Goal: Task Accomplishment & Management: Complete application form

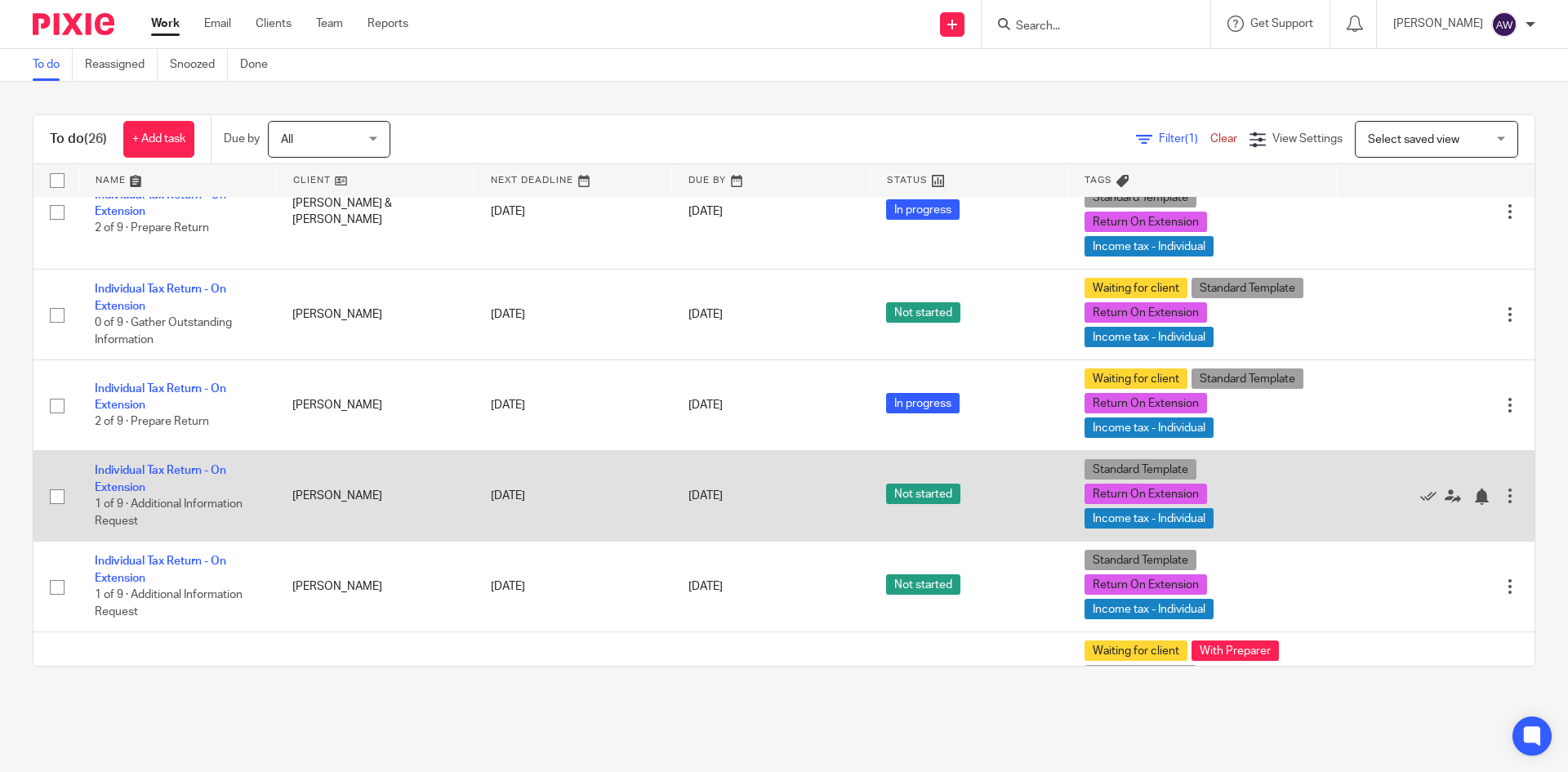
scroll to position [1426, 0]
click at [138, 479] on td "Individual Tax Return - On Extension 1 of 9 · Additional Information Request" at bounding box center [177, 495] width 198 height 90
click at [133, 484] on td "Individual Tax Return - On Extension 1 of 9 · Additional Information Request" at bounding box center [177, 495] width 198 height 90
click at [141, 472] on link "Individual Tax Return - On Extension" at bounding box center [160, 478] width 131 height 27
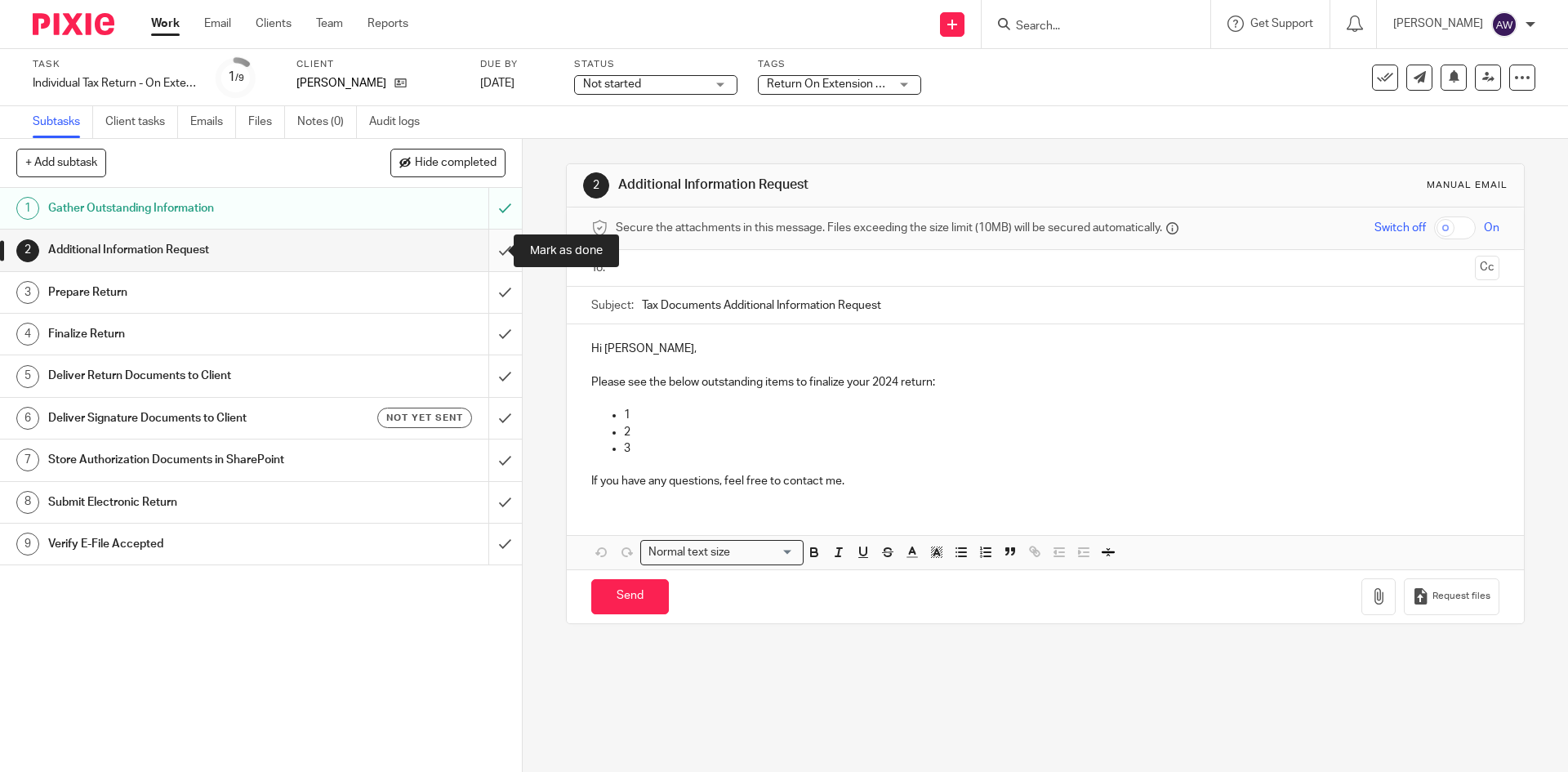
click at [487, 247] on input "submit" at bounding box center [261, 250] width 522 height 41
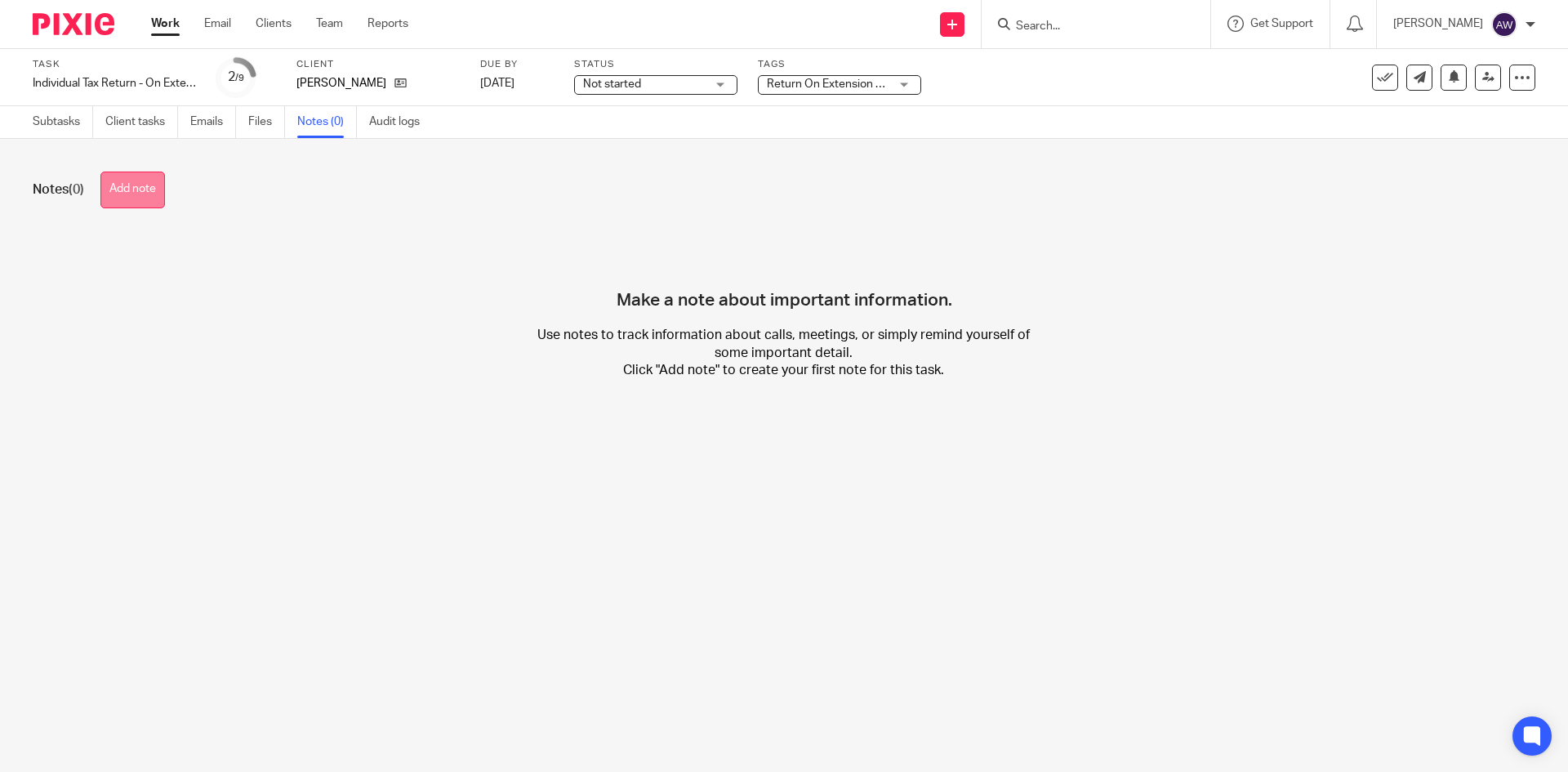
click at [138, 179] on button "Add note" at bounding box center [132, 190] width 65 height 36
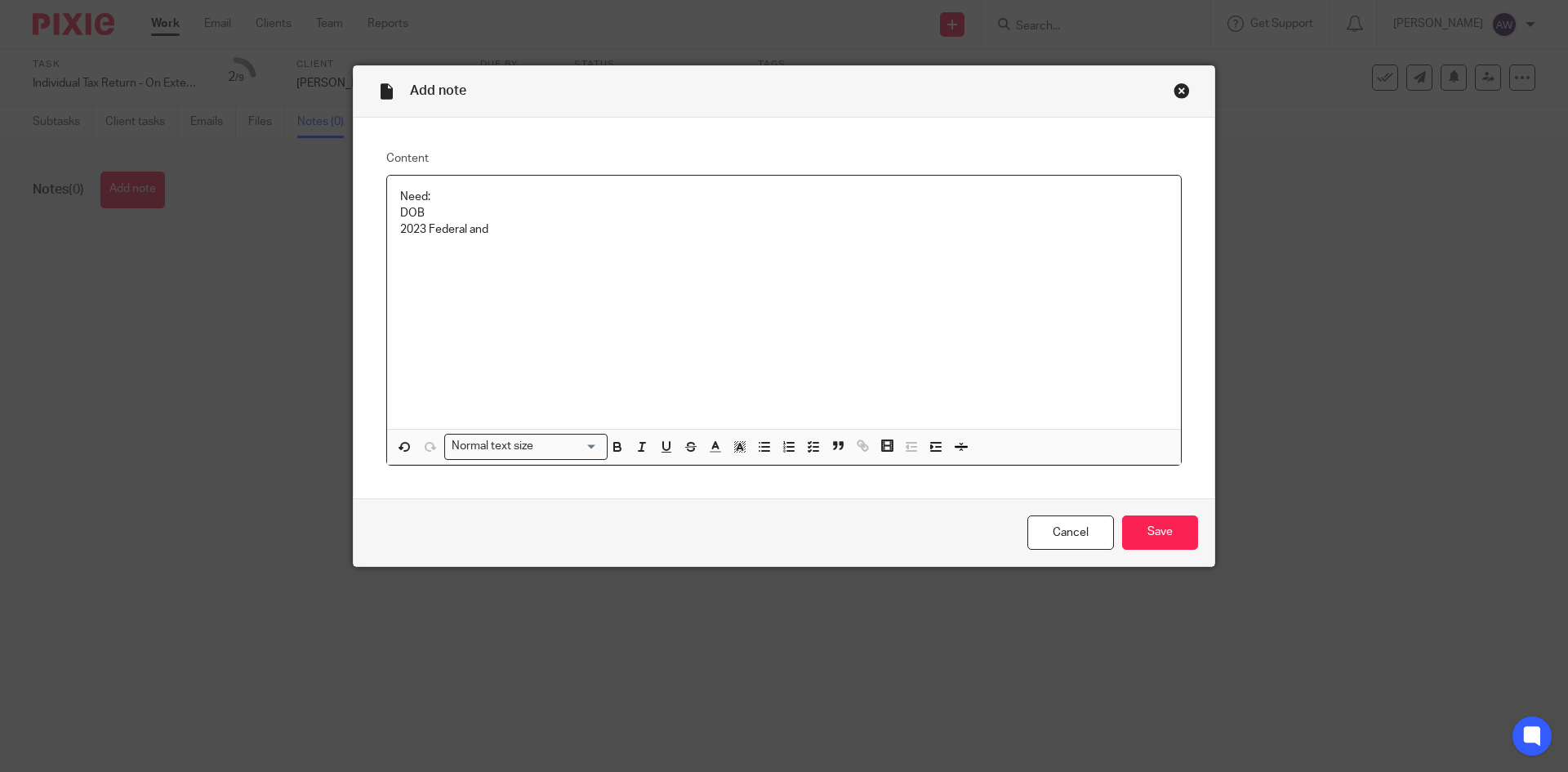
click at [449, 187] on div "Need: DOB 2023 Federal and" at bounding box center [784, 303] width 794 height 253
click at [499, 232] on p "2023 Federal and" at bounding box center [784, 230] width 767 height 16
click at [1136, 526] on input "Save" at bounding box center [1159, 532] width 76 height 36
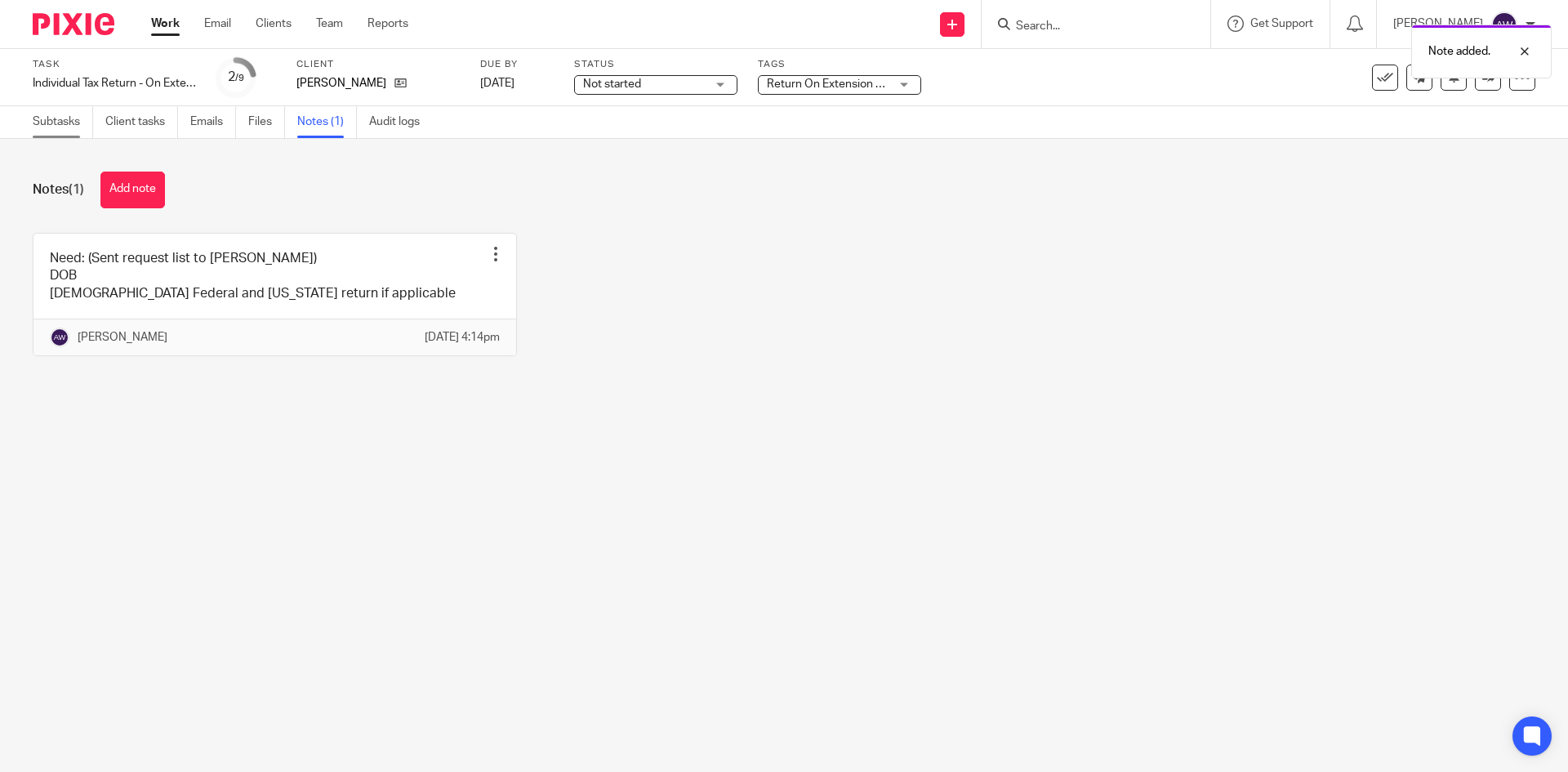
click at [75, 115] on link "Subtasks" at bounding box center [63, 121] width 60 height 32
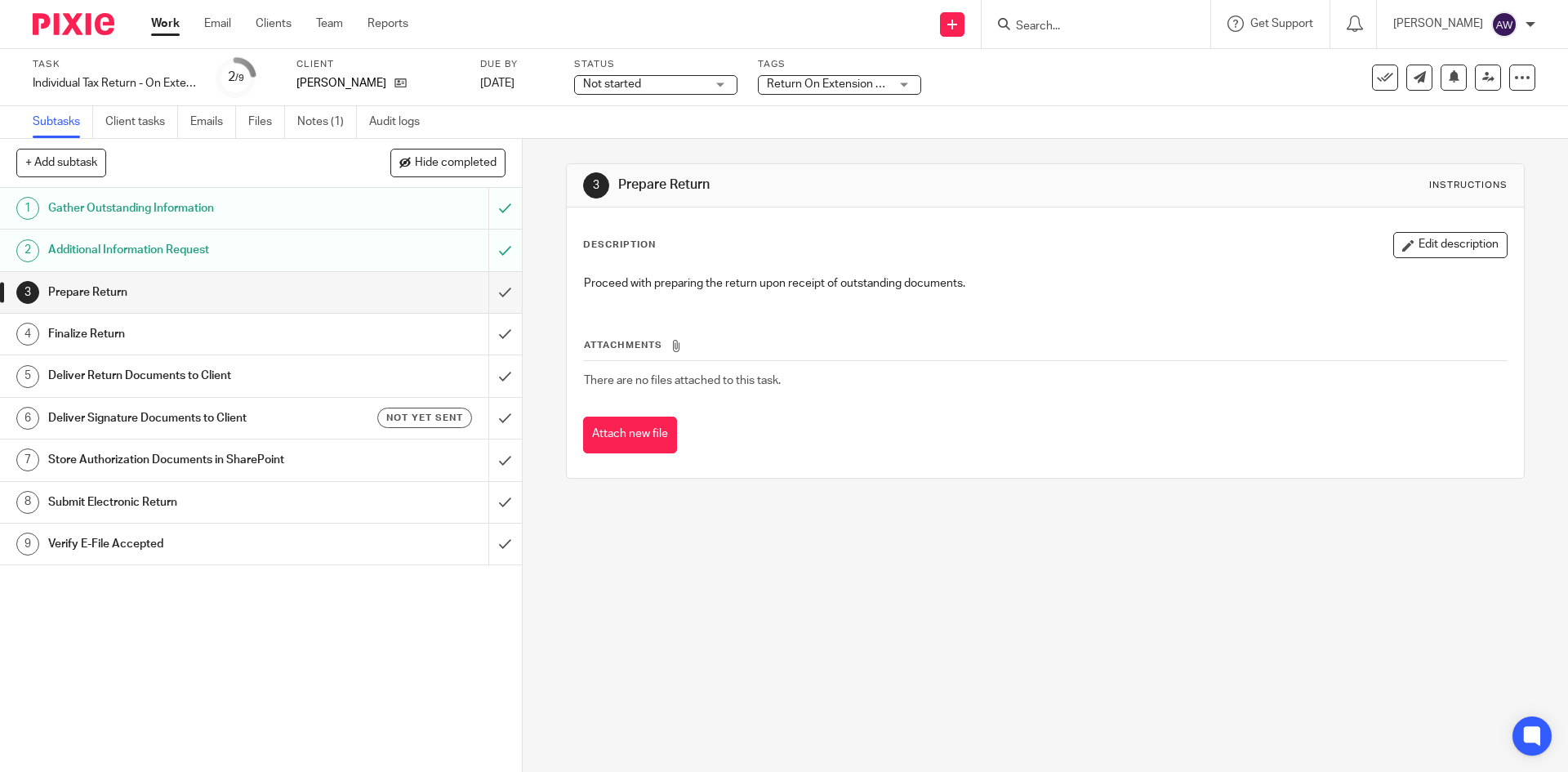
click at [162, 28] on link "Work" at bounding box center [165, 24] width 28 height 16
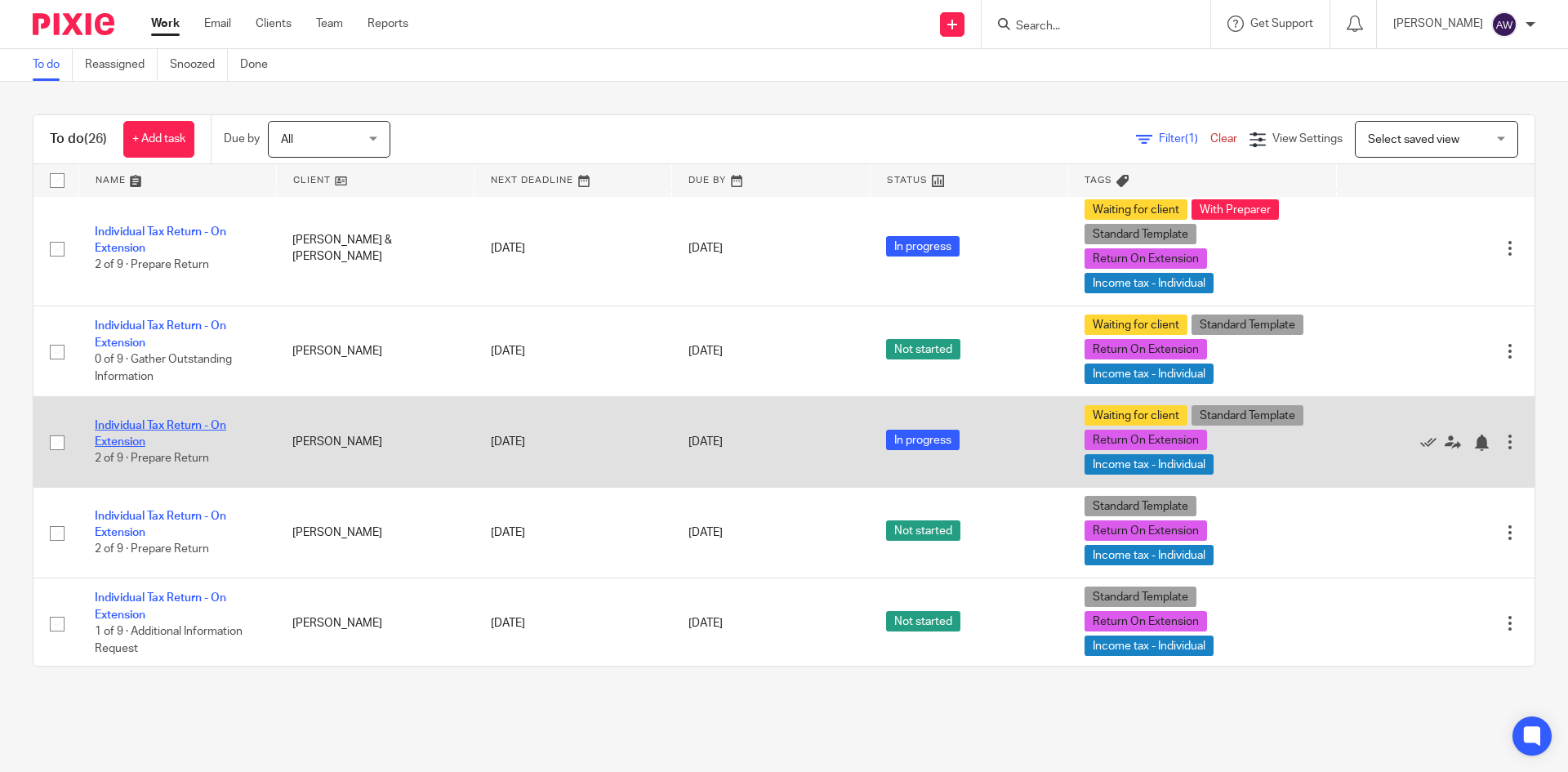
scroll to position [1470, 0]
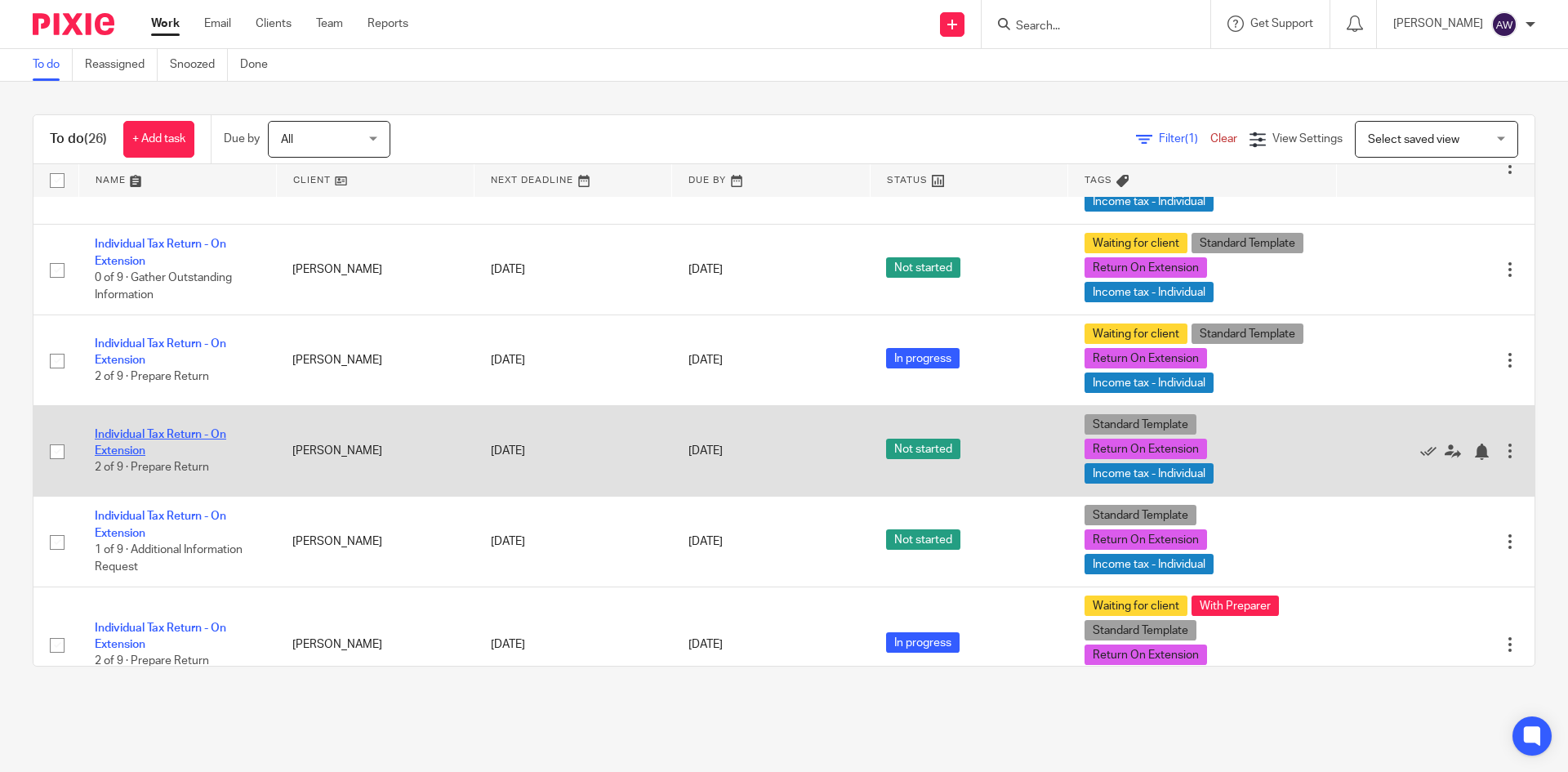
click at [159, 443] on link "Individual Tax Return - On Extension" at bounding box center [160, 442] width 131 height 27
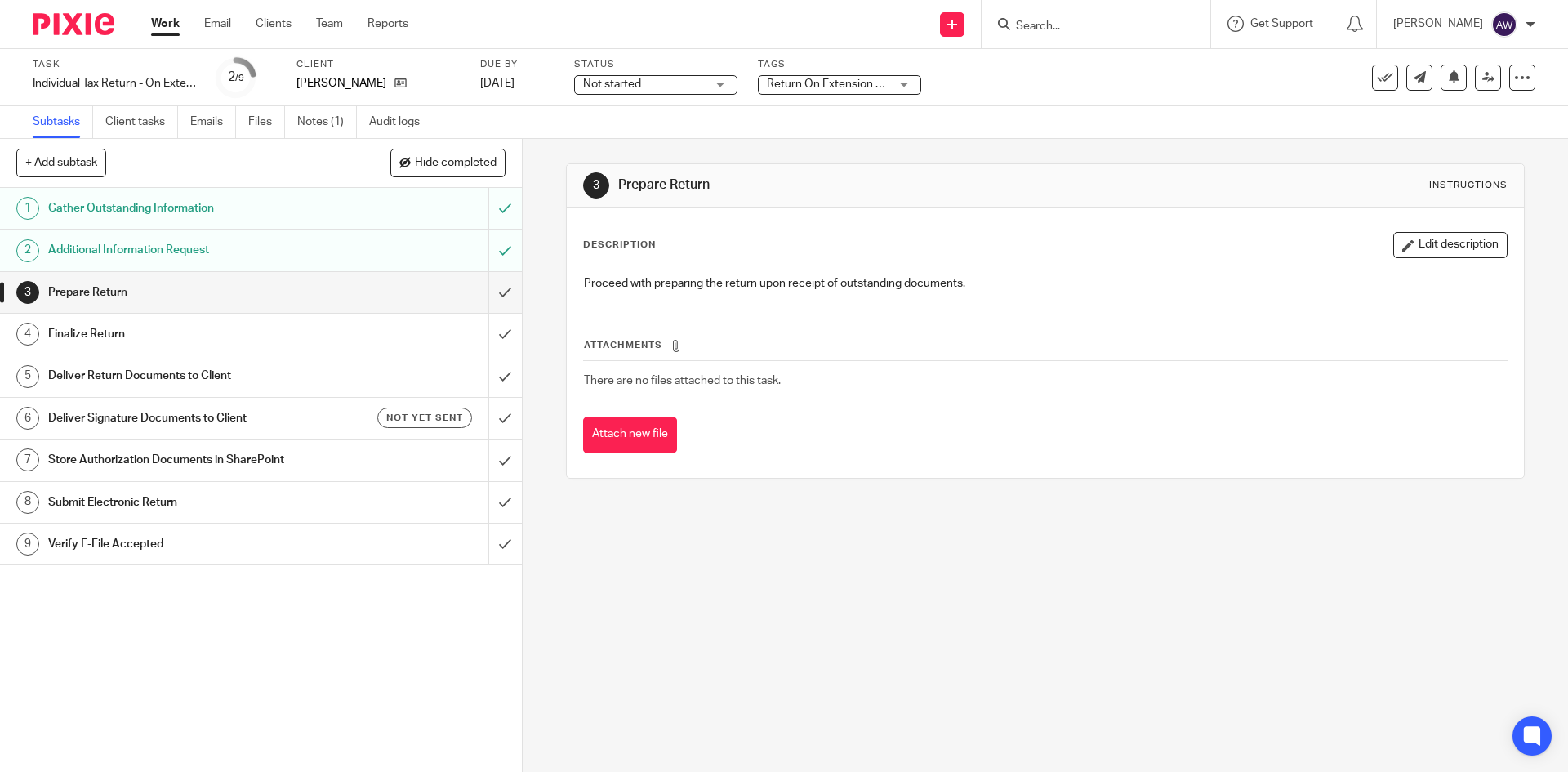
click at [615, 88] on span "Not started" at bounding box center [612, 84] width 58 height 12
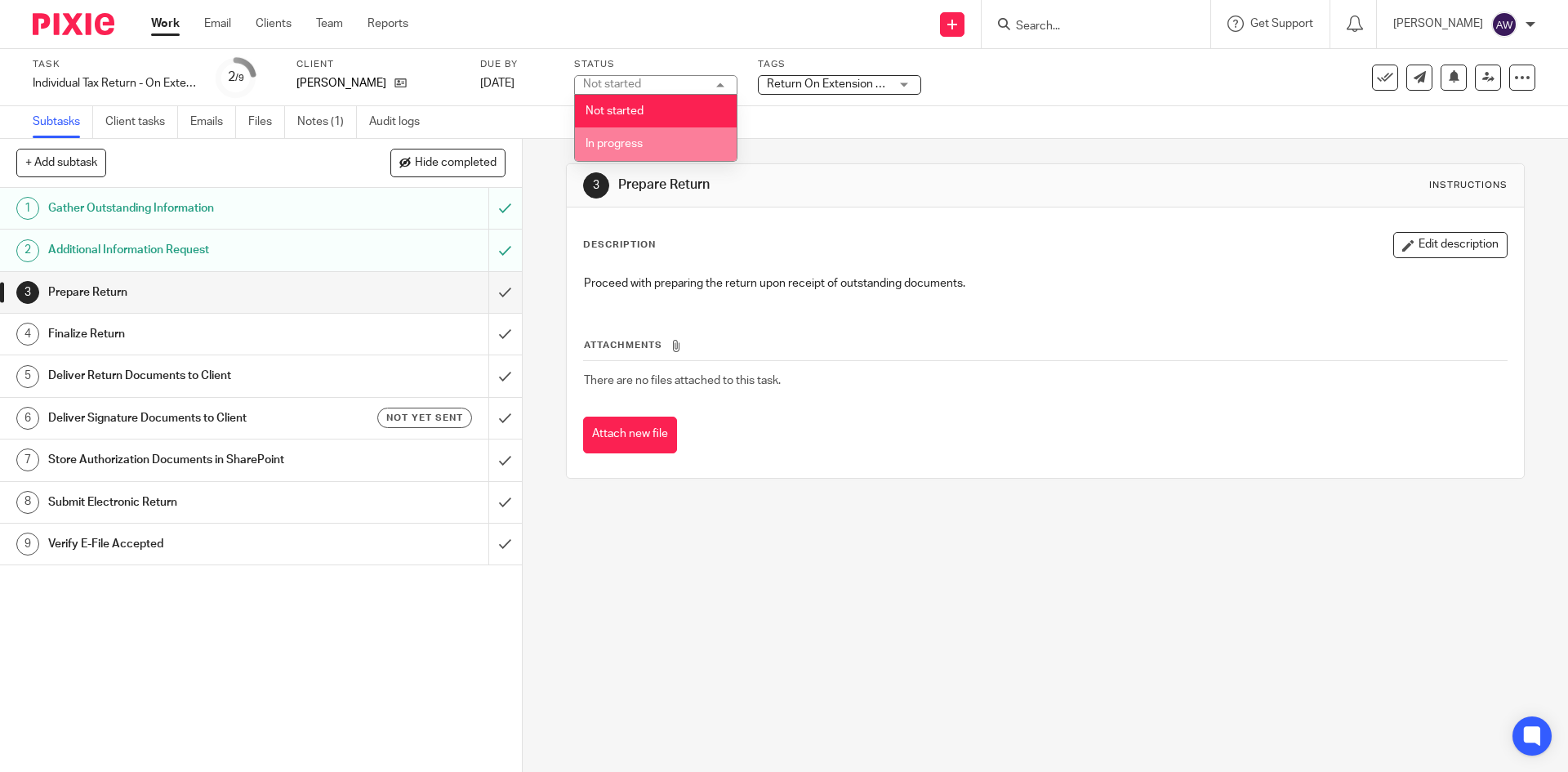
click at [627, 150] on li "In progress" at bounding box center [655, 144] width 161 height 34
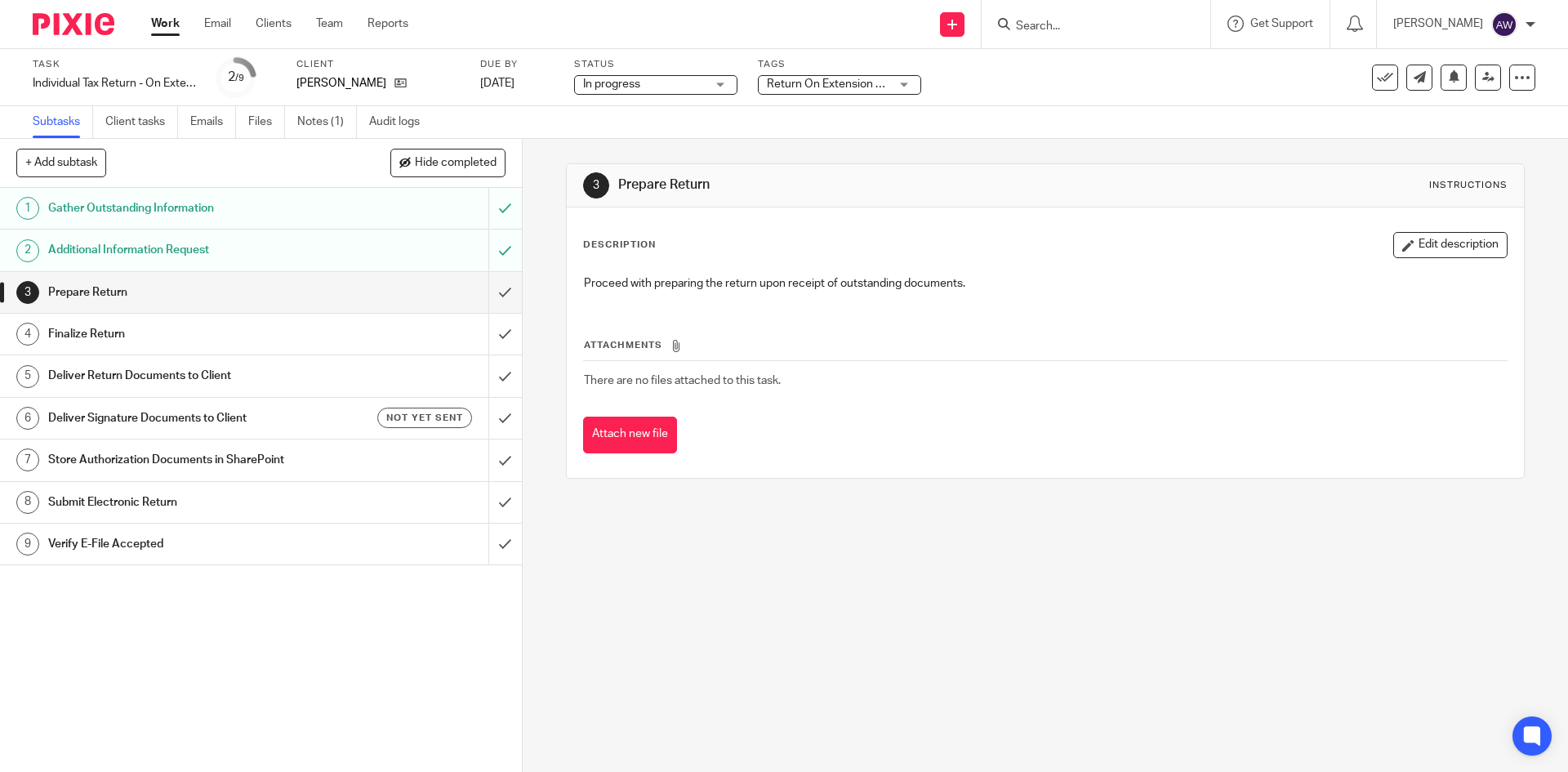
click at [540, 122] on div "Subtasks Client tasks Emails Files Notes (1) Audit logs" at bounding box center [784, 122] width 1568 height 33
click at [157, 22] on link "Work" at bounding box center [165, 24] width 28 height 16
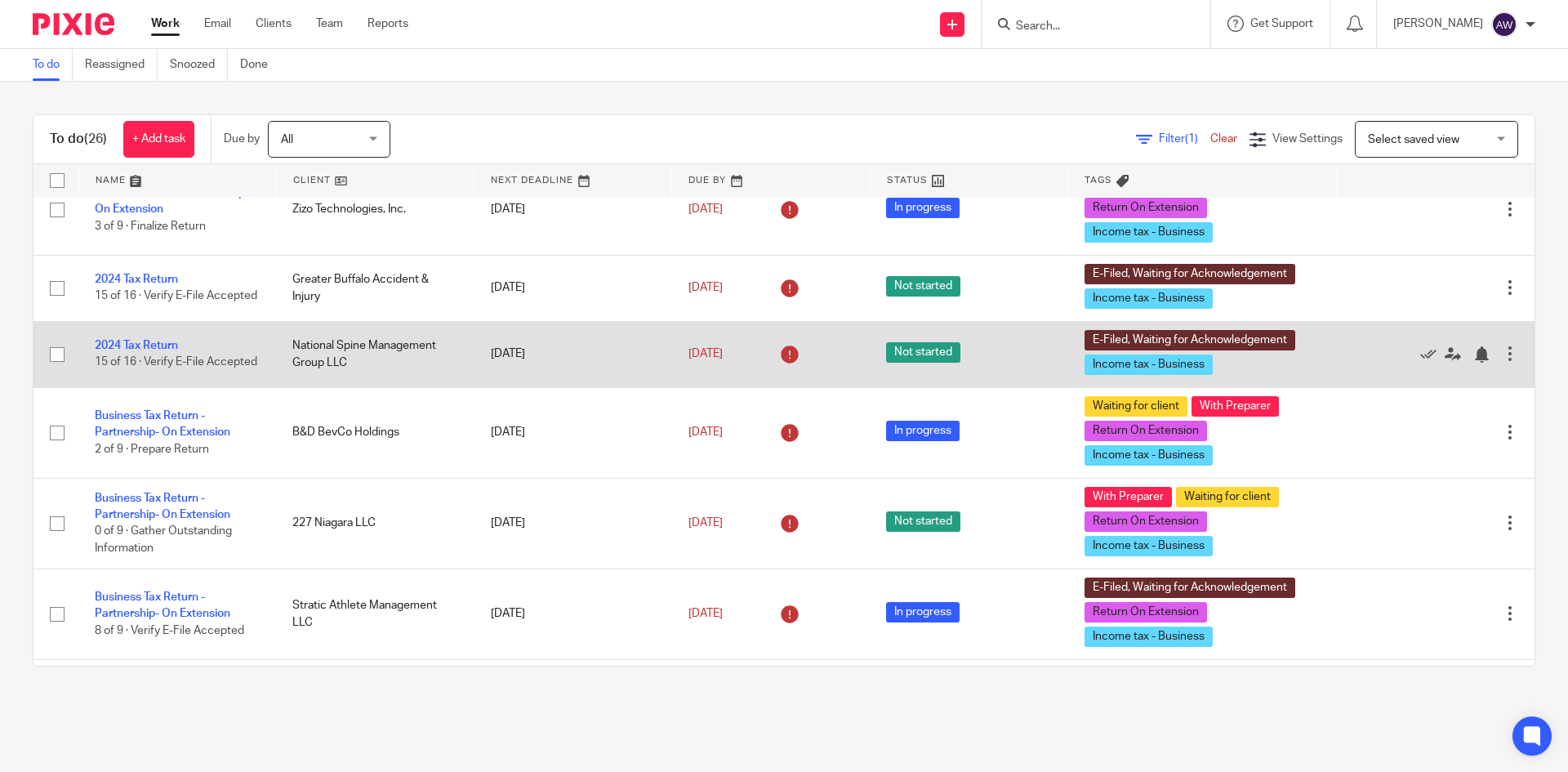
scroll to position [326, 0]
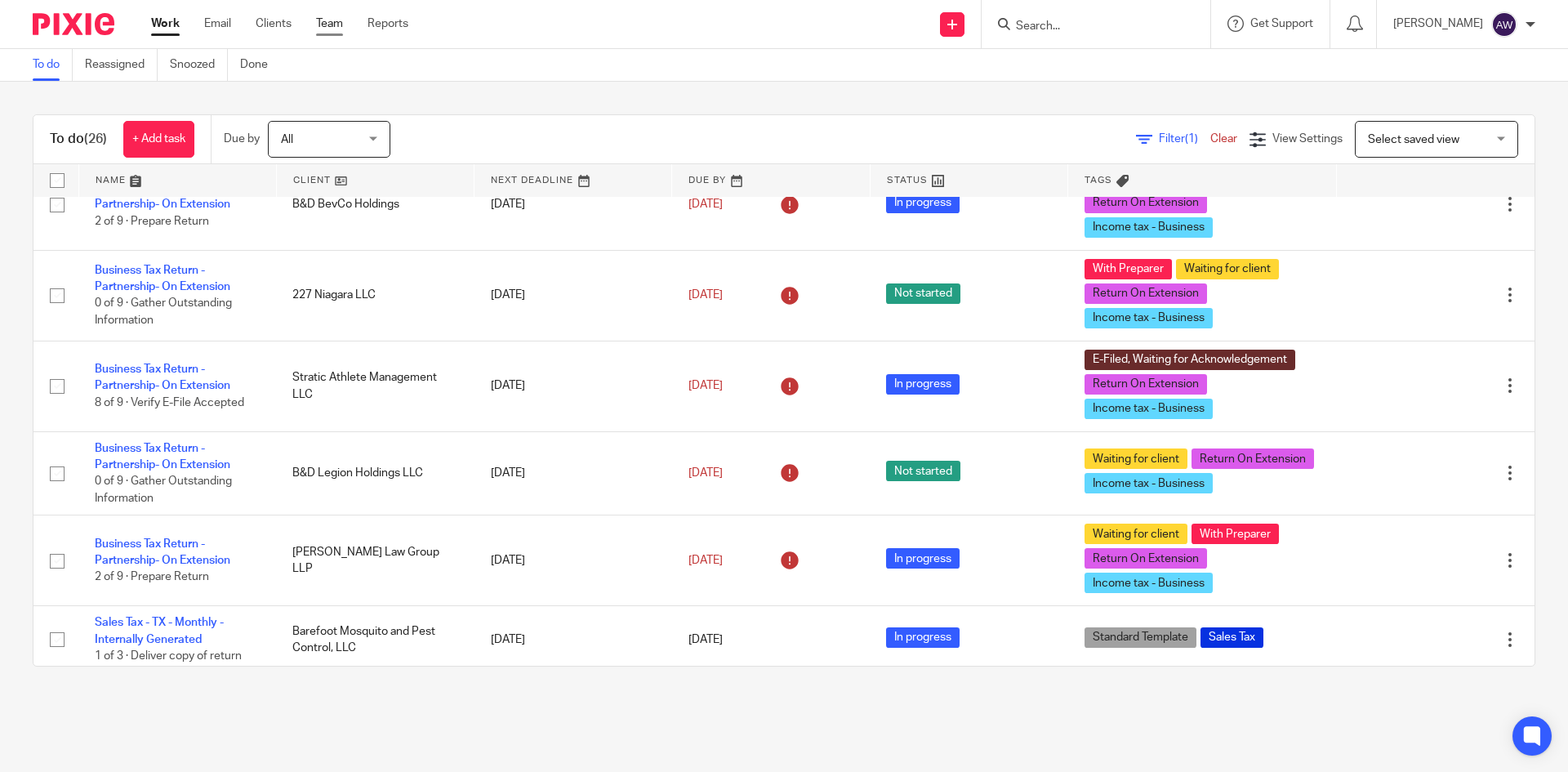
click at [314, 31] on ul "Work Email Clients Team Reports" at bounding box center [292, 24] width 282 height 16
click at [326, 20] on link "Team" at bounding box center [330, 24] width 27 height 16
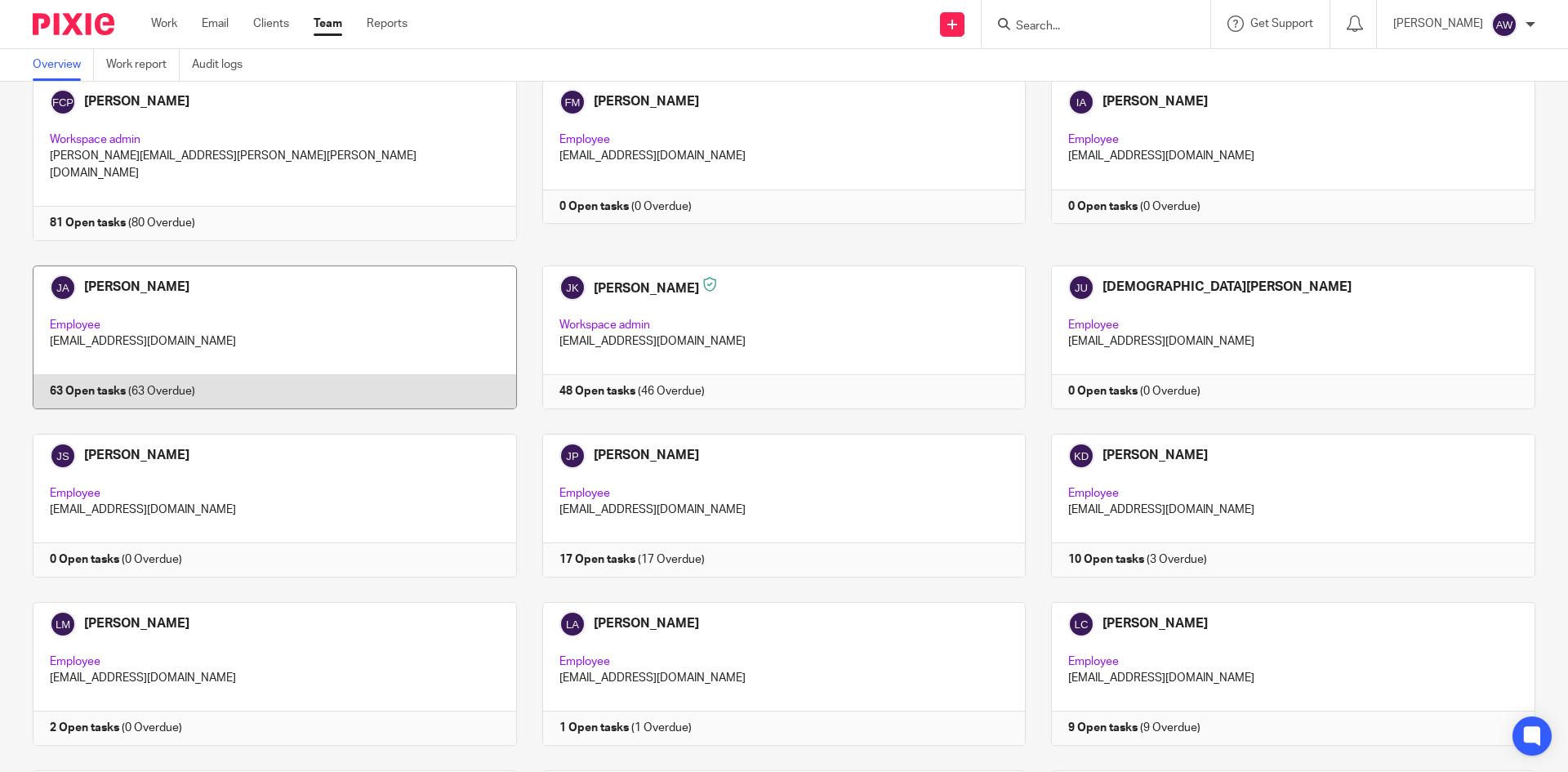
scroll to position [1552, 0]
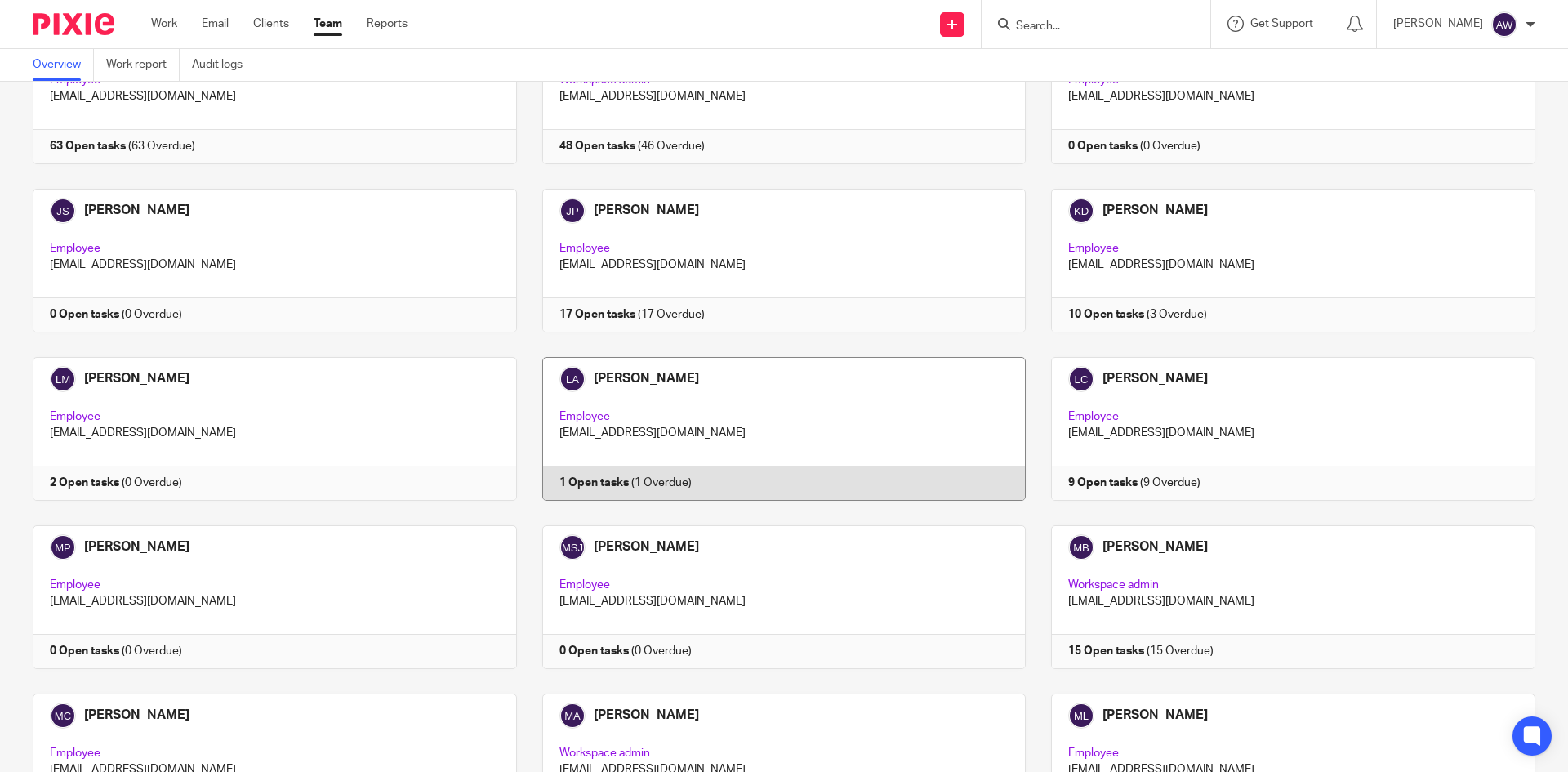
click at [747, 367] on link at bounding box center [771, 429] width 509 height 144
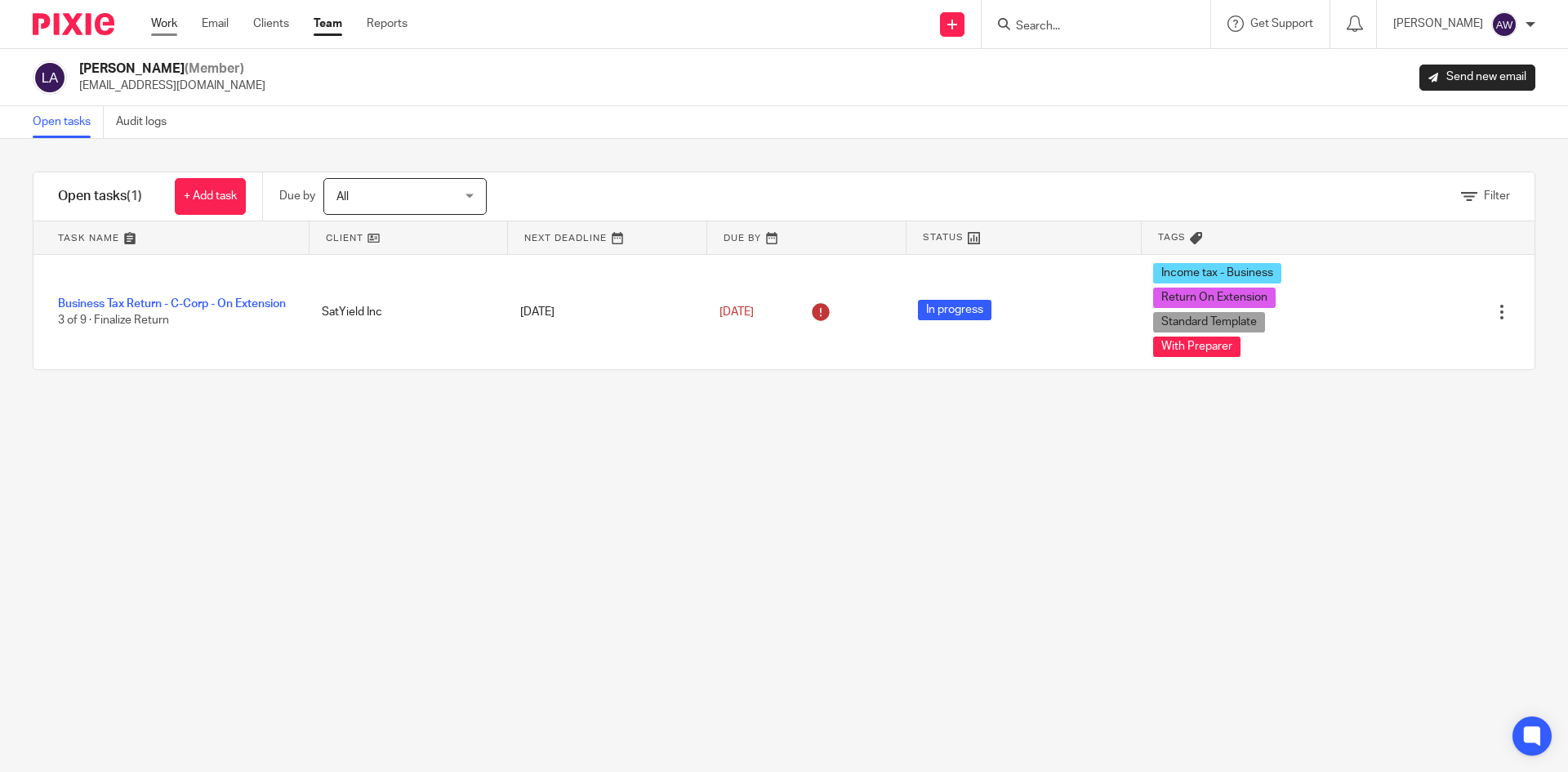
click at [169, 29] on link "Work" at bounding box center [164, 24] width 26 height 16
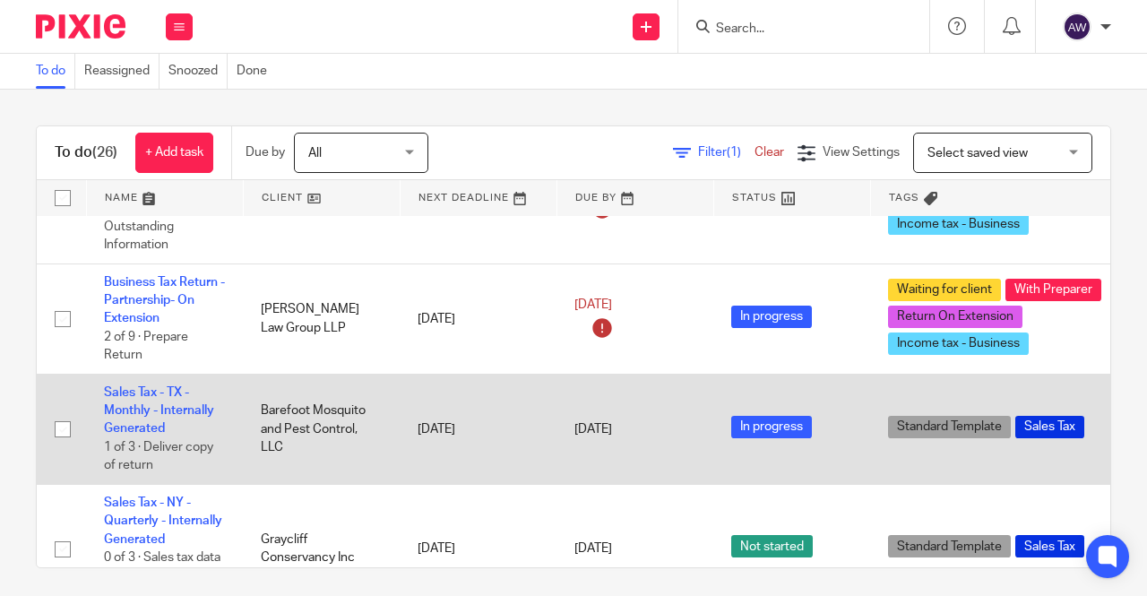
scroll to position [896, 0]
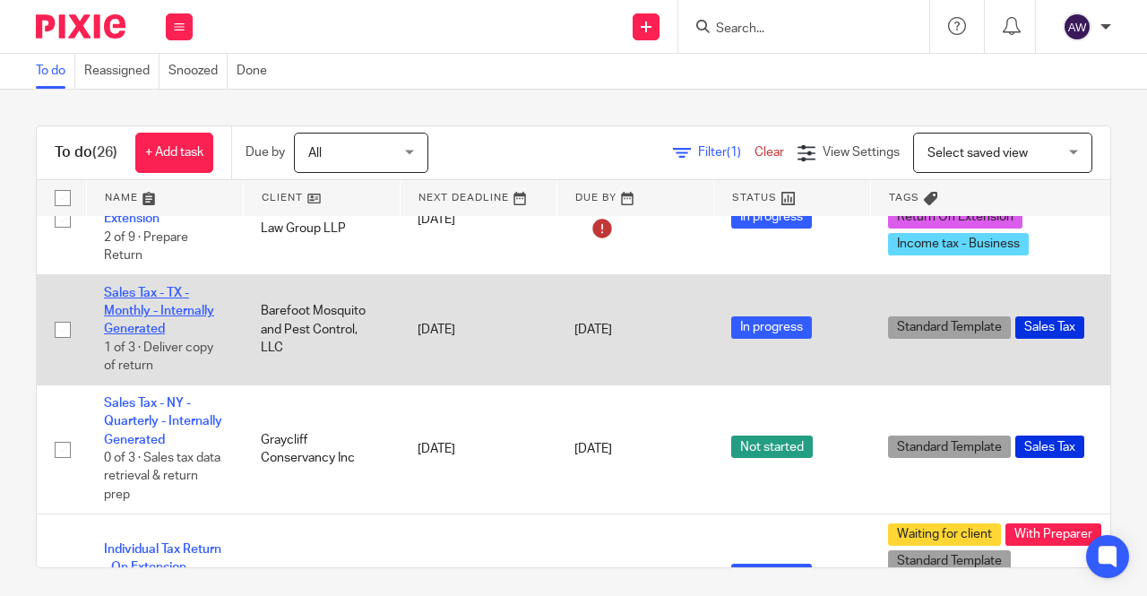
click at [176, 303] on link "Sales Tax - TX - Monthly - Internally Generated" at bounding box center [159, 311] width 110 height 49
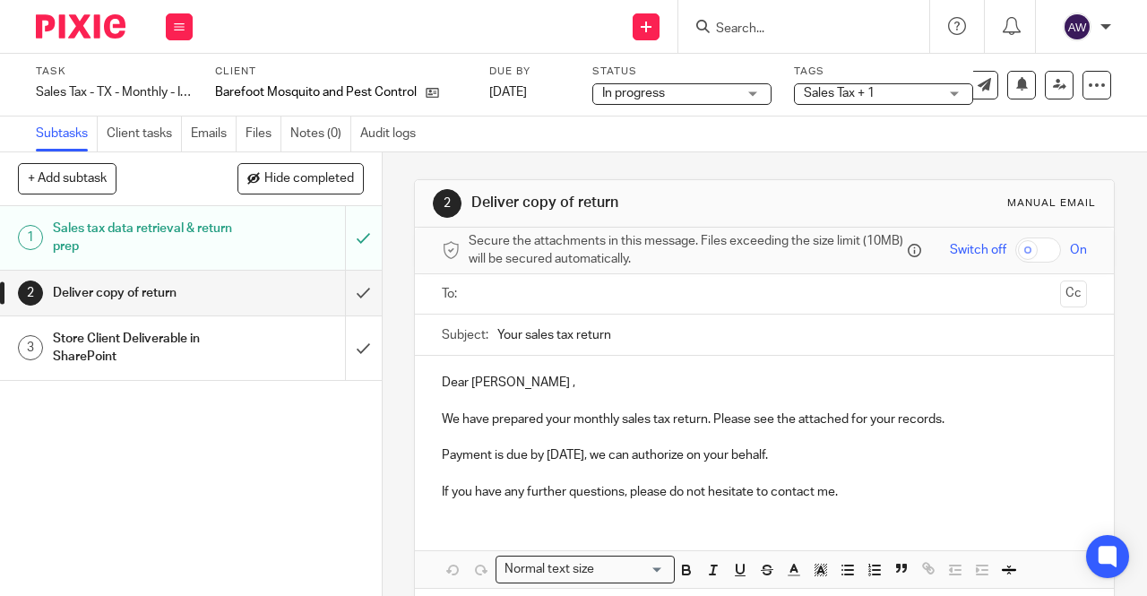
click at [481, 300] on input "text" at bounding box center [764, 294] width 578 height 21
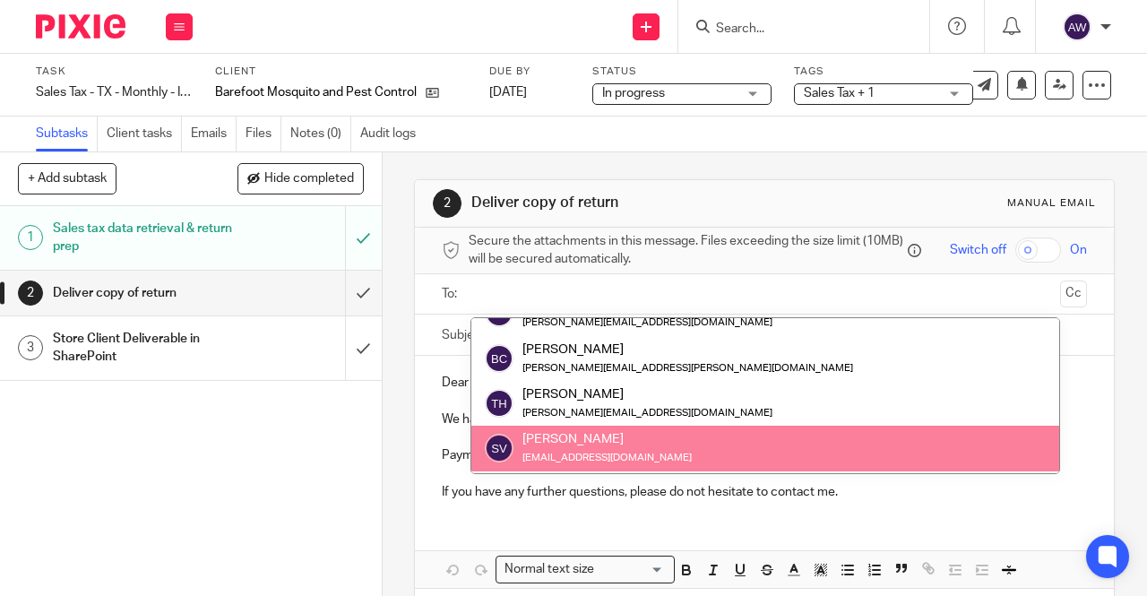
scroll to position [45, 0]
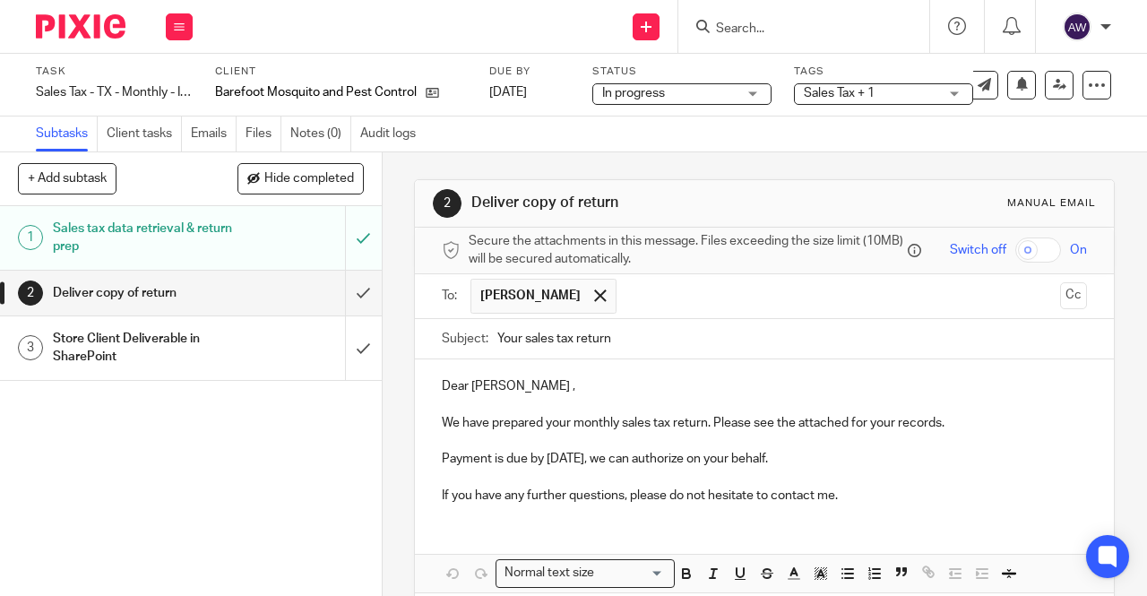
click at [1033, 308] on ul "Tanya Hoff" at bounding box center [765, 296] width 590 height 44
click at [1060, 301] on button "Cc" at bounding box center [1073, 295] width 27 height 27
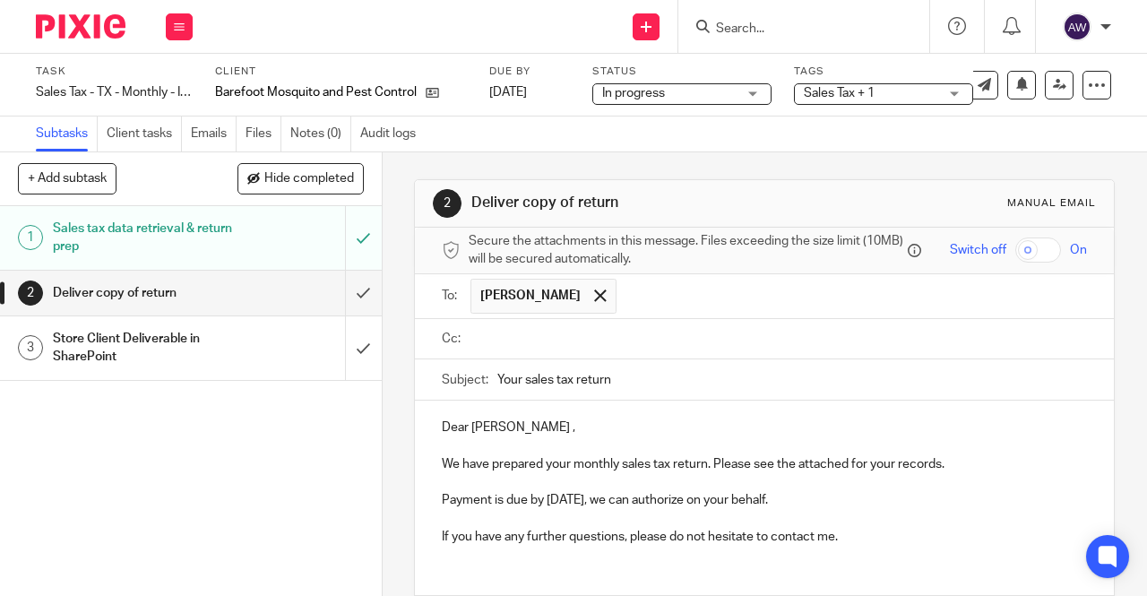
click at [502, 349] on input "text" at bounding box center [777, 339] width 605 height 21
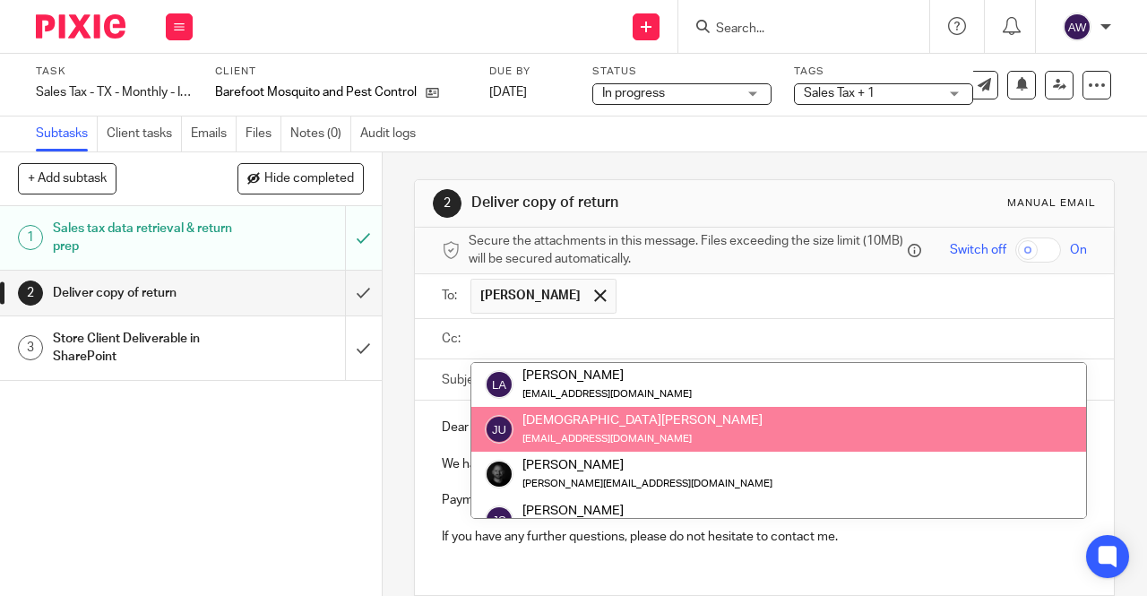
scroll to position [717, 0]
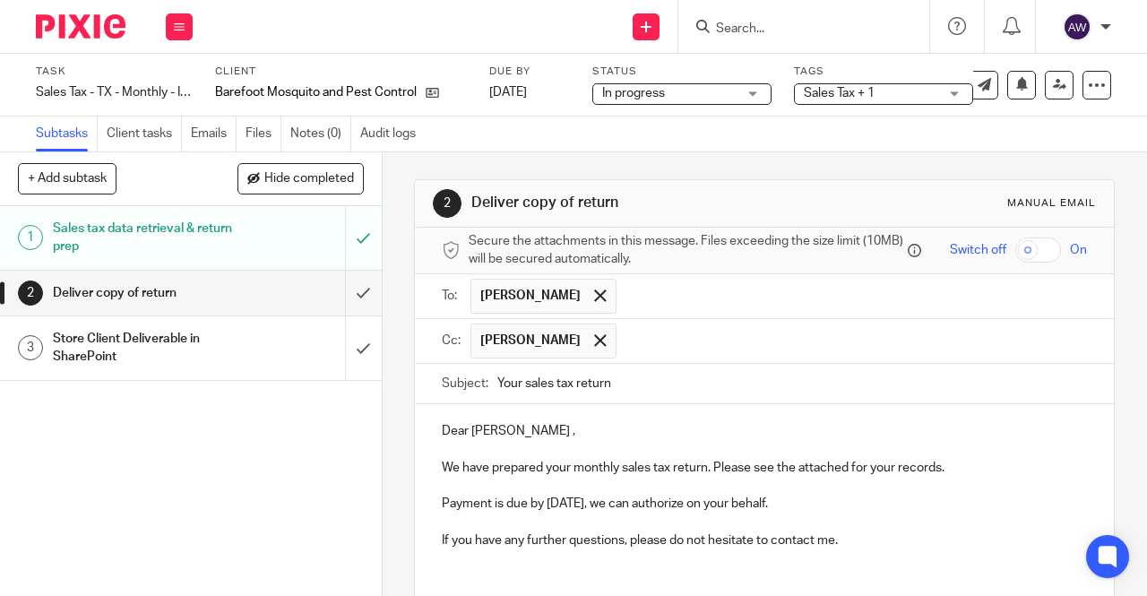
click at [627, 385] on input "Your sales tax return" at bounding box center [792, 384] width 590 height 40
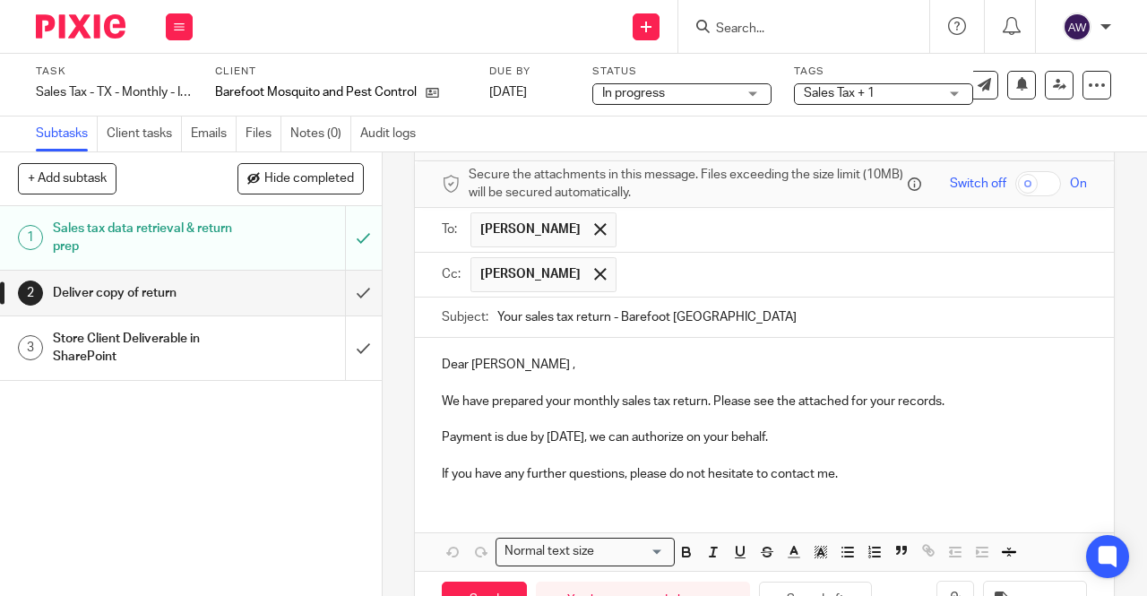
scroll to position [90, 0]
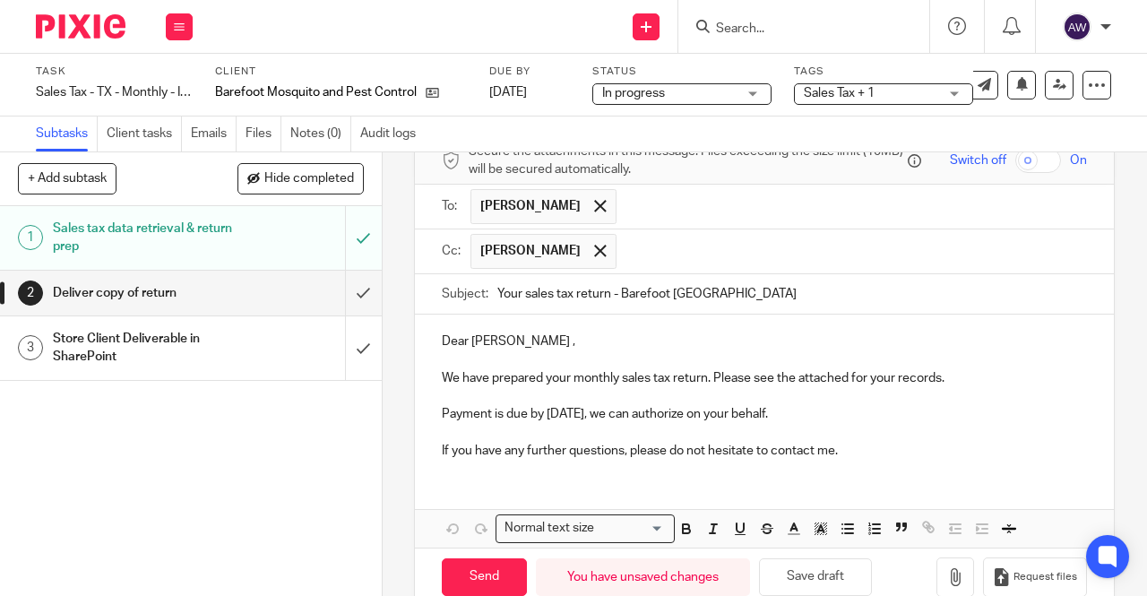
type input "Your sales tax return - Barefoot TX"
click at [442, 423] on p "Payment is due by Sep 19, 2025, we can authorize on your behalf." at bounding box center [764, 414] width 645 height 18
click at [434, 419] on div "Dear Tanya , We have prepared your monthly sales tax return. Please see the att…" at bounding box center [764, 394] width 699 height 159
drag, startPoint x: 640, startPoint y: 420, endPoint x: 663, endPoint y: 423, distance: 23.5
click at [663, 423] on p "Payment is due by Sep 19, 2025, we can authorize on your behalf." at bounding box center [764, 414] width 645 height 18
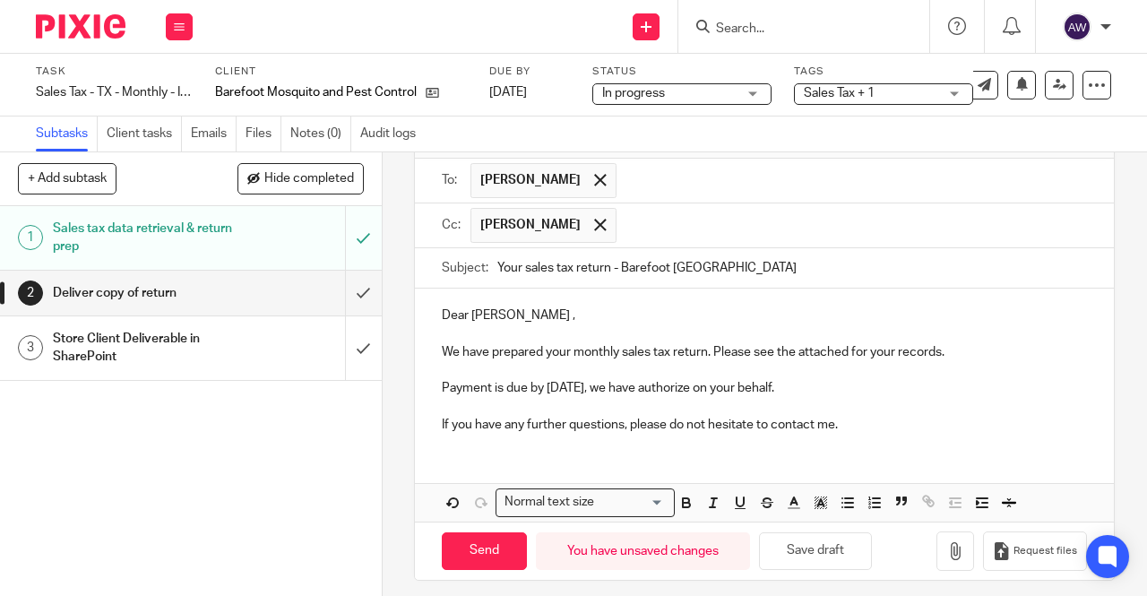
scroll to position [129, 0]
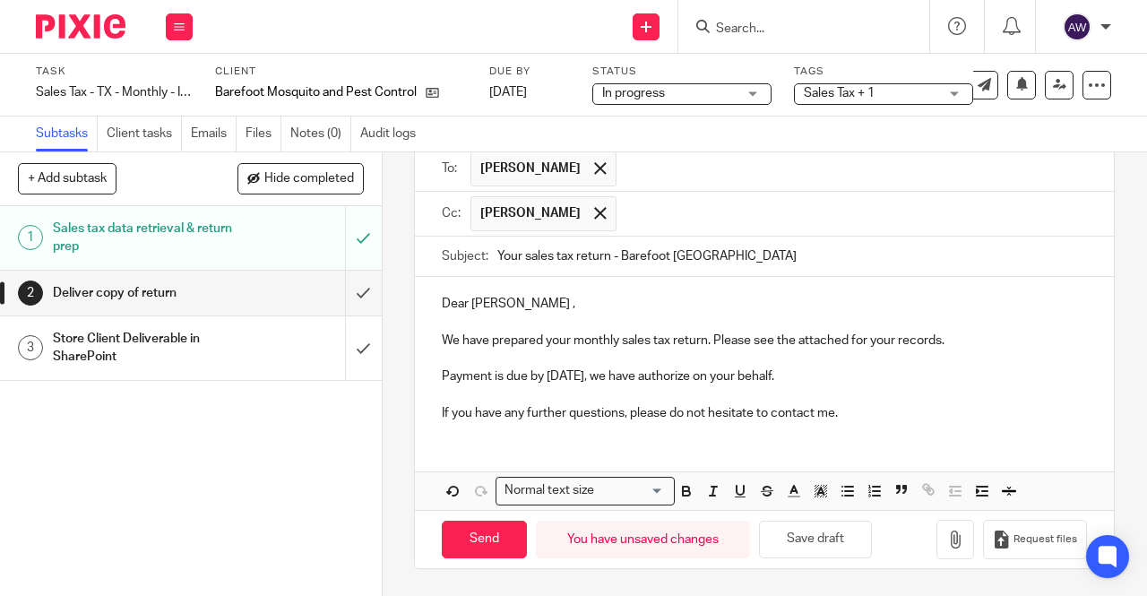
click at [859, 410] on p "If you have any further questions, please do not hesitate to contact me." at bounding box center [764, 413] width 645 height 18
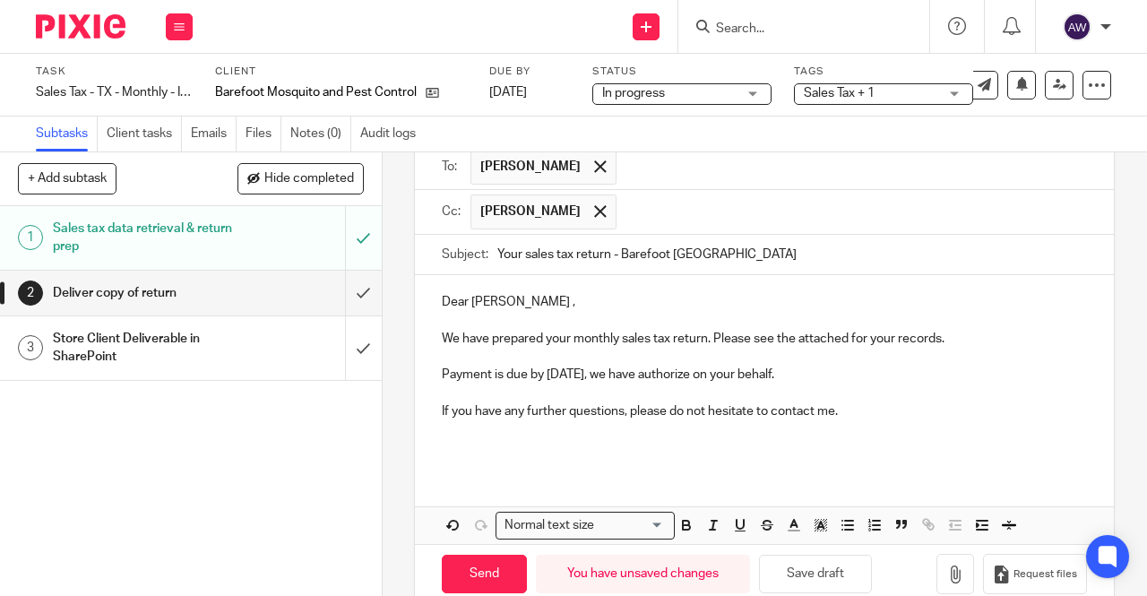
click at [442, 444] on p at bounding box center [764, 447] width 645 height 18
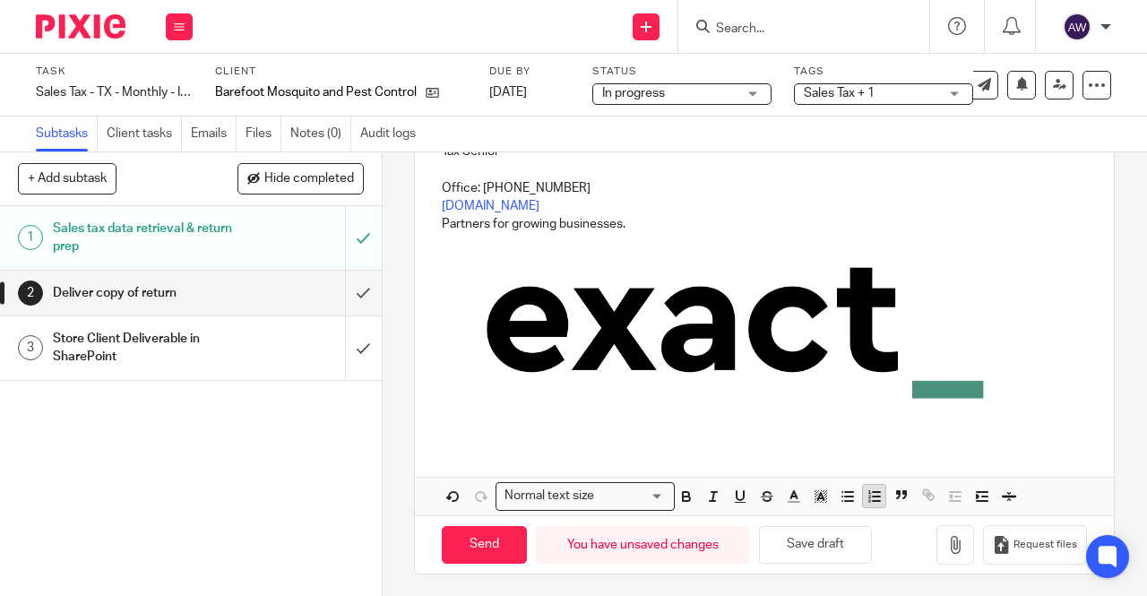
scroll to position [470, 0]
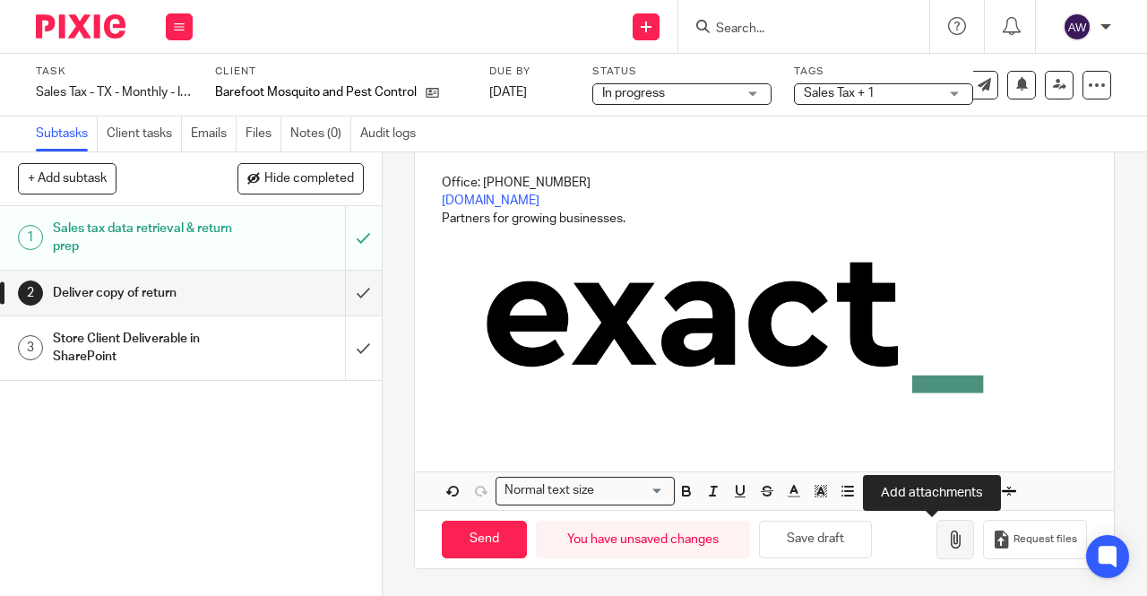
click at [936, 555] on button "button" at bounding box center [955, 540] width 38 height 40
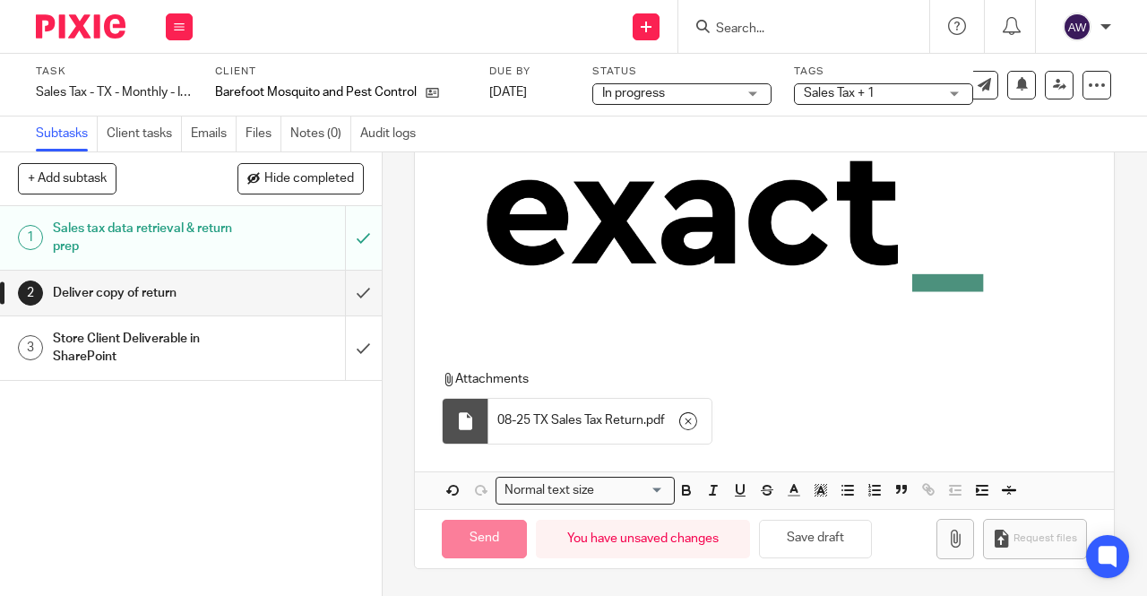
scroll to position [570, 0]
click at [513, 530] on input "Send" at bounding box center [484, 539] width 85 height 39
type input "Sent"
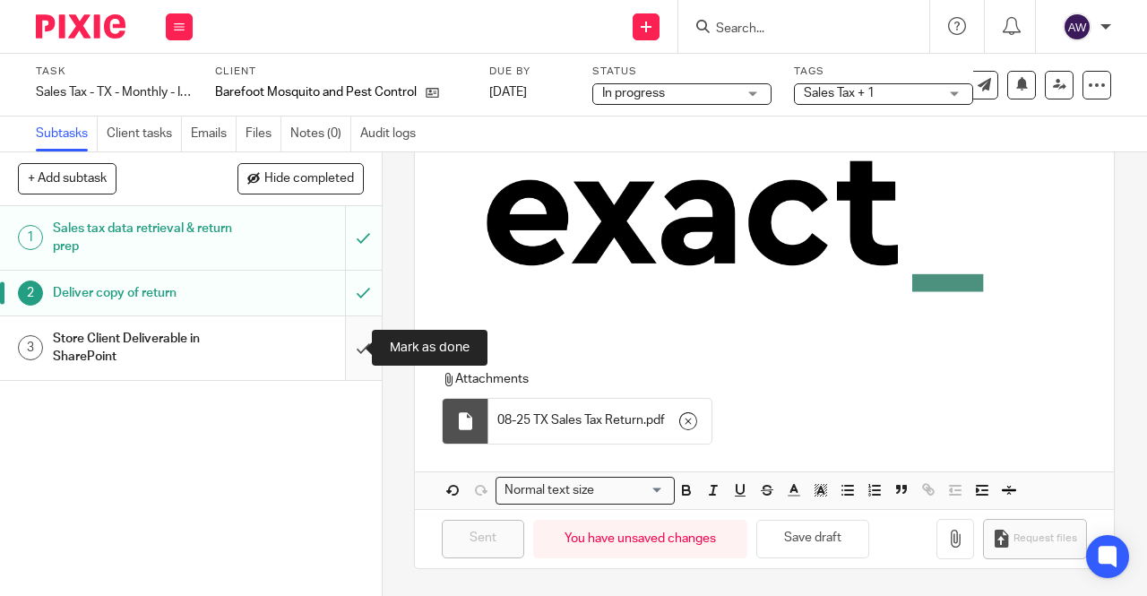
click at [342, 345] on input "submit" at bounding box center [191, 348] width 382 height 64
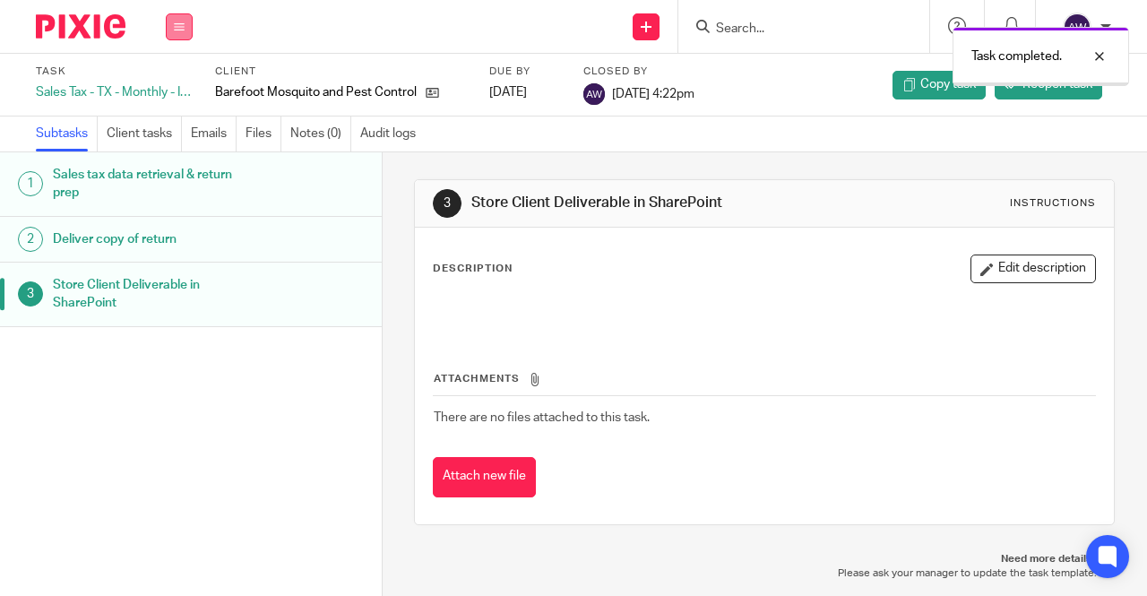
click at [181, 26] on icon at bounding box center [179, 27] width 11 height 11
click at [186, 83] on li "Work" at bounding box center [178, 84] width 47 height 26
click at [179, 83] on link "Work" at bounding box center [170, 83] width 31 height 13
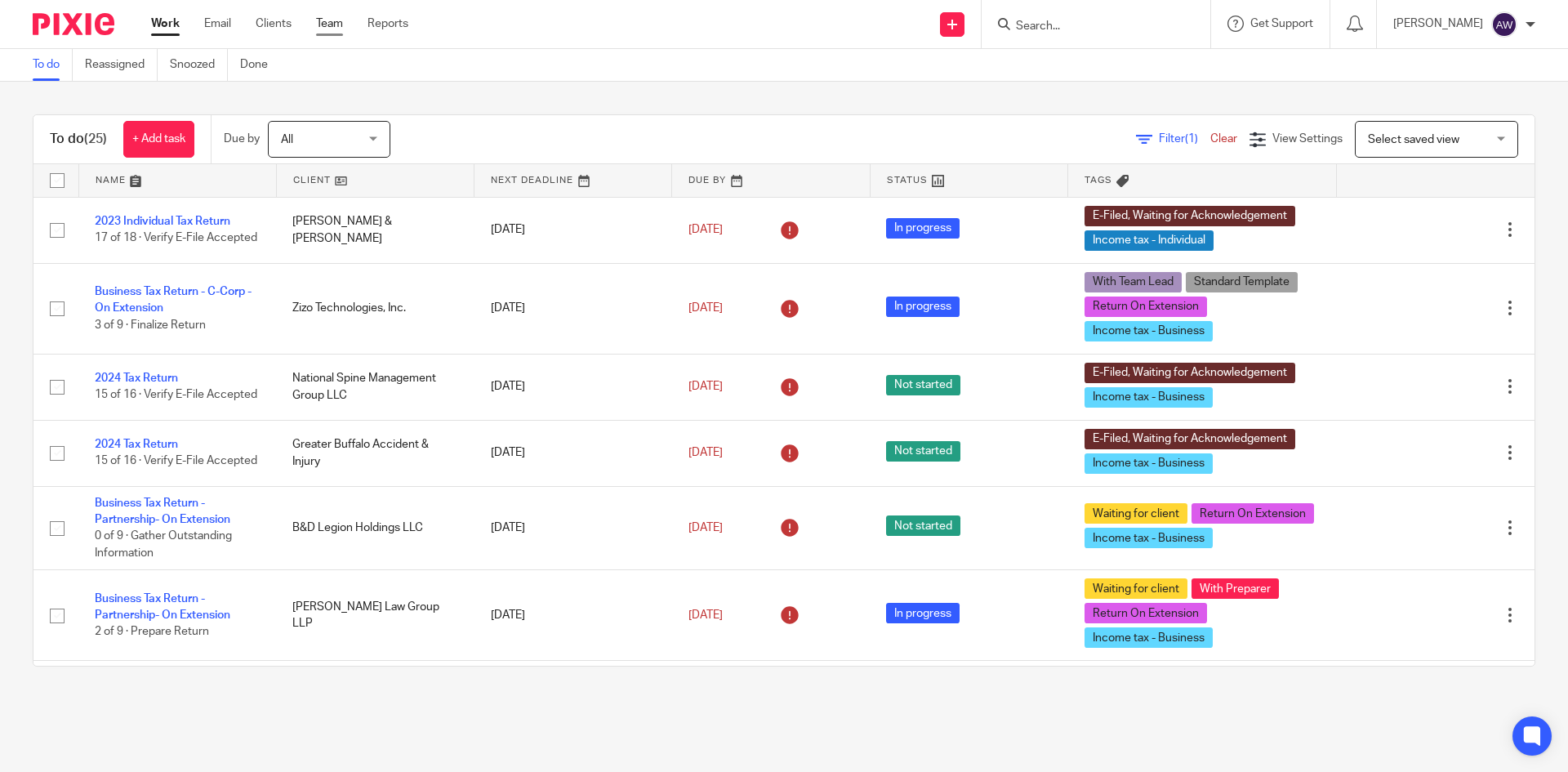
click at [339, 24] on link "Team" at bounding box center [330, 24] width 27 height 16
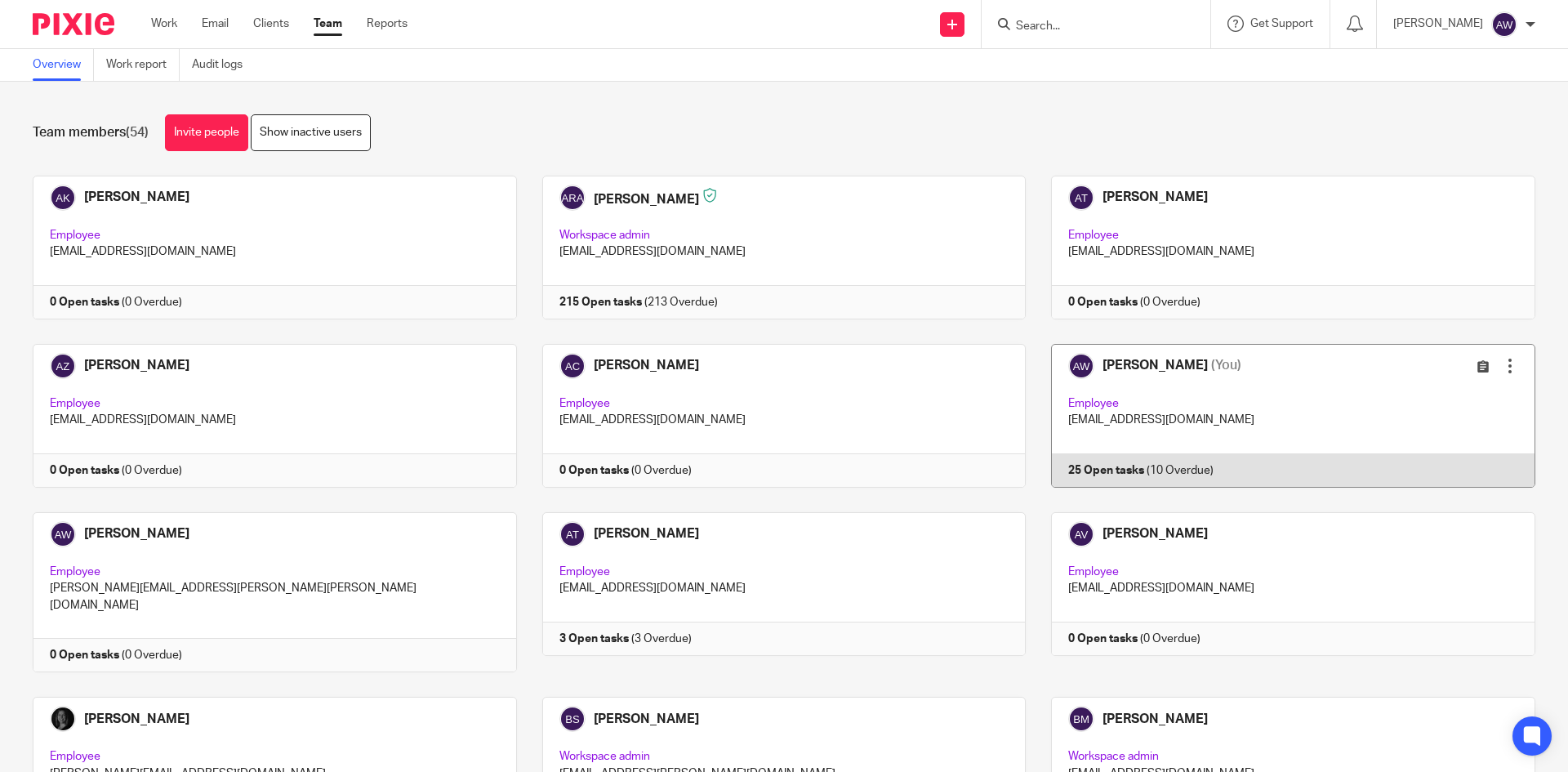
click at [1116, 371] on link at bounding box center [1280, 416] width 509 height 144
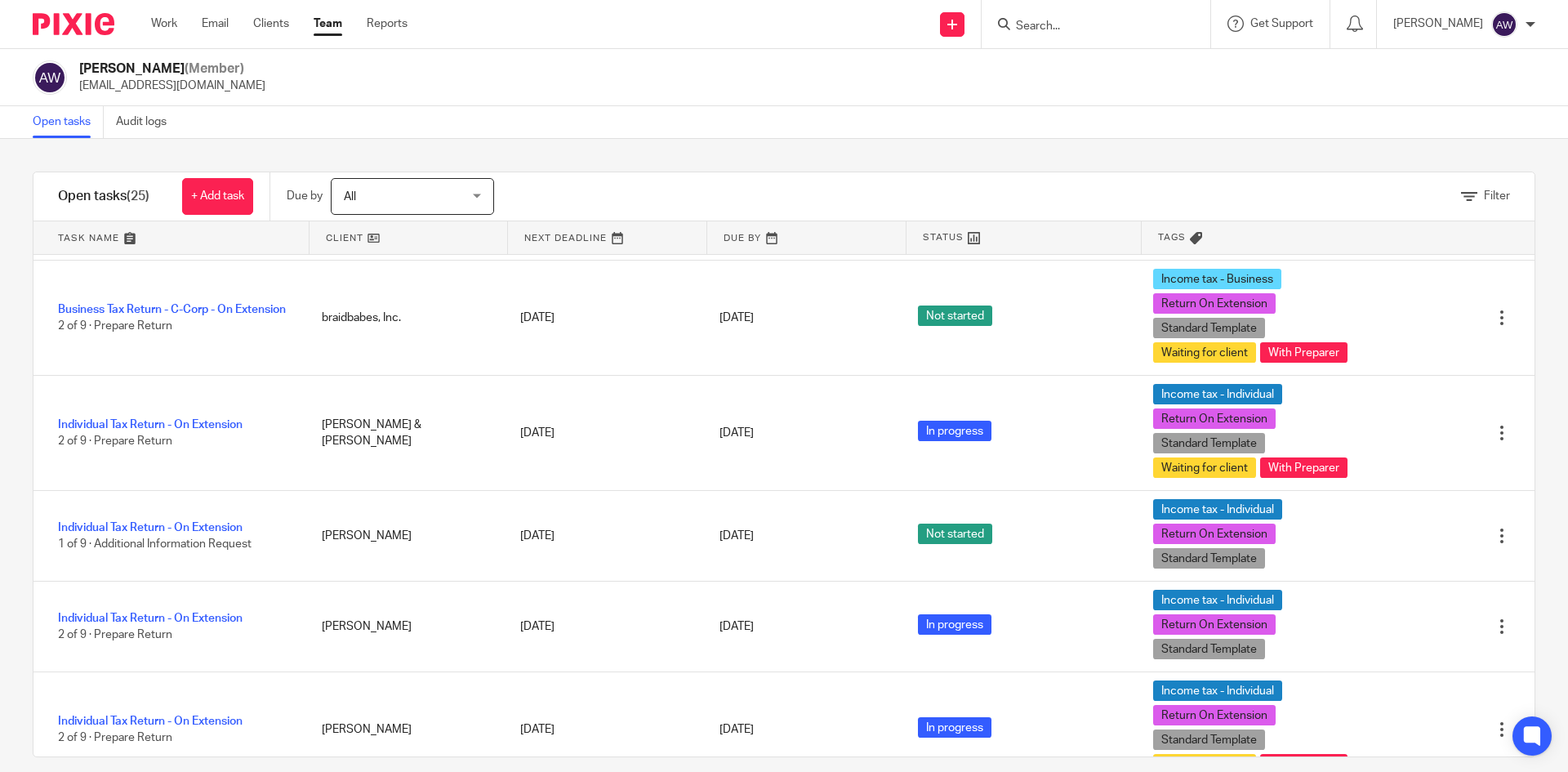
scroll to position [1633, 0]
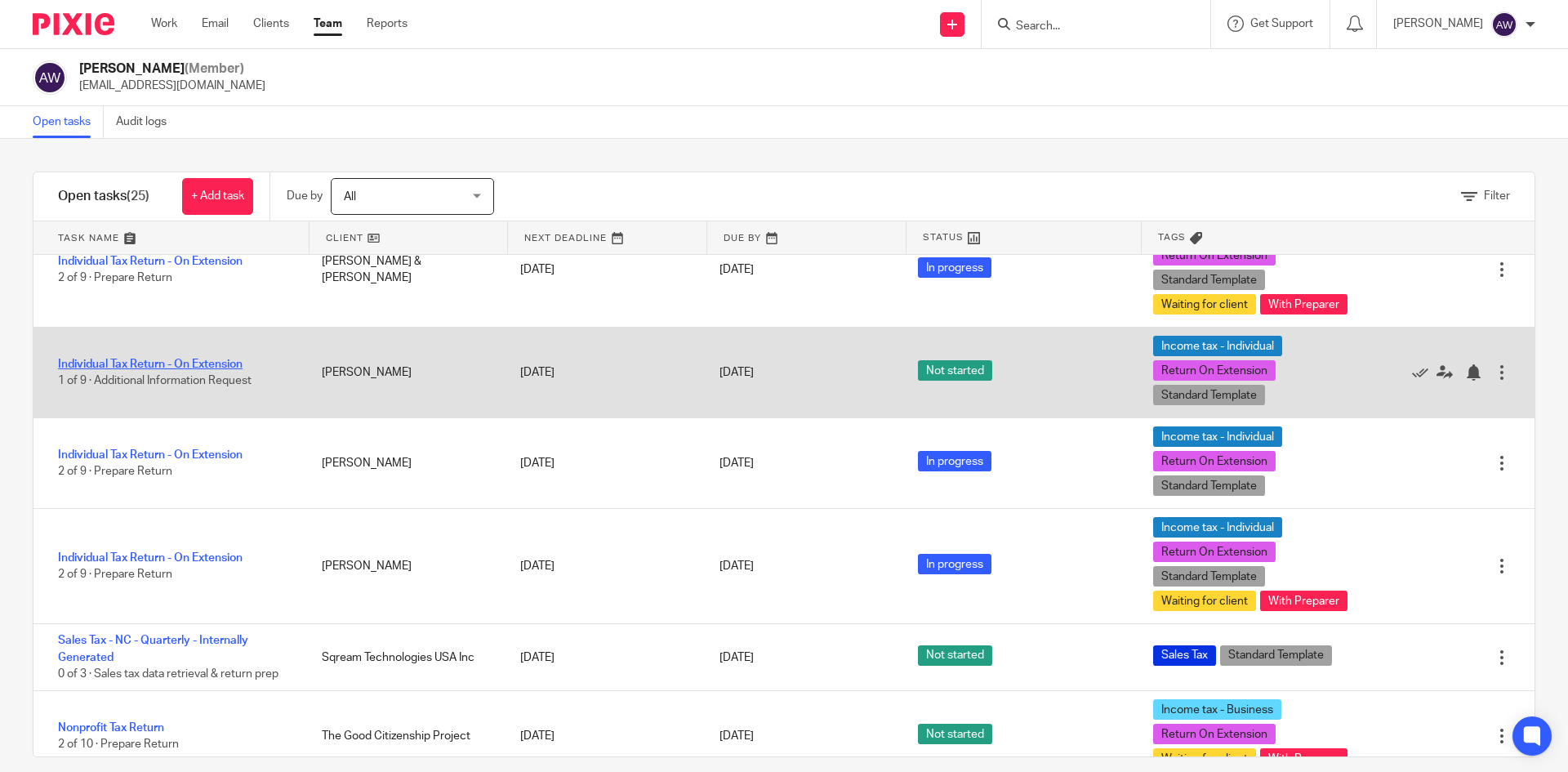
click at [156, 370] on link "Individual Tax Return - On Extension" at bounding box center [150, 364] width 185 height 12
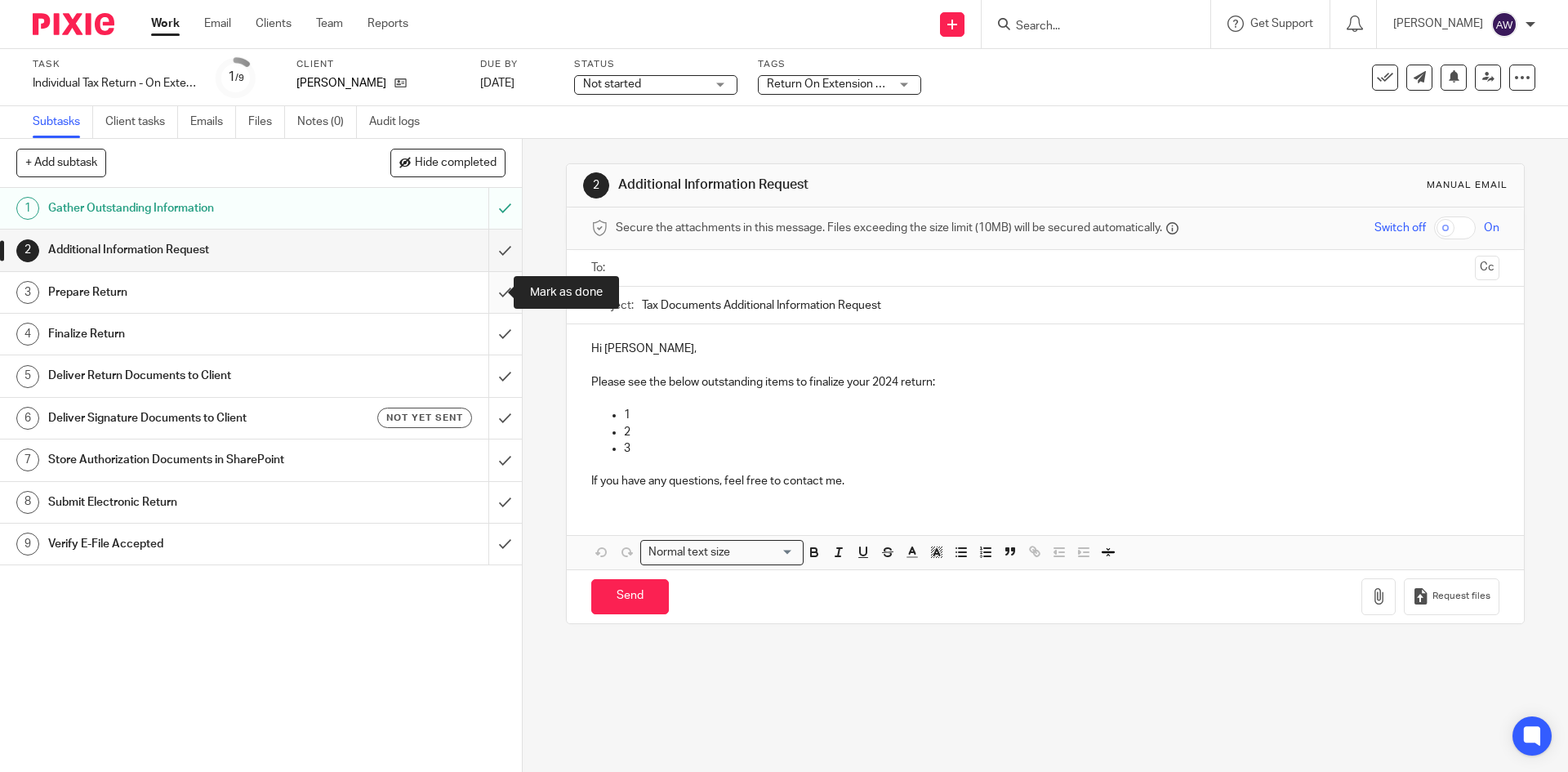
click at [490, 272] on input "submit" at bounding box center [261, 292] width 522 height 41
click at [479, 287] on input "submit" at bounding box center [261, 292] width 522 height 41
click at [484, 251] on input "submit" at bounding box center [261, 250] width 522 height 41
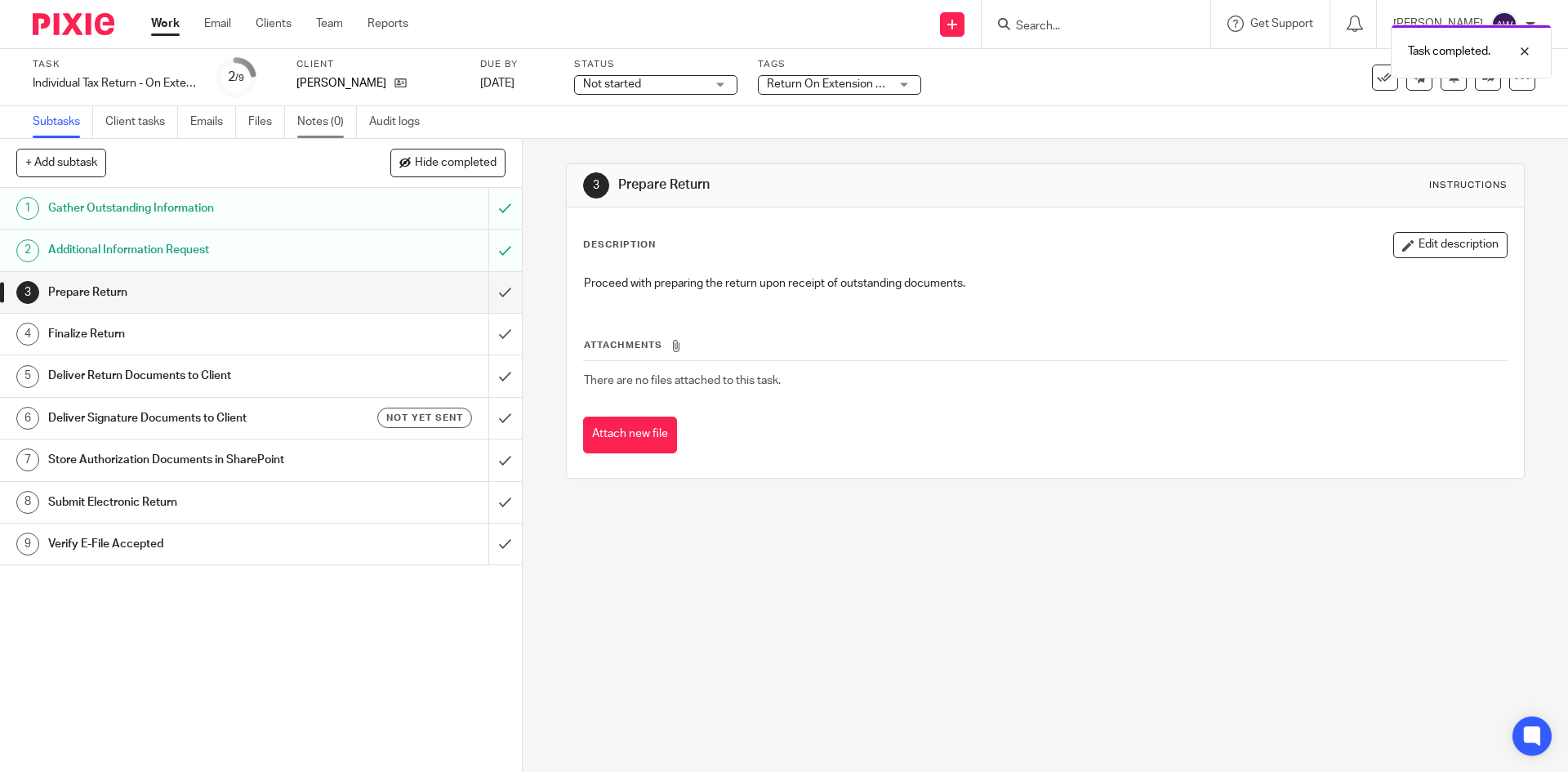
click at [316, 138] on div "Subtasks Client tasks Emails Files Notes (0) Audit logs" at bounding box center [784, 122] width 1568 height 33
click at [322, 118] on link "Notes (0)" at bounding box center [326, 121] width 59 height 32
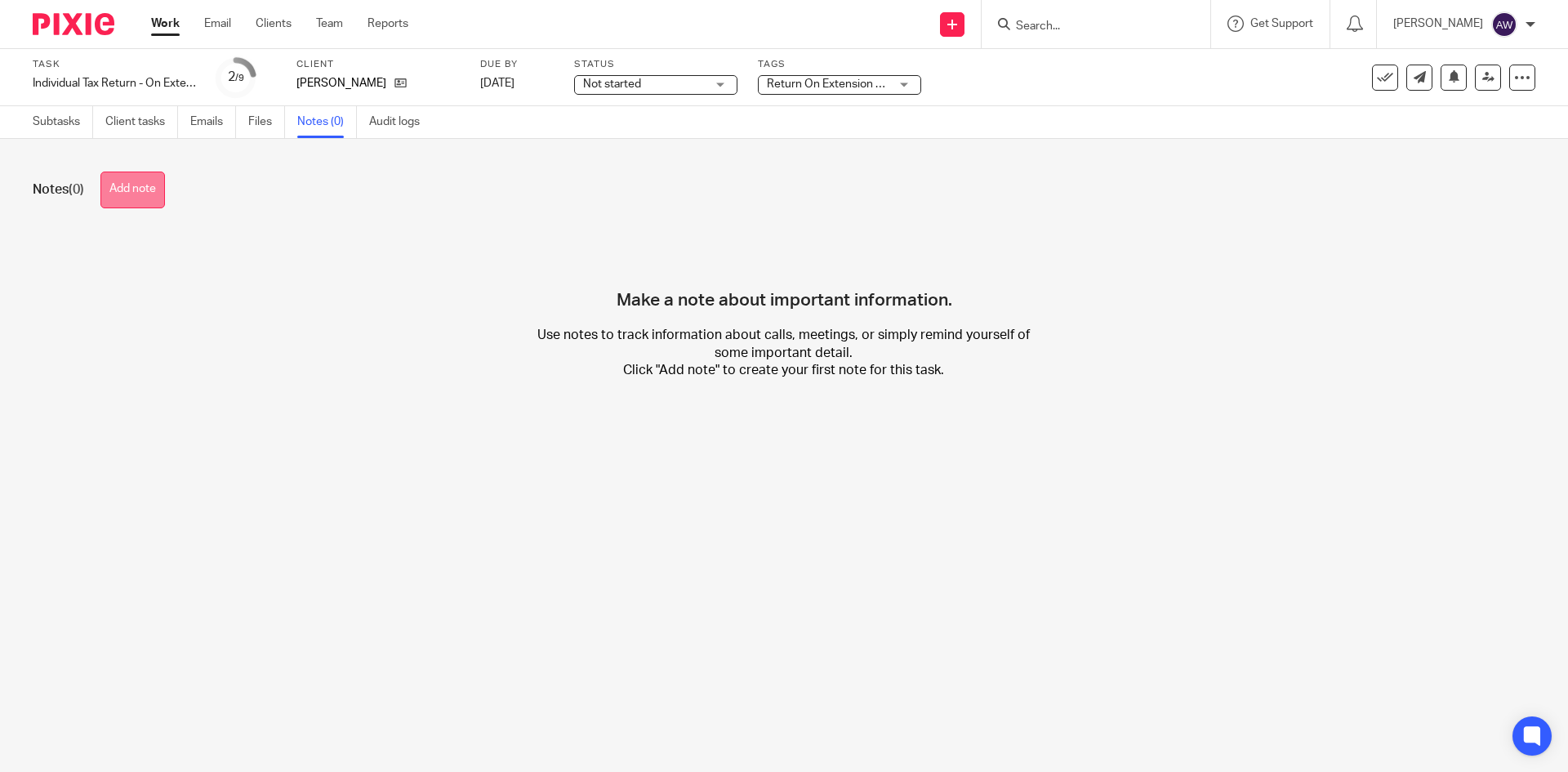
click at [105, 202] on button "Add note" at bounding box center [132, 190] width 65 height 36
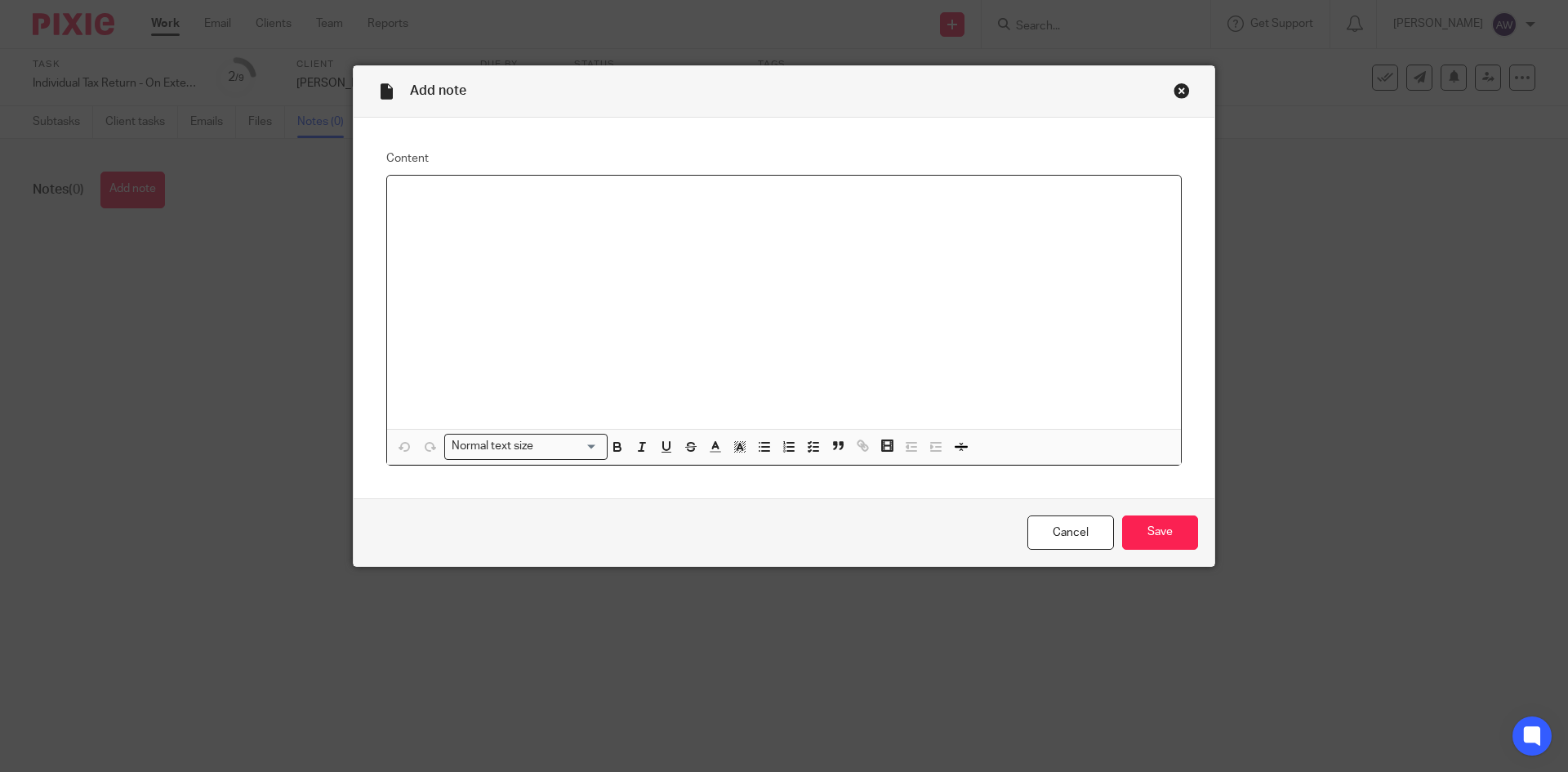
click at [472, 210] on div at bounding box center [784, 303] width 794 height 253
click at [468, 201] on p "Need:" at bounding box center [784, 197] width 767 height 16
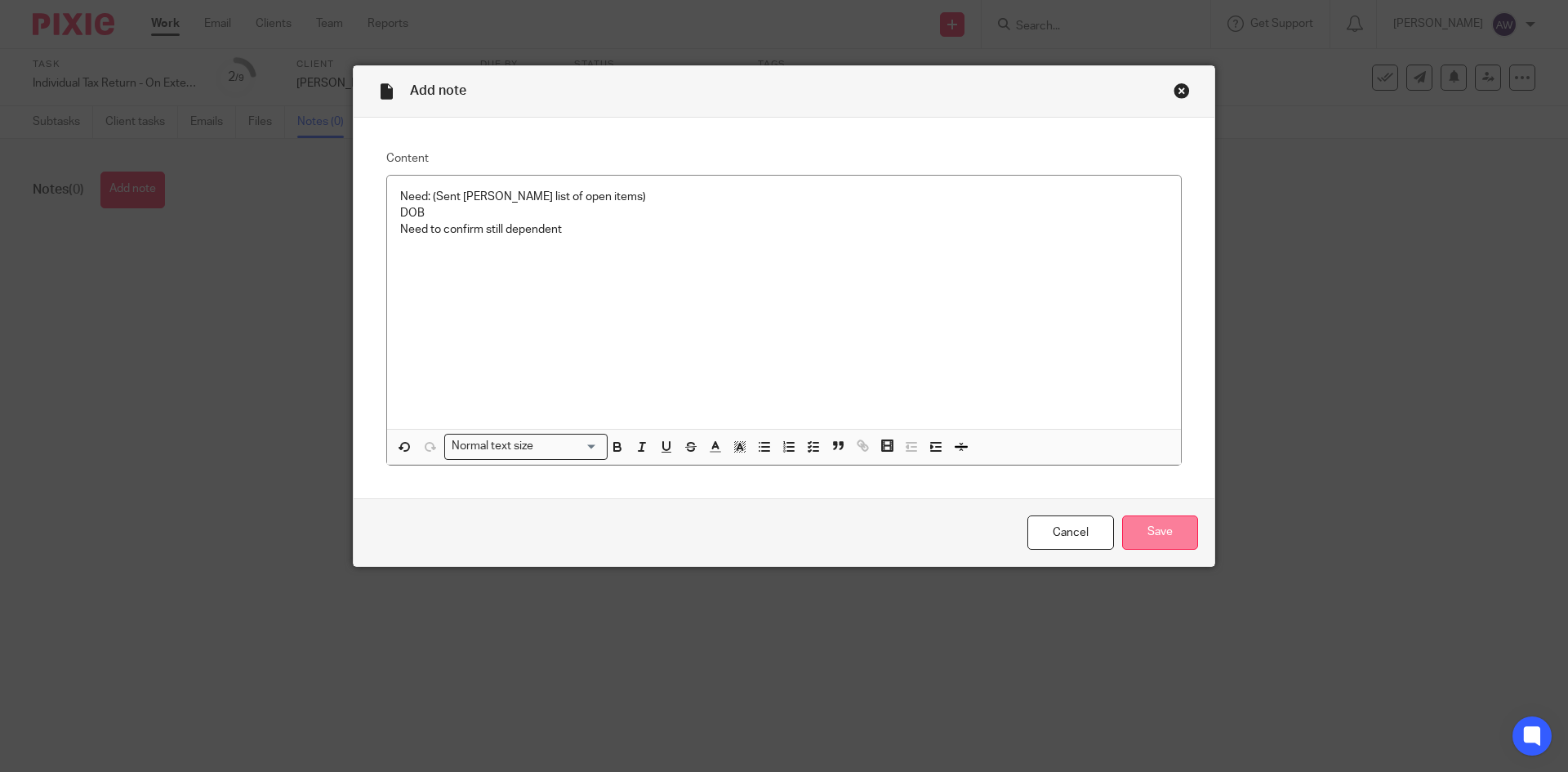
click at [1132, 520] on input "Save" at bounding box center [1159, 532] width 76 height 36
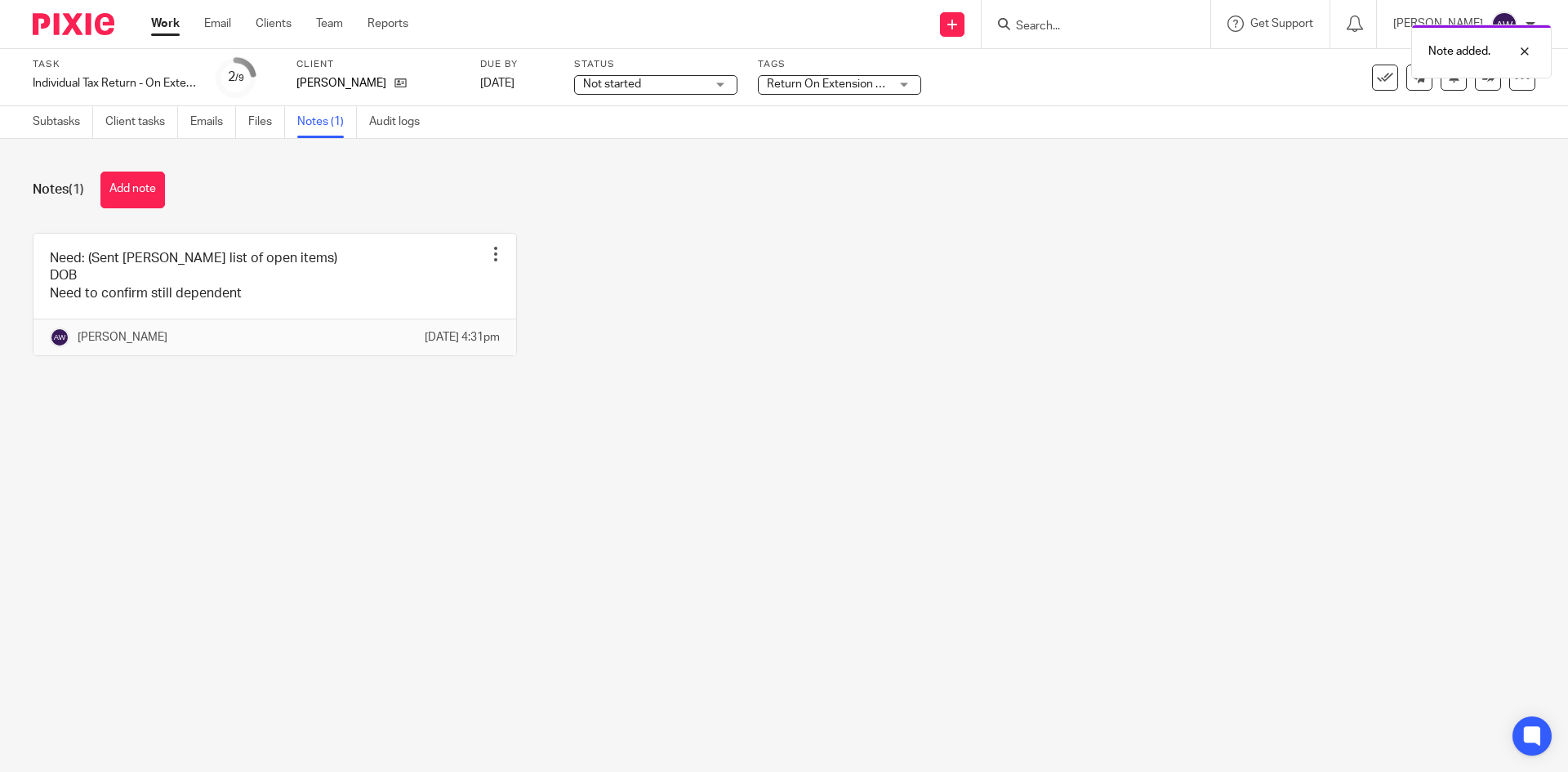
click at [168, 26] on link "Work" at bounding box center [165, 24] width 28 height 16
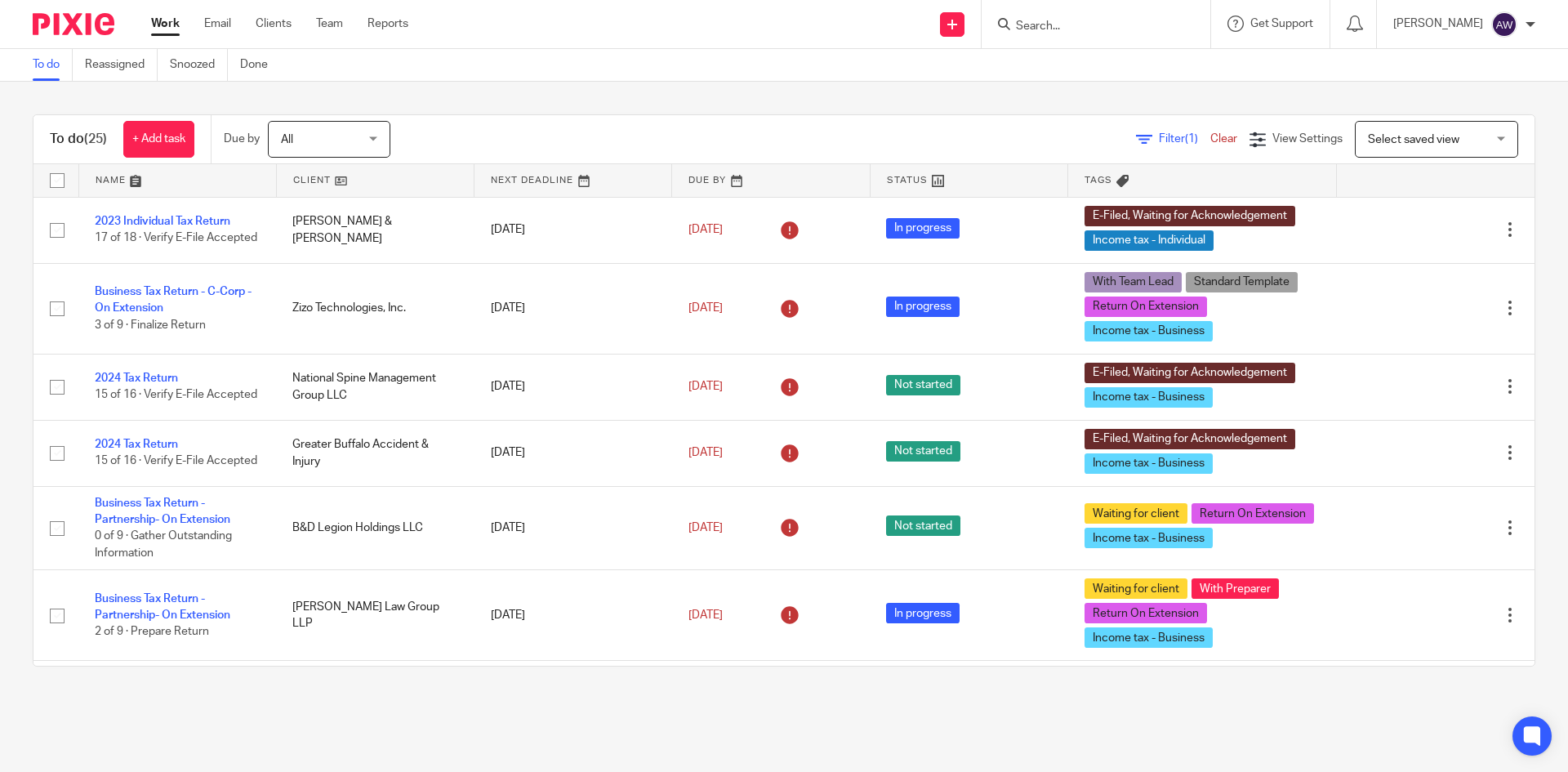
click at [1042, 24] on input "Search" at bounding box center [1087, 27] width 147 height 15
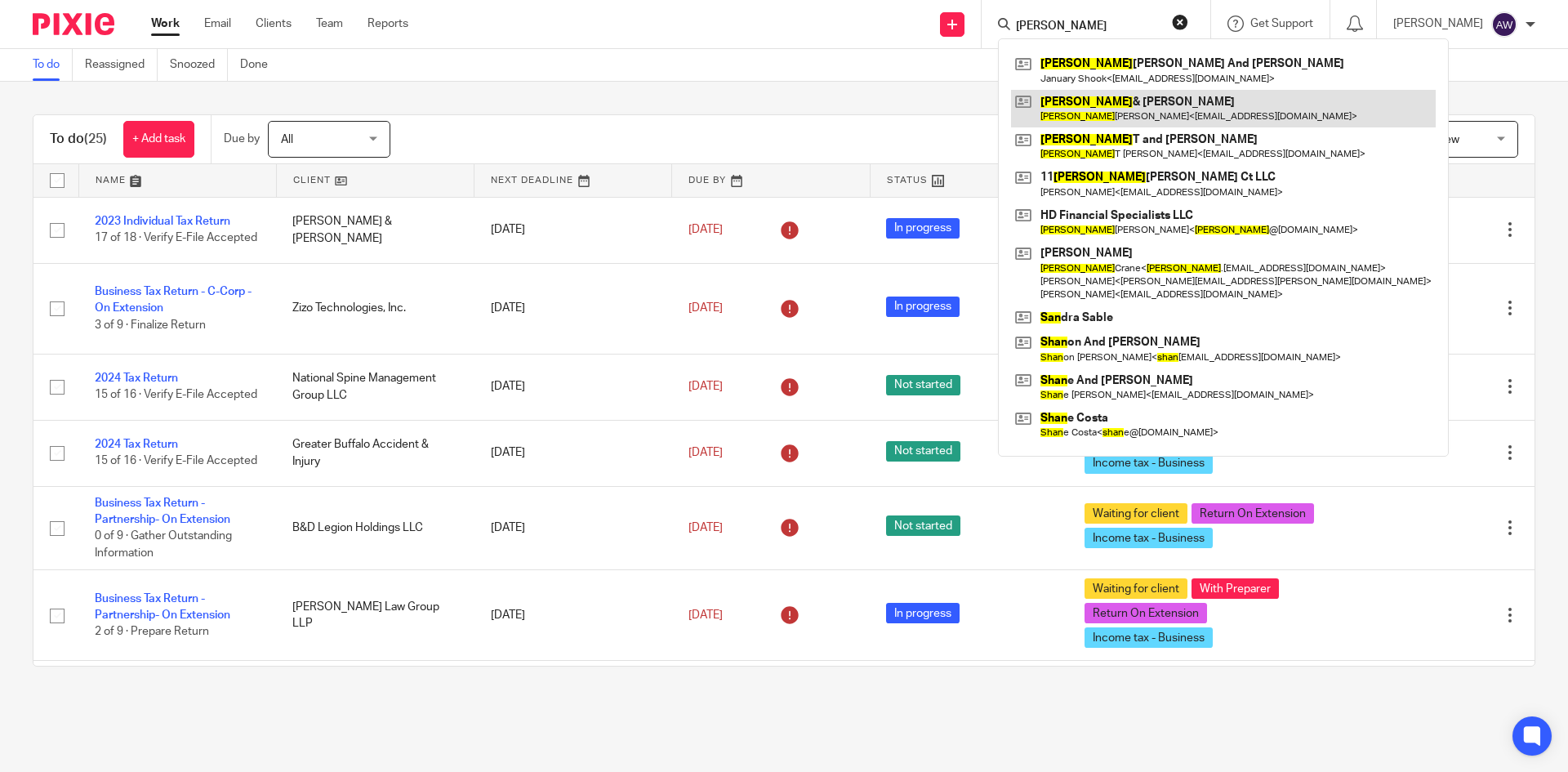
type input "[PERSON_NAME]"
click at [1078, 99] on link at bounding box center [1223, 108] width 425 height 37
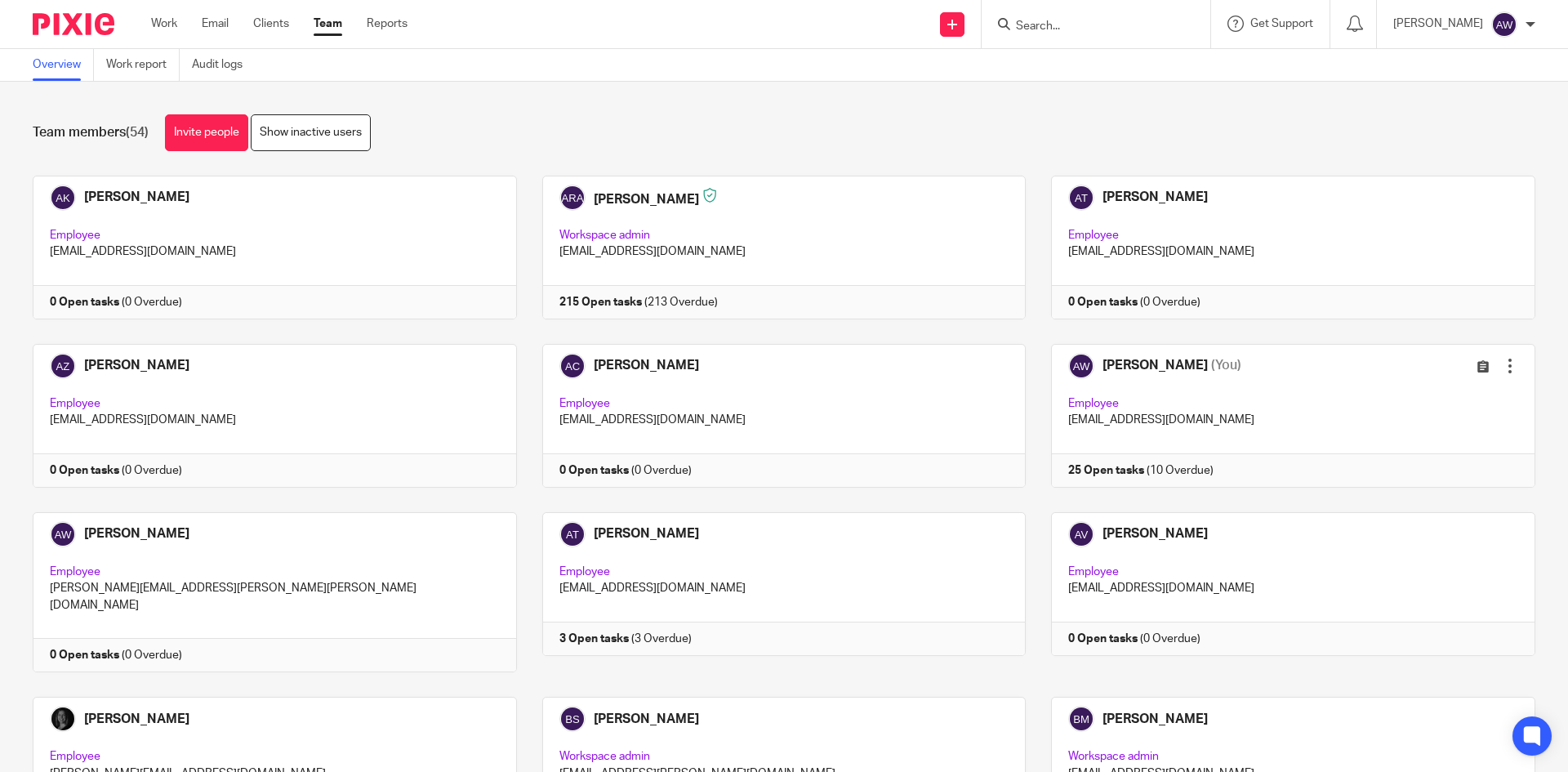
click at [1059, 15] on form at bounding box center [1101, 24] width 174 height 20
click at [1047, 25] on input "Search" at bounding box center [1087, 27] width 147 height 15
click at [1110, 24] on input "Search" at bounding box center [1087, 27] width 147 height 15
type input "mannin"
click at [1089, 67] on link at bounding box center [1167, 69] width 314 height 37
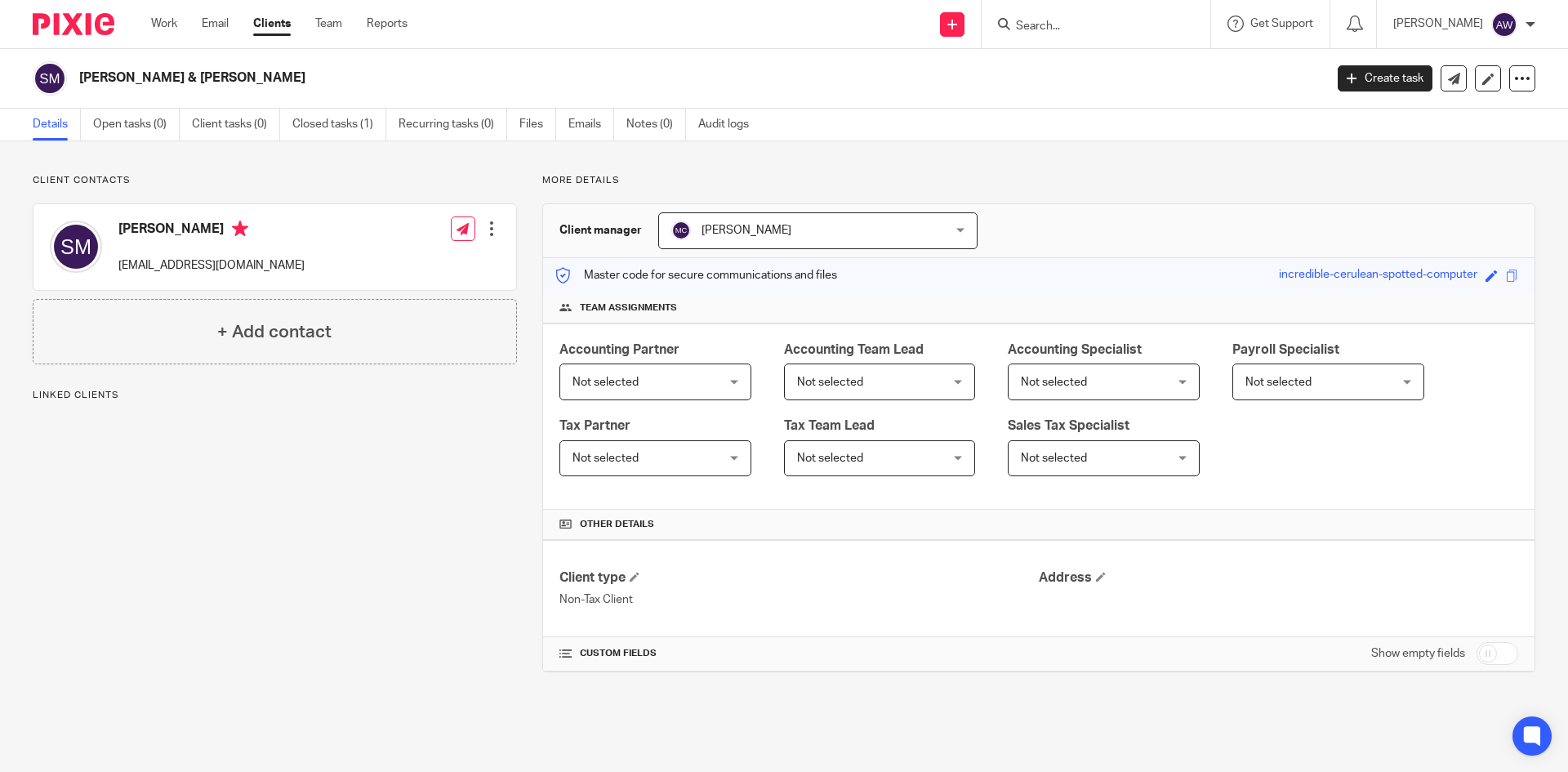
click at [1046, 27] on input "Search" at bounding box center [1087, 27] width 147 height 15
click at [98, 125] on link "Open tasks (0)" at bounding box center [136, 124] width 87 height 32
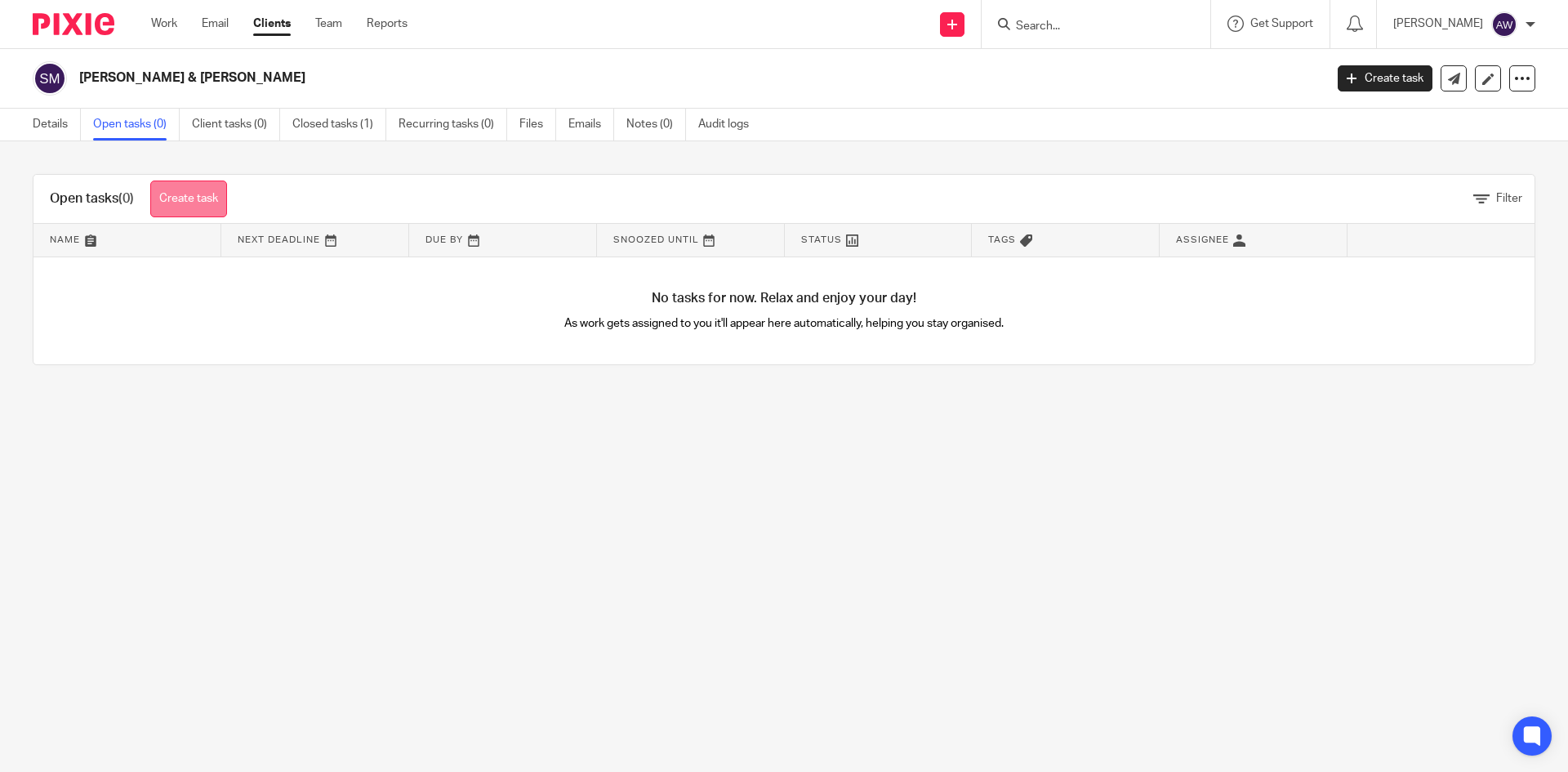
click at [208, 200] on link "Create task" at bounding box center [189, 199] width 77 height 36
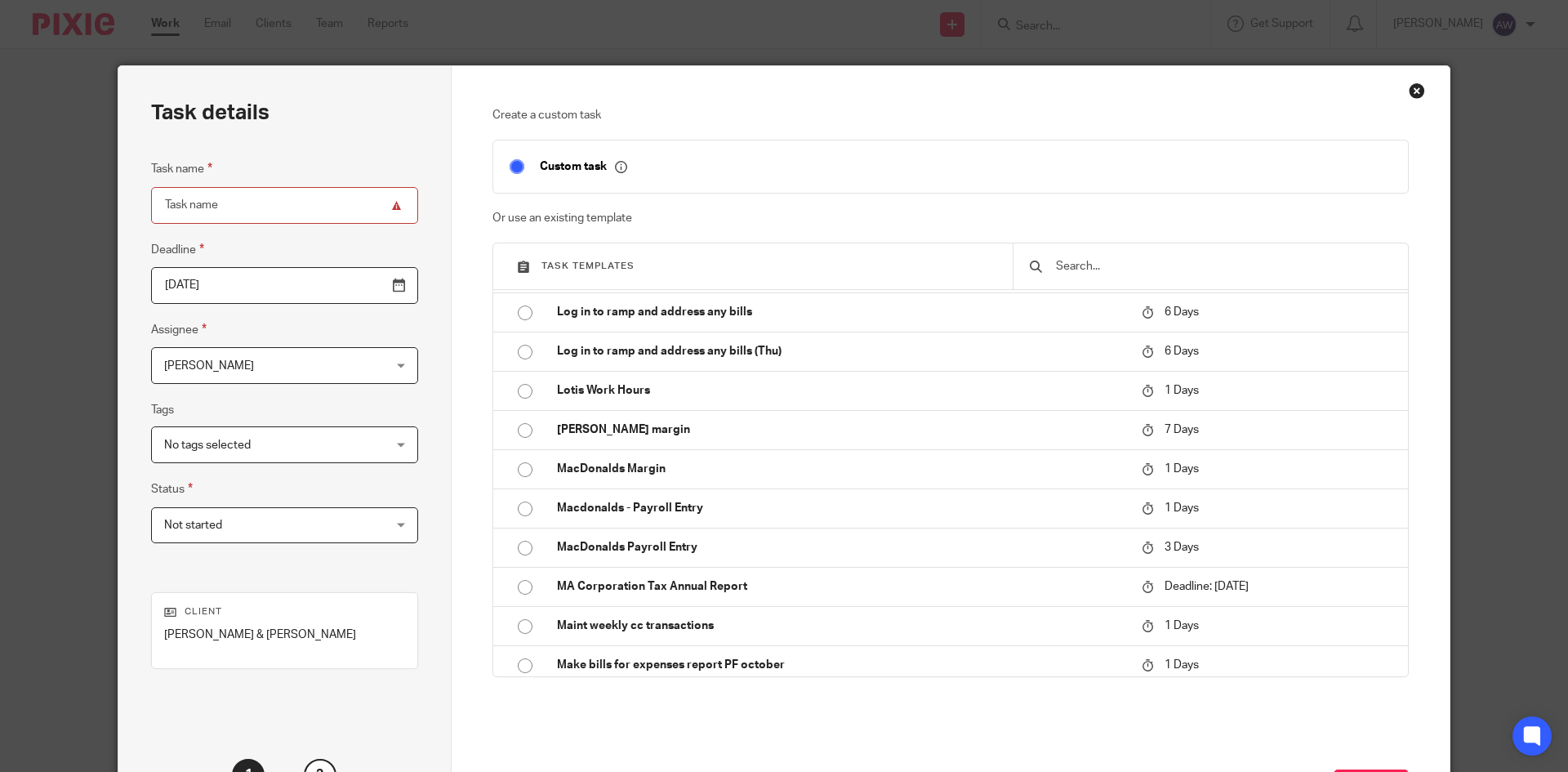
scroll to position [10047, 0]
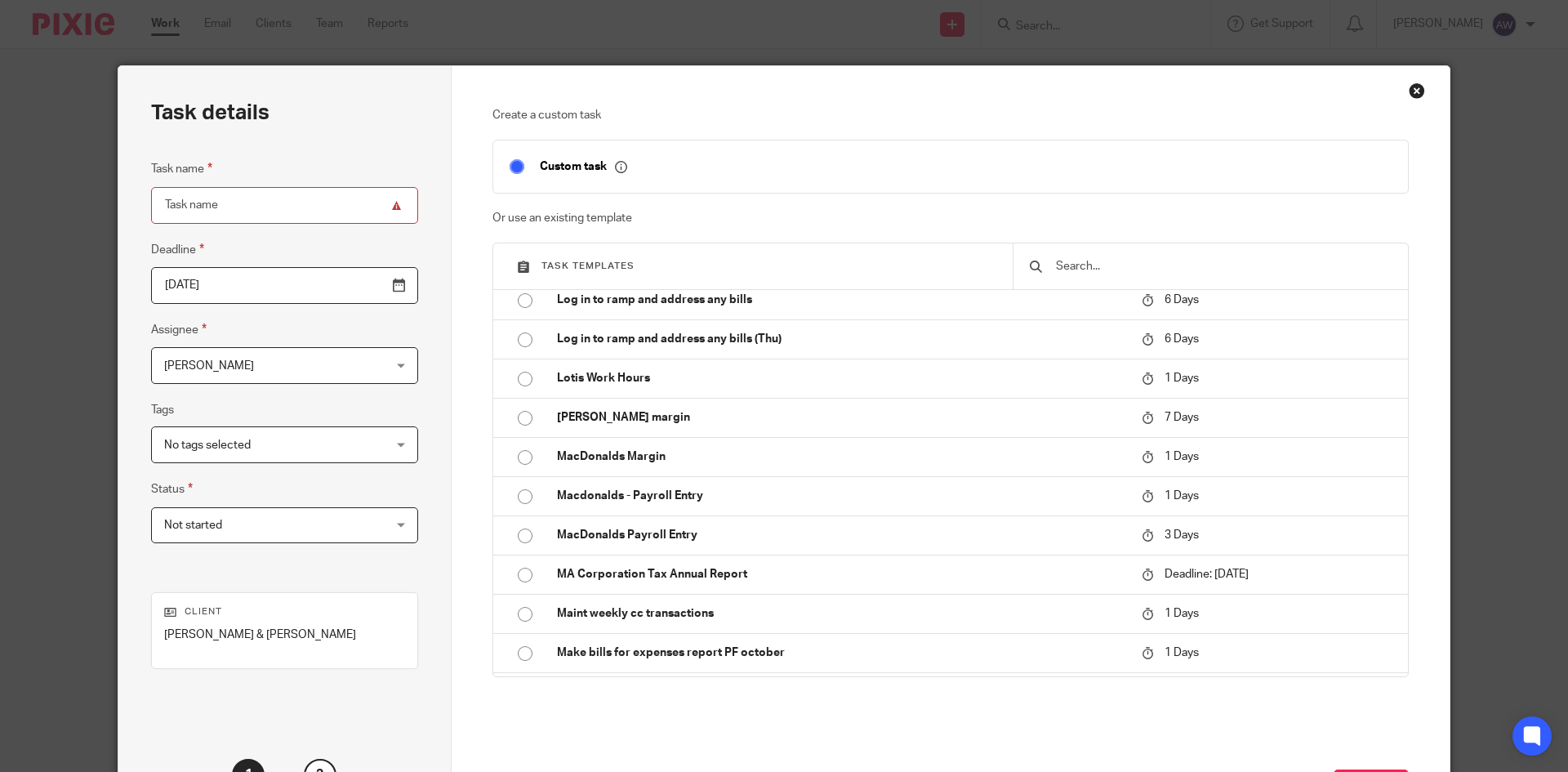
click at [1409, 88] on div "Close this dialog window" at bounding box center [1417, 91] width 16 height 16
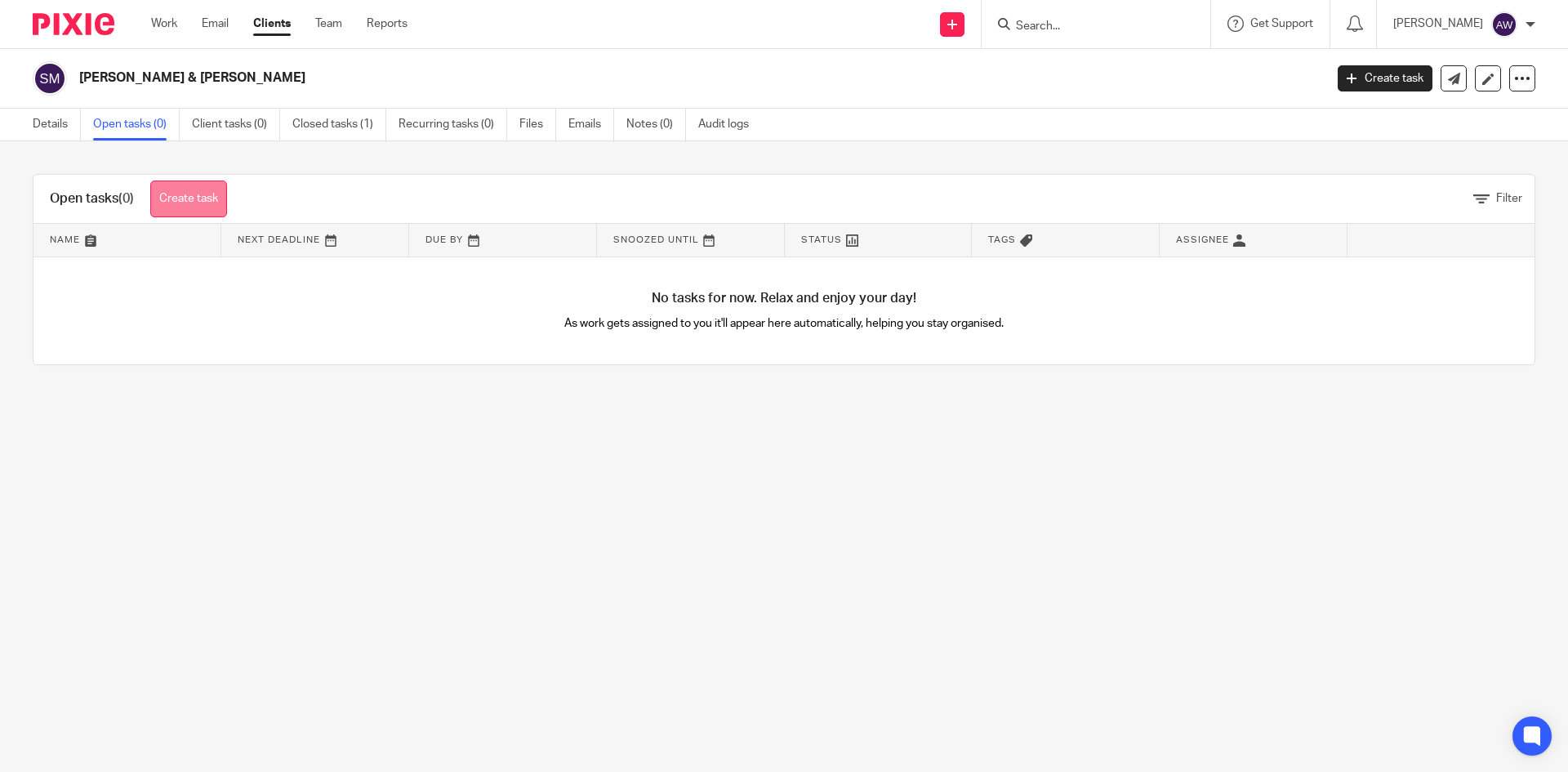
click at [203, 199] on link "Create task" at bounding box center [189, 199] width 77 height 36
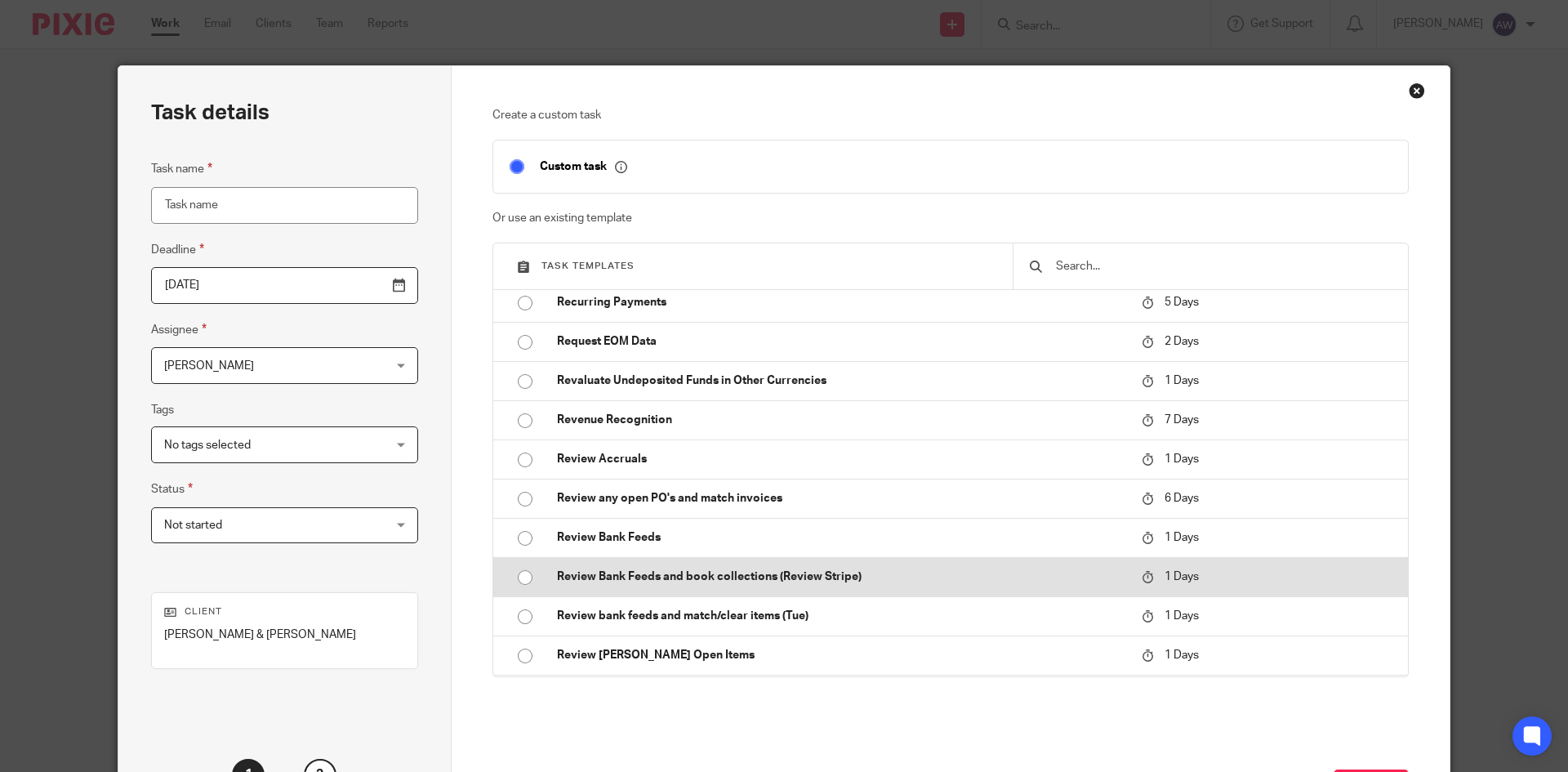
scroll to position [15111, 0]
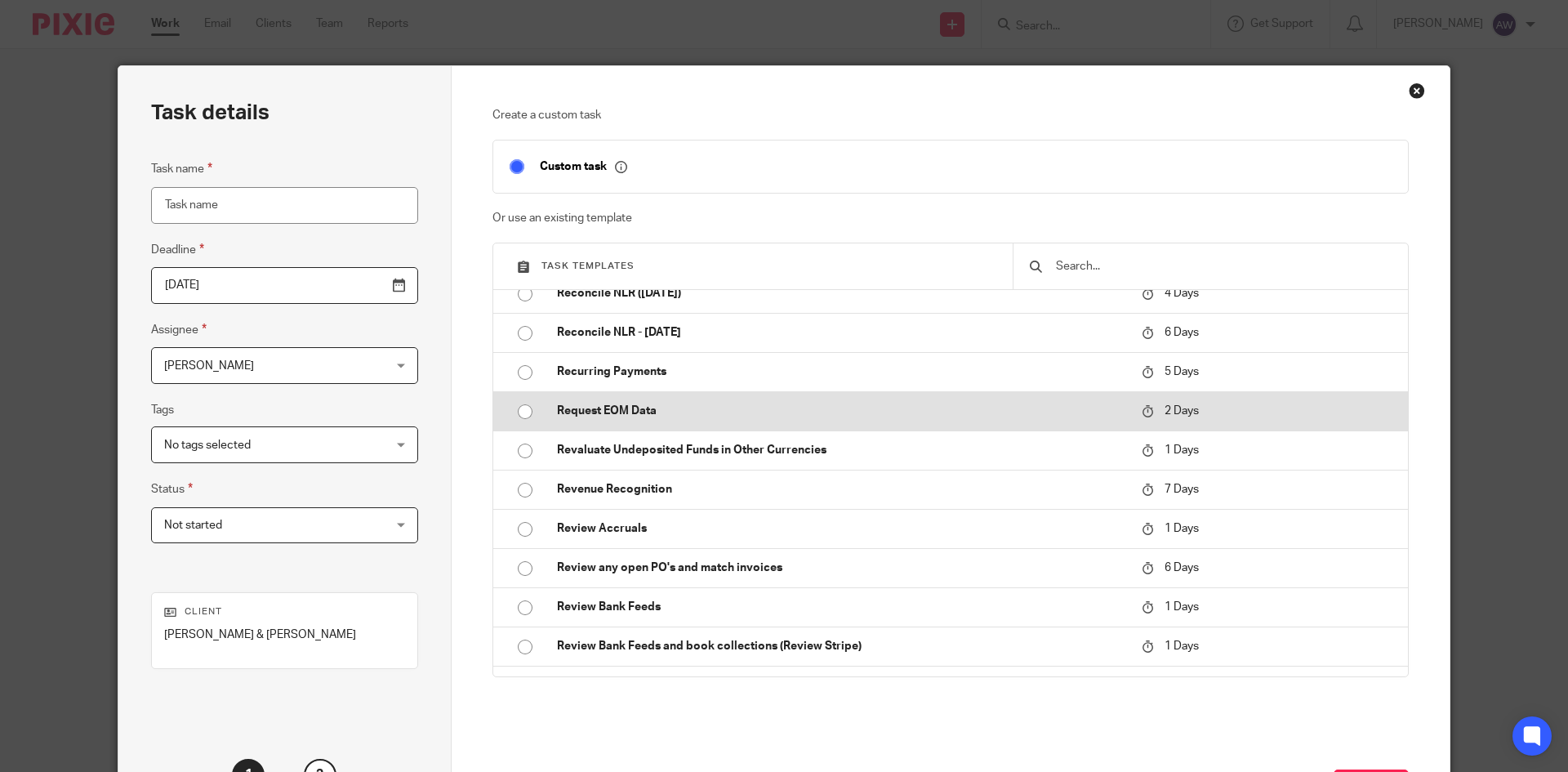
click at [659, 415] on p "Request EOM Data" at bounding box center [841, 411] width 569 height 16
type input "2025-09-20"
type input "Request EOM Data"
checkbox input "false"
radio input "true"
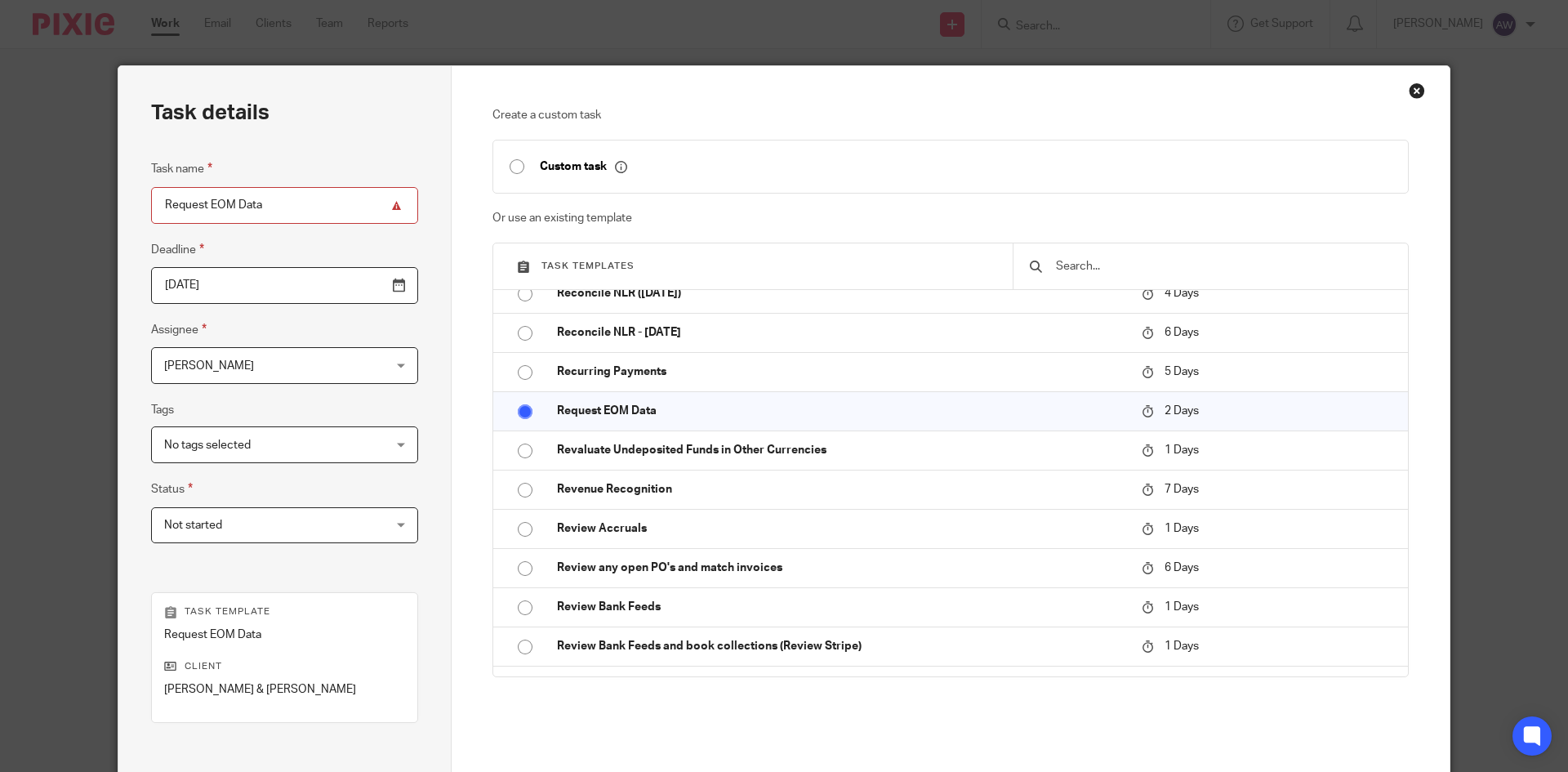
drag, startPoint x: 230, startPoint y: 201, endPoint x: 203, endPoint y: 203, distance: 27.1
click at [203, 203] on input "Request EOM Data" at bounding box center [284, 205] width 267 height 36
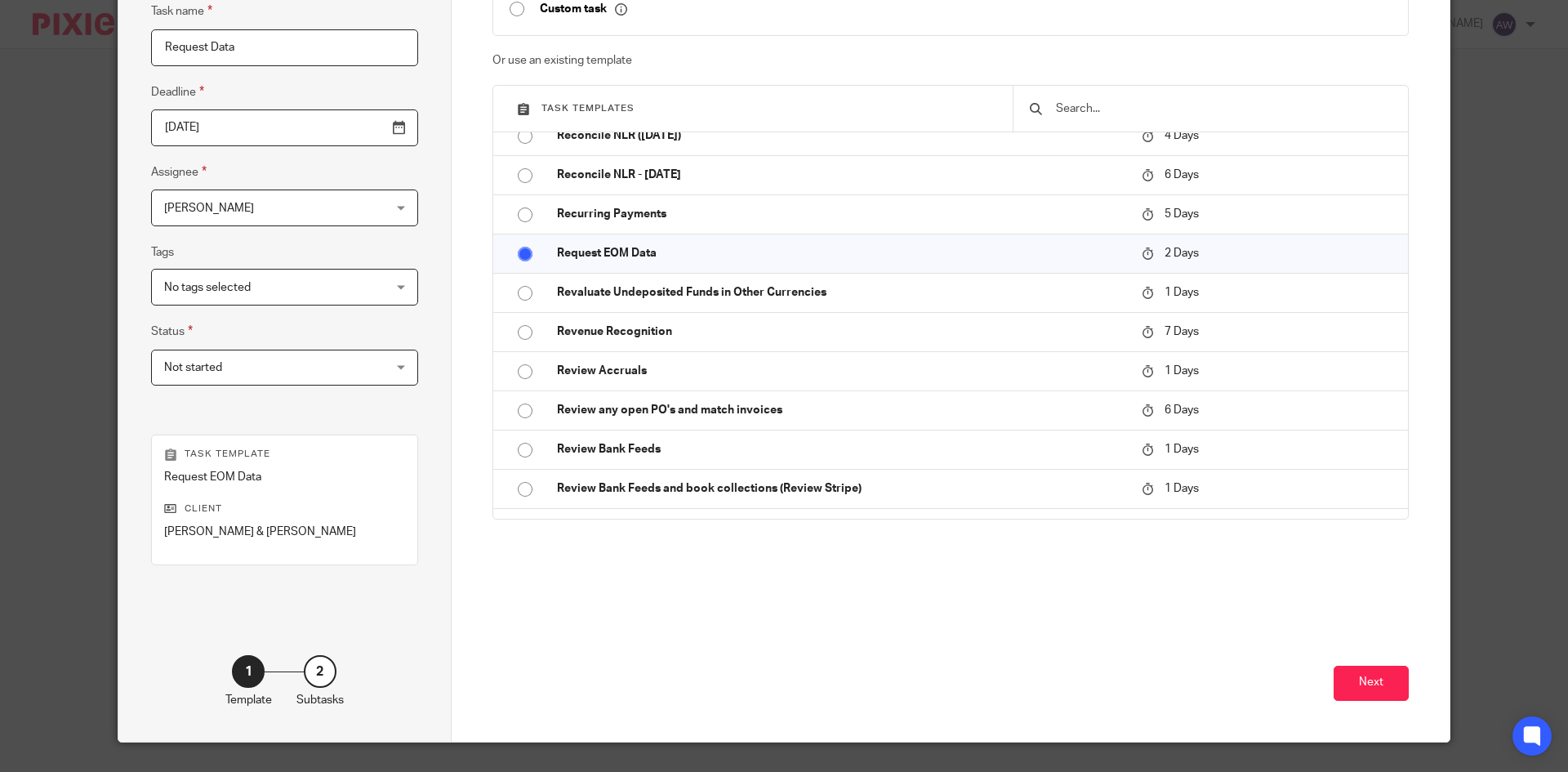
scroll to position [163, 0]
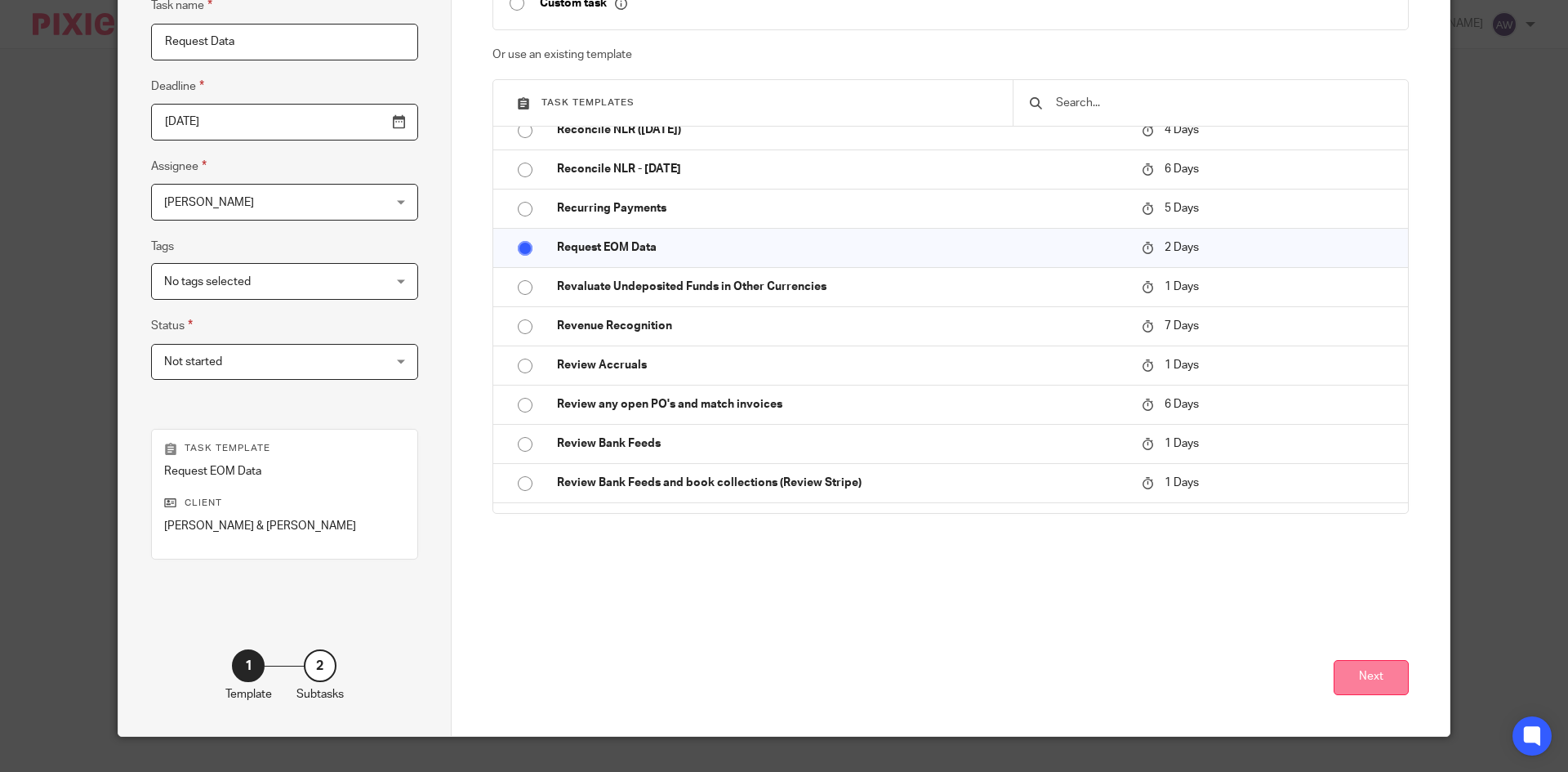
type input "Request Data"
click at [1389, 686] on button "Next" at bounding box center [1370, 677] width 75 height 36
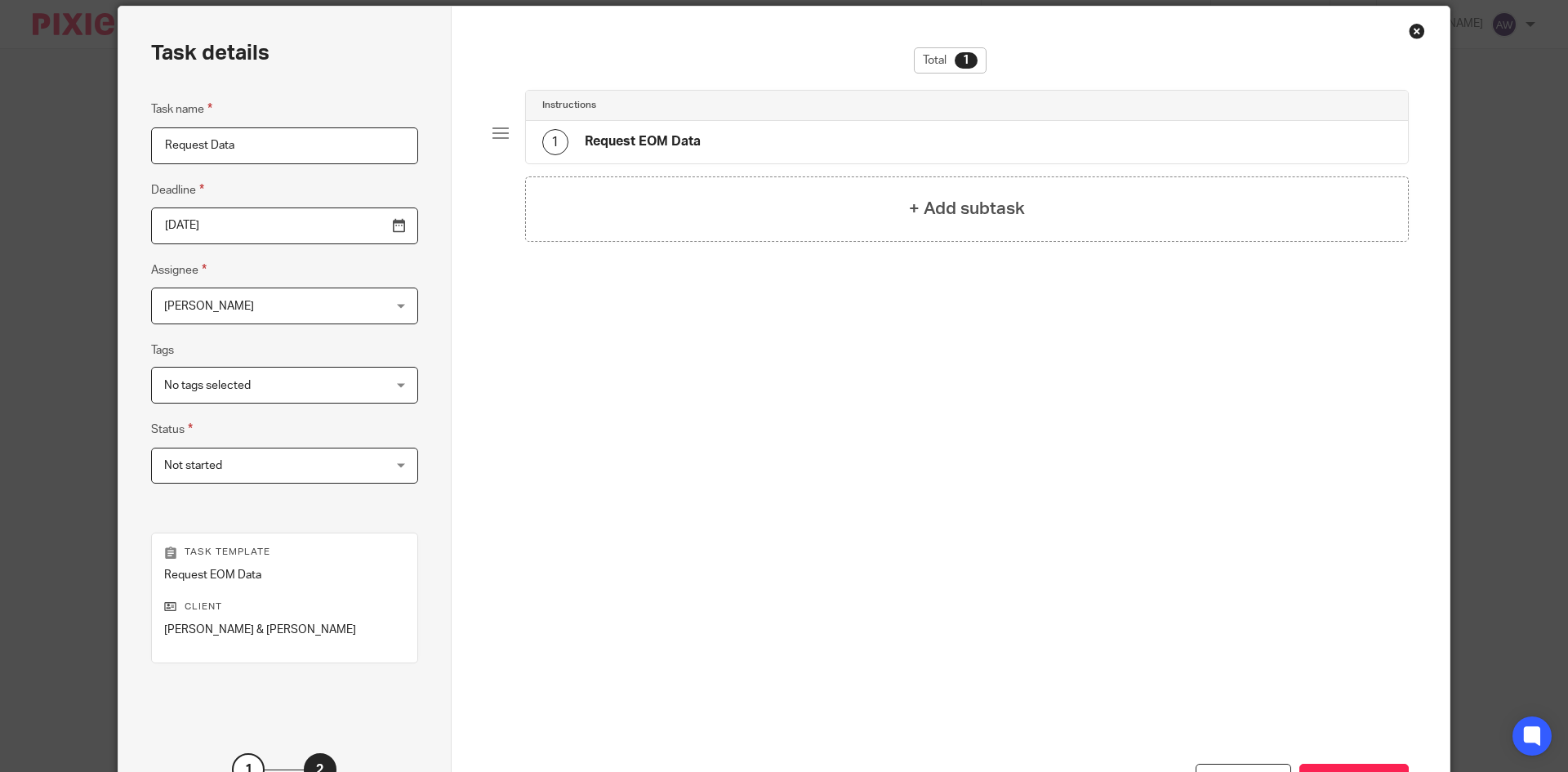
scroll to position [0, 0]
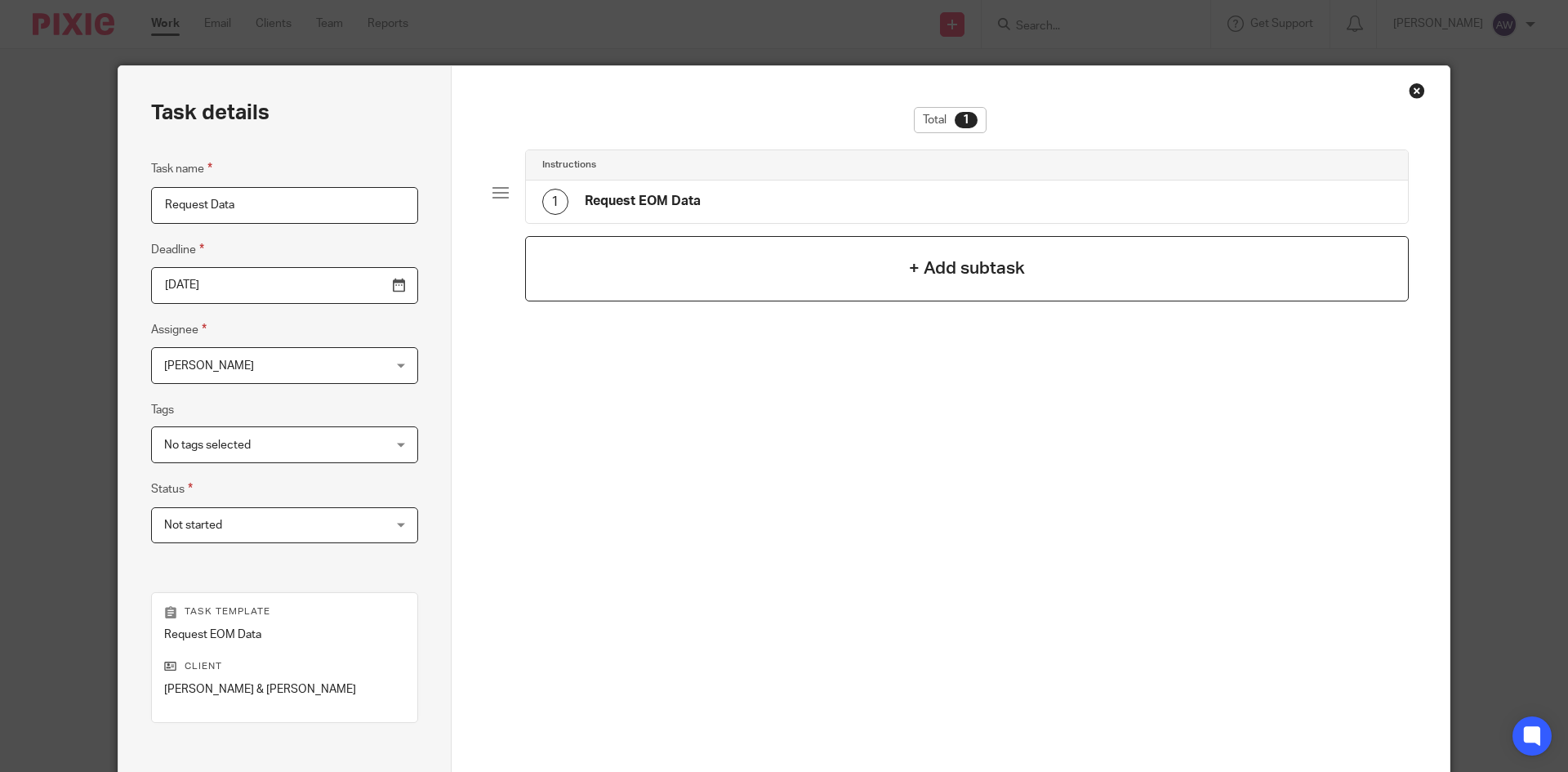
click at [963, 276] on h4 "+ Add subtask" at bounding box center [966, 268] width 116 height 26
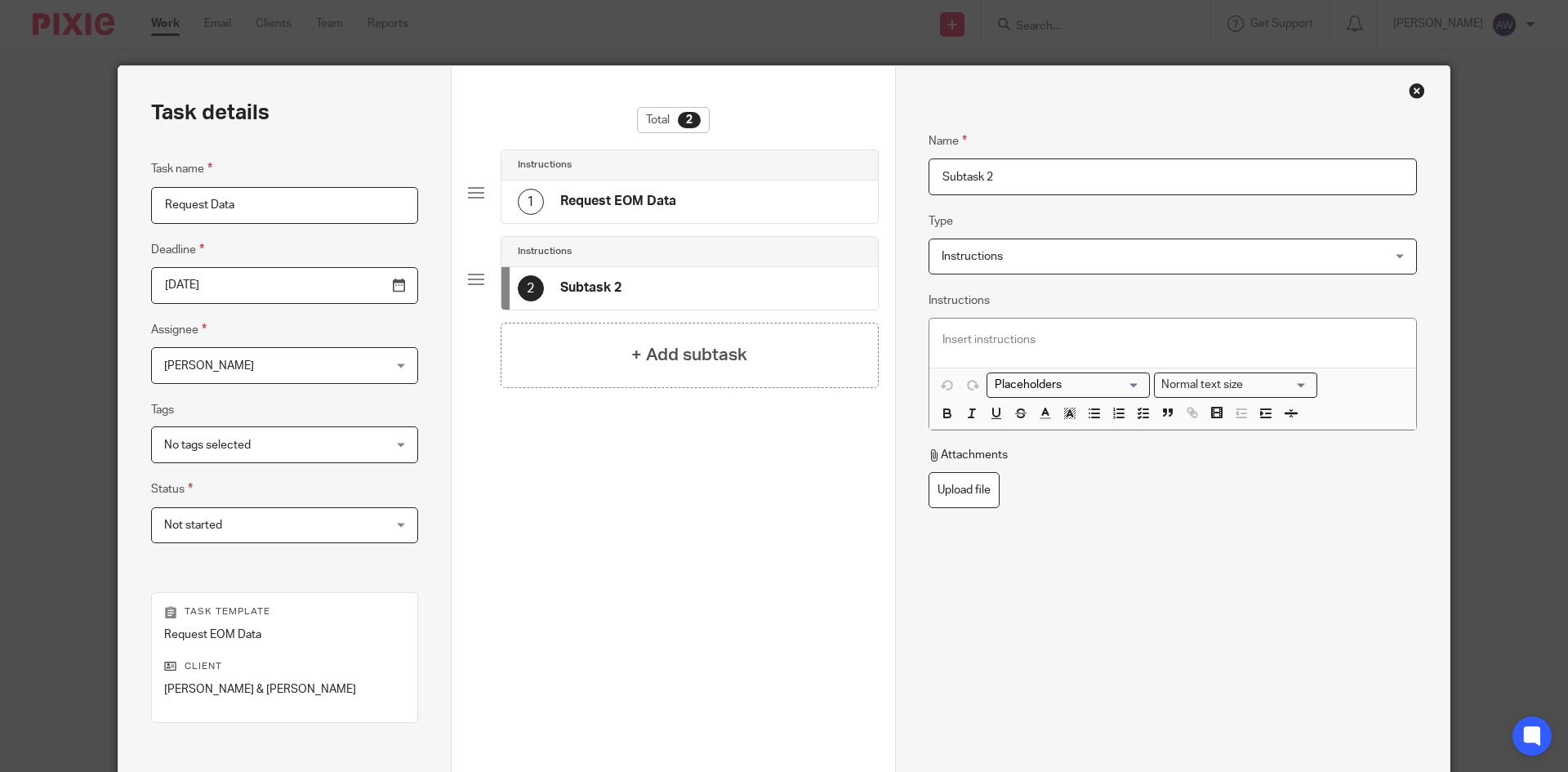
click at [994, 253] on span "Instructions" at bounding box center [971, 256] width 61 height 12
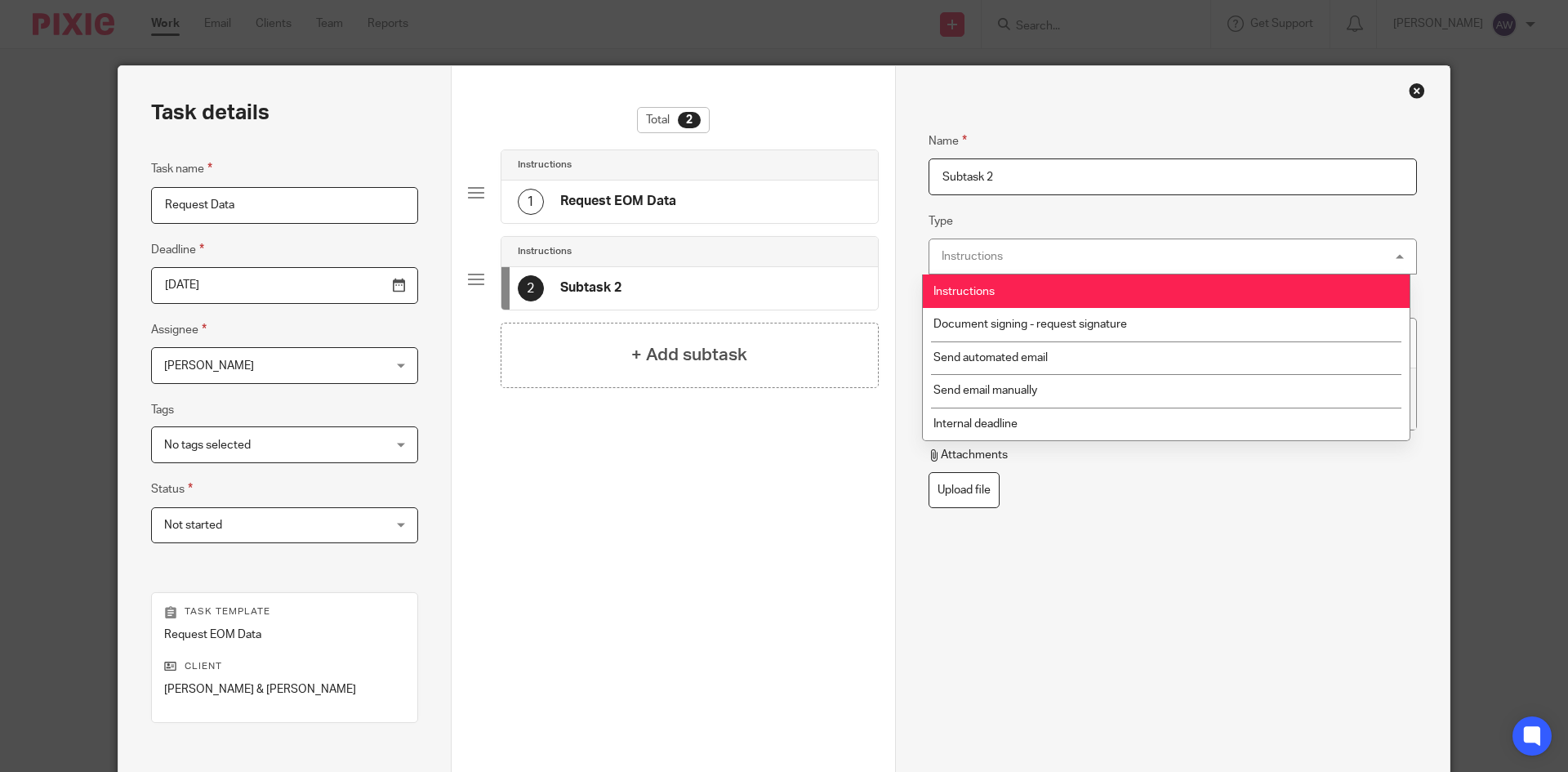
click at [1031, 281] on li "Instructions" at bounding box center [1166, 291] width 487 height 34
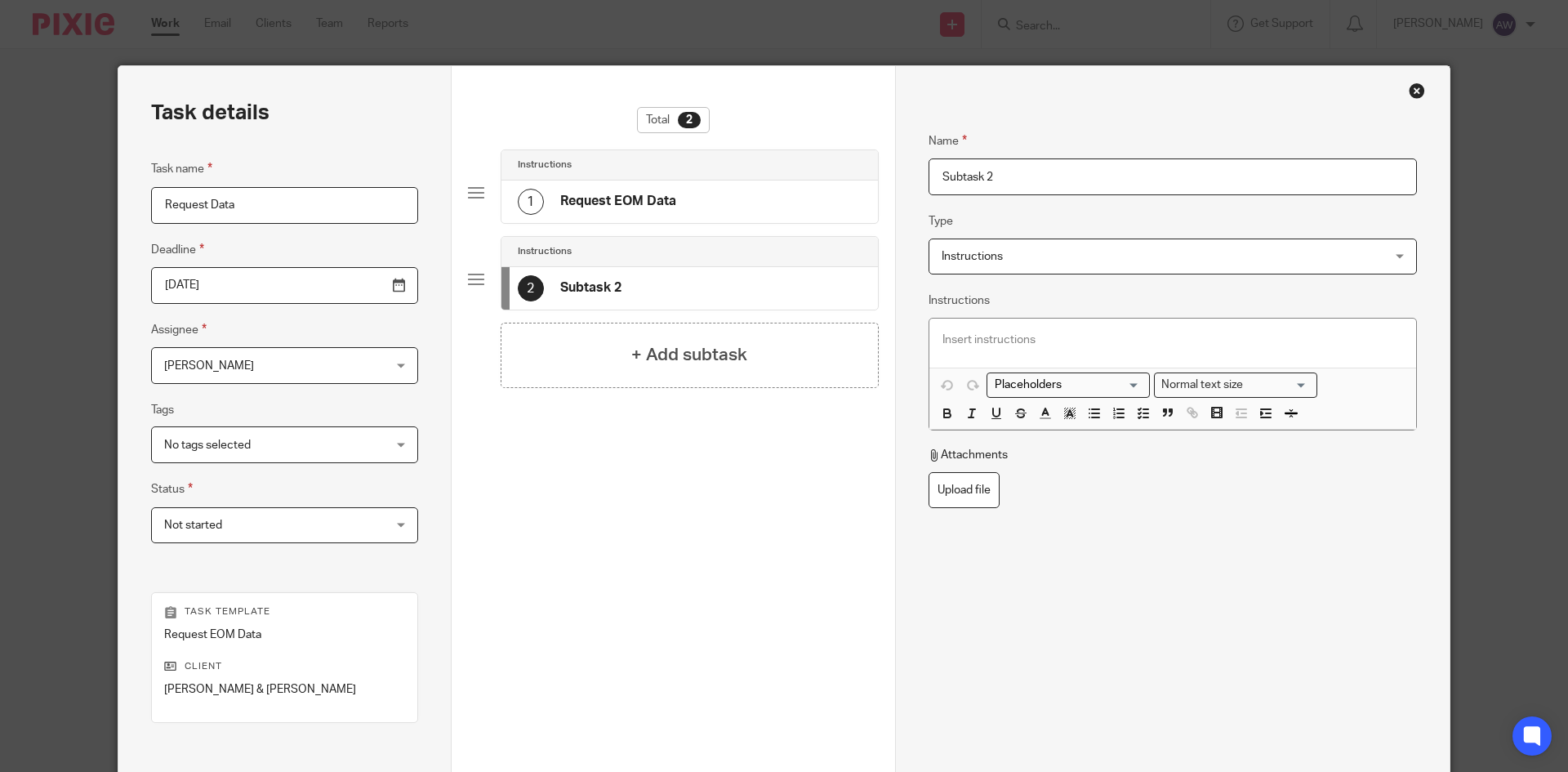
click at [1144, 320] on div at bounding box center [1173, 343] width 487 height 49
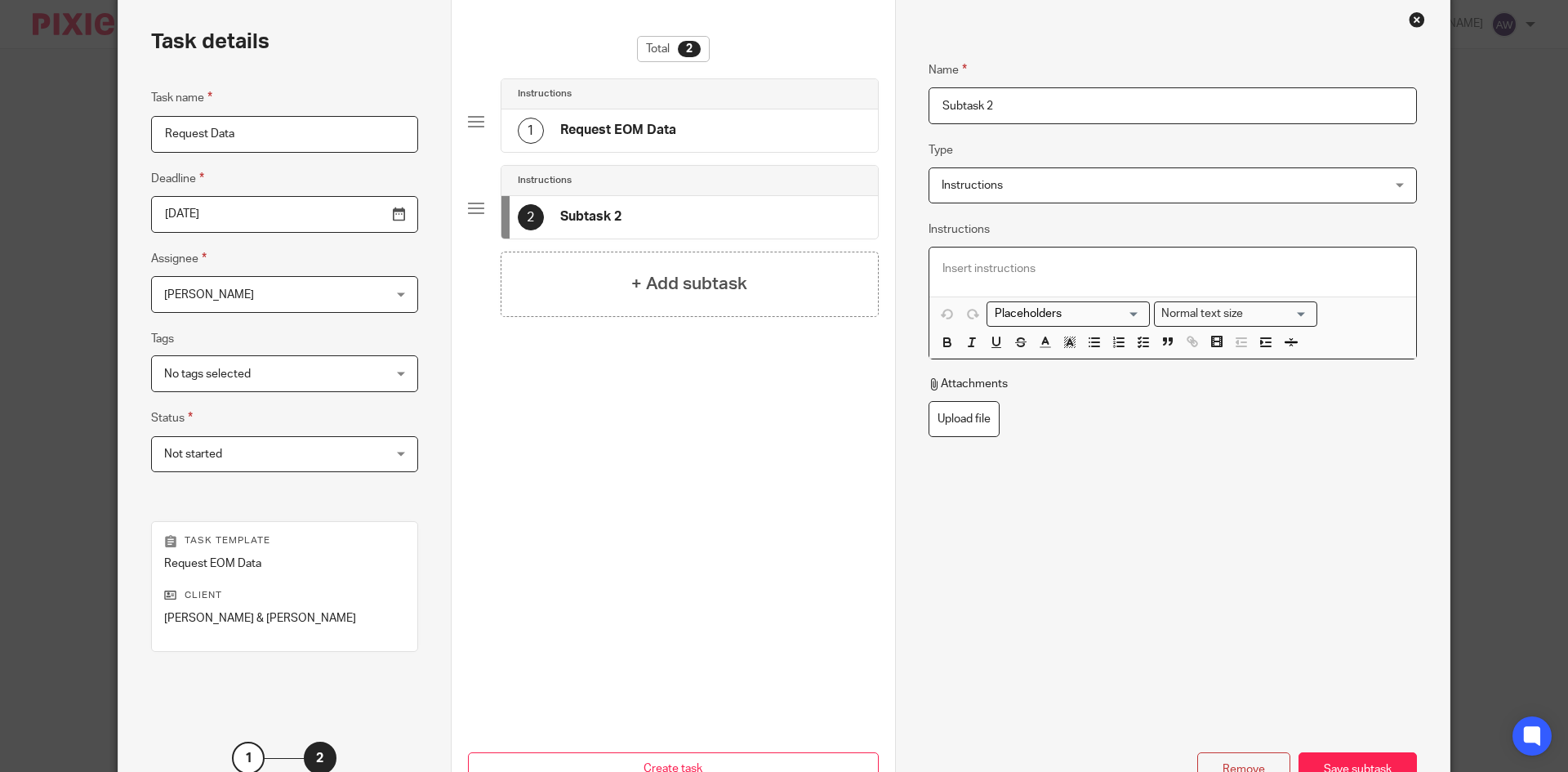
scroll to position [163, 0]
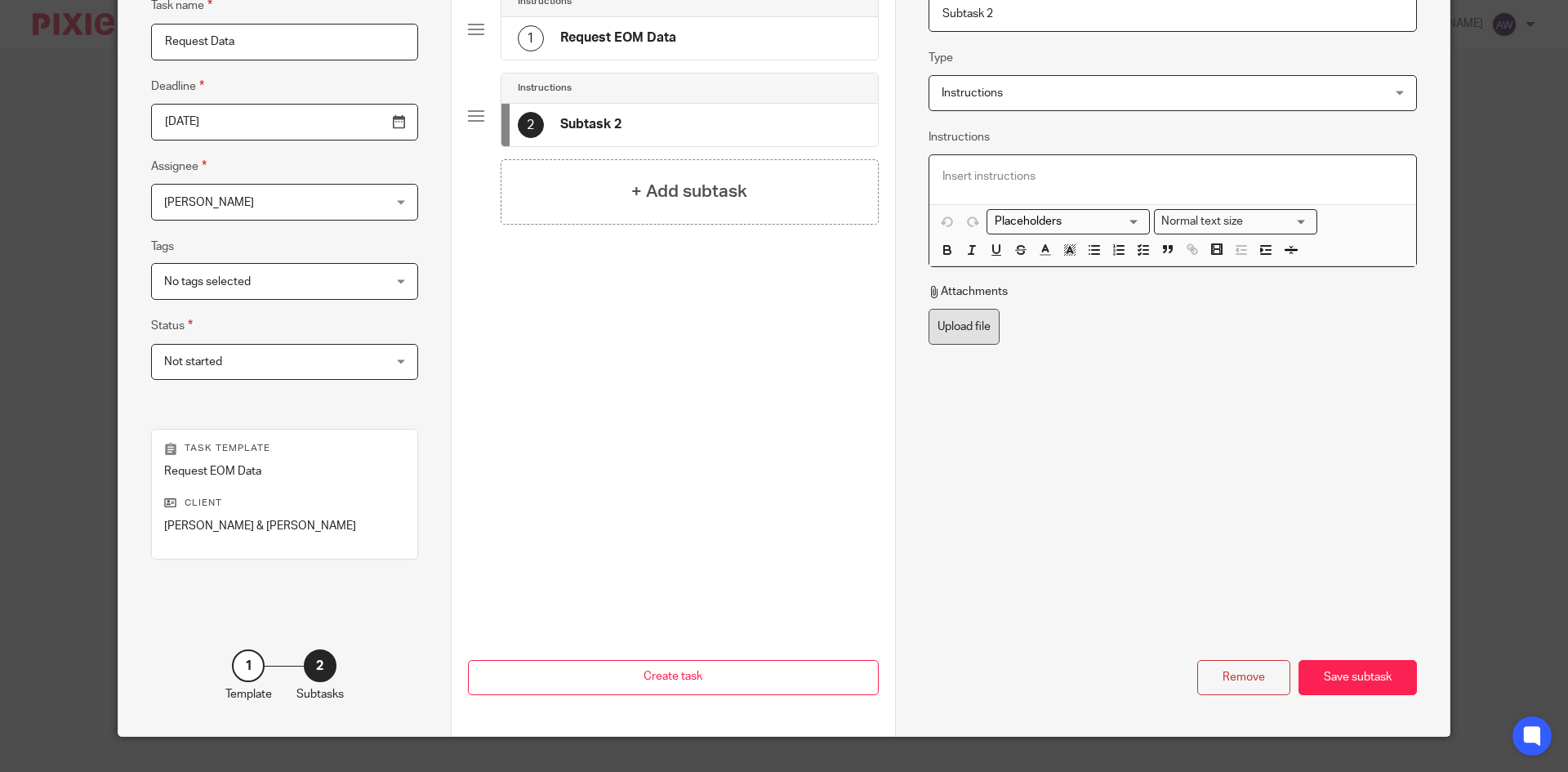
click at [948, 327] on label "Upload file" at bounding box center [964, 327] width 71 height 36
click at [928, 309] on input "Upload file" at bounding box center [927, 308] width 1 height 1
click at [1212, 688] on div "Remove" at bounding box center [1244, 677] width 93 height 36
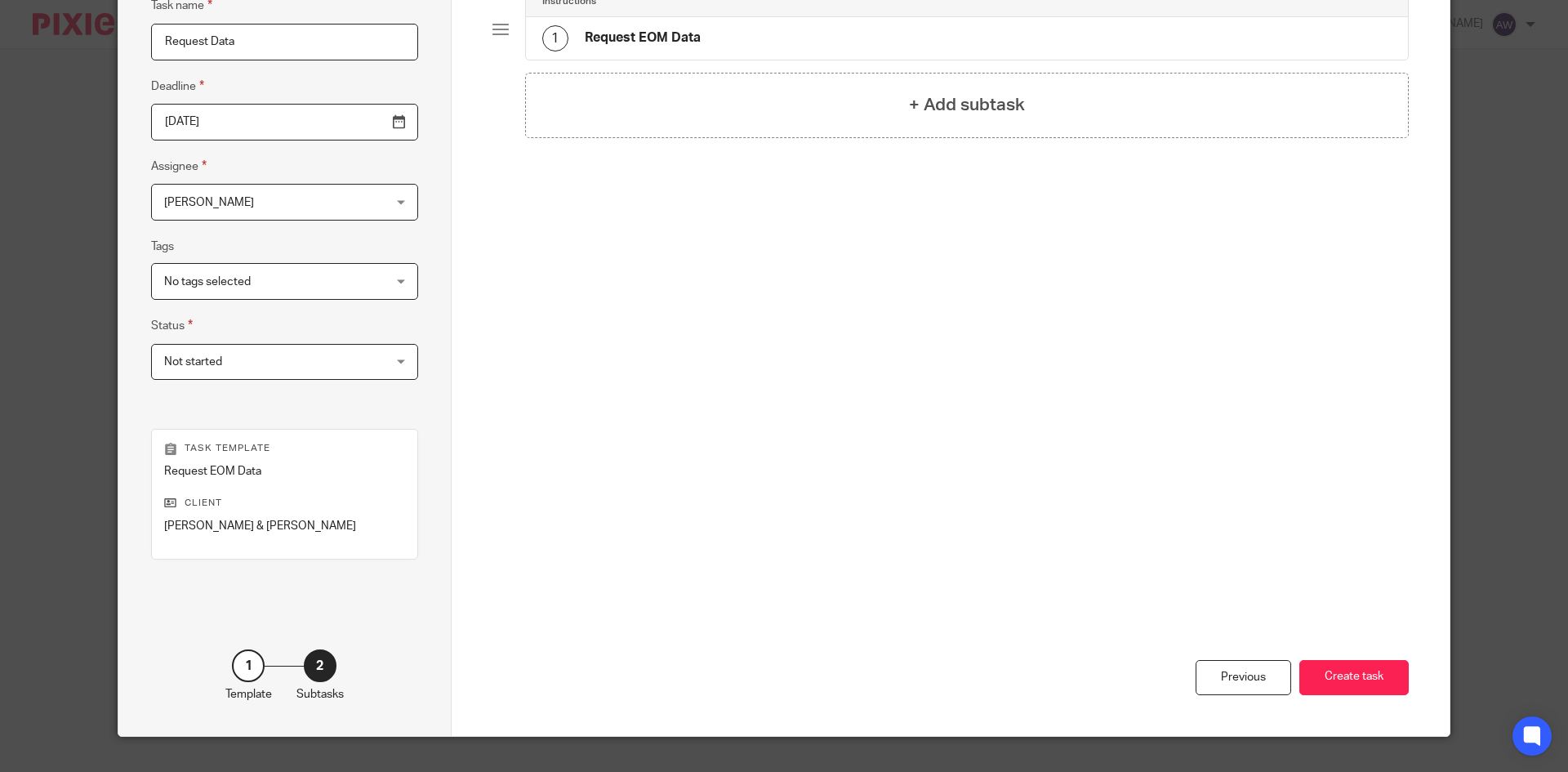
scroll to position [0, 0]
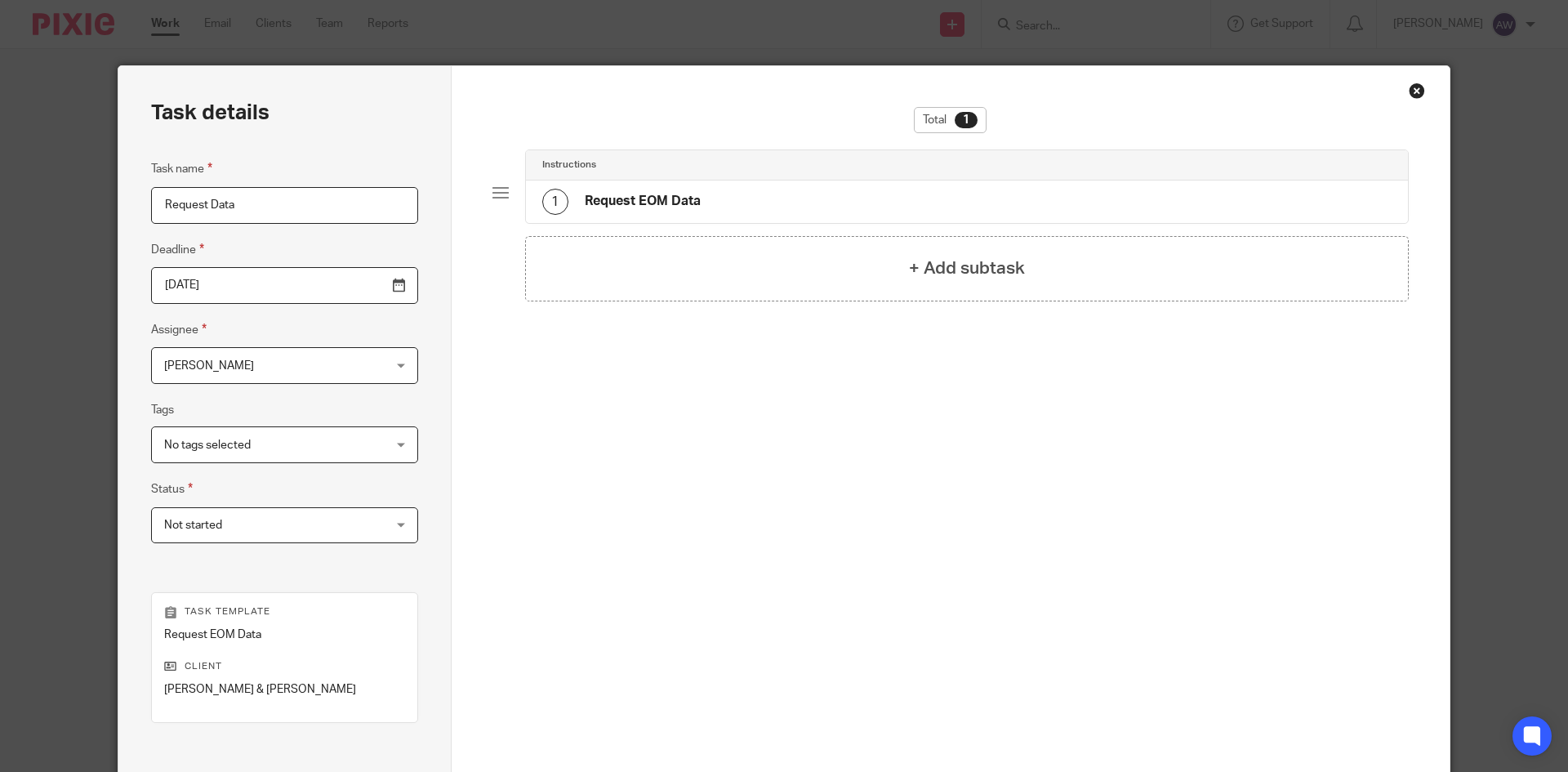
click at [1409, 89] on div "Close this dialog window" at bounding box center [1417, 91] width 16 height 16
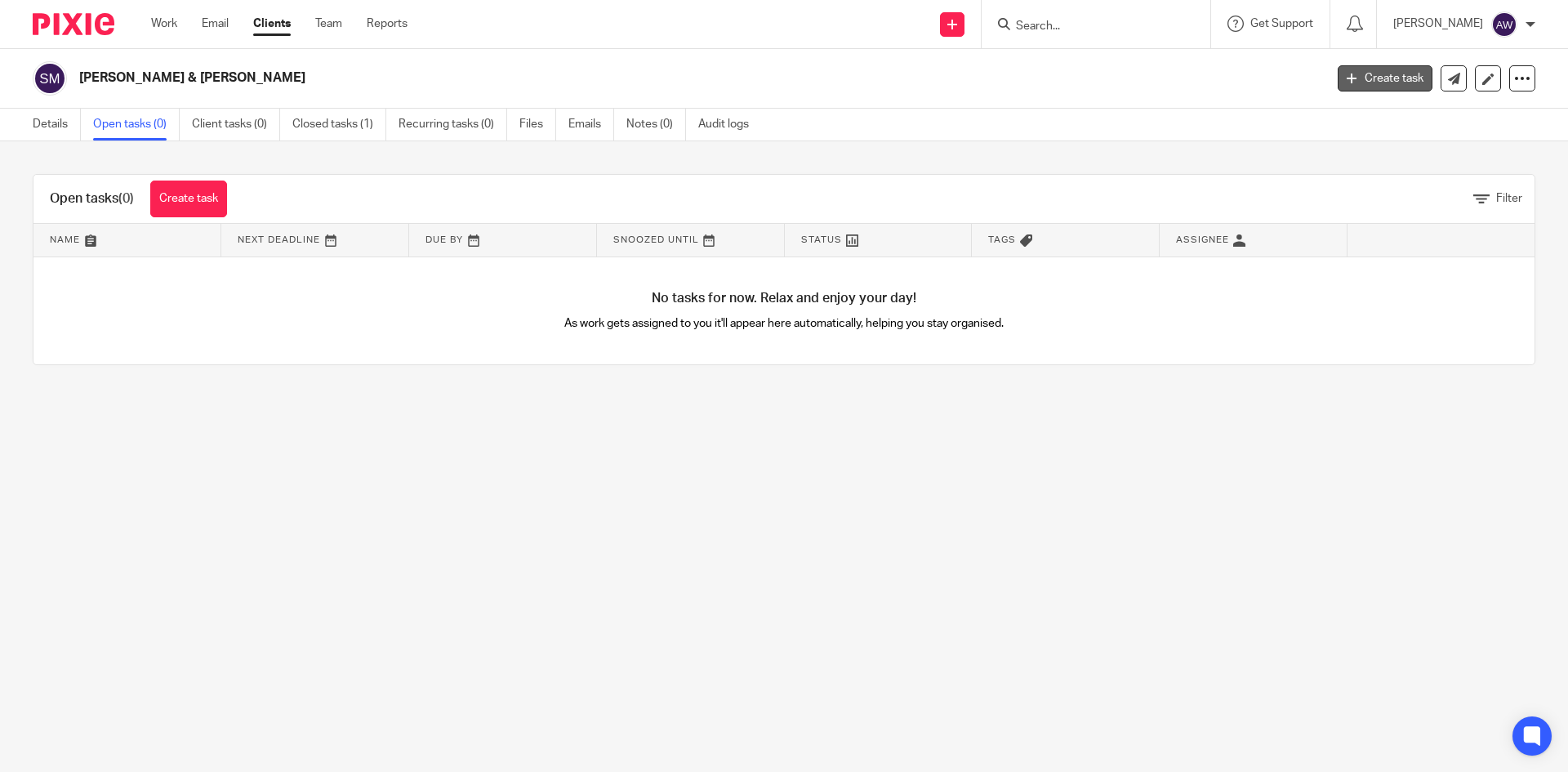
click at [1366, 80] on link "Create task" at bounding box center [1385, 78] width 95 height 26
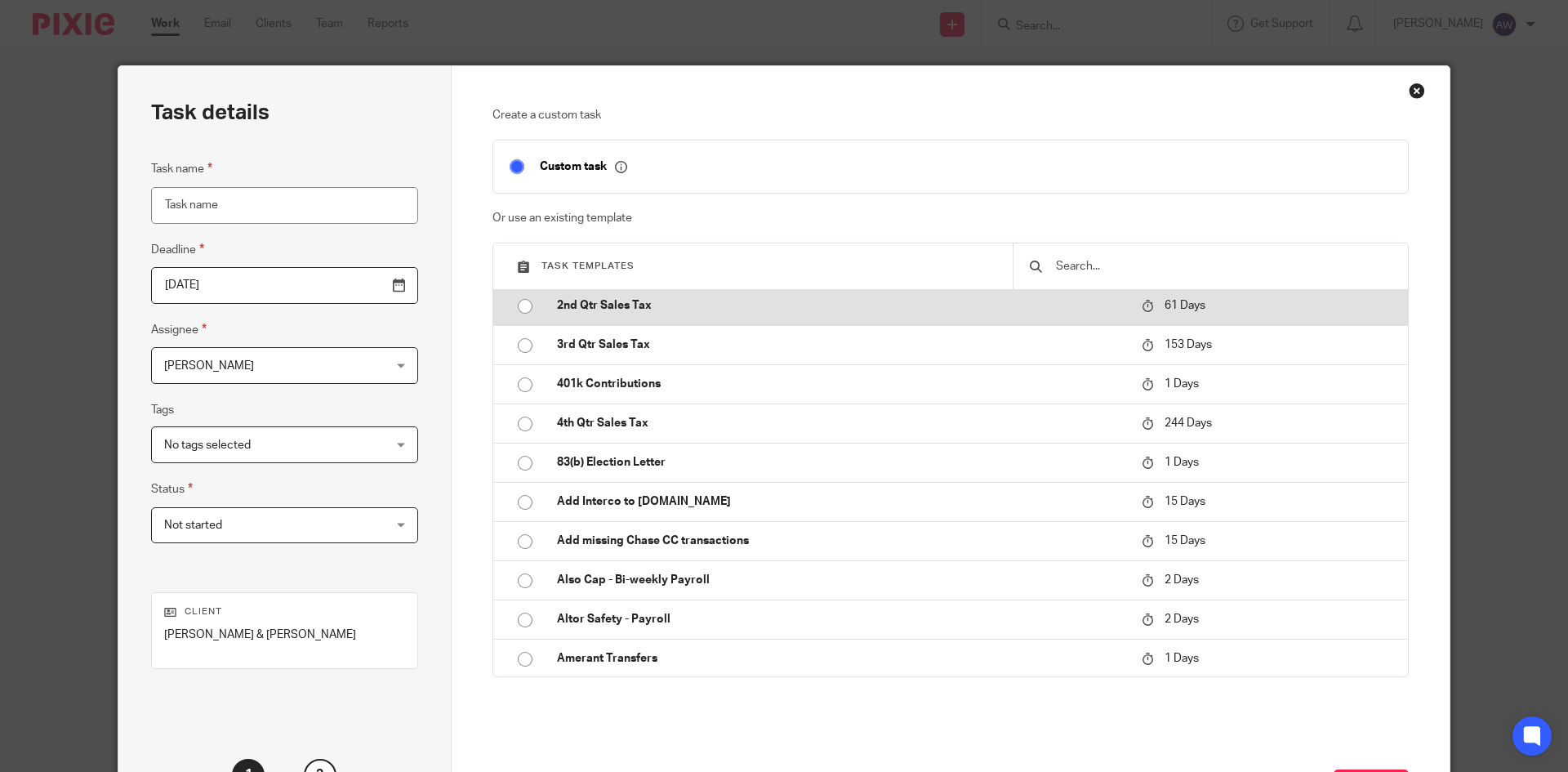
scroll to position [245, 0]
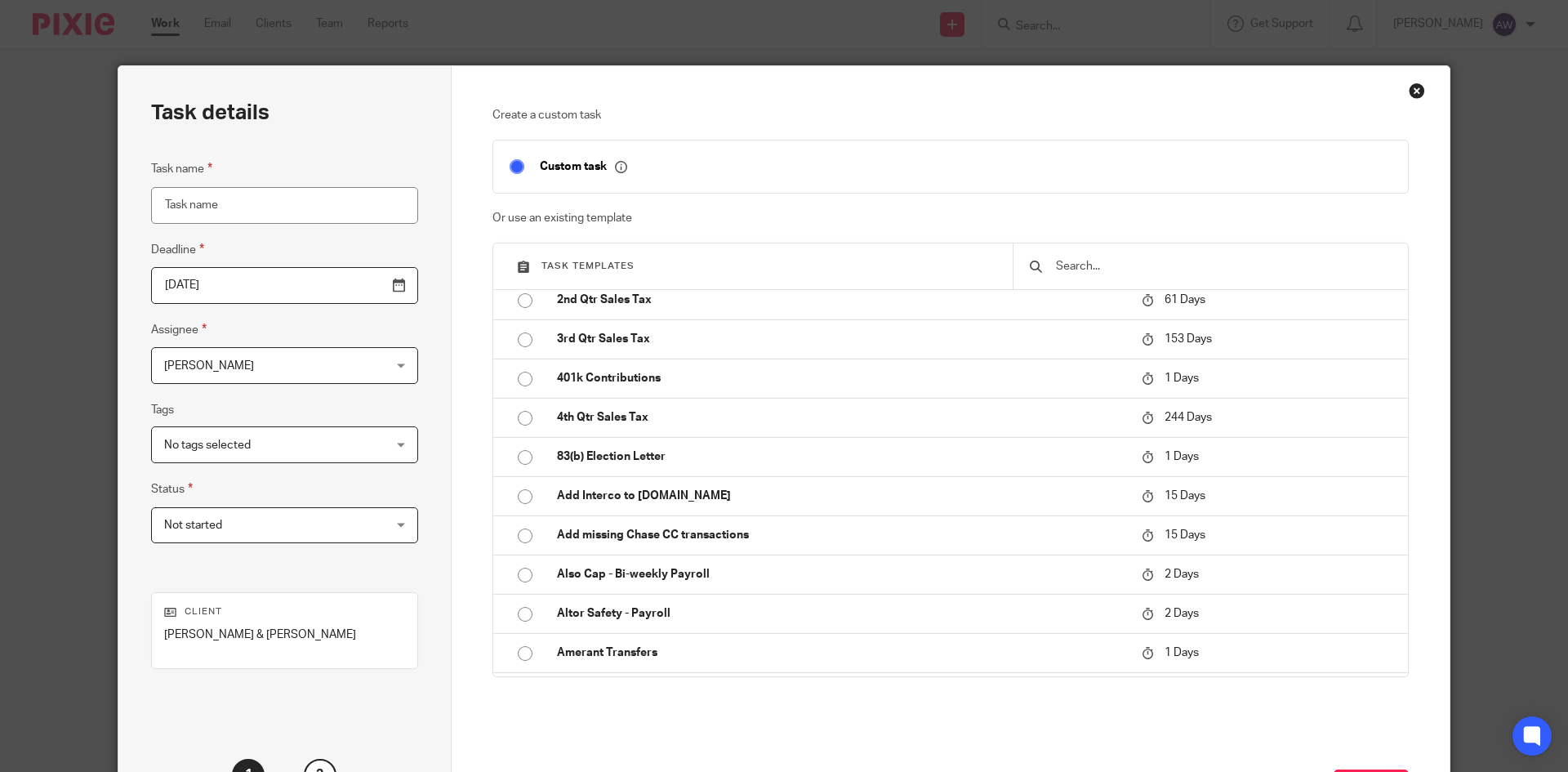
click at [1409, 98] on div "Close this dialog window" at bounding box center [1417, 91] width 16 height 16
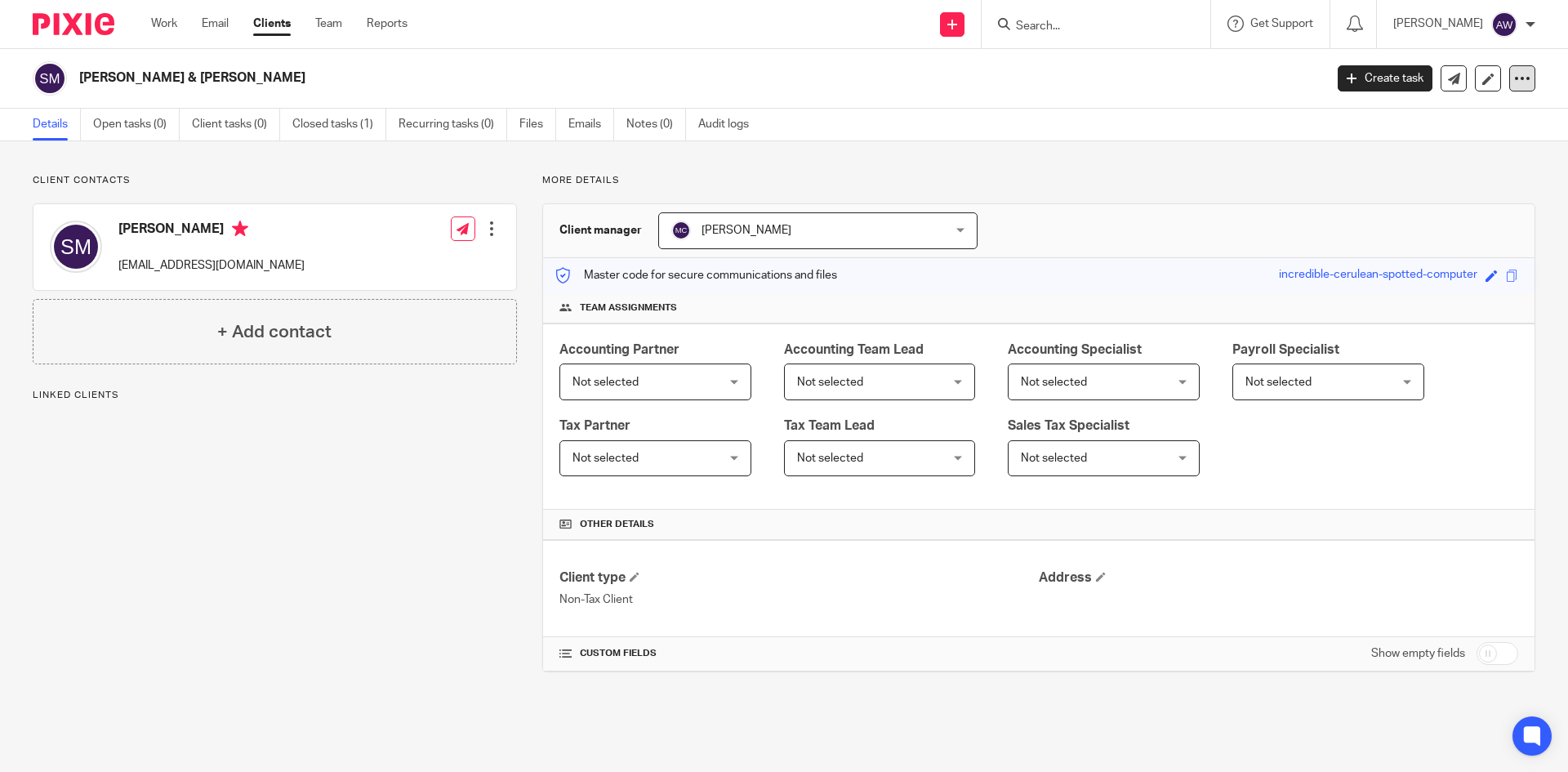
click at [1513, 81] on icon at bounding box center [1522, 78] width 16 height 16
click at [1246, 182] on p "More details" at bounding box center [1039, 180] width 993 height 13
click at [153, 122] on link "Open tasks (0)" at bounding box center [136, 124] width 87 height 32
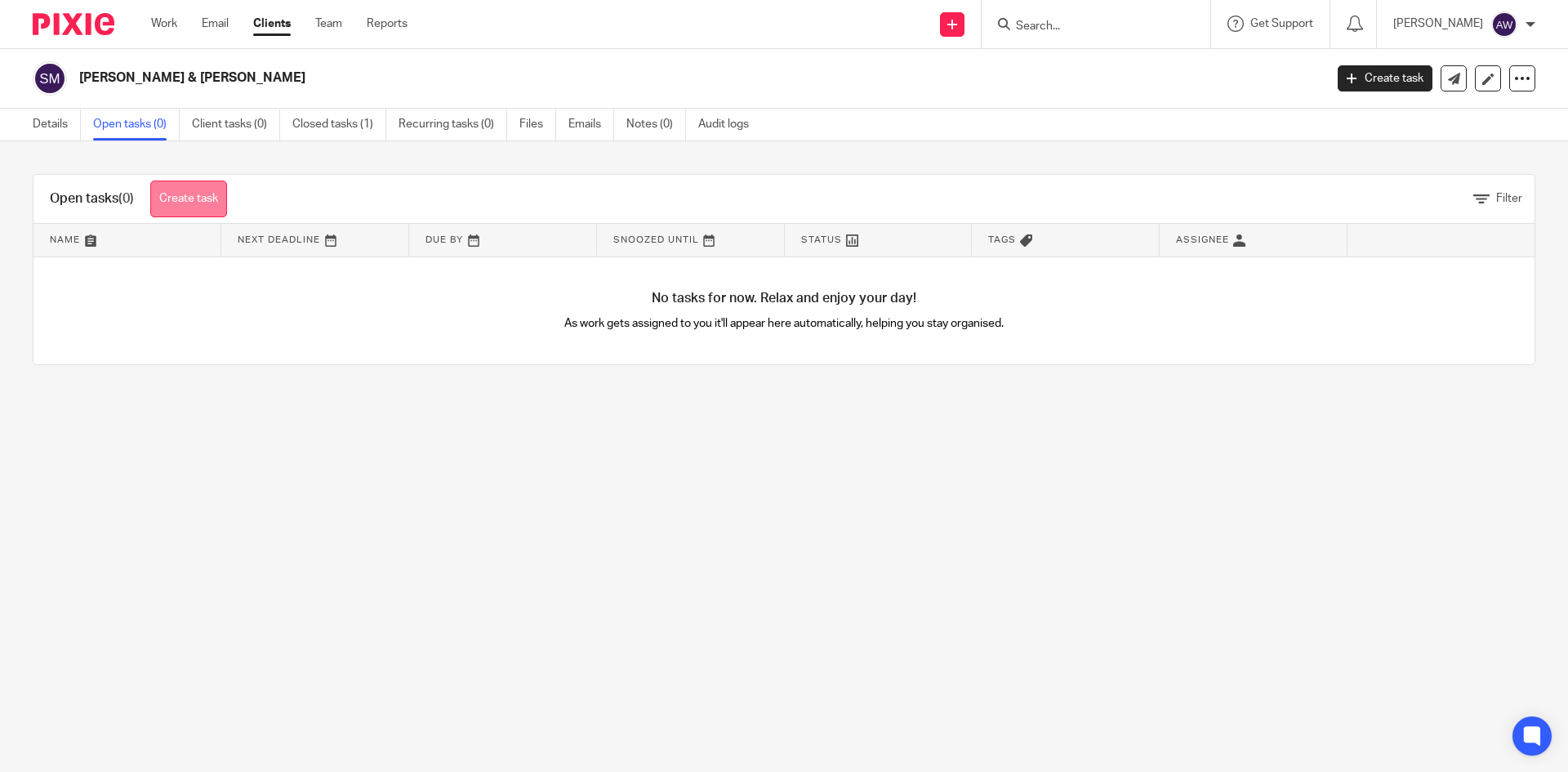
click at [194, 185] on link "Create task" at bounding box center [189, 199] width 77 height 36
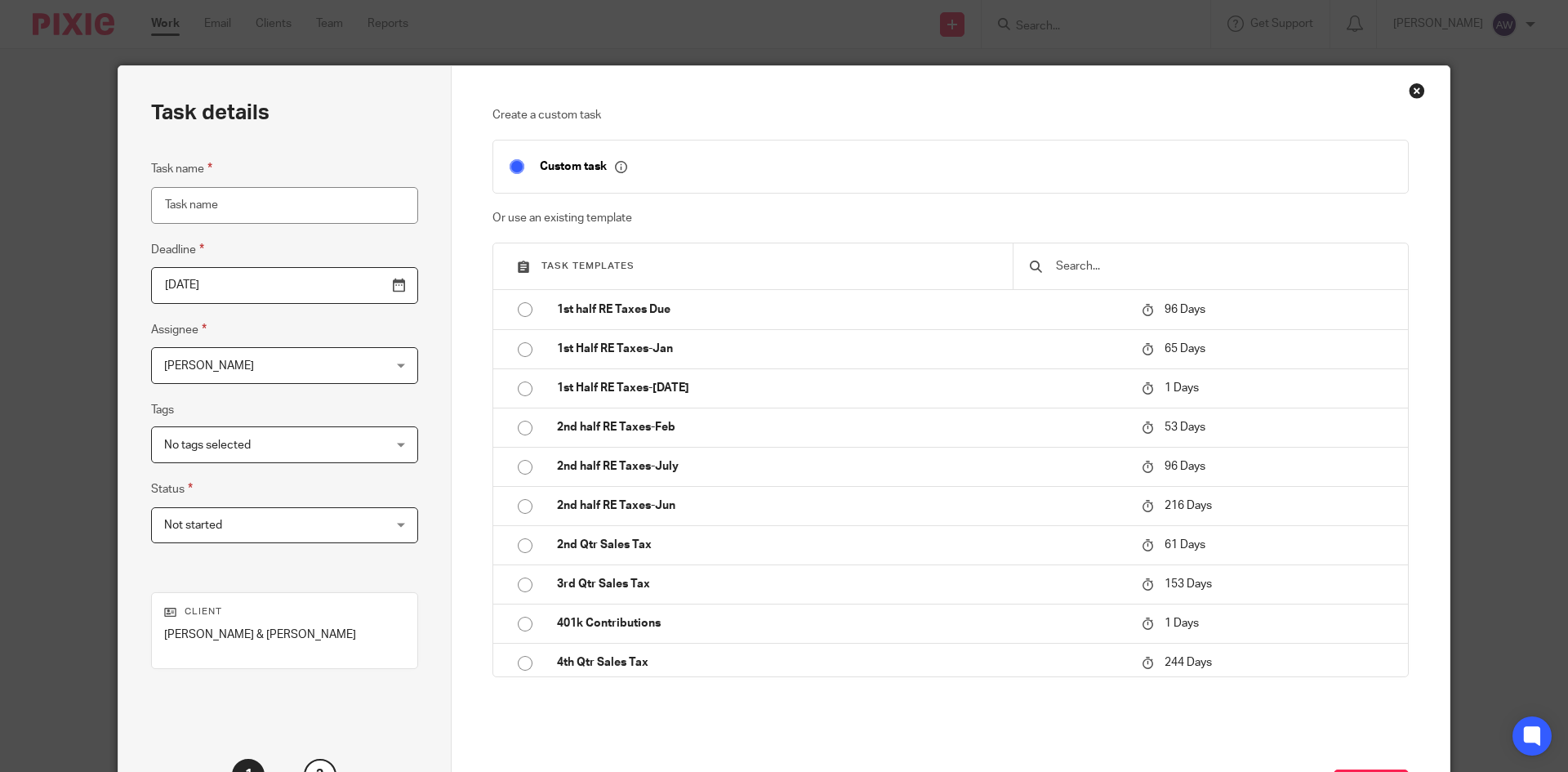
click at [1132, 271] on input "text" at bounding box center [1223, 266] width 337 height 18
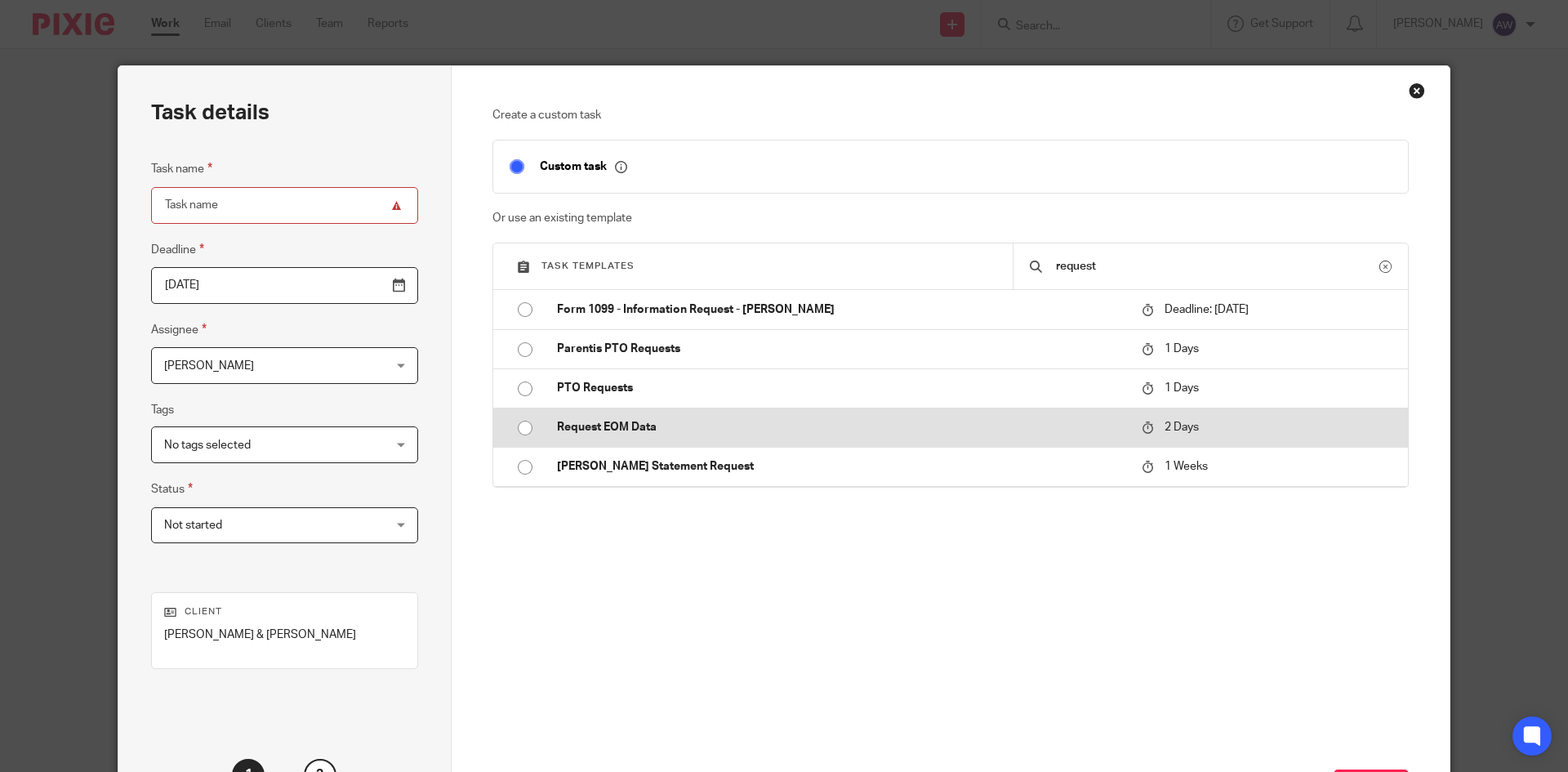
type input "request"
click at [704, 421] on p "Request EOM Data" at bounding box center [841, 427] width 569 height 16
type input "2025-09-20"
type input "Request EOM Data"
checkbox input "false"
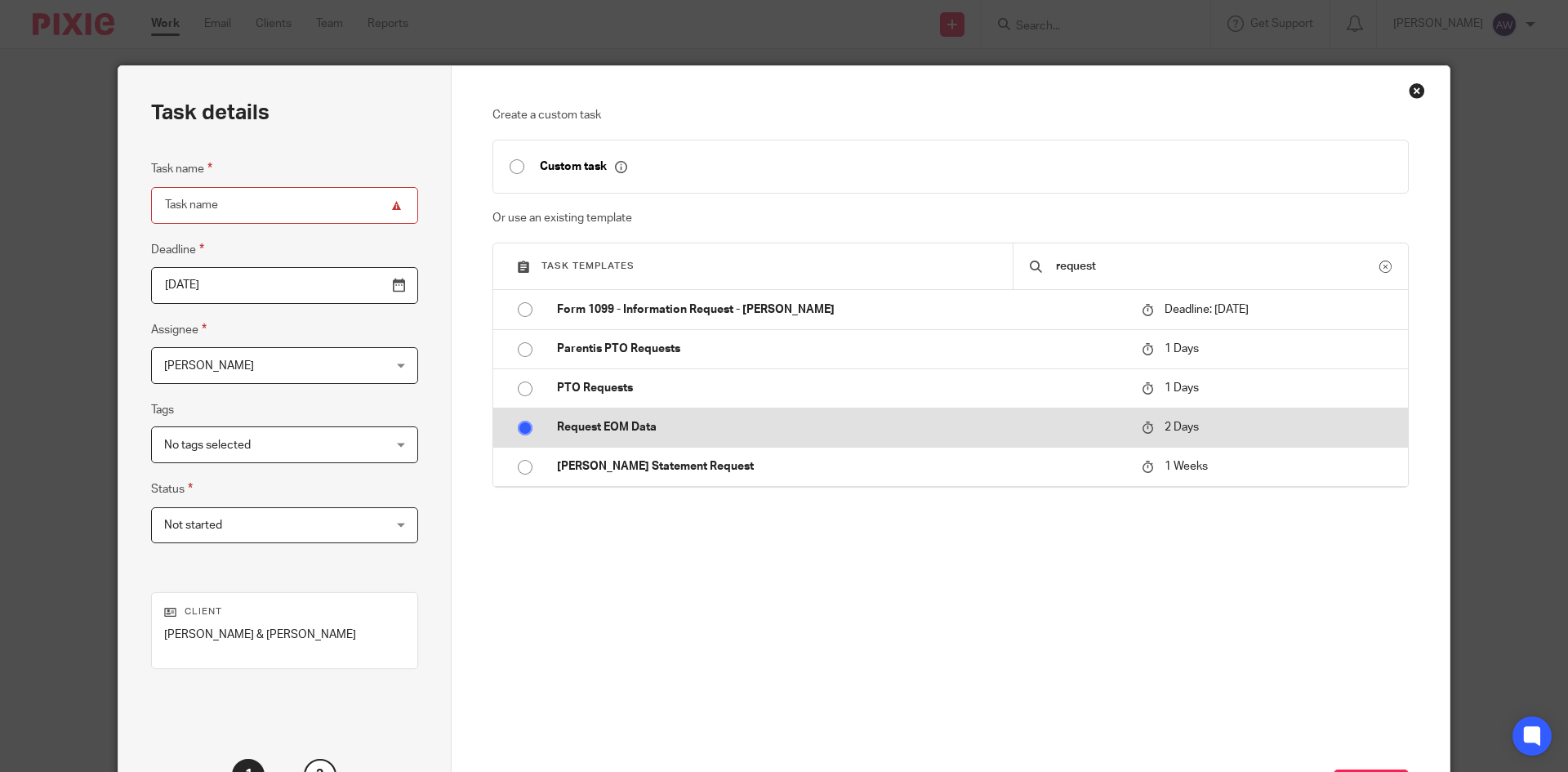
radio input "true"
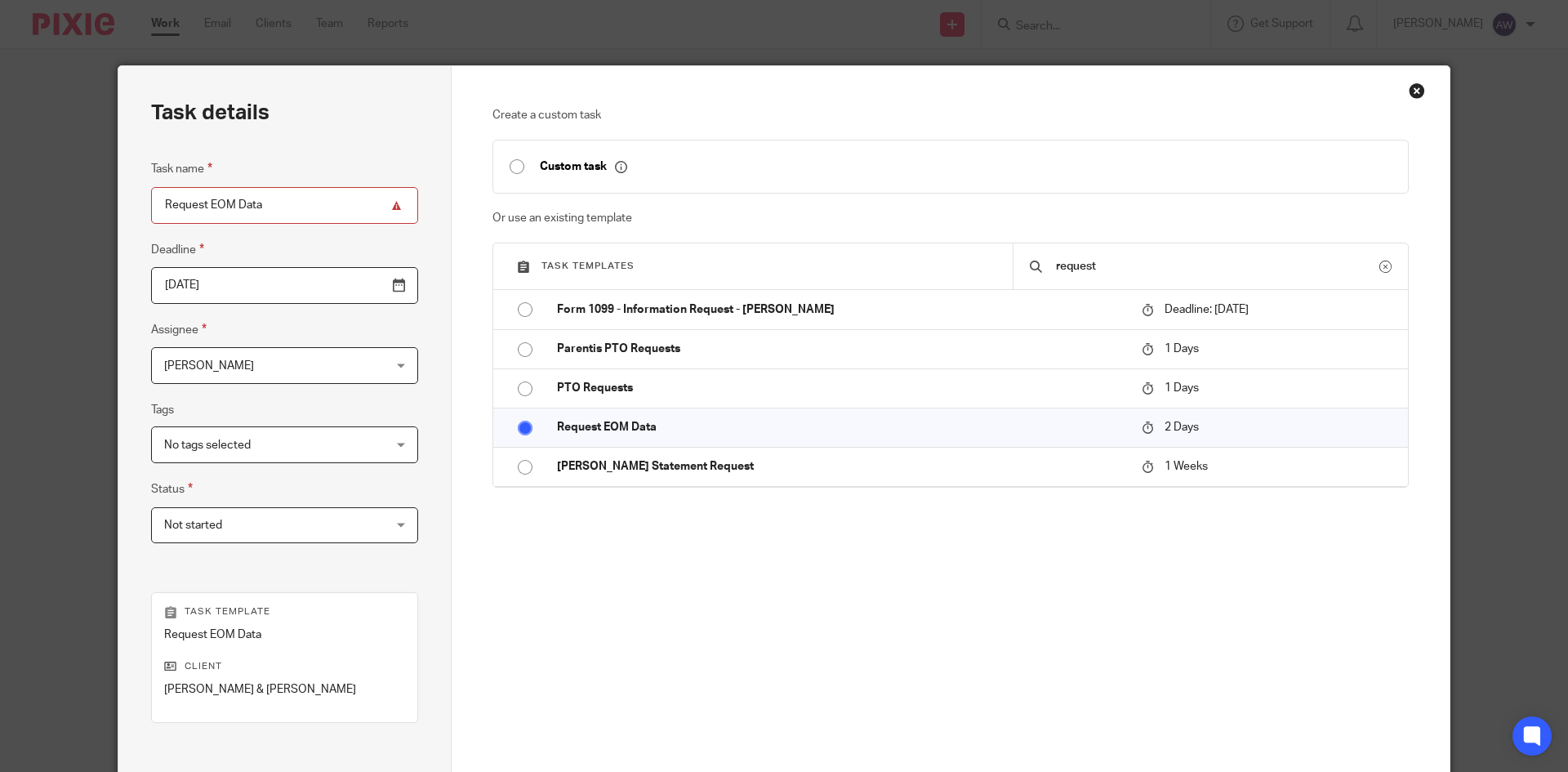
drag, startPoint x: 232, startPoint y: 207, endPoint x: 204, endPoint y: 204, distance: 28.2
click at [204, 204] on input "Request EOM Data" at bounding box center [284, 205] width 267 height 36
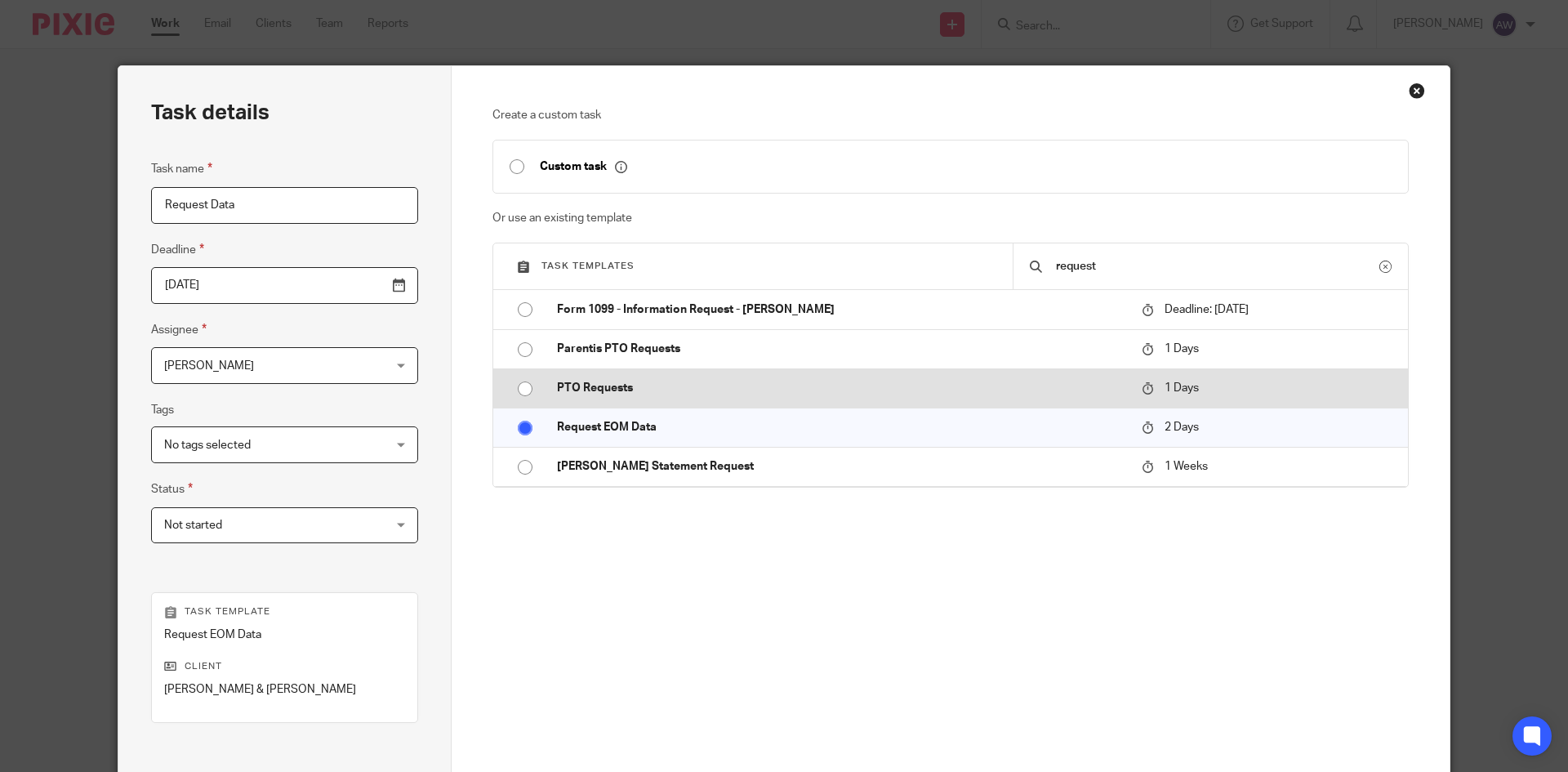
type input "Request Data"
click at [619, 379] on td "PTO Requests" at bounding box center [836, 387] width 593 height 39
type input "2025-09-19"
radio input "true"
radio input "false"
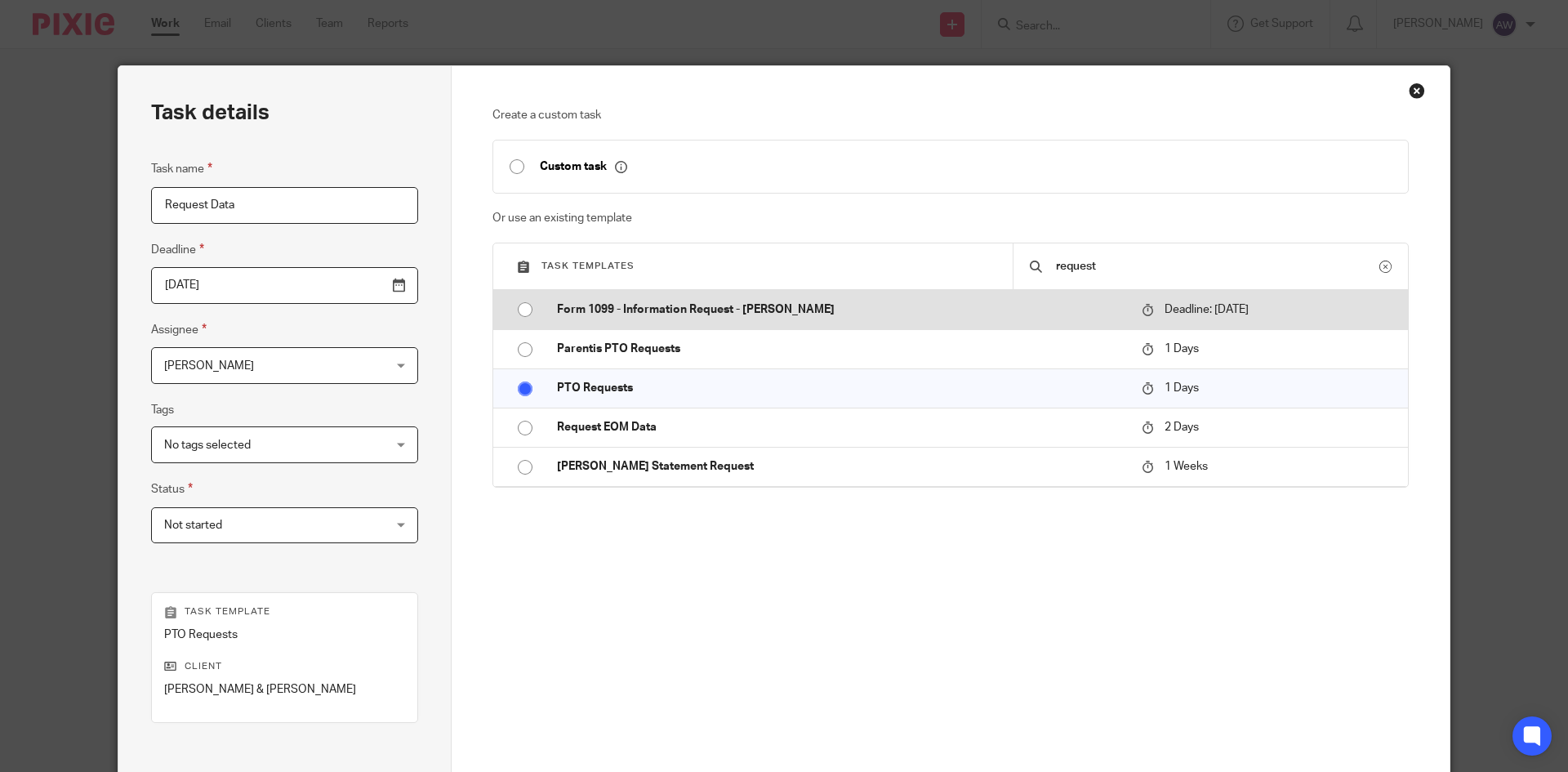
click at [648, 311] on p "Form 1099 - Information Request - [PERSON_NAME]" at bounding box center [841, 310] width 569 height 16
type input "2025-01-11"
radio input "true"
radio input "false"
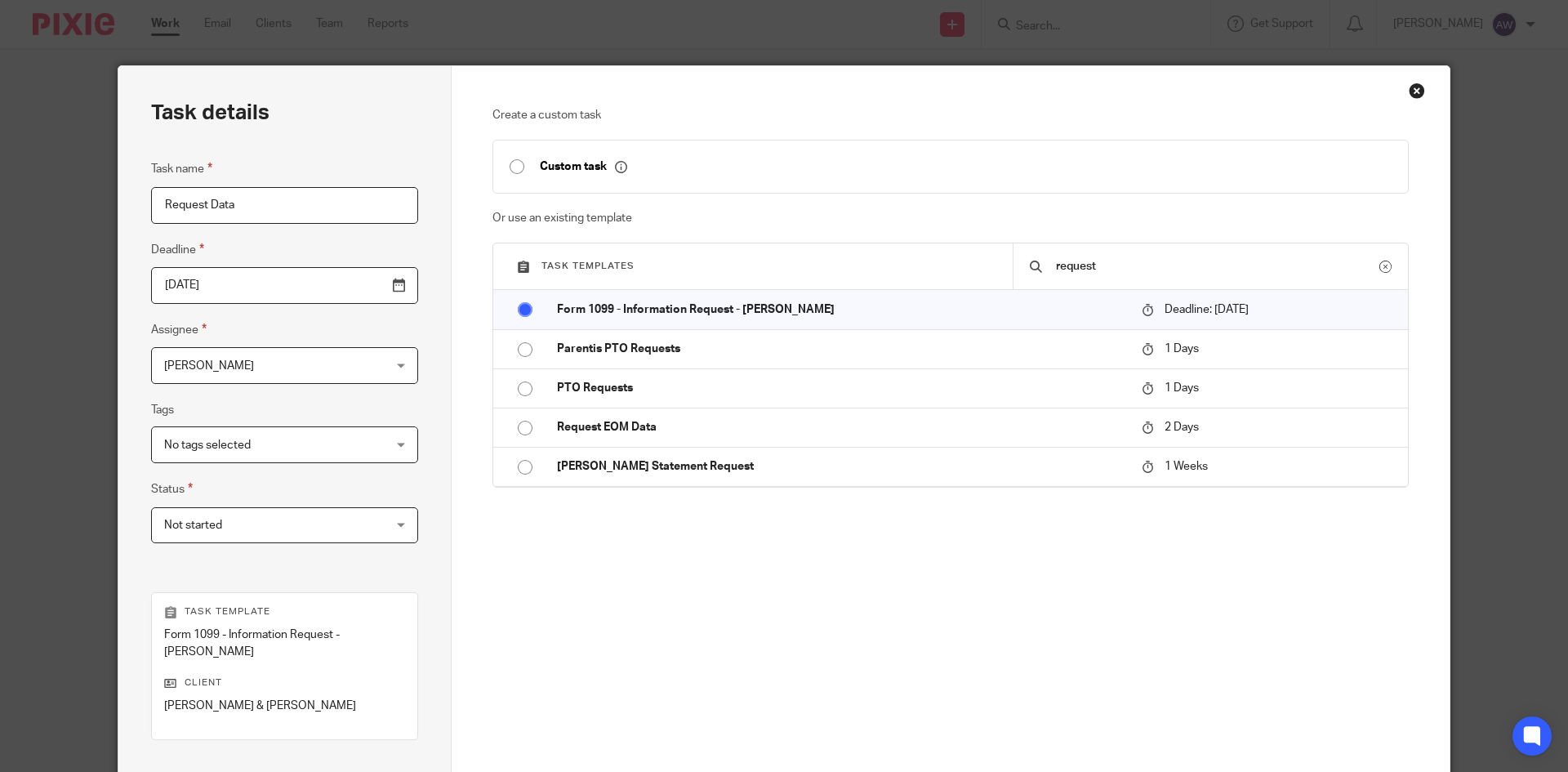
drag, startPoint x: 302, startPoint y: 208, endPoint x: 294, endPoint y: 207, distance: 8.1
click at [294, 207] on input "Request Data" at bounding box center [284, 205] width 267 height 36
drag, startPoint x: 346, startPoint y: 201, endPoint x: 60, endPoint y: 218, distance: 286.5
click at [60, 217] on div "Task details Task name Request Data Deadline 2025-01-11 Assignee Alexis Witkows…" at bounding box center [784, 386] width 1568 height 772
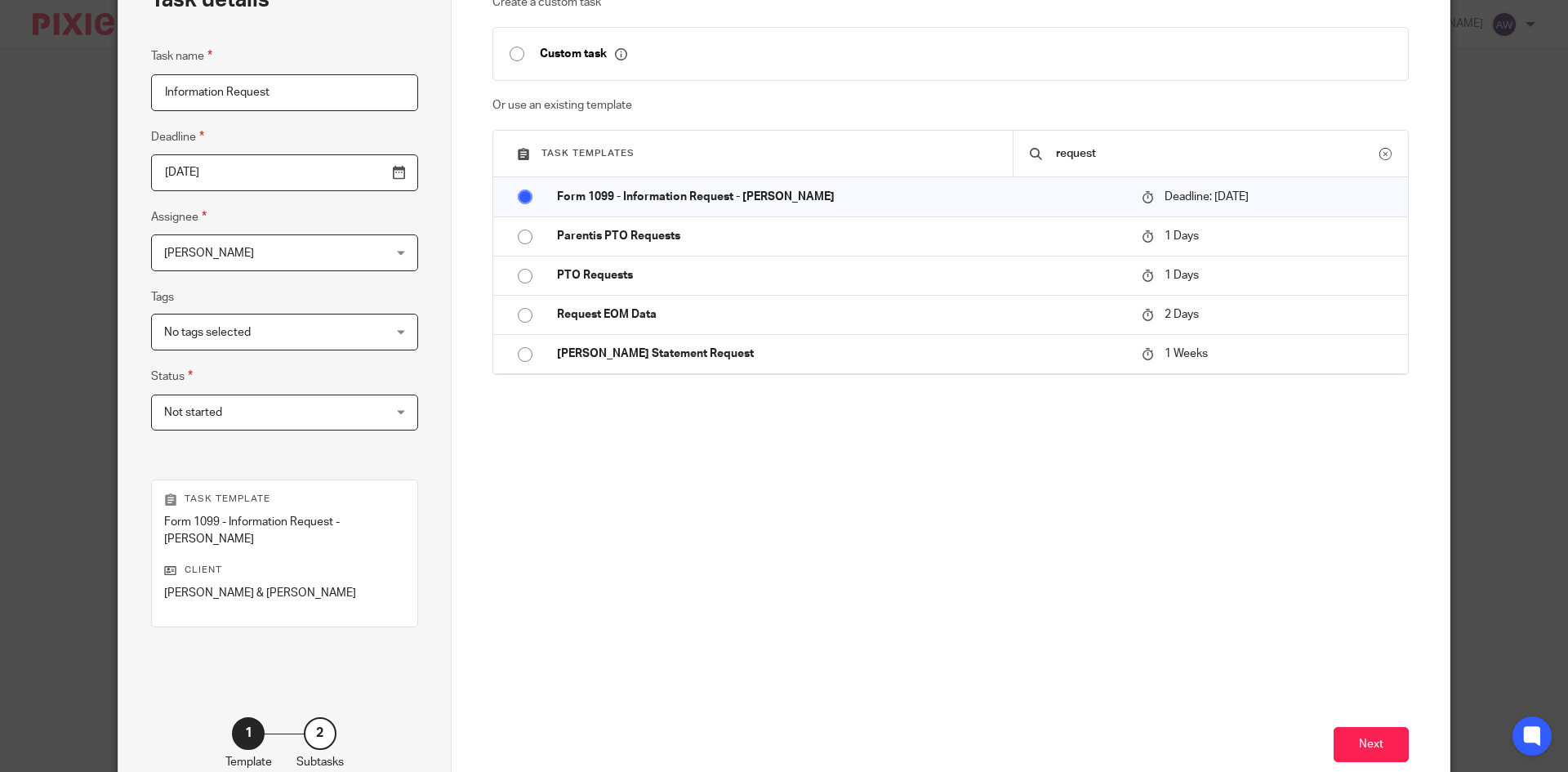
scroll to position [112, 0]
type input "Information Request"
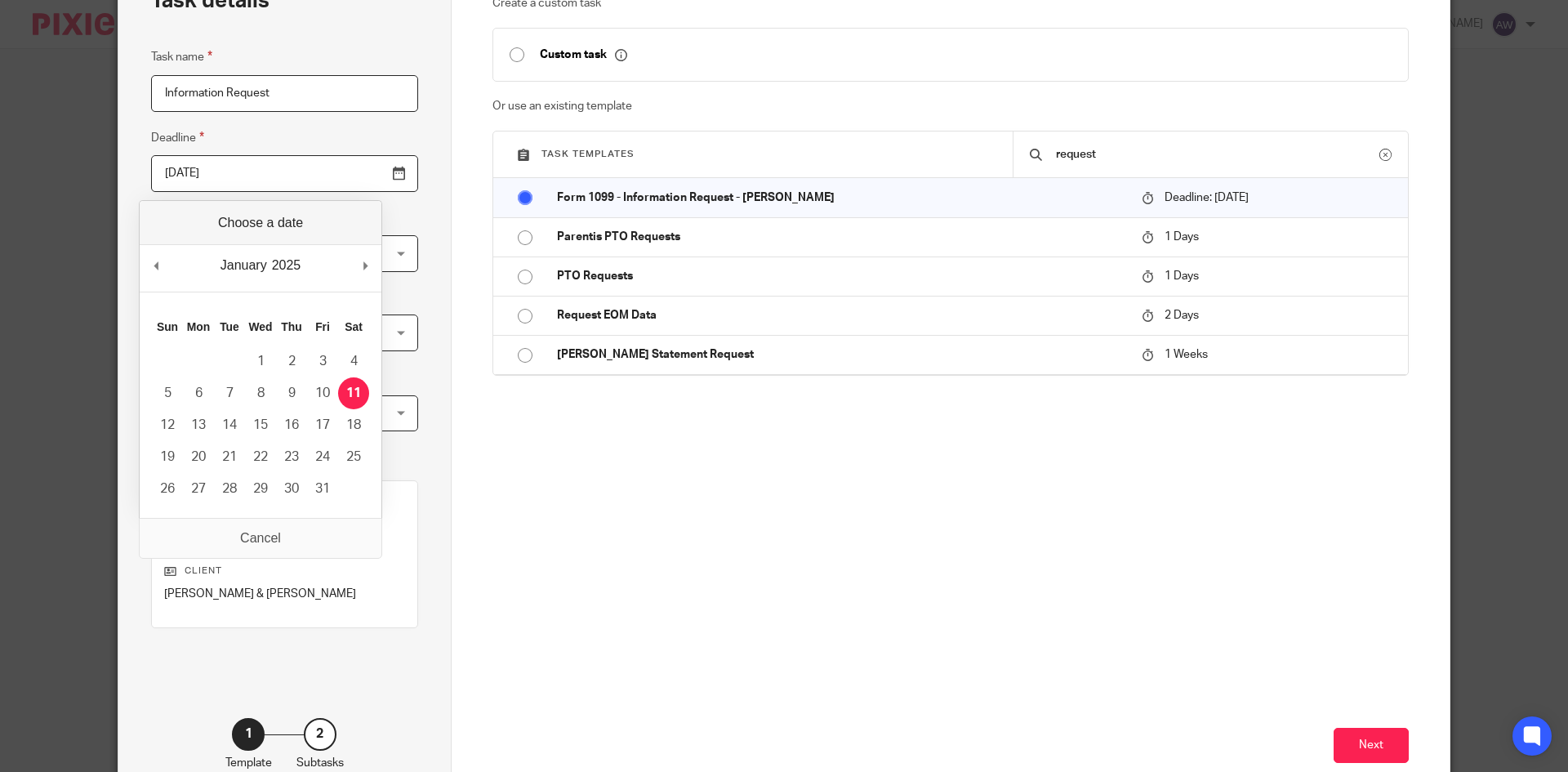
click at [364, 184] on input "2025-01-11" at bounding box center [284, 173] width 267 height 36
click at [357, 176] on input "2025-01-11" at bounding box center [284, 173] width 267 height 36
click at [357, 265] on div "September January February March April May June July August September October N…" at bounding box center [260, 268] width 241 height 46
type input "2025-09-18"
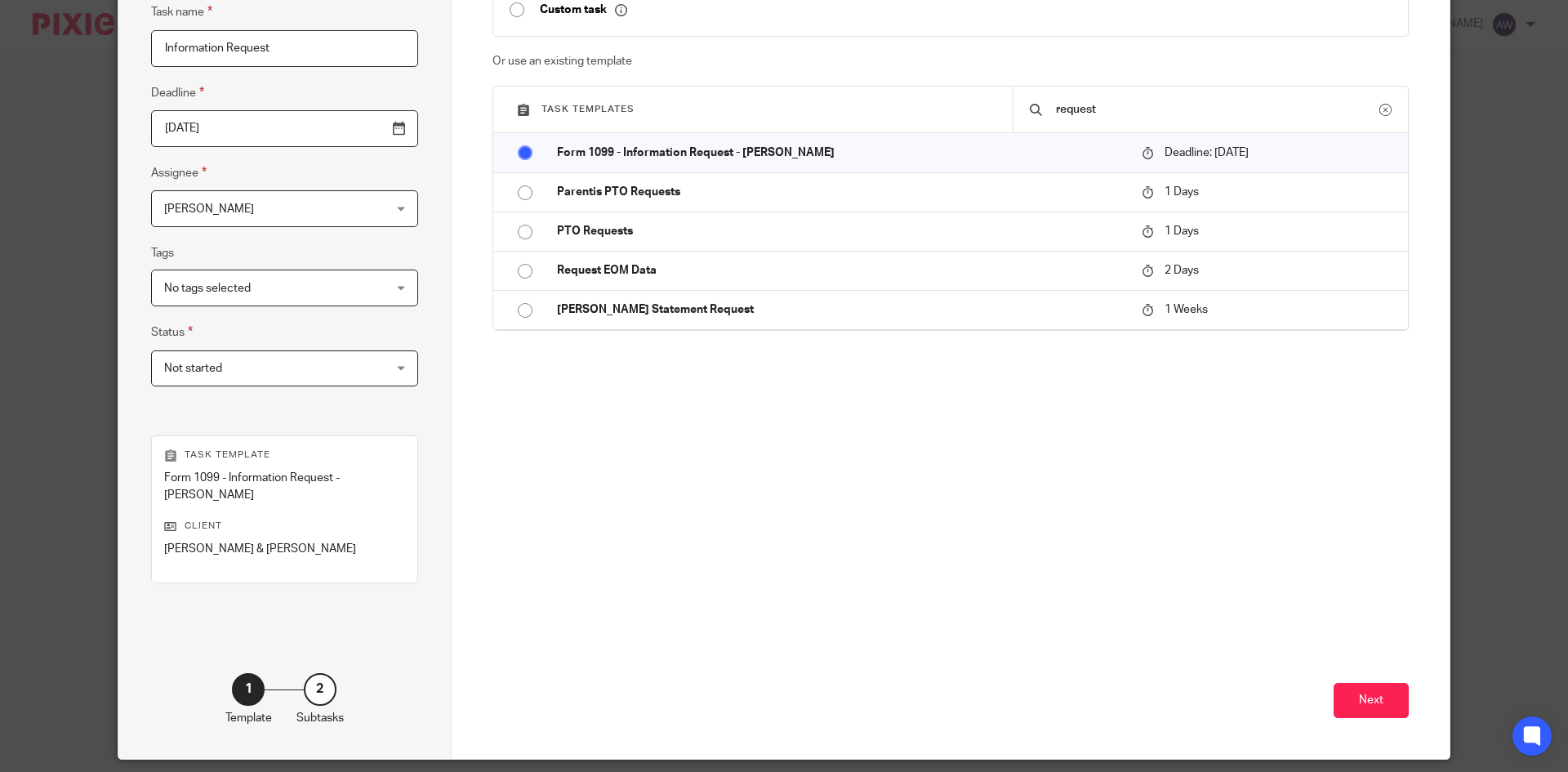
scroll to position [193, 0]
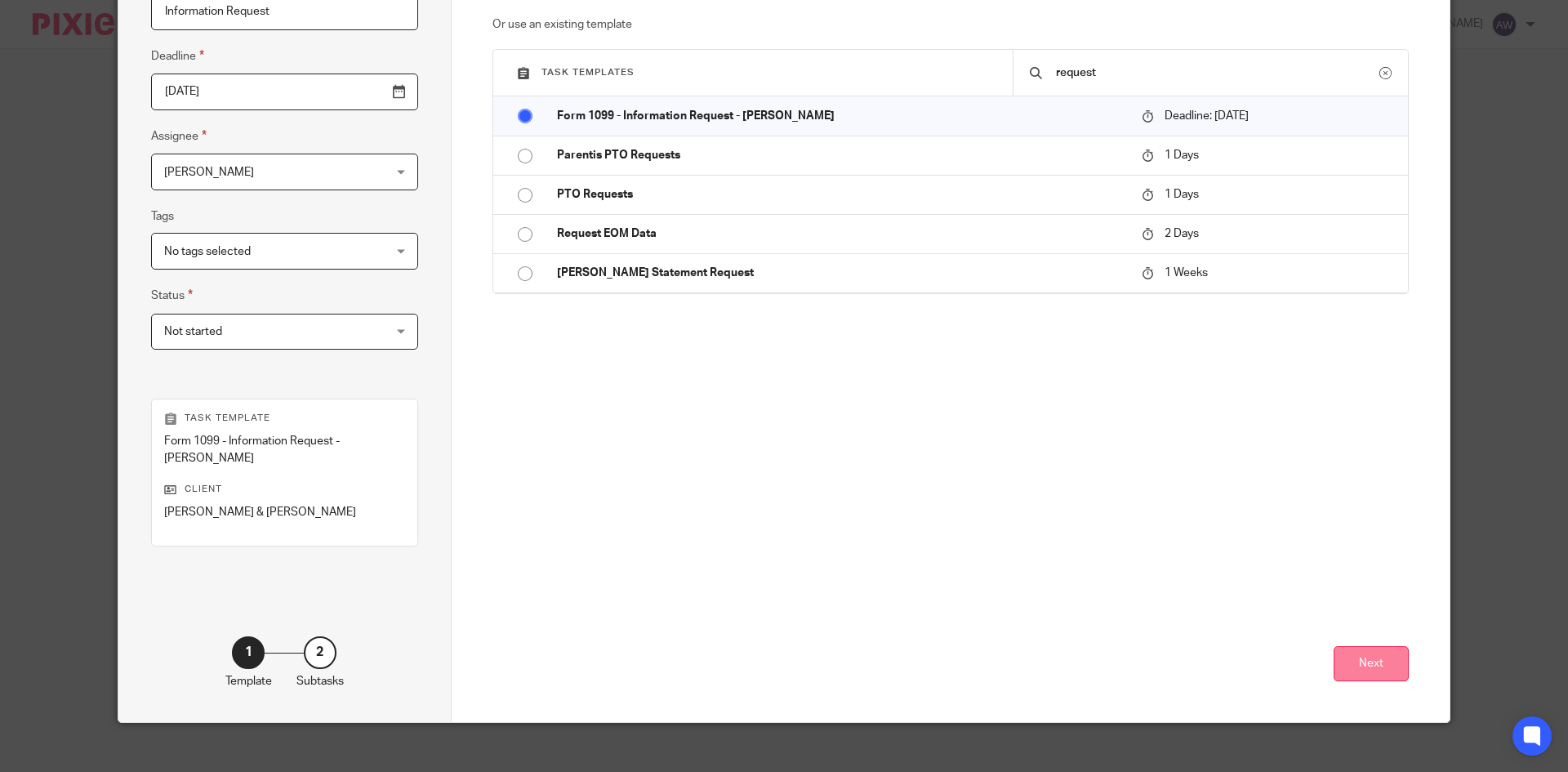
click at [1361, 661] on button "Next" at bounding box center [1370, 664] width 75 height 36
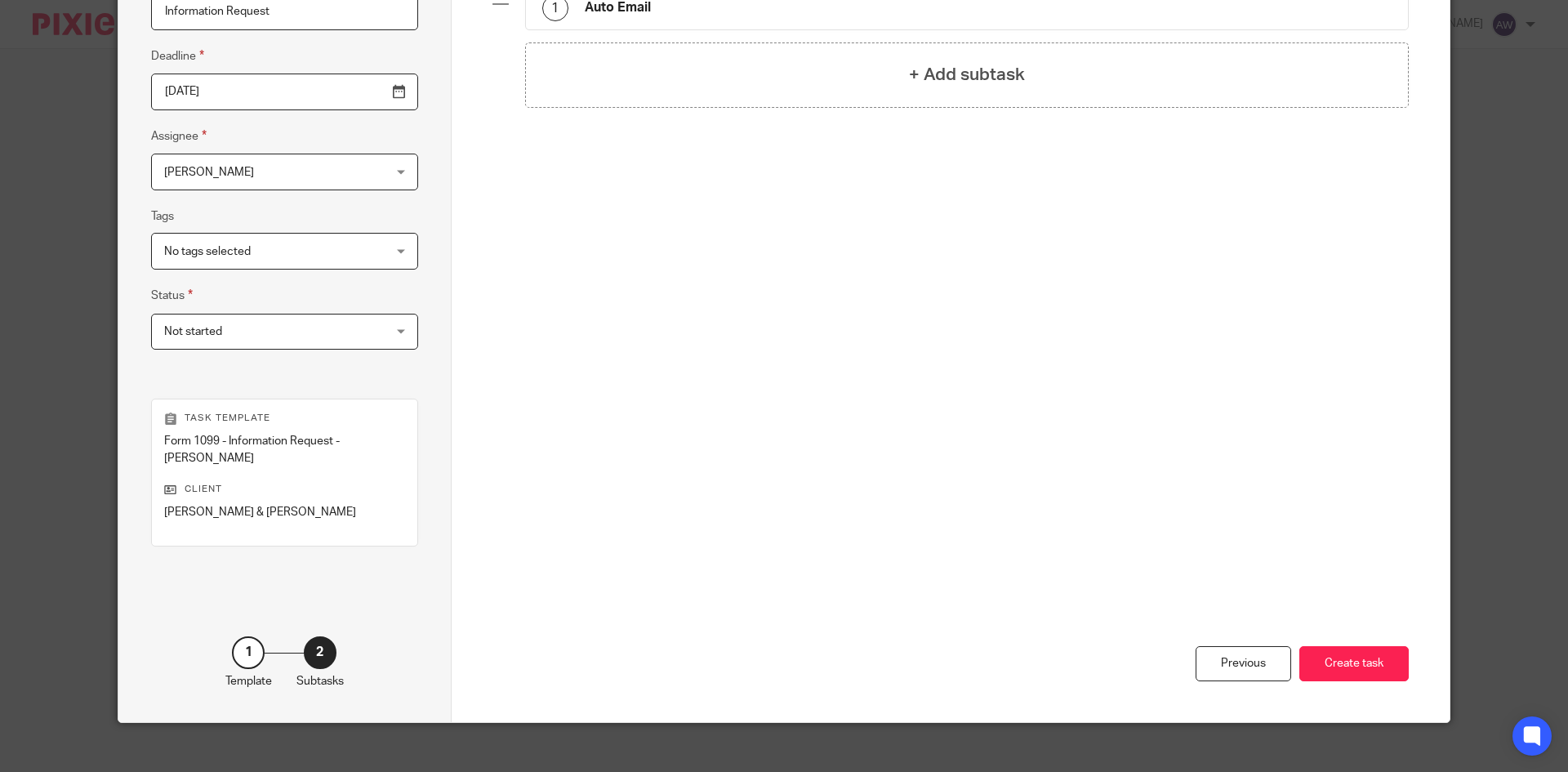
scroll to position [0, 0]
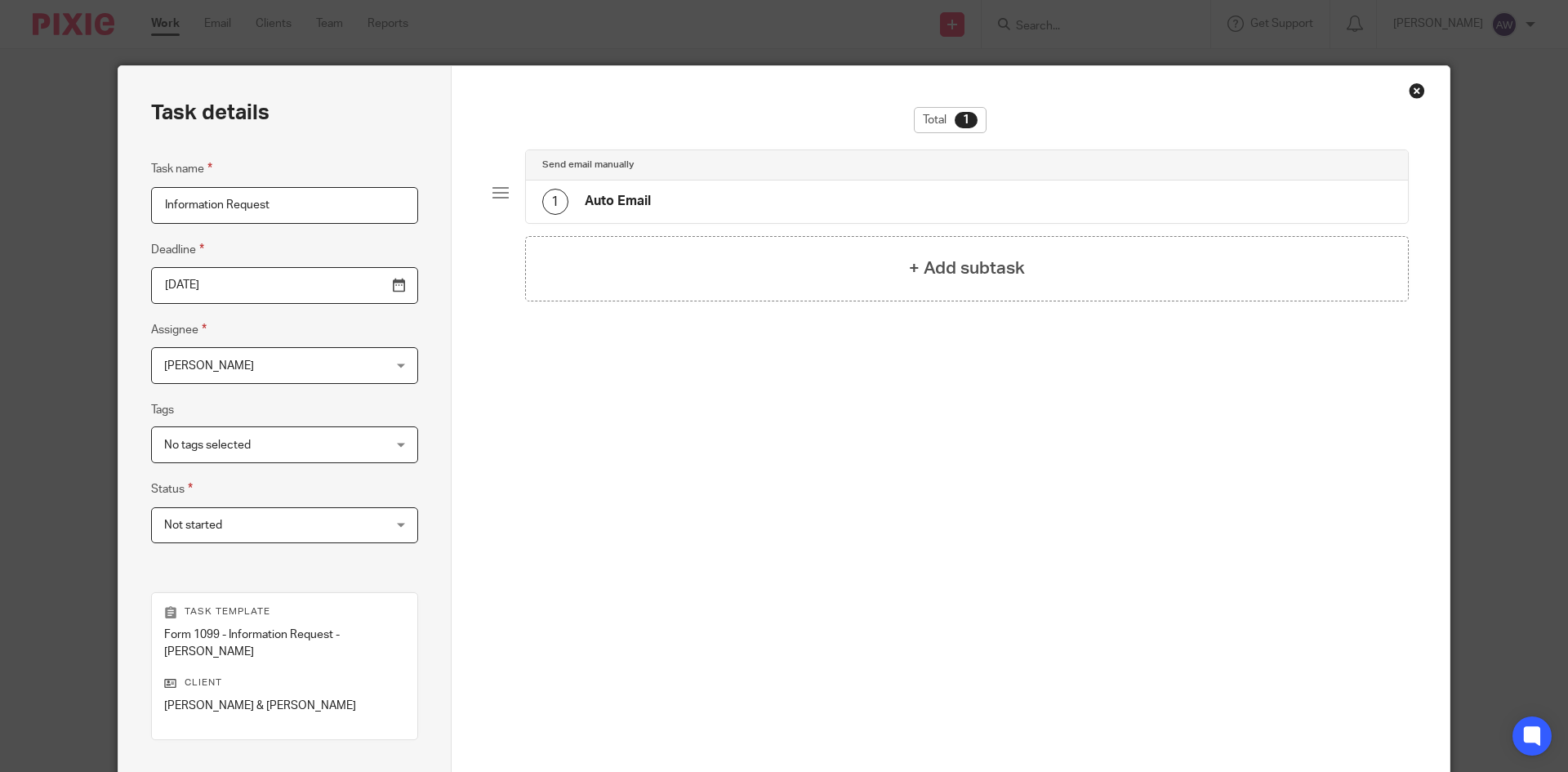
click at [601, 198] on h4 "Auto Email" at bounding box center [618, 201] width 67 height 17
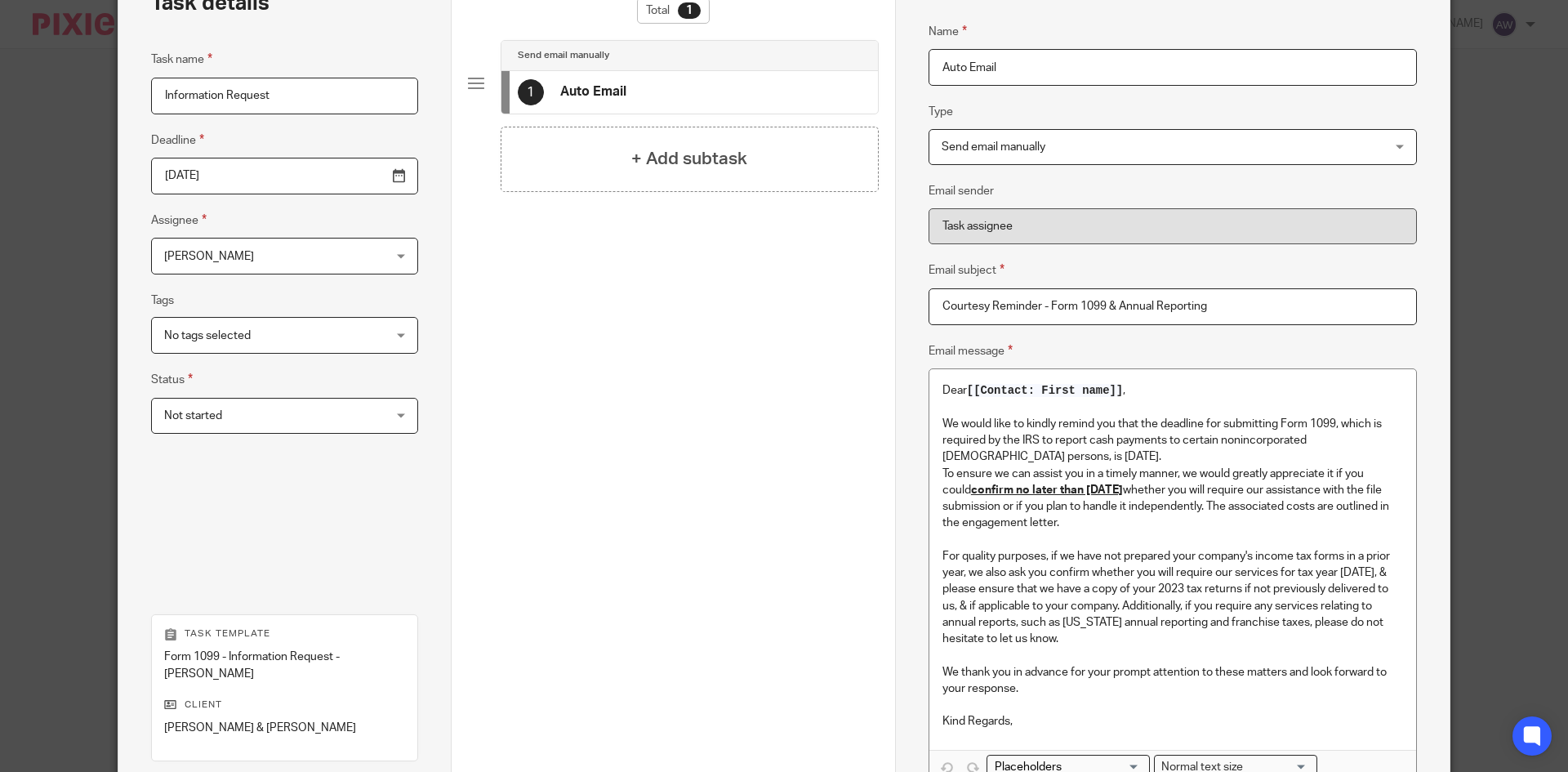
scroll to position [82, 0]
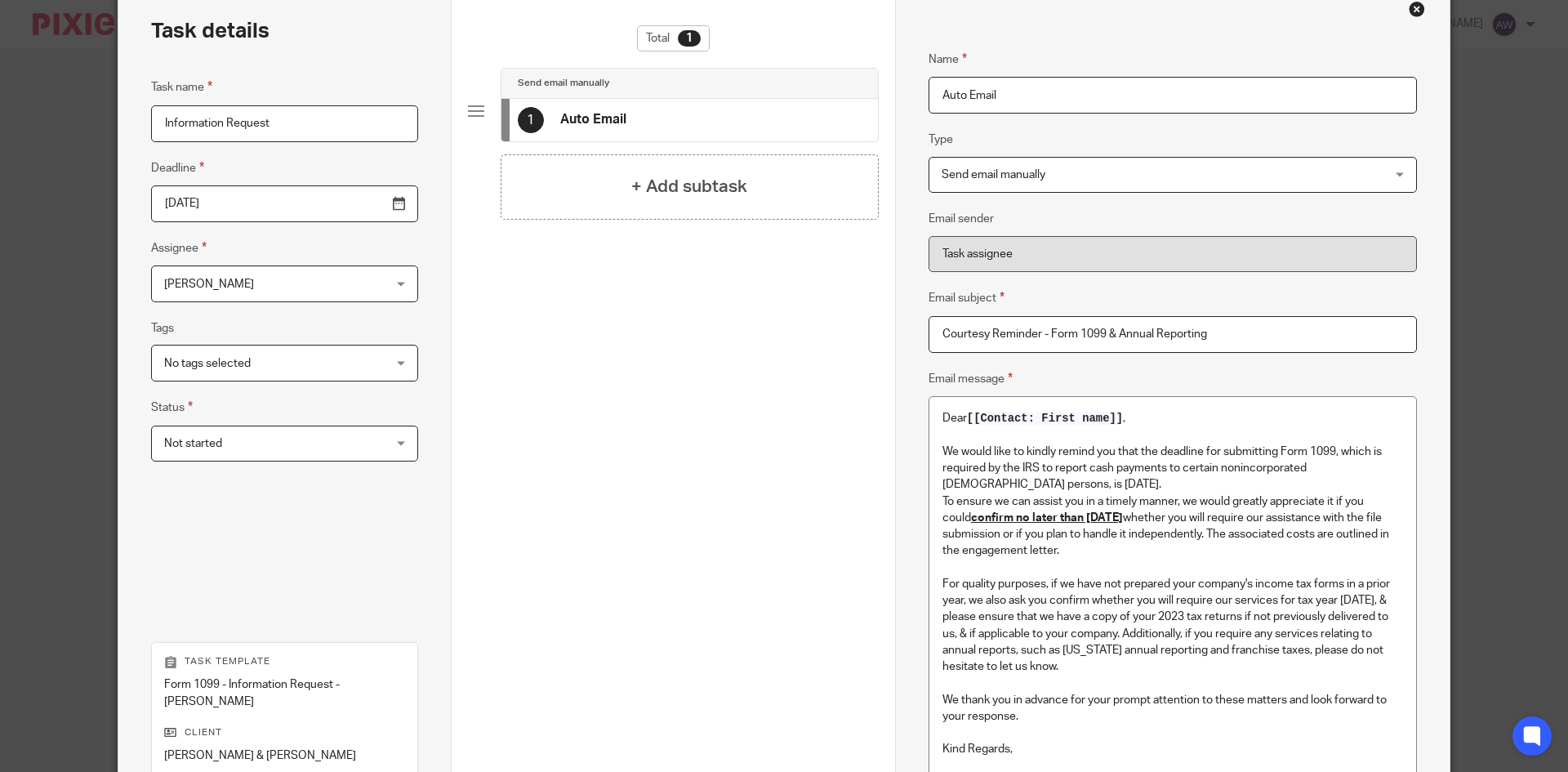
click at [1068, 179] on span "Send email manually" at bounding box center [1131, 175] width 380 height 35
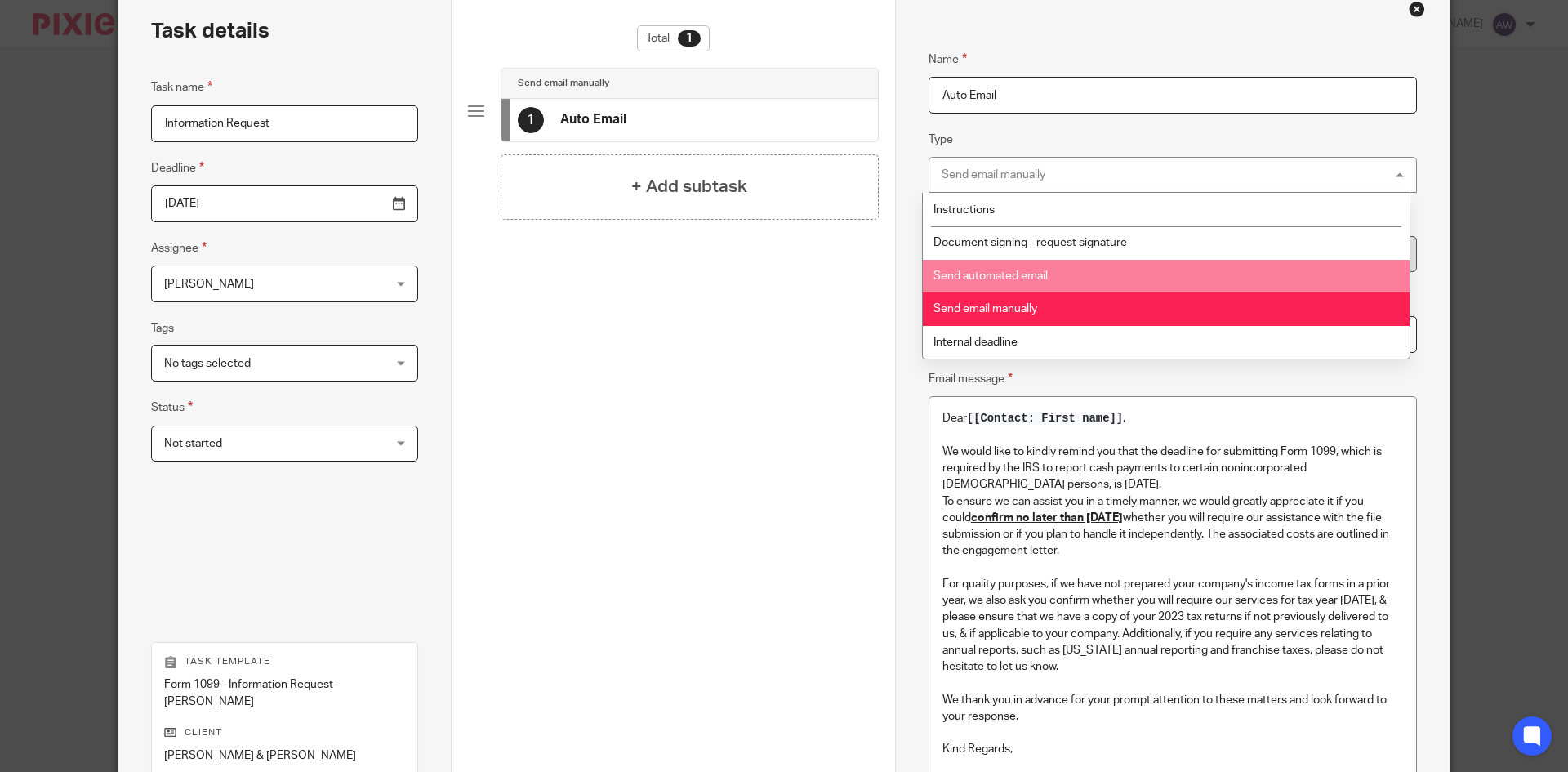
click at [1041, 282] on li "Send automated email" at bounding box center [1166, 276] width 487 height 34
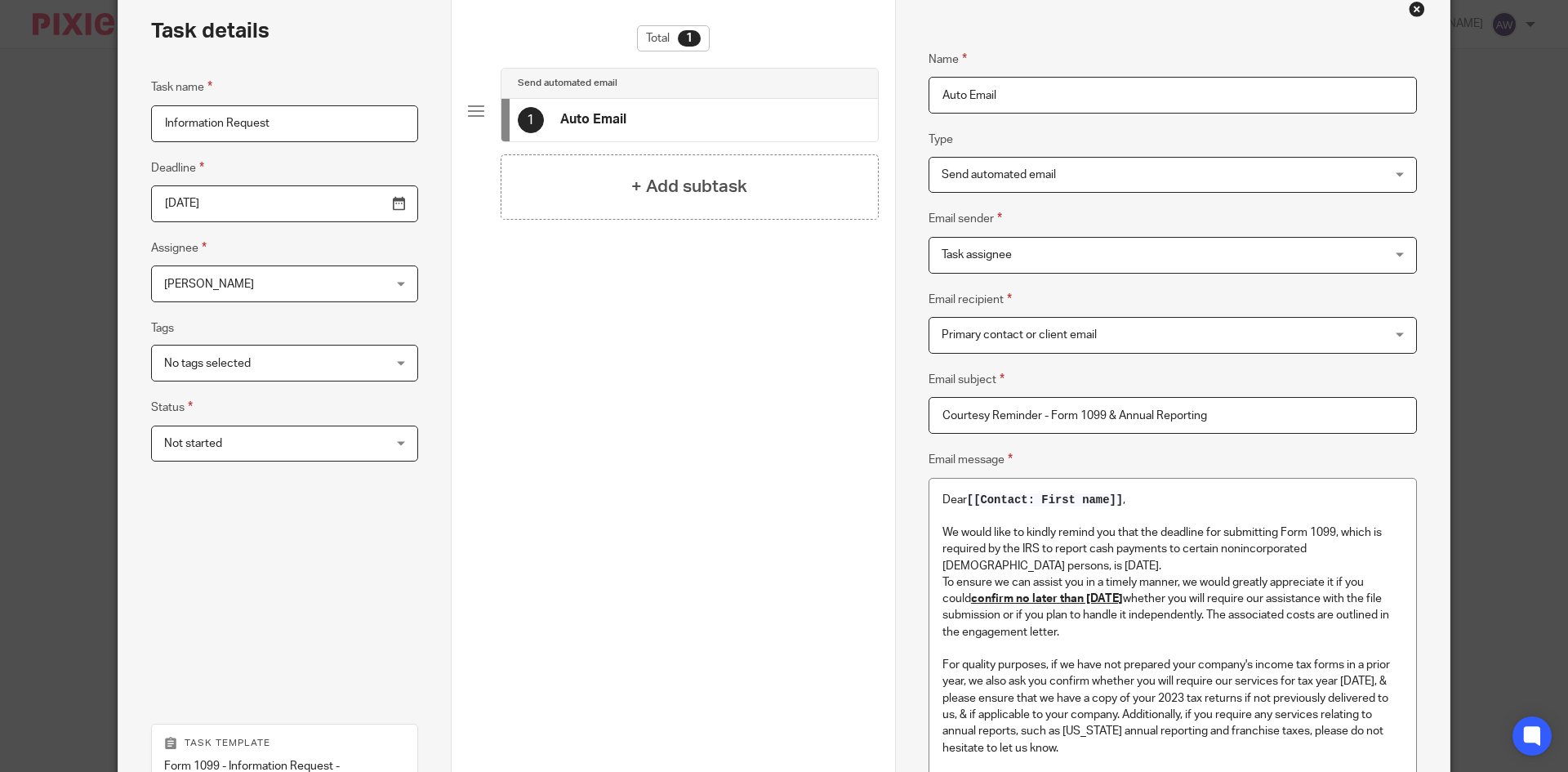
click at [1064, 185] on span "Send automated email" at bounding box center [1131, 175] width 380 height 35
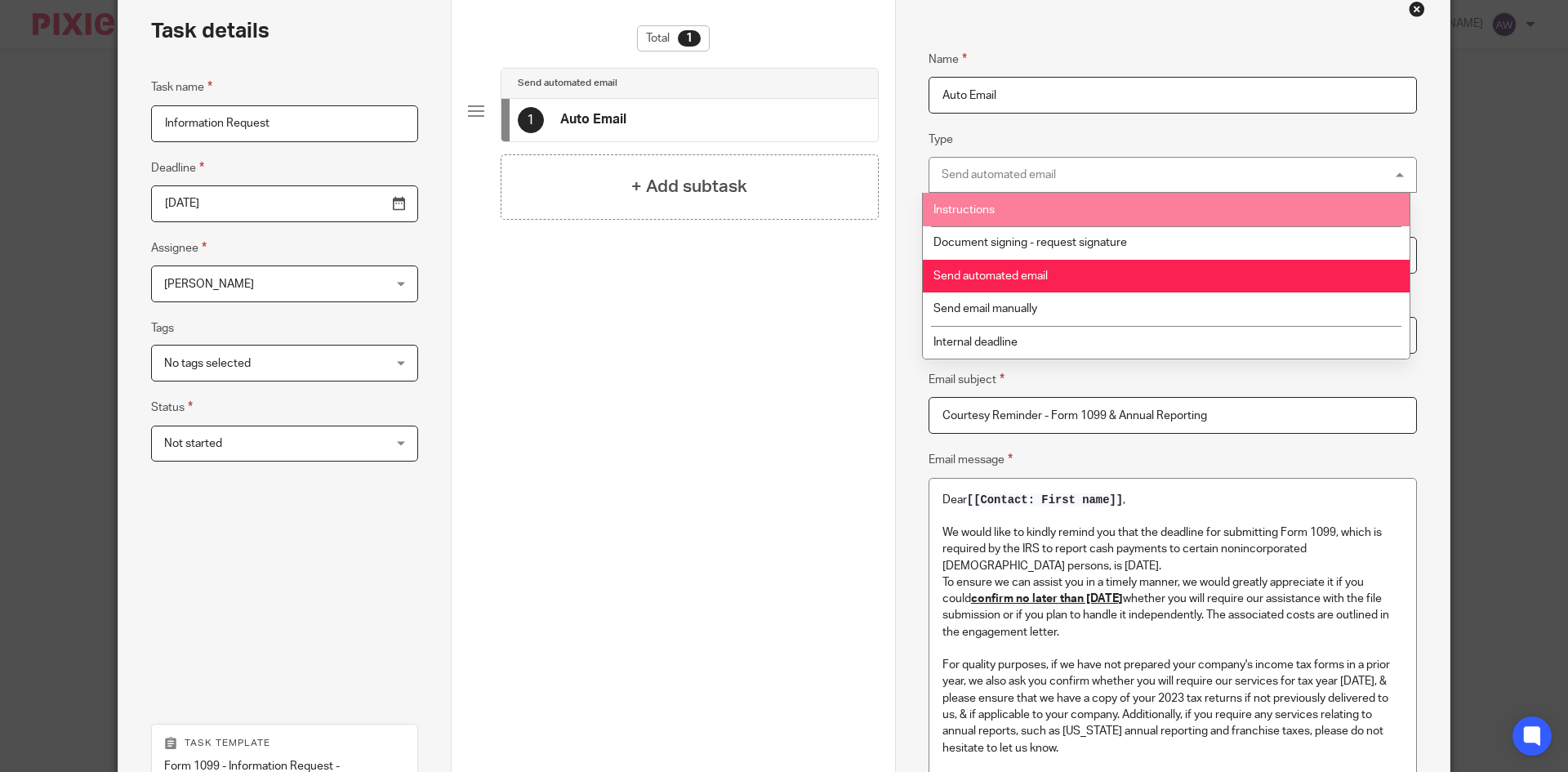
click at [1057, 217] on li "Instructions" at bounding box center [1166, 209] width 487 height 34
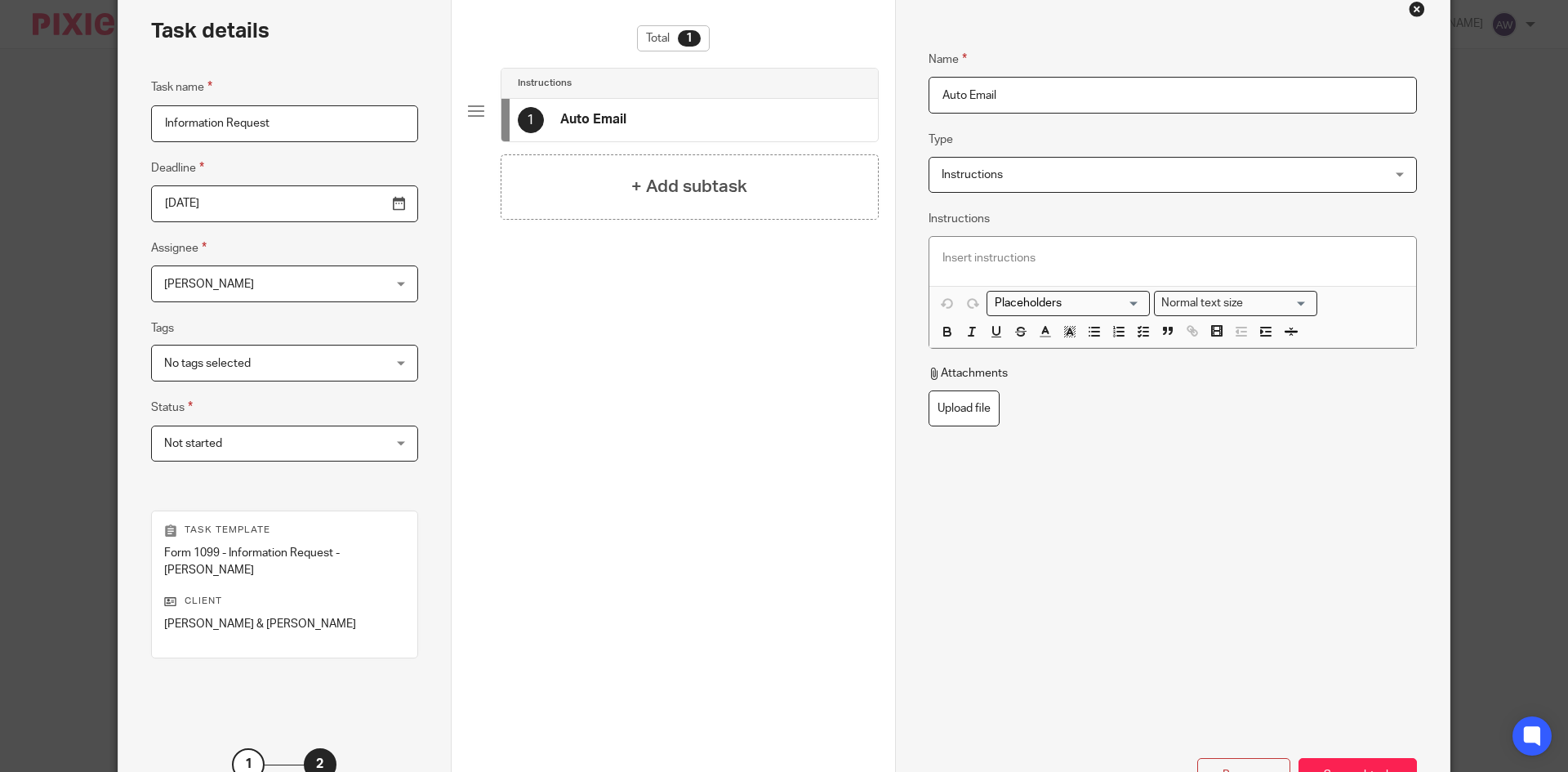
click at [1065, 181] on span "Instructions" at bounding box center [1131, 175] width 380 height 35
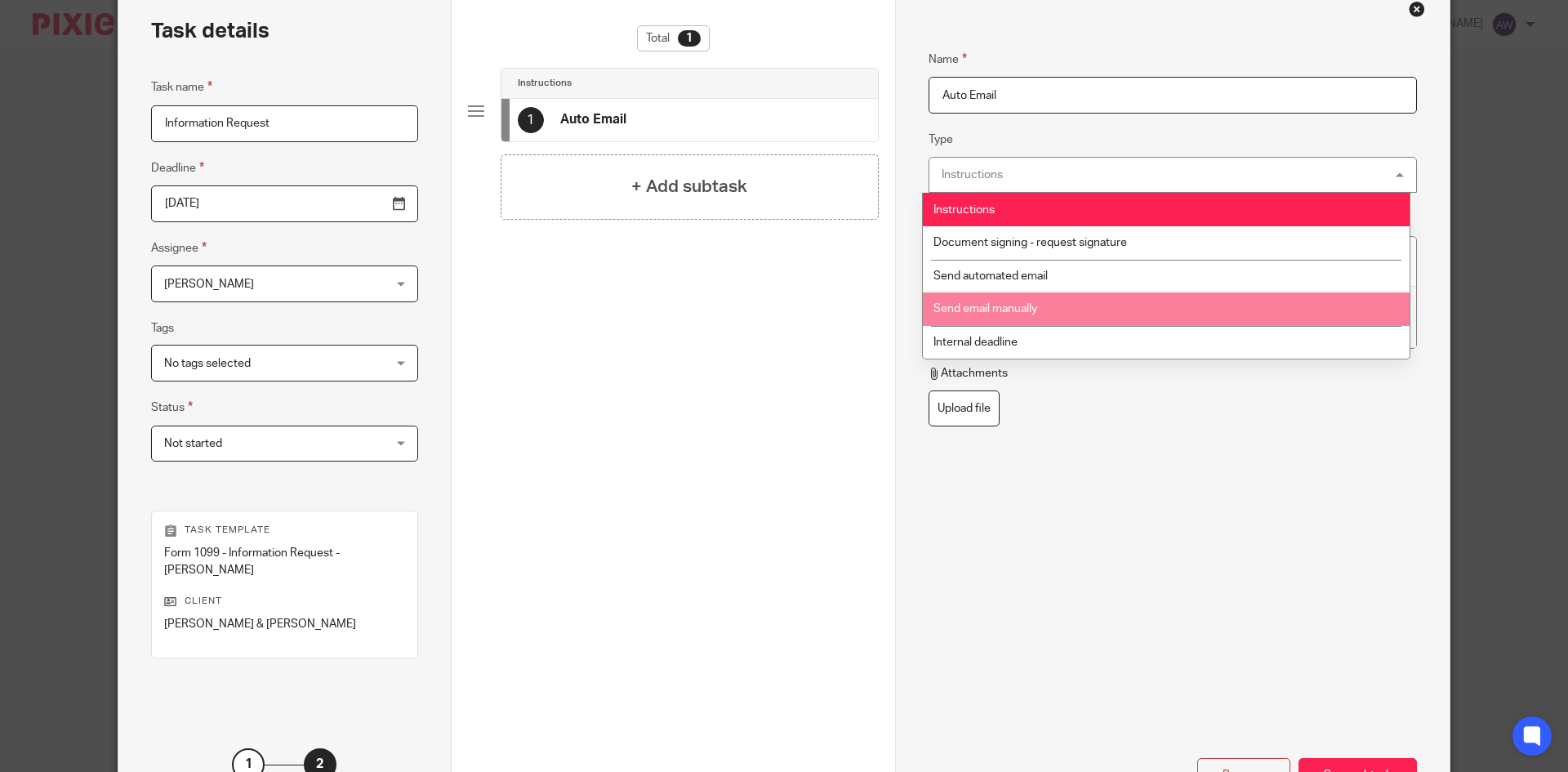
click at [1039, 311] on li "Send email manually" at bounding box center [1166, 309] width 487 height 34
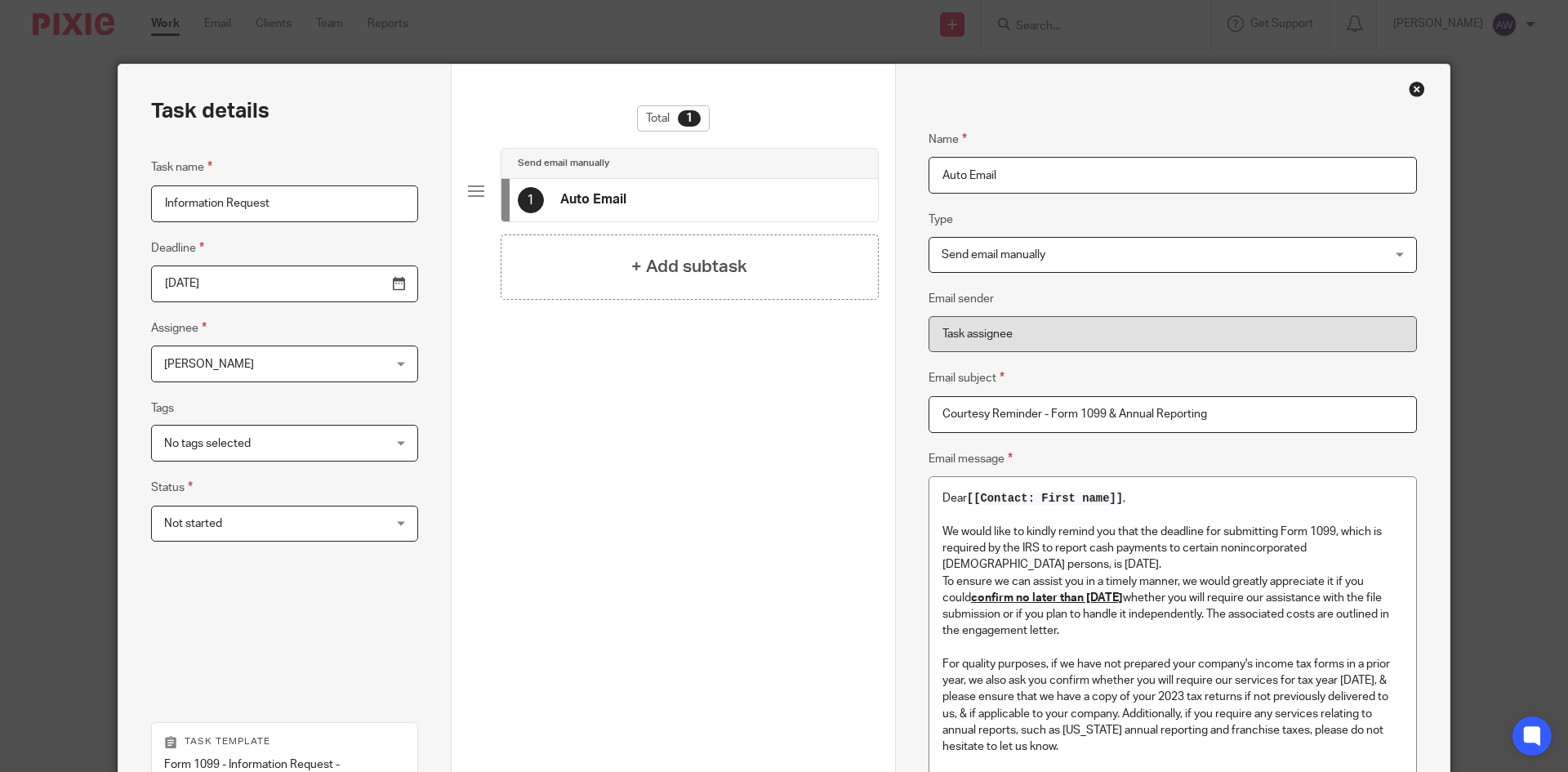
scroll to position [0, 0]
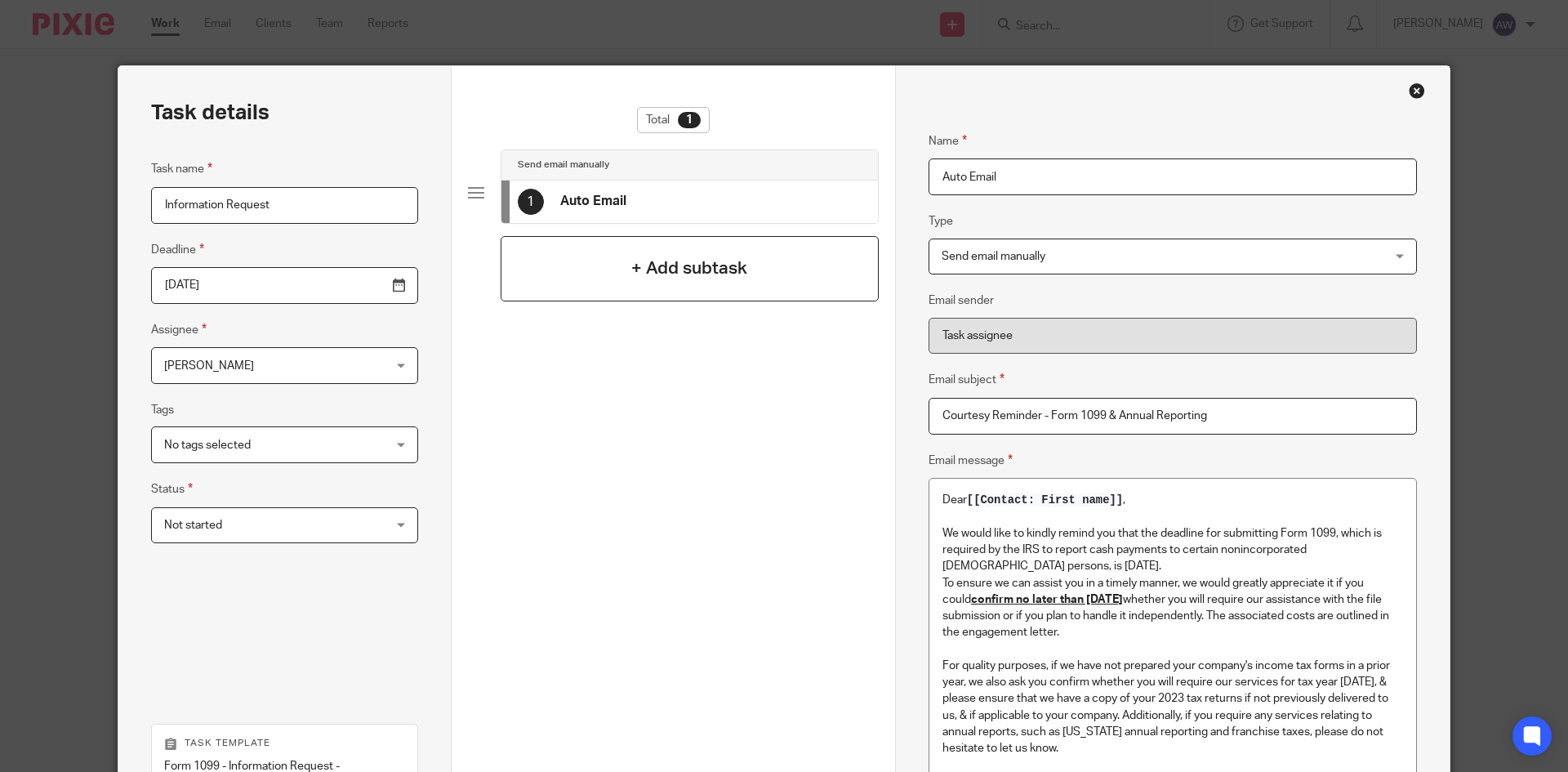
click at [603, 271] on div "+ Add subtask" at bounding box center [689, 269] width 378 height 66
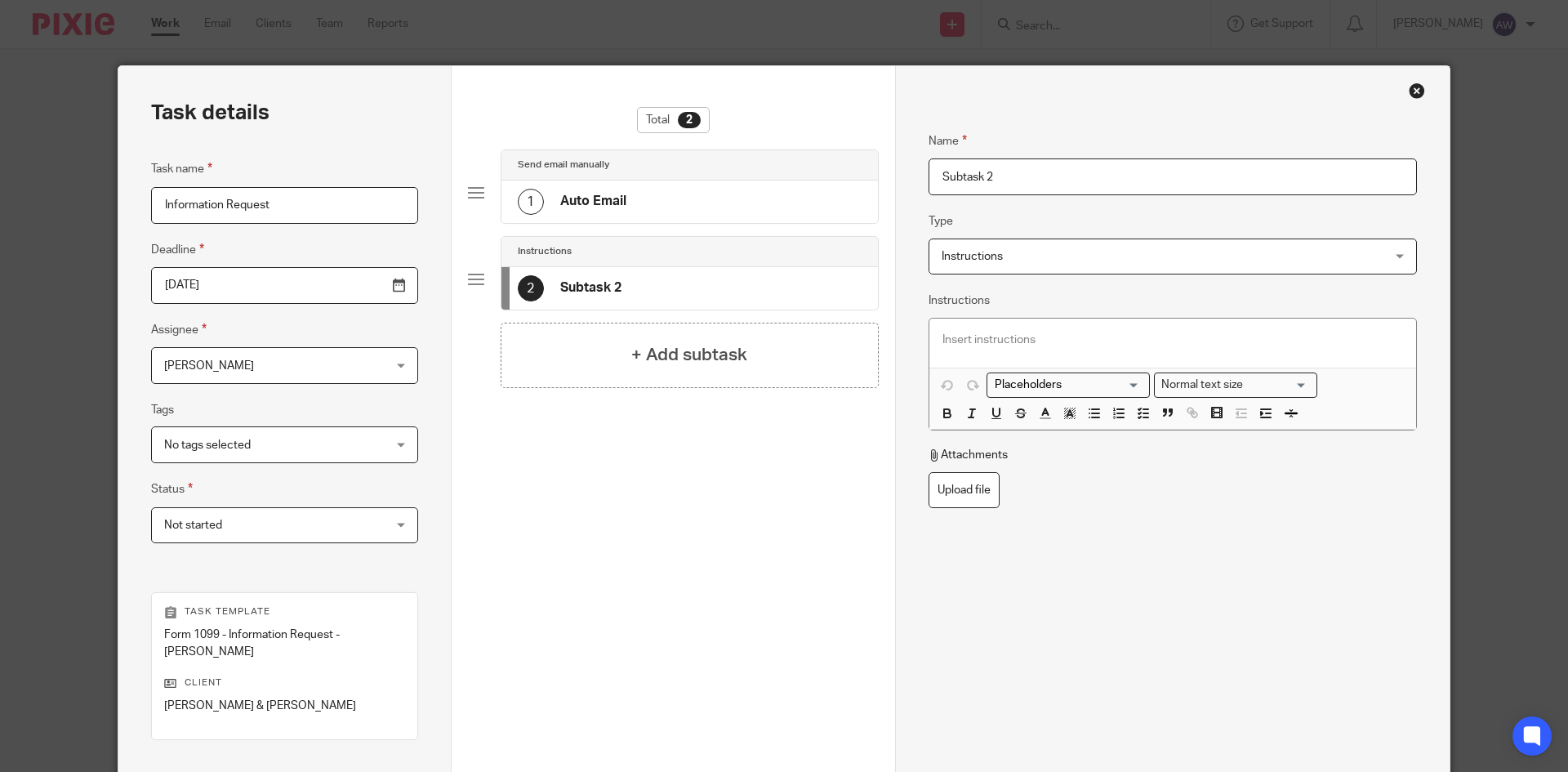
click at [998, 264] on span "Instructions" at bounding box center [1131, 257] width 380 height 35
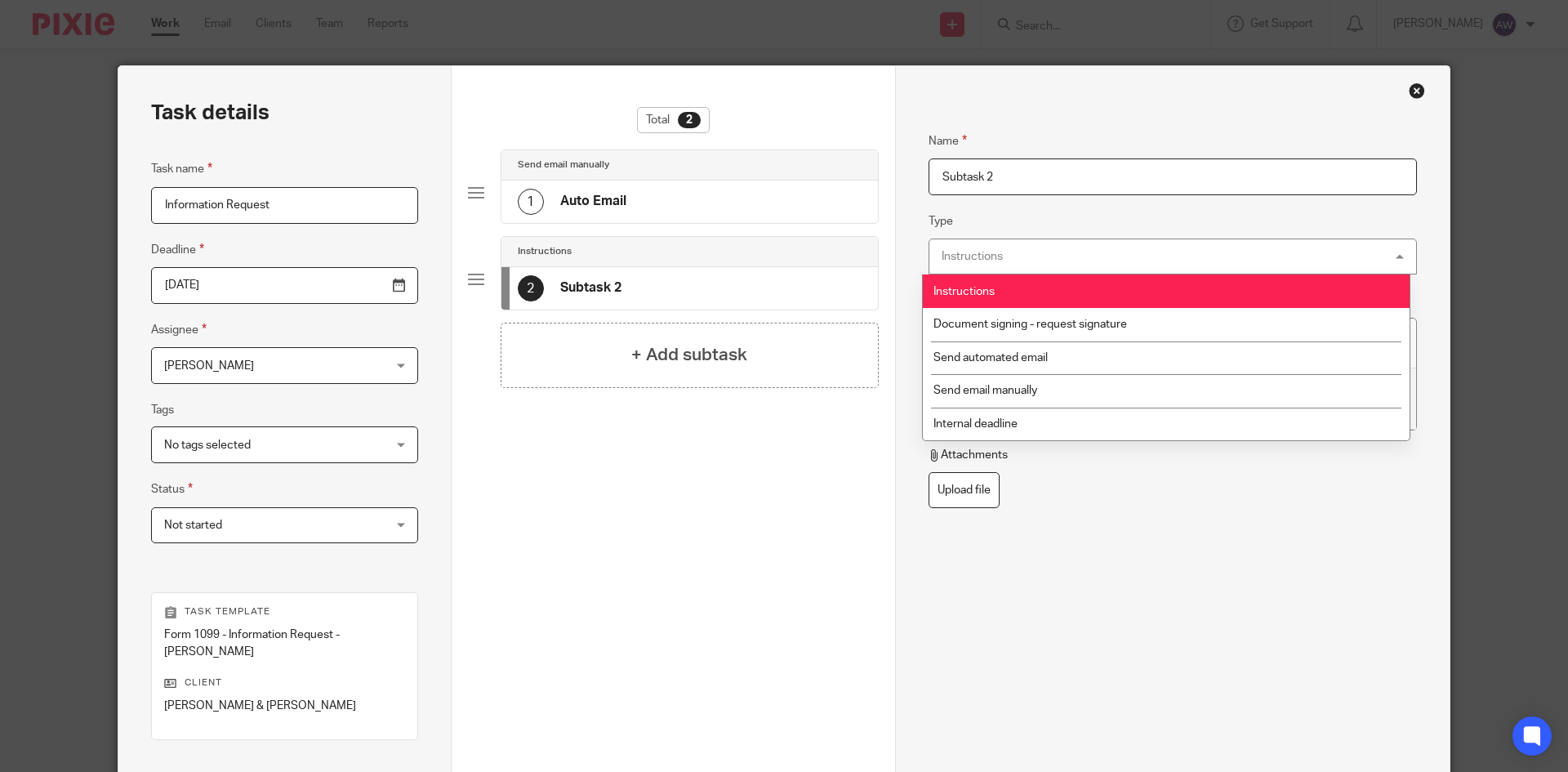
click at [1065, 185] on input "Subtask 2" at bounding box center [1173, 177] width 488 height 36
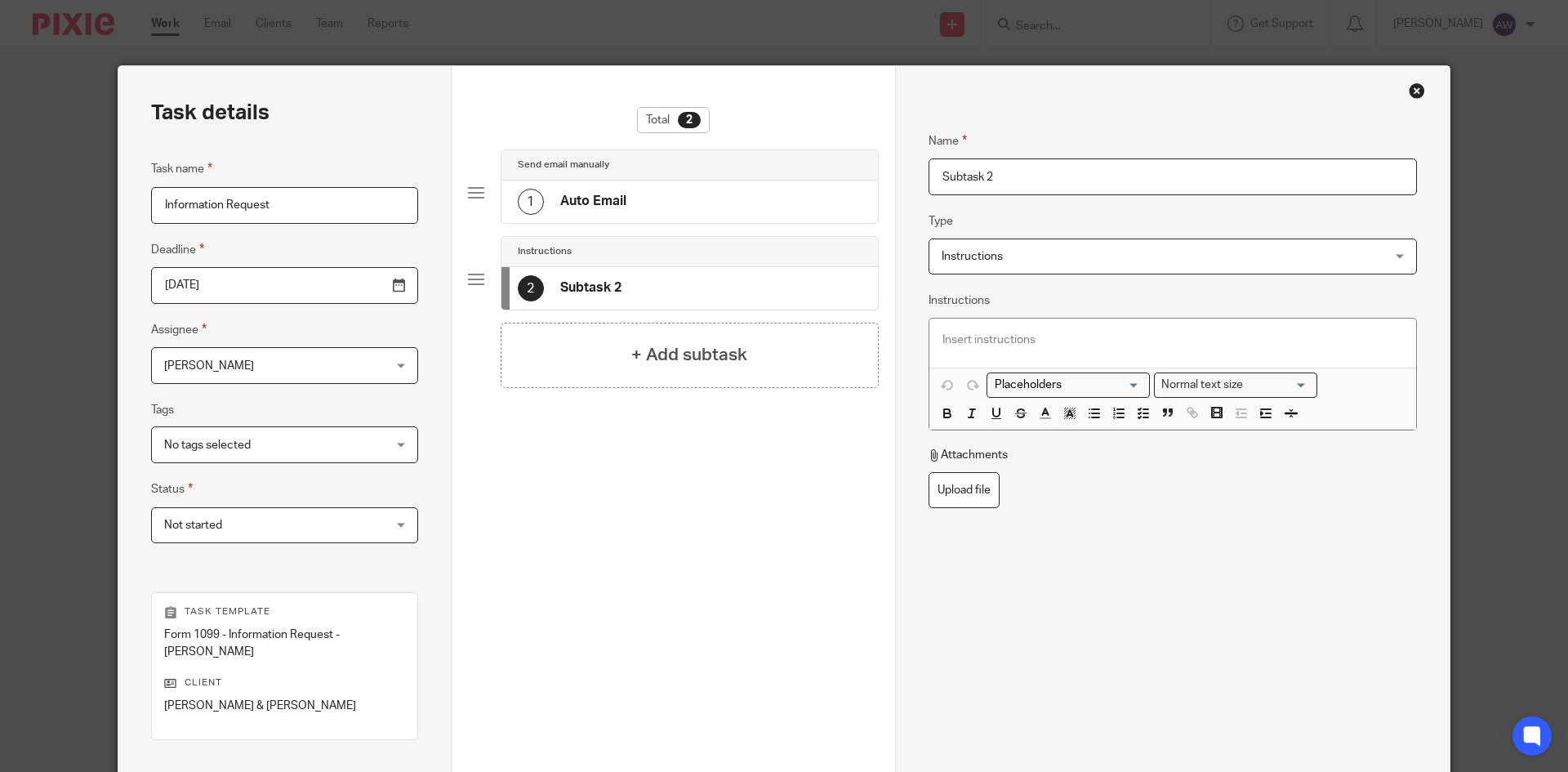
click at [1409, 86] on div "Close this dialog window" at bounding box center [1417, 91] width 16 height 16
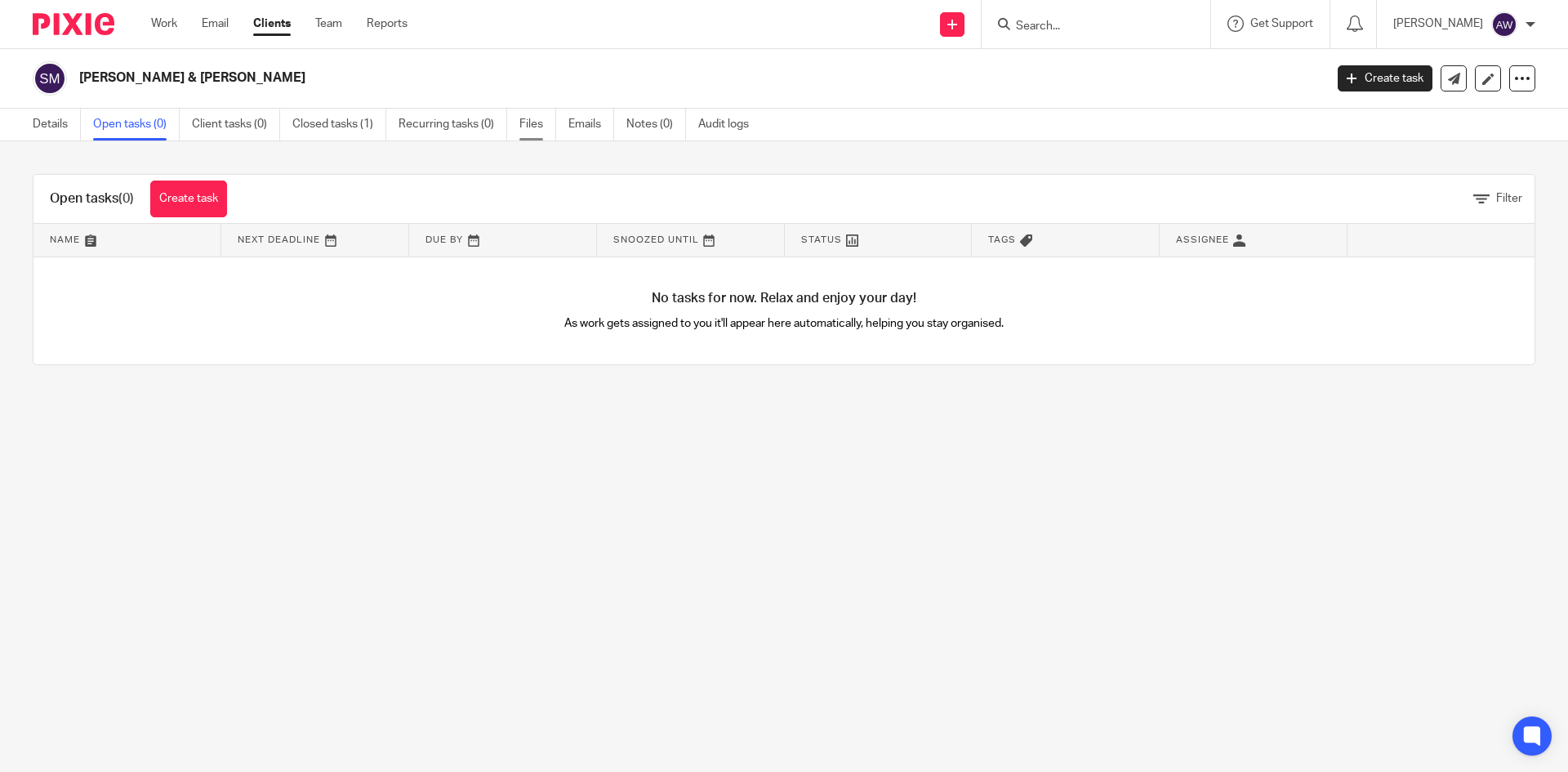
click at [544, 130] on link "Files" at bounding box center [538, 124] width 36 height 32
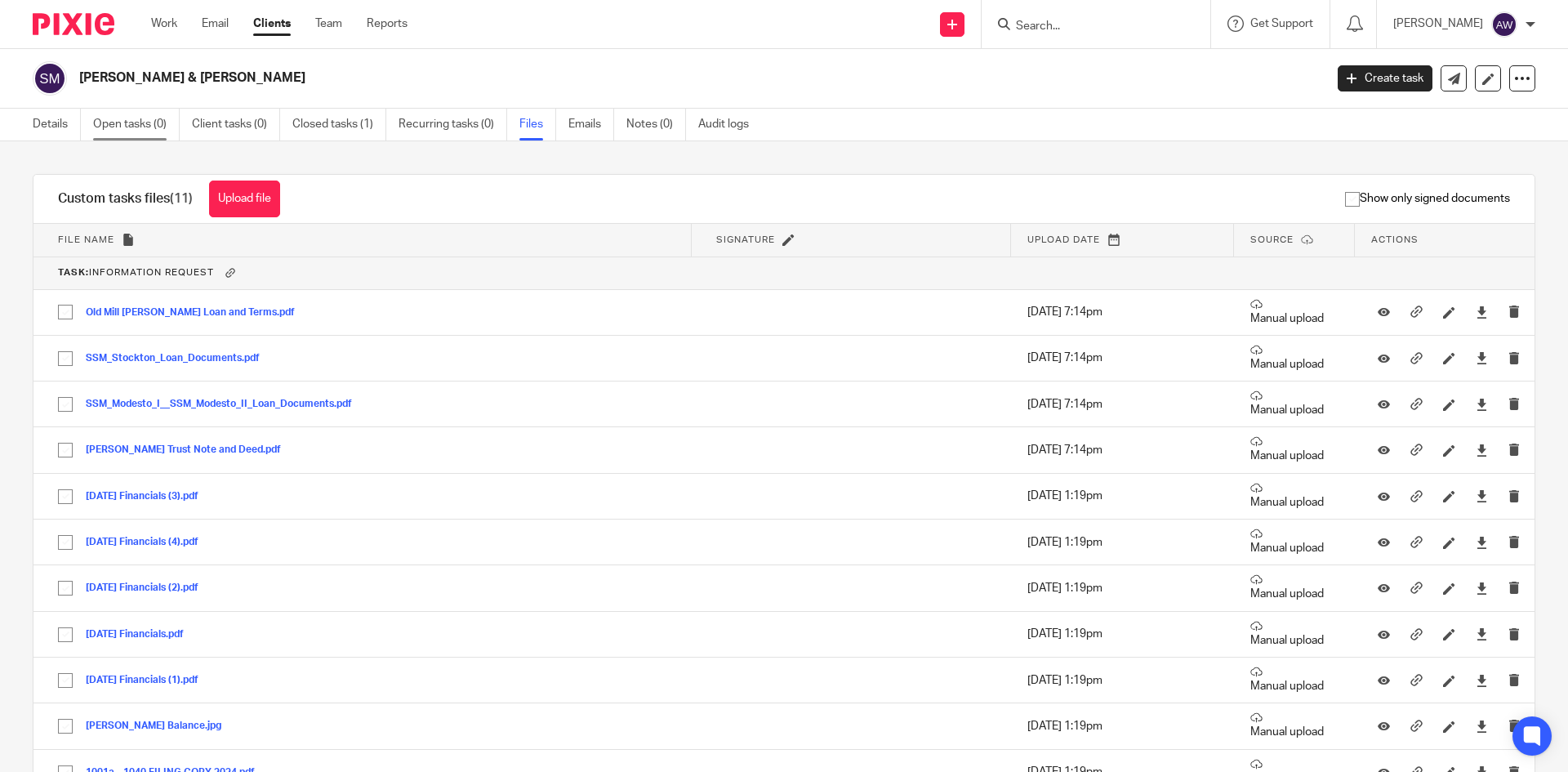
click at [150, 118] on link "Open tasks (0)" at bounding box center [136, 124] width 87 height 32
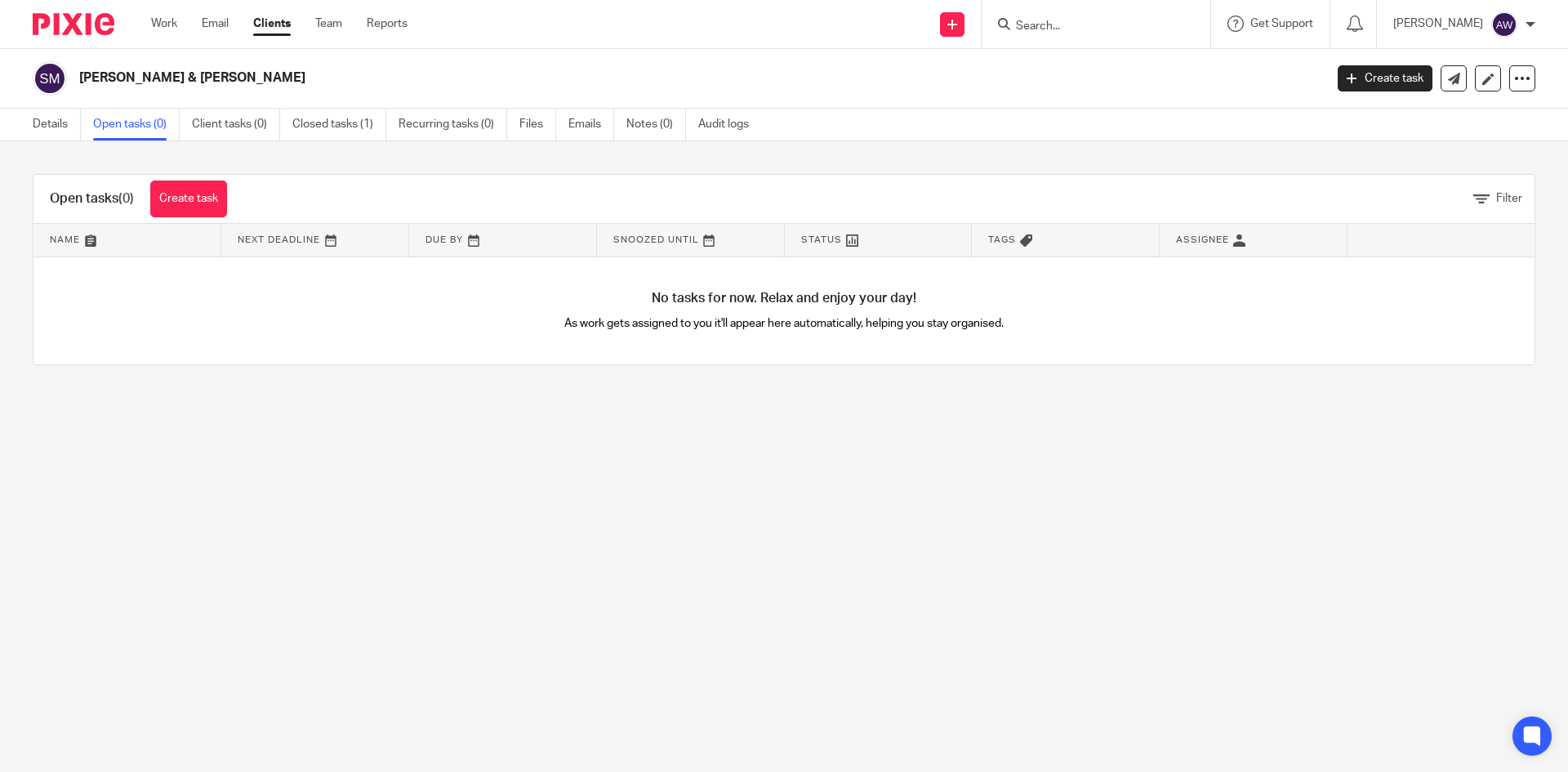
click at [1340, 94] on div "[PERSON_NAME] & [PERSON_NAME] Create task Export data Merge Archive client" at bounding box center [784, 78] width 1502 height 35
click at [1356, 80] on link "Create task" at bounding box center [1385, 78] width 95 height 26
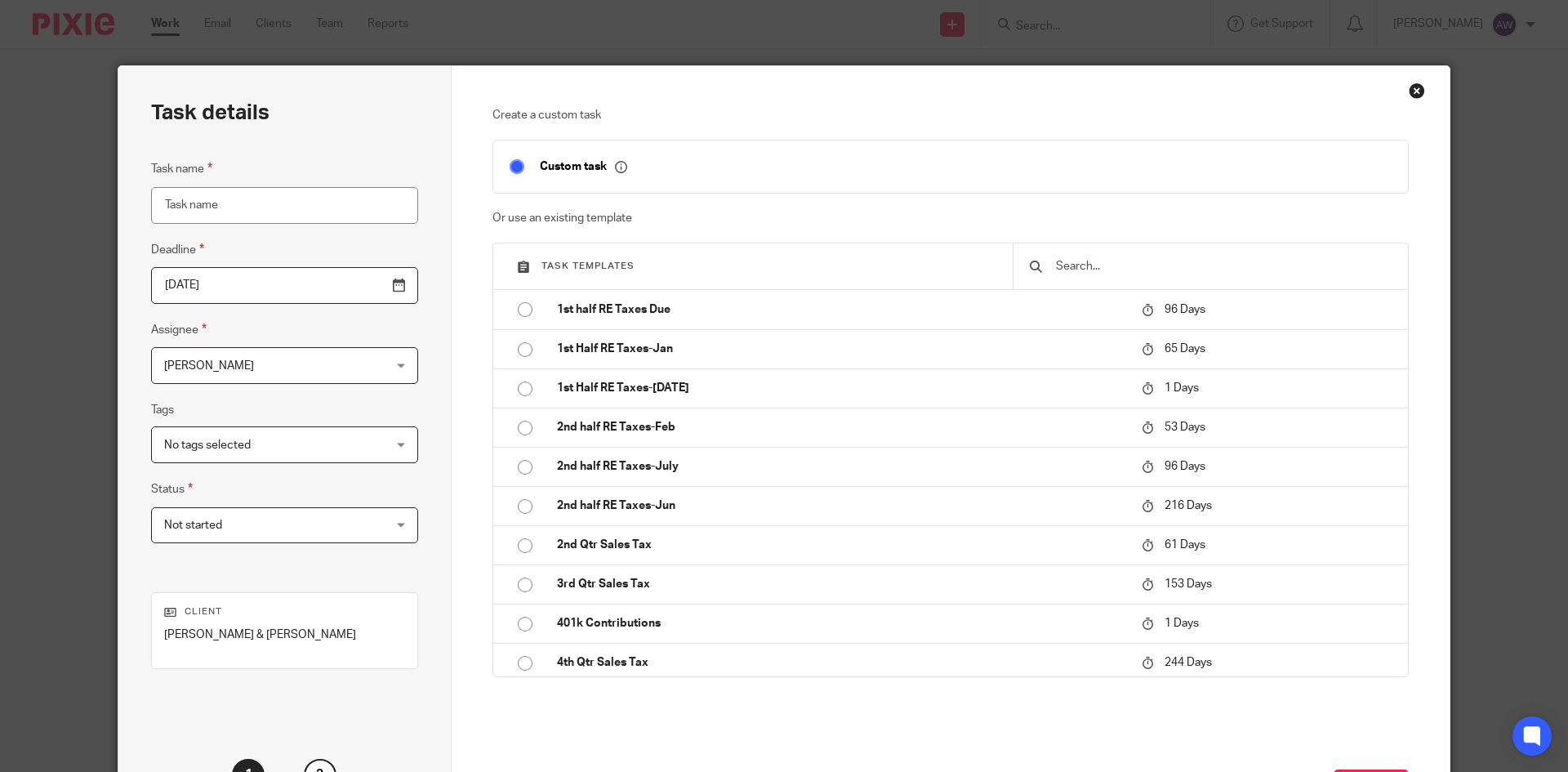
click at [1410, 87] on div "Close this dialog window" at bounding box center [1417, 91] width 16 height 16
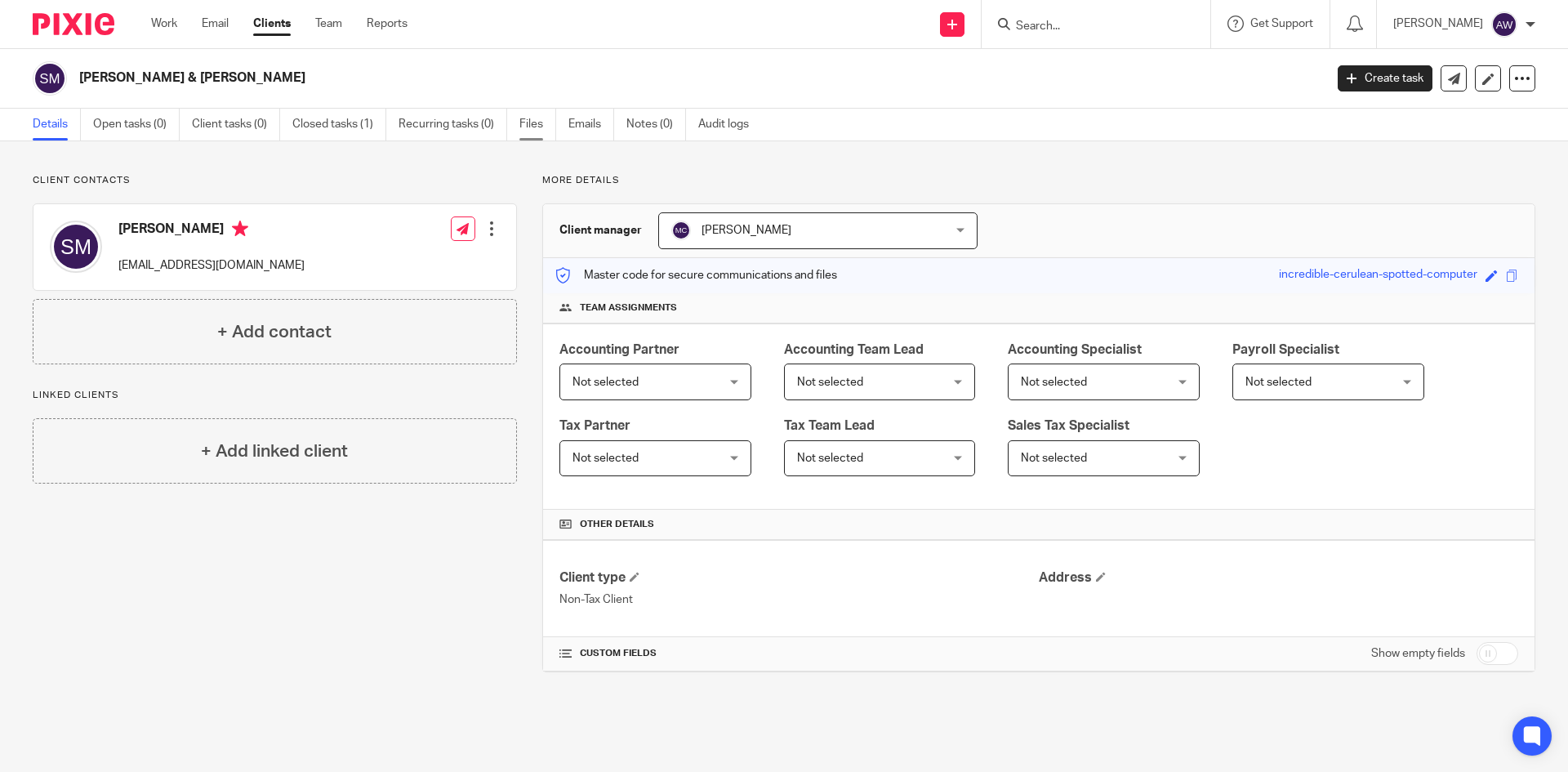
click at [523, 118] on link "Files" at bounding box center [538, 124] width 36 height 32
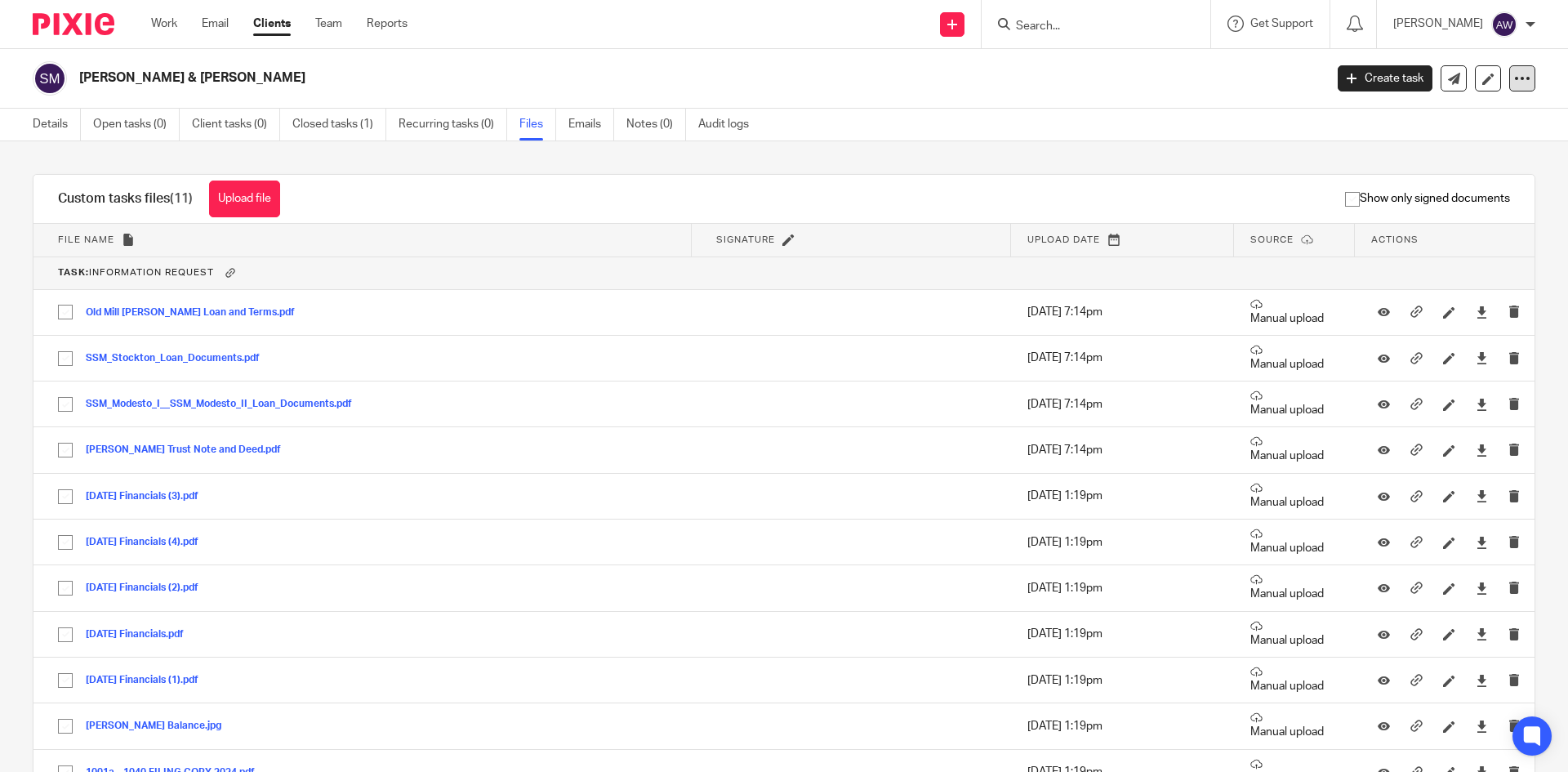
click at [1520, 81] on div at bounding box center [1522, 78] width 26 height 26
click at [1448, 75] on icon at bounding box center [1453, 78] width 12 height 12
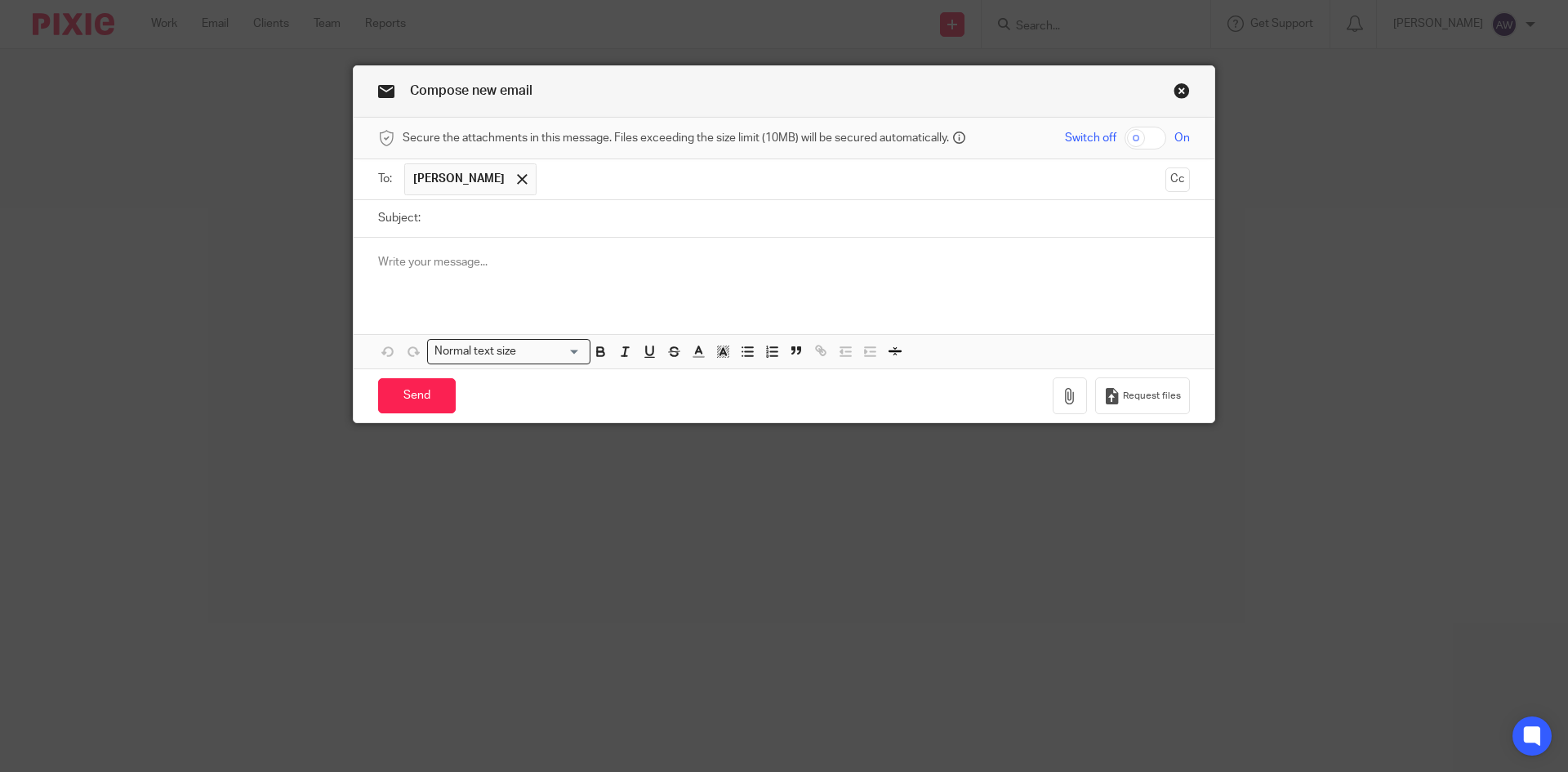
click at [626, 261] on p at bounding box center [784, 262] width 812 height 16
click at [1181, 97] on link "Close this dialog window" at bounding box center [1182, 94] width 16 height 22
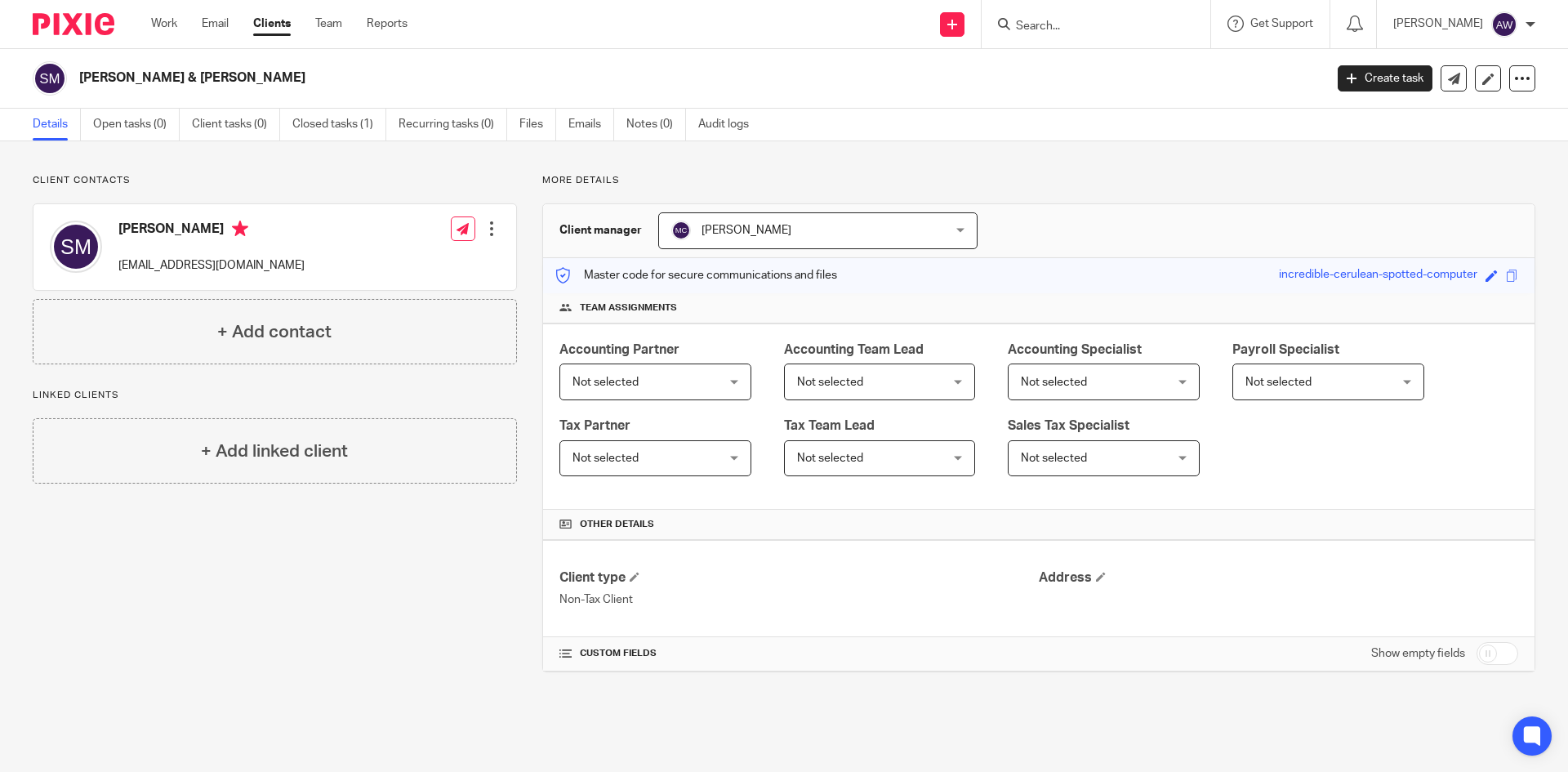
drag, startPoint x: 1370, startPoint y: 87, endPoint x: 1163, endPoint y: 160, distance: 219.5
click at [1370, 87] on link "Create task" at bounding box center [1385, 78] width 95 height 26
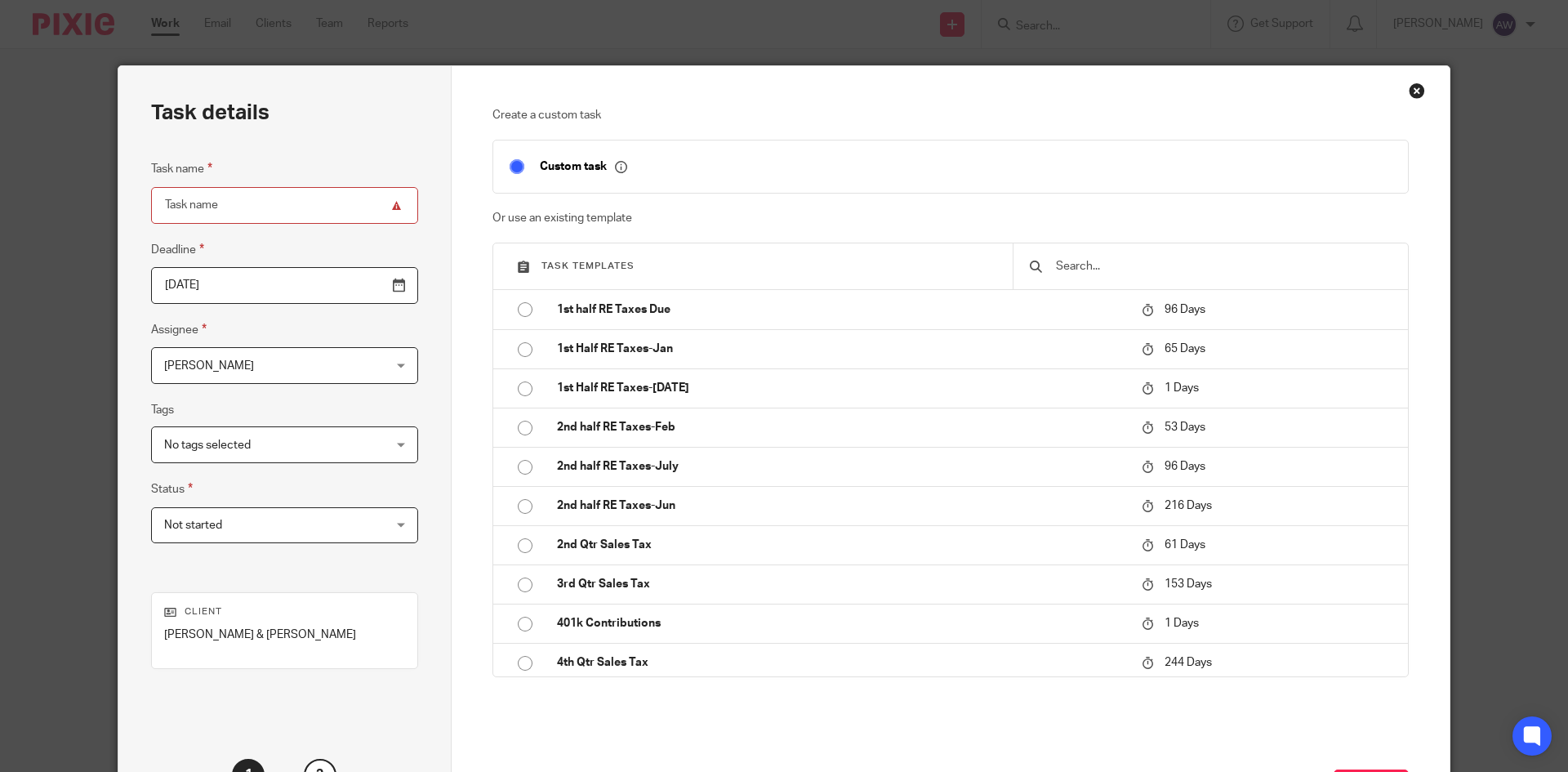
click at [1409, 94] on div "Close this dialog window" at bounding box center [1417, 91] width 16 height 16
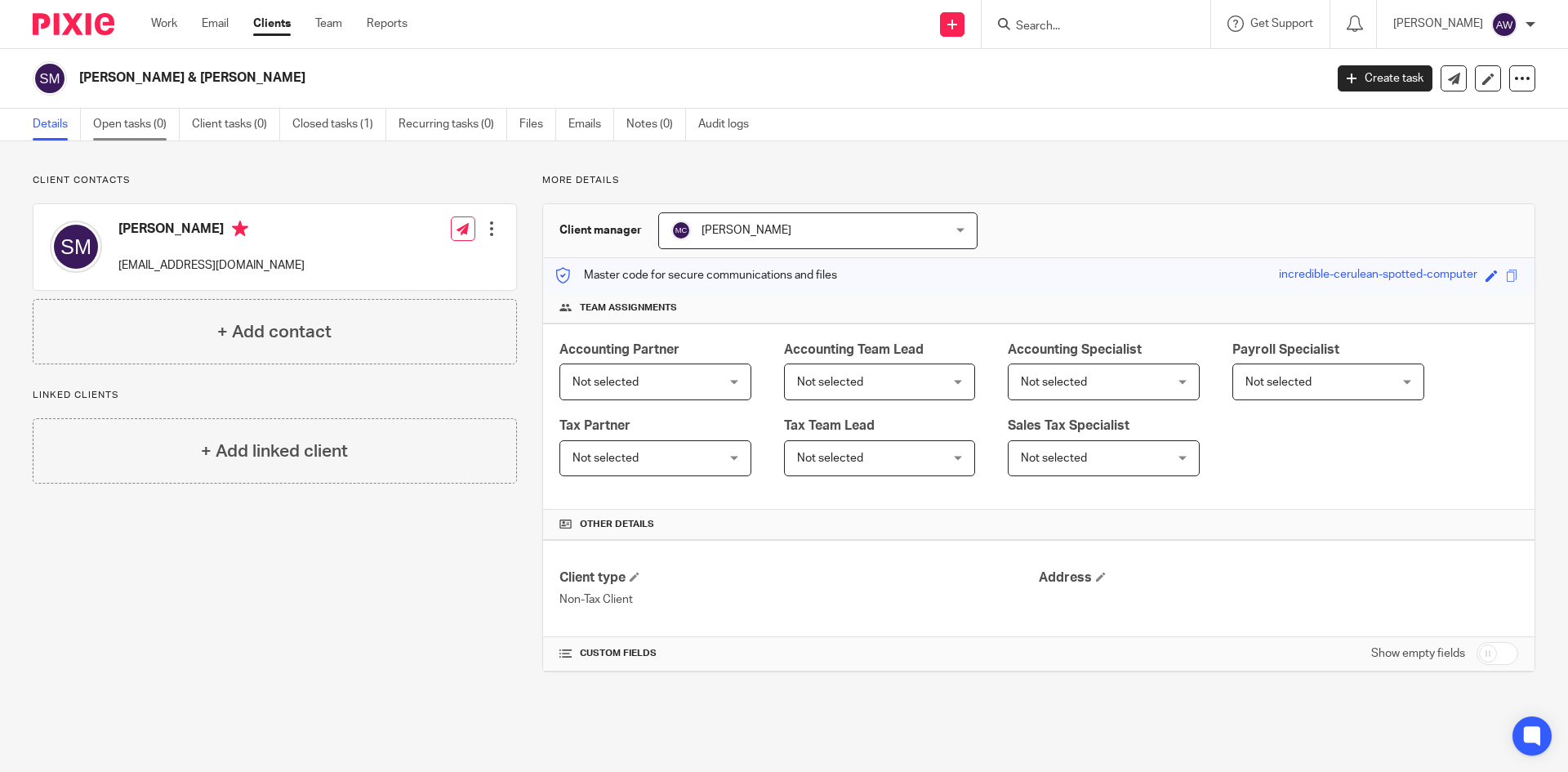
click at [117, 130] on link "Open tasks (0)" at bounding box center [136, 124] width 87 height 32
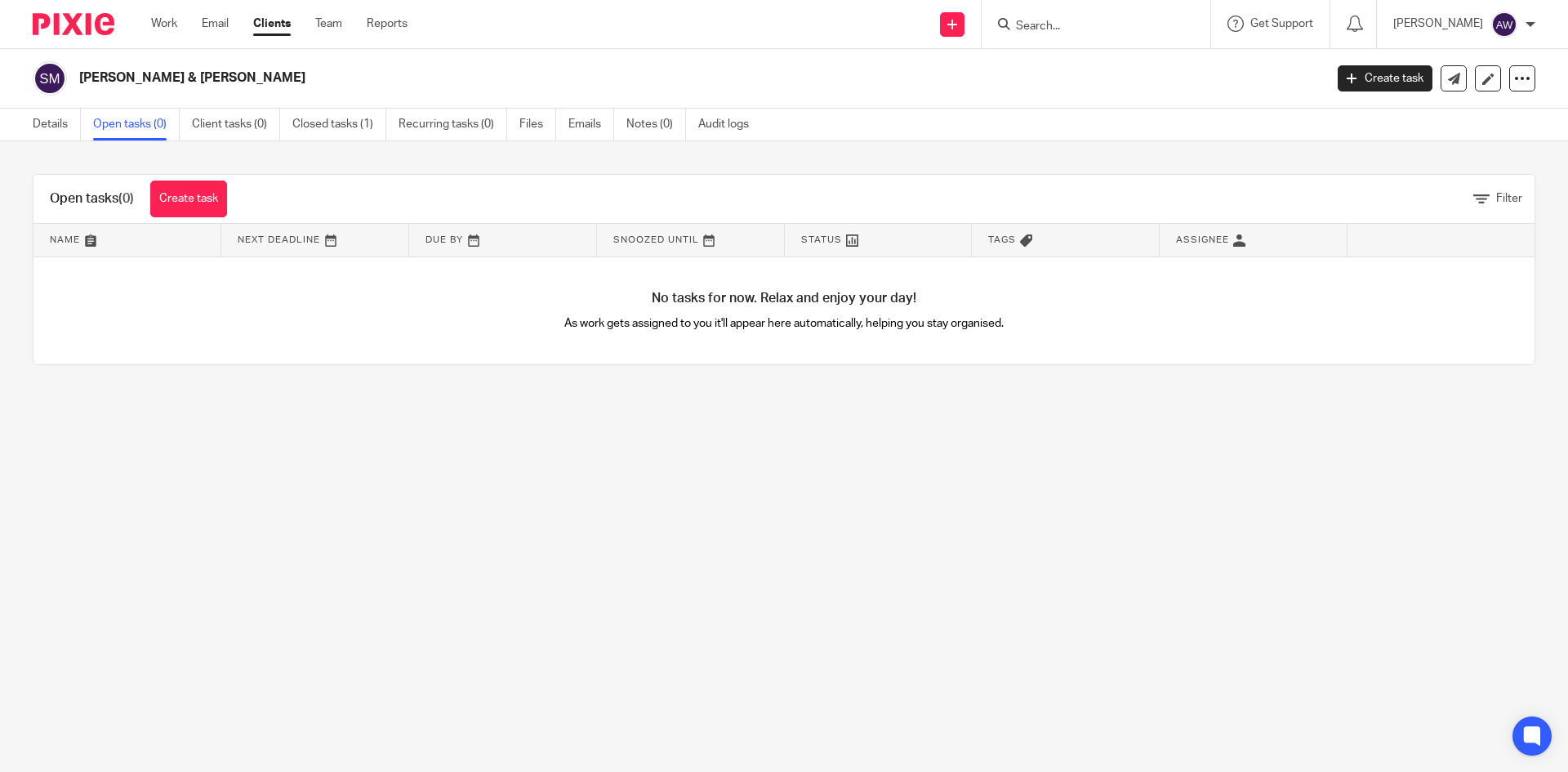
click at [180, 192] on link "Create task" at bounding box center [189, 199] width 77 height 36
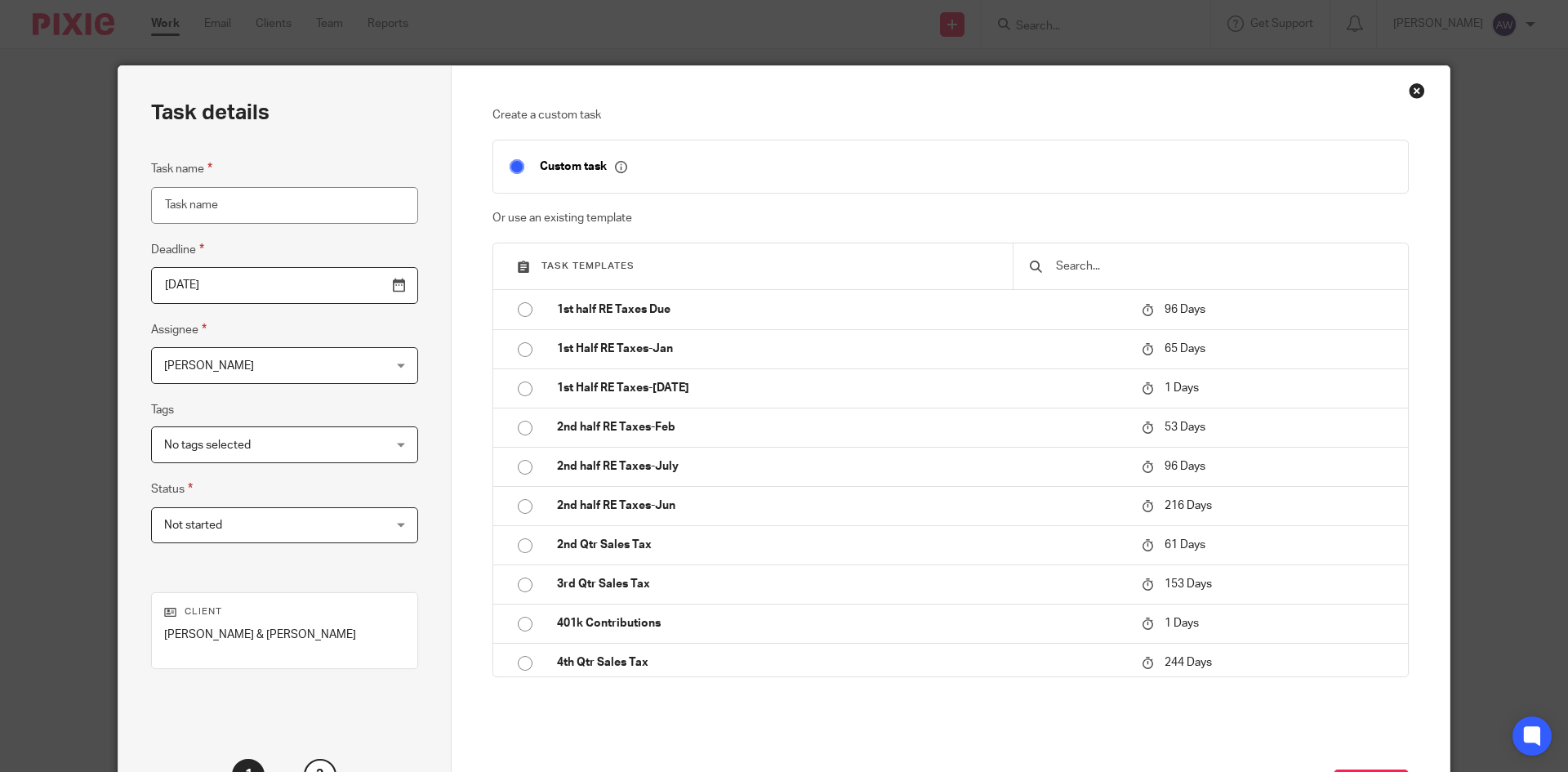
click at [211, 216] on input "Task name" at bounding box center [284, 205] width 267 height 36
type input "R"
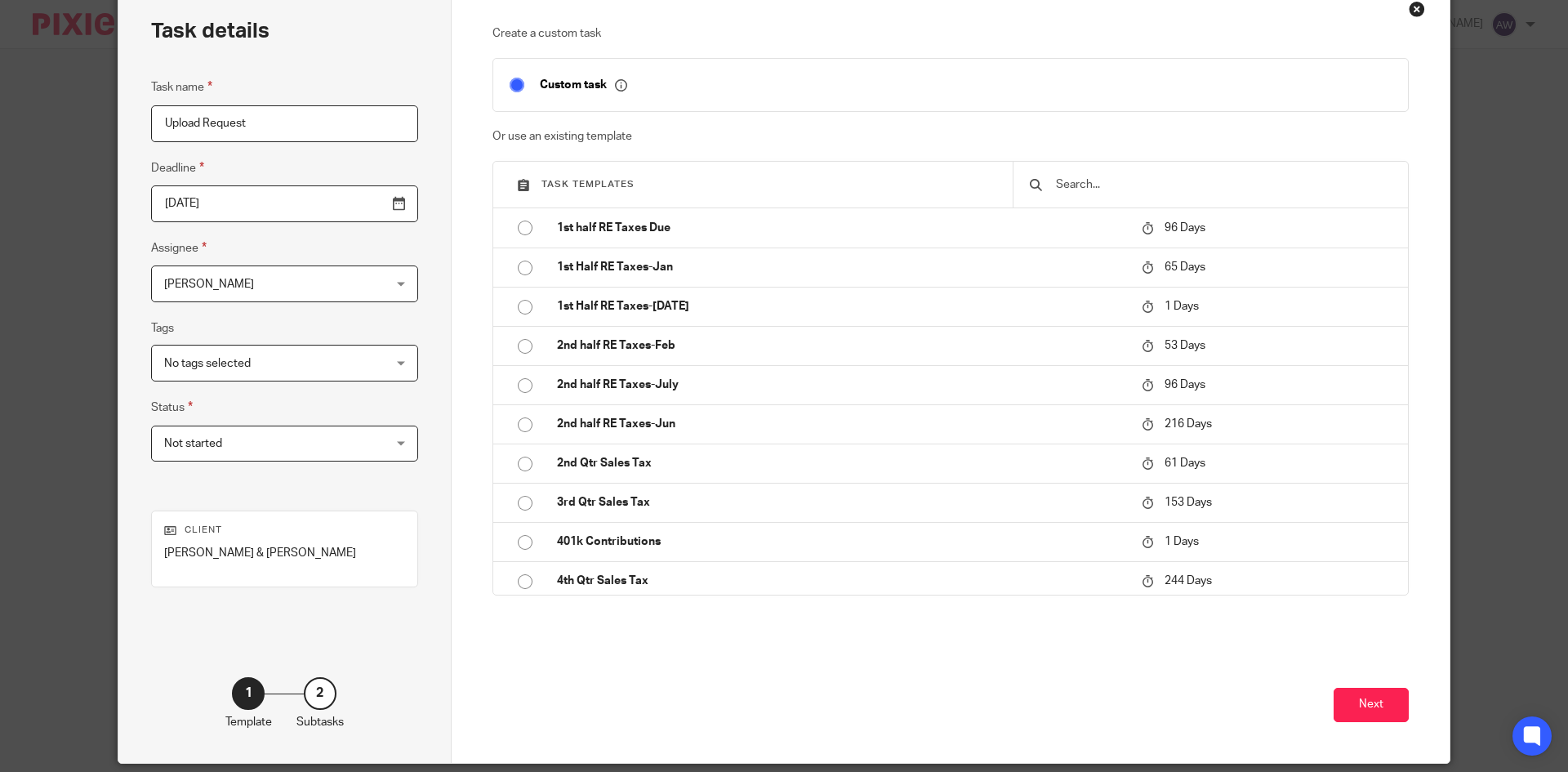
scroll to position [139, 0]
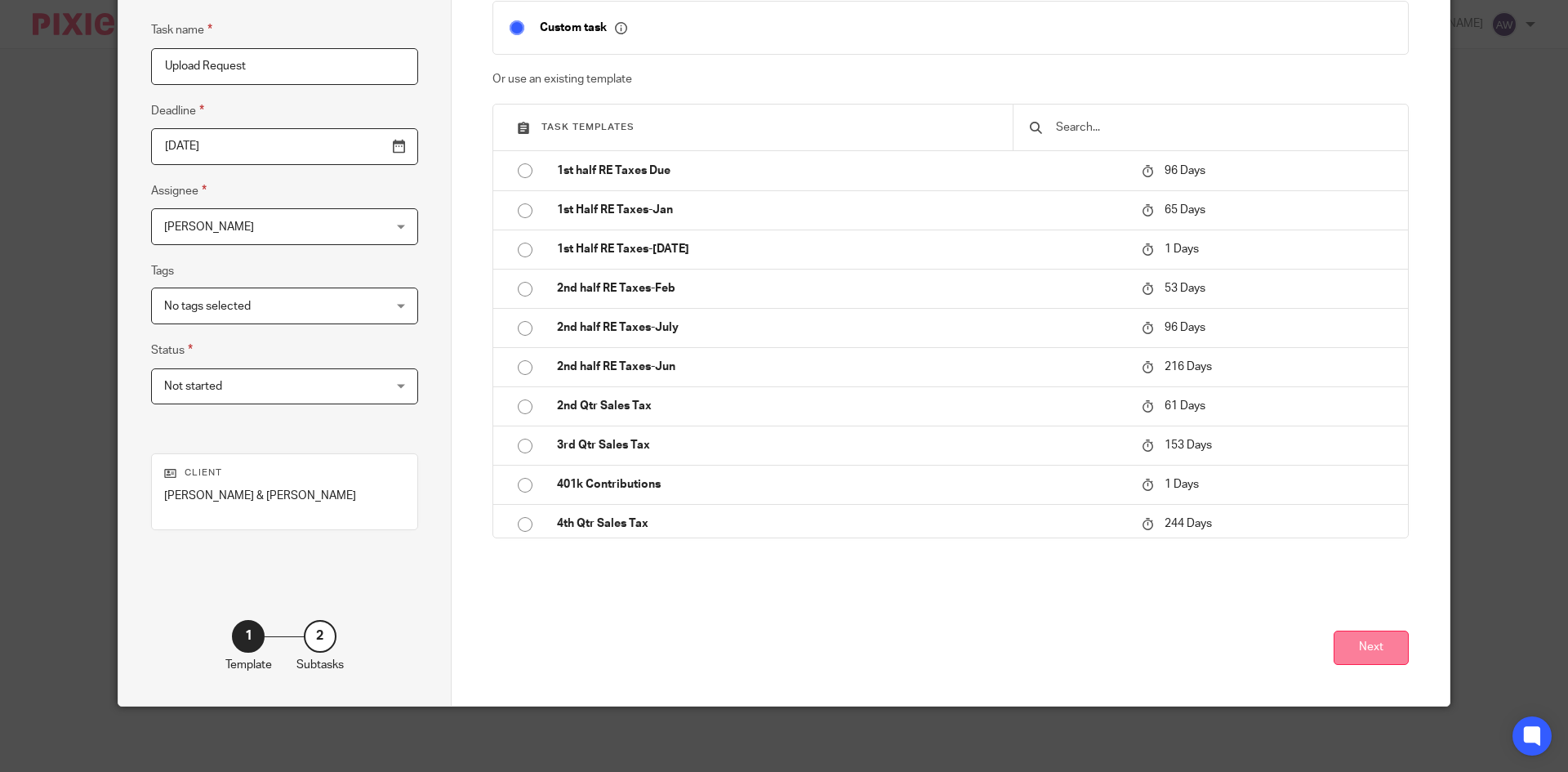
type input "Upload Request"
click at [1368, 658] on button "Next" at bounding box center [1370, 648] width 75 height 36
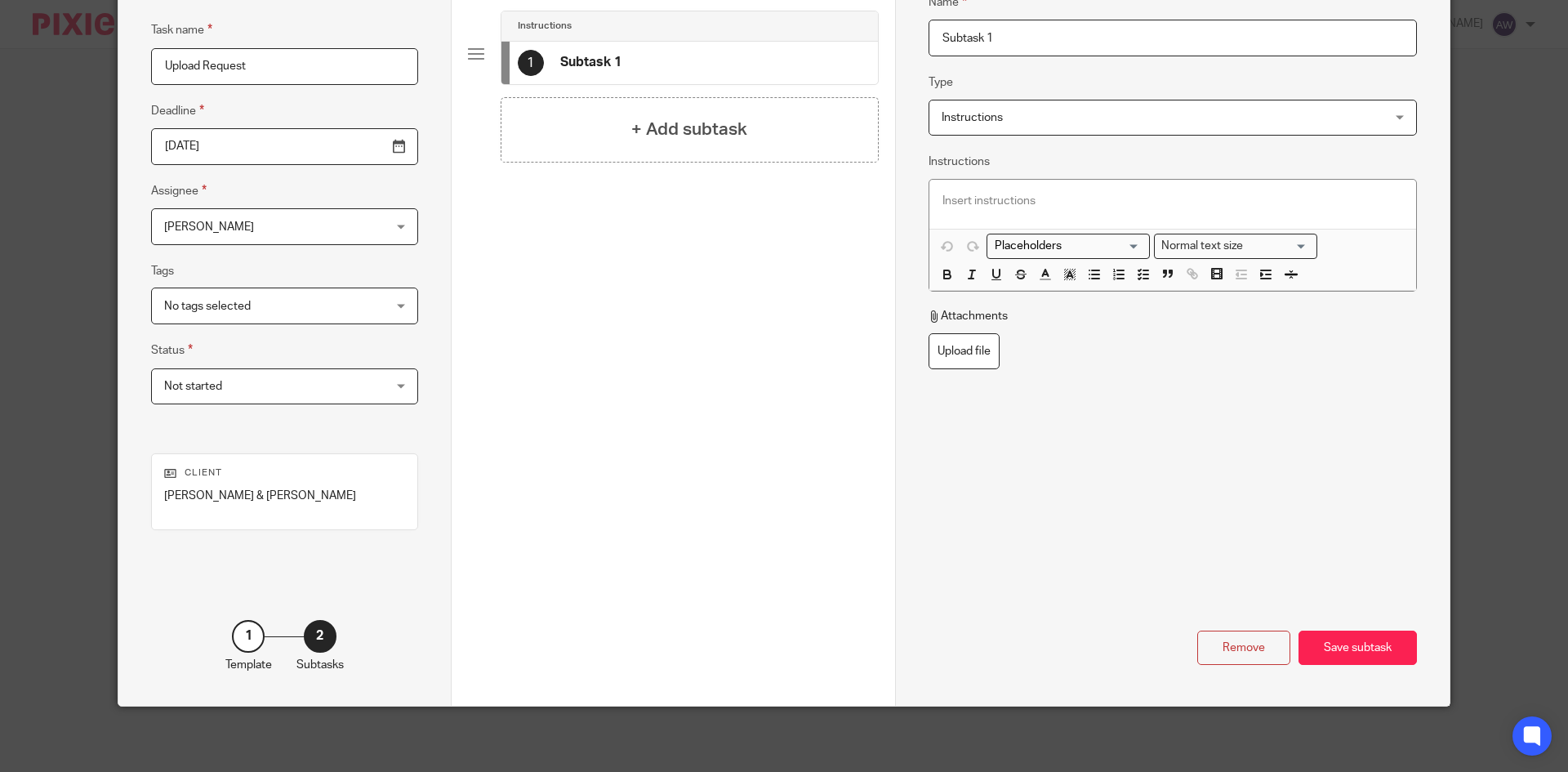
click at [1015, 98] on fieldset "Type Instructions Instructions Instructions Document signing - request signatur…" at bounding box center [1173, 104] width 488 height 63
click at [999, 108] on span "Instructions" at bounding box center [1131, 118] width 380 height 35
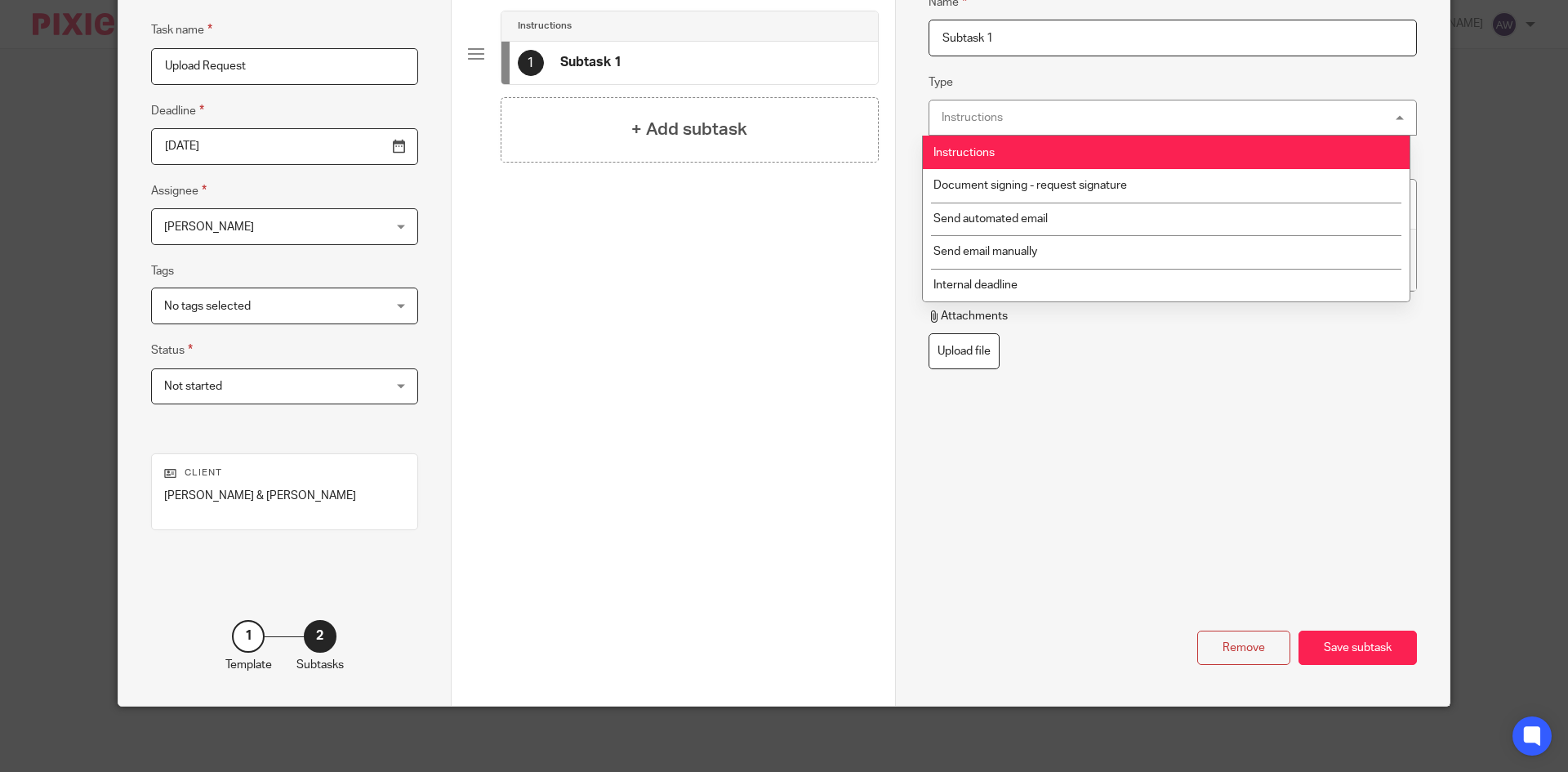
click at [1010, 48] on input "Subtask 1" at bounding box center [1173, 38] width 488 height 36
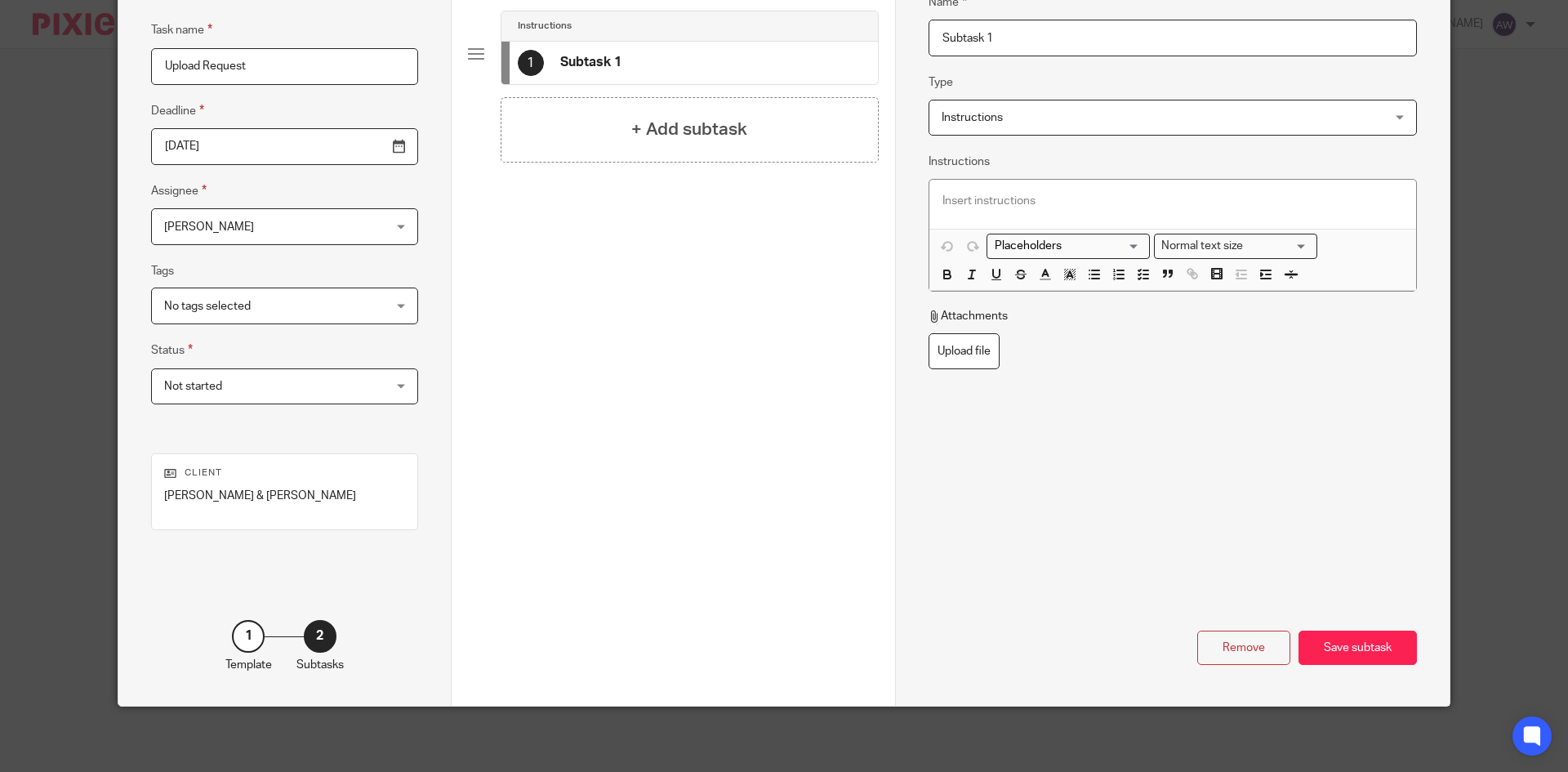
drag, startPoint x: 1009, startPoint y: 45, endPoint x: 839, endPoint y: 33, distance: 170.4
click at [839, 33] on div "Task details Task name Upload Request Deadline 2025-09-18 Assignee Alexis Witko…" at bounding box center [784, 316] width 1331 height 778
type input "Client Document Upload Request"
click at [970, 131] on span "Instructions" at bounding box center [1131, 118] width 380 height 35
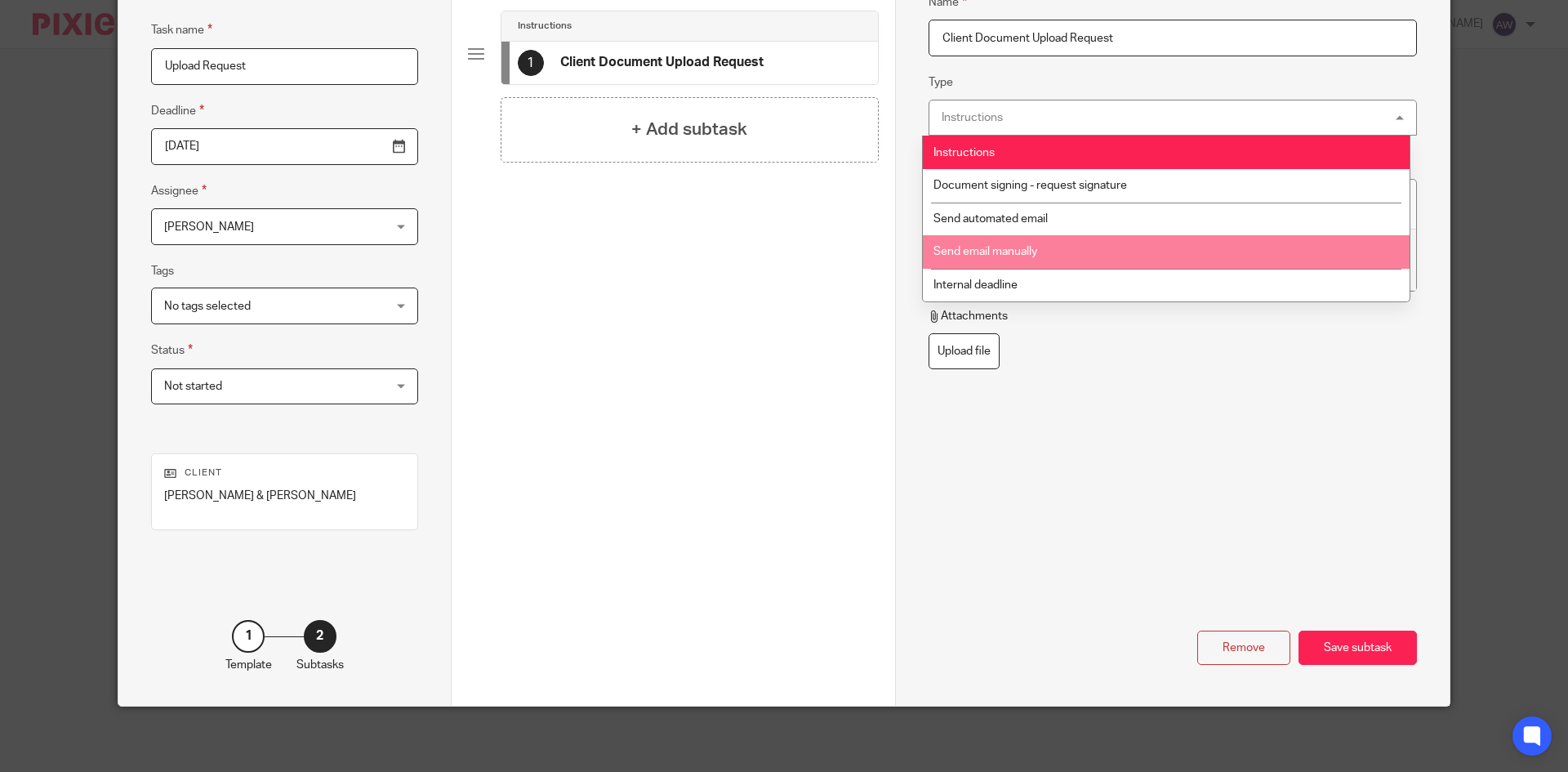
click at [1010, 264] on li "Send email manually" at bounding box center [1166, 252] width 487 height 34
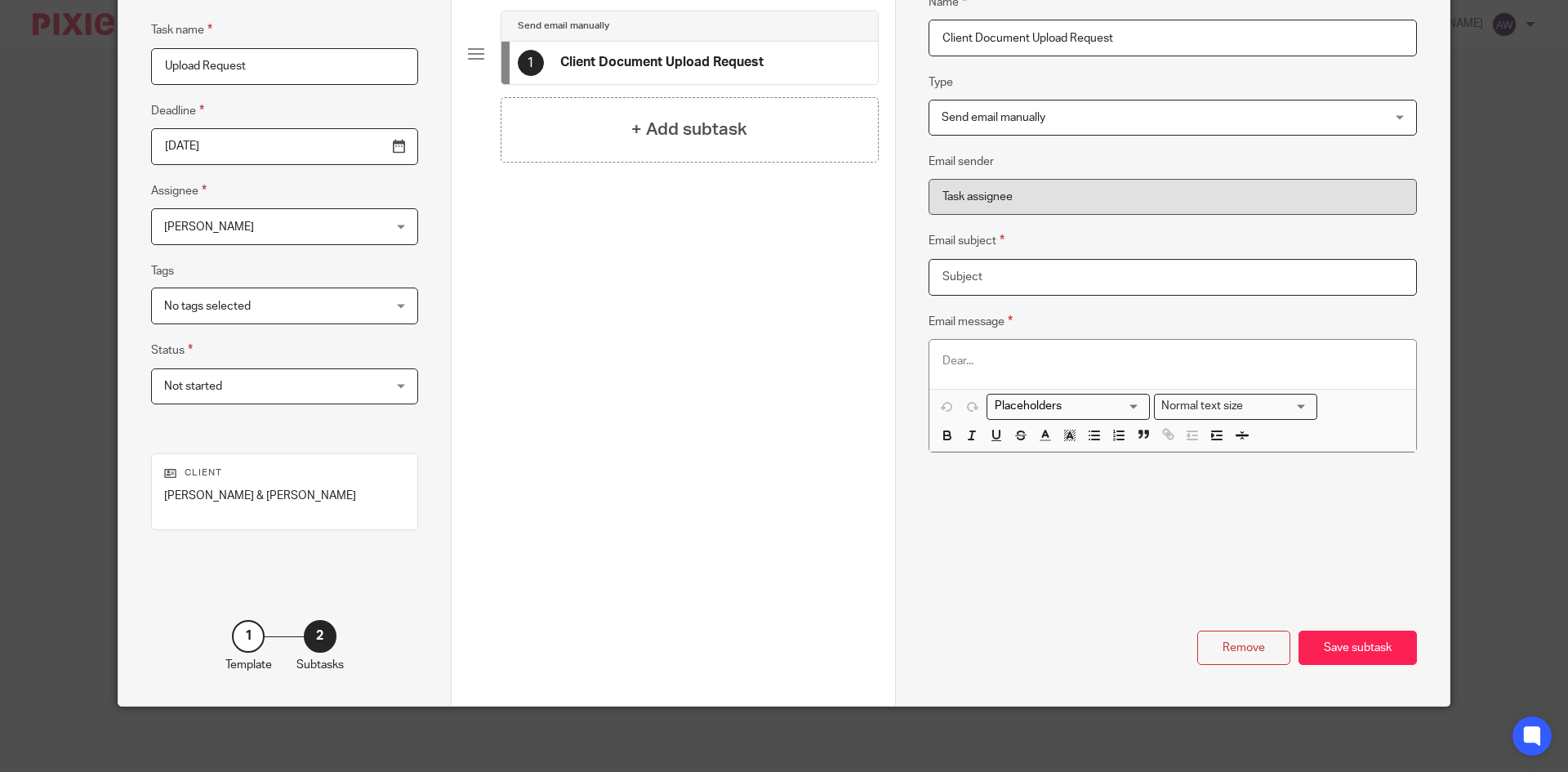
click at [968, 286] on input "Email subject" at bounding box center [1173, 277] width 488 height 36
drag, startPoint x: 1121, startPoint y: 31, endPoint x: 895, endPoint y: 23, distance: 226.1
click at [895, 23] on div "Name Client Document Upload Request Type Send email manually Send email manuall…" at bounding box center [1172, 316] width 554 height 778
click at [1065, 280] on input "Email subject" at bounding box center [1173, 277] width 488 height 36
paste input "Client Document Upload Request"
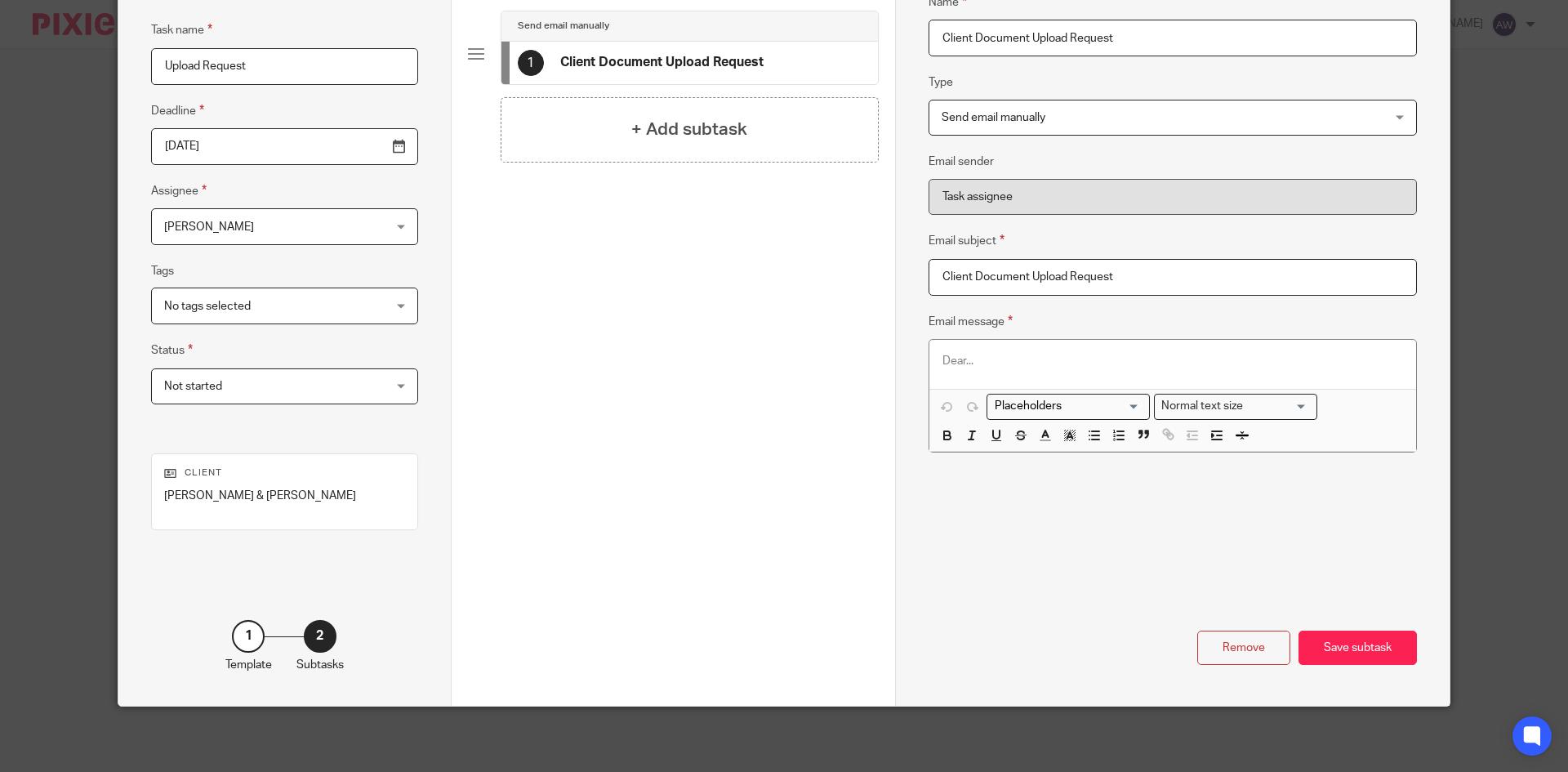
type input "Client Document Upload Request"
click at [993, 363] on p at bounding box center [1172, 361] width 460 height 16
click at [1131, 403] on input "Search for option" at bounding box center [1064, 406] width 151 height 17
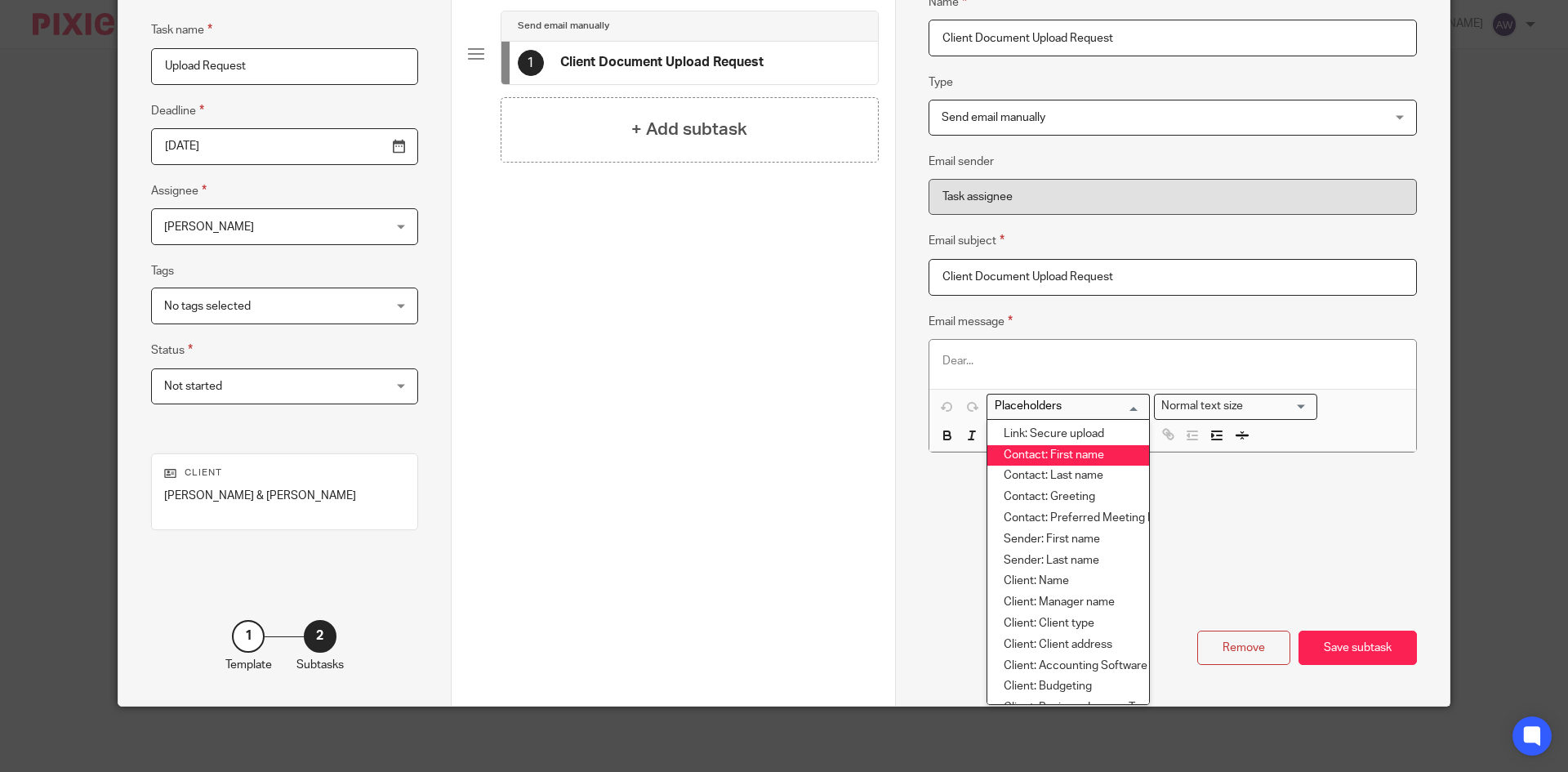
click at [1062, 458] on li "Contact: First name" at bounding box center [1067, 455] width 161 height 21
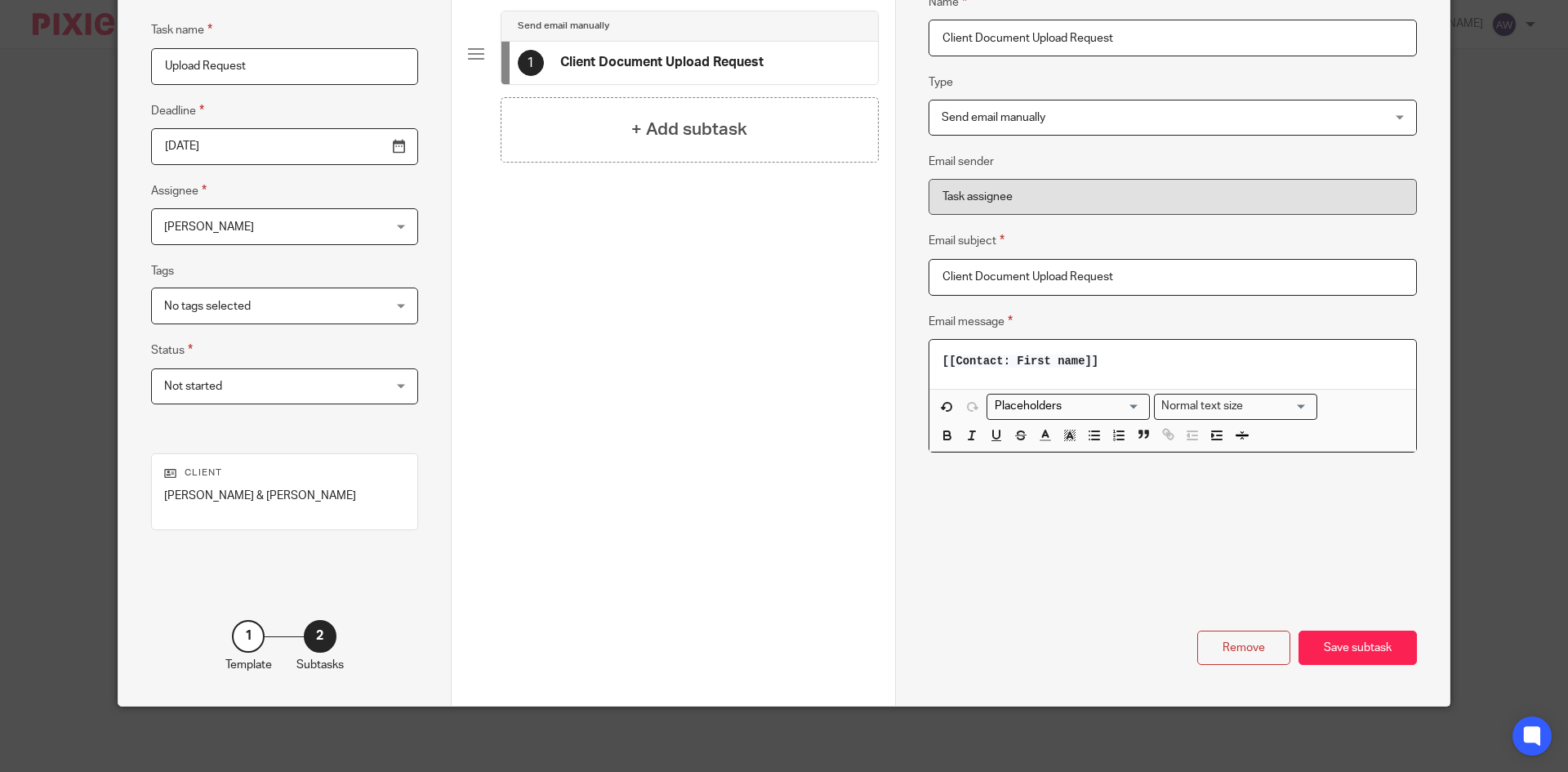
drag, startPoint x: 1091, startPoint y: 361, endPoint x: 795, endPoint y: 347, distance: 296.3
click at [798, 347] on div "Task details Task name Upload Request Deadline 2025-09-18 Assignee Alexis Witko…" at bounding box center [784, 316] width 1331 height 778
drag, startPoint x: 1112, startPoint y: 367, endPoint x: 906, endPoint y: 342, distance: 207.5
click at [908, 341] on div "Name Client Document Upload Request Type Send email manually Send email manuall…" at bounding box center [1172, 316] width 554 height 778
drag, startPoint x: 941, startPoint y: 362, endPoint x: 1086, endPoint y: 375, distance: 145.6
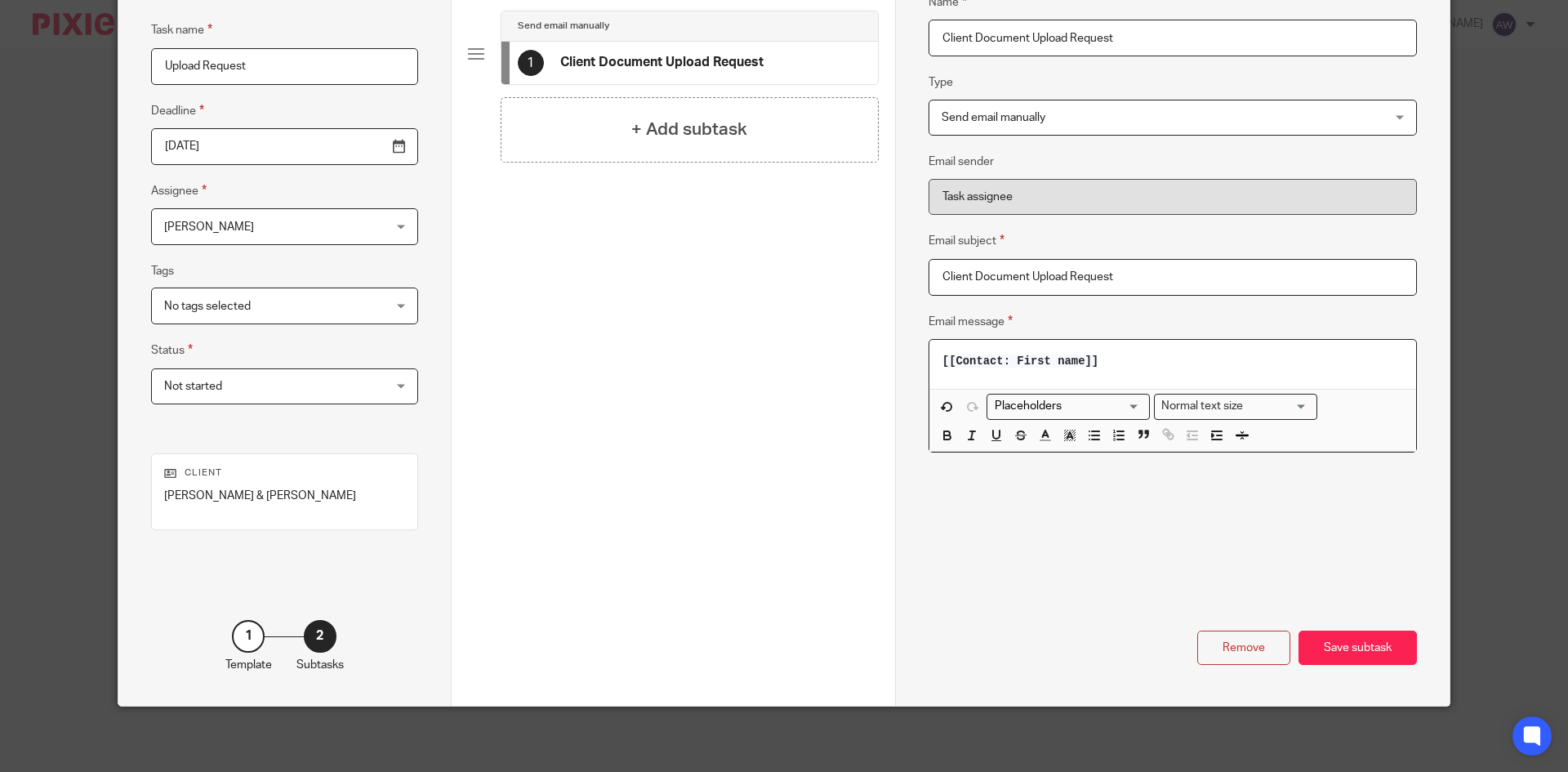
click at [1086, 375] on div "[[Contact: First name]]" at bounding box center [1173, 365] width 487 height 49
drag, startPoint x: 1094, startPoint y: 365, endPoint x: 946, endPoint y: 354, distance: 148.4
click at [946, 354] on p "[[Contact: First name]]" at bounding box center [1172, 361] width 460 height 16
drag, startPoint x: 938, startPoint y: 359, endPoint x: 1149, endPoint y: 390, distance: 213.3
click at [1149, 390] on div "[[Contact: First name]] Loading... Normal text size Loading... Remove Edit" at bounding box center [1173, 396] width 487 height 112
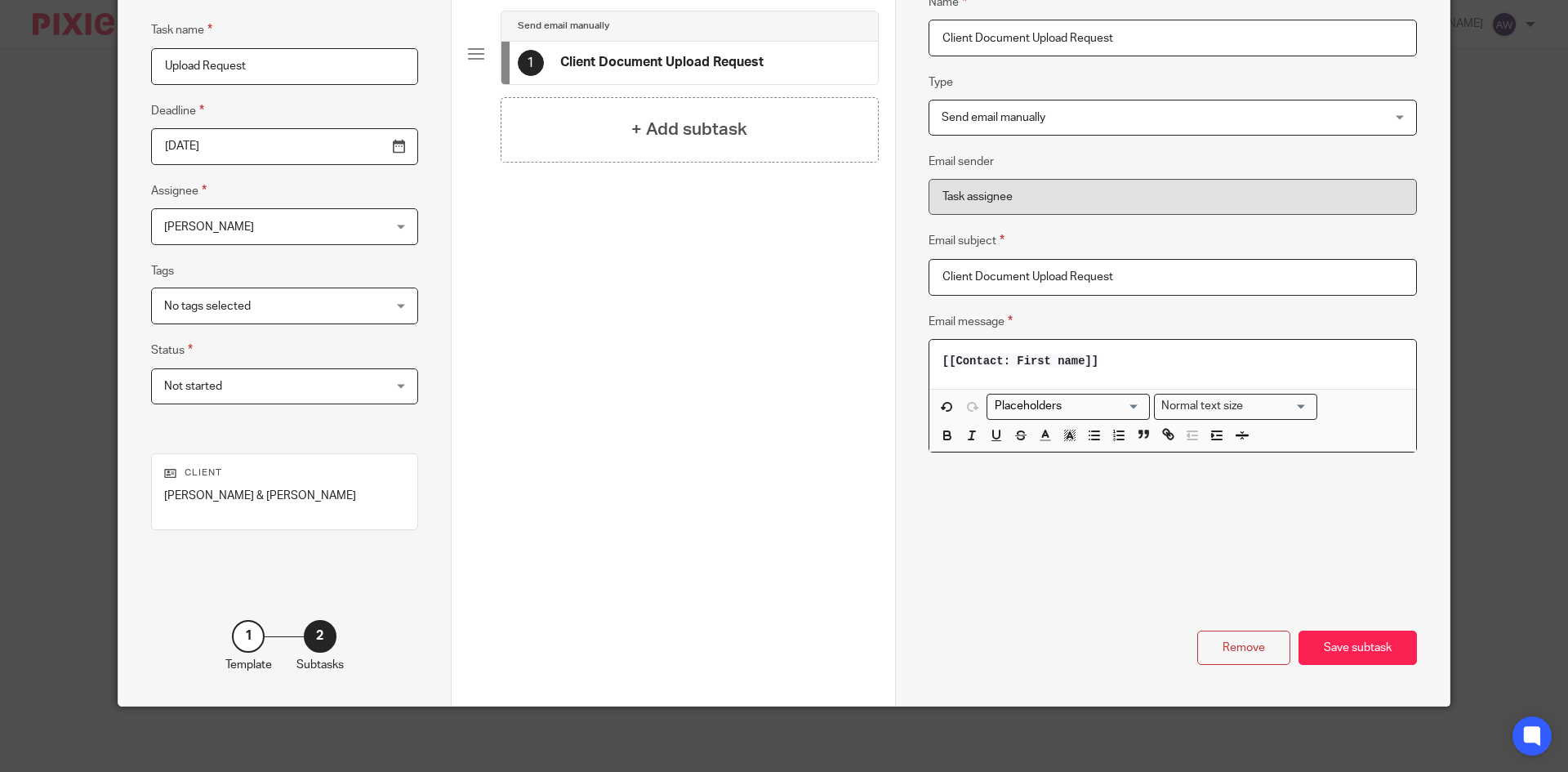
click at [932, 359] on div "[[Contact: First name]]" at bounding box center [1173, 365] width 487 height 49
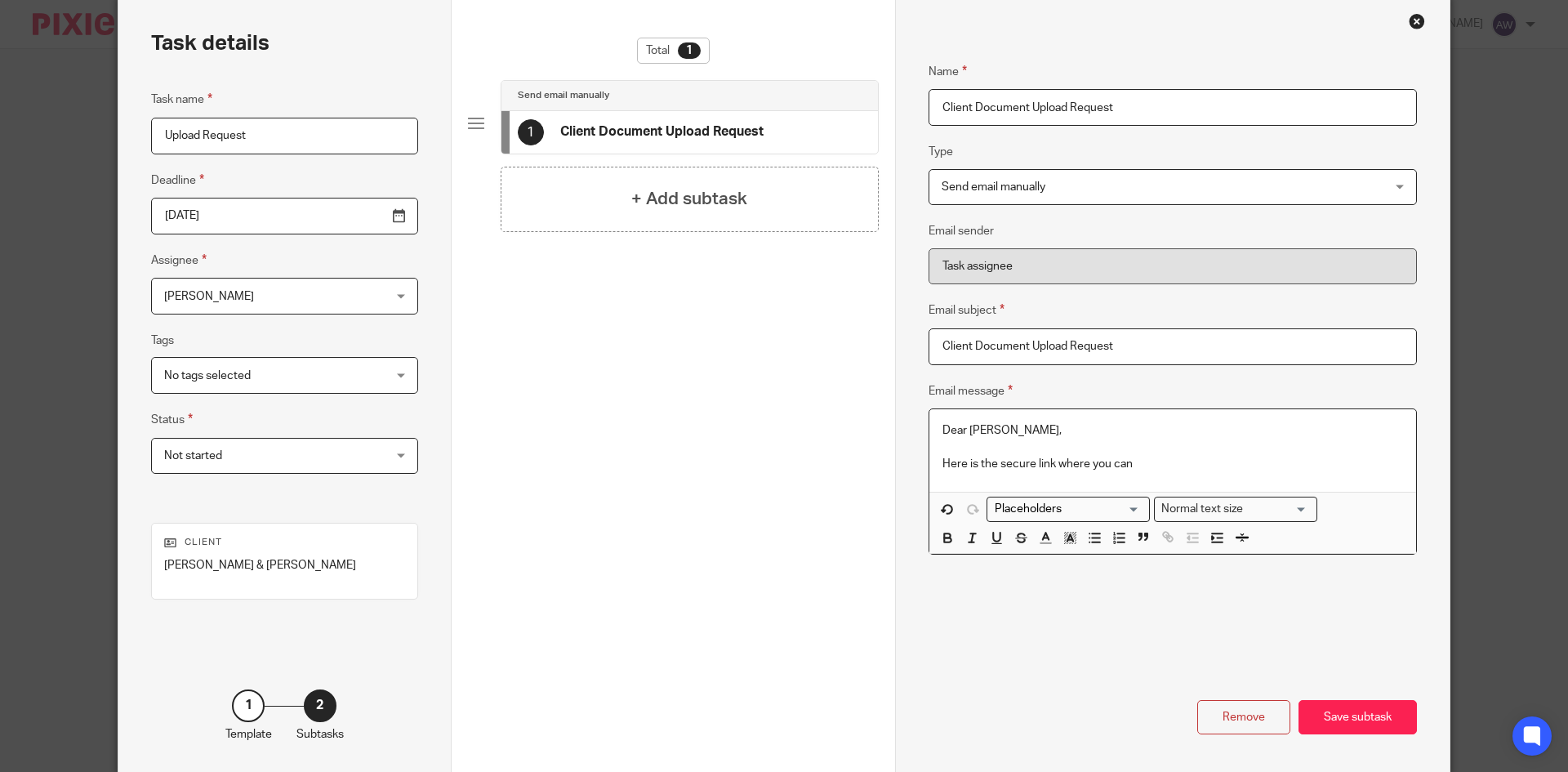
scroll to position [0, 0]
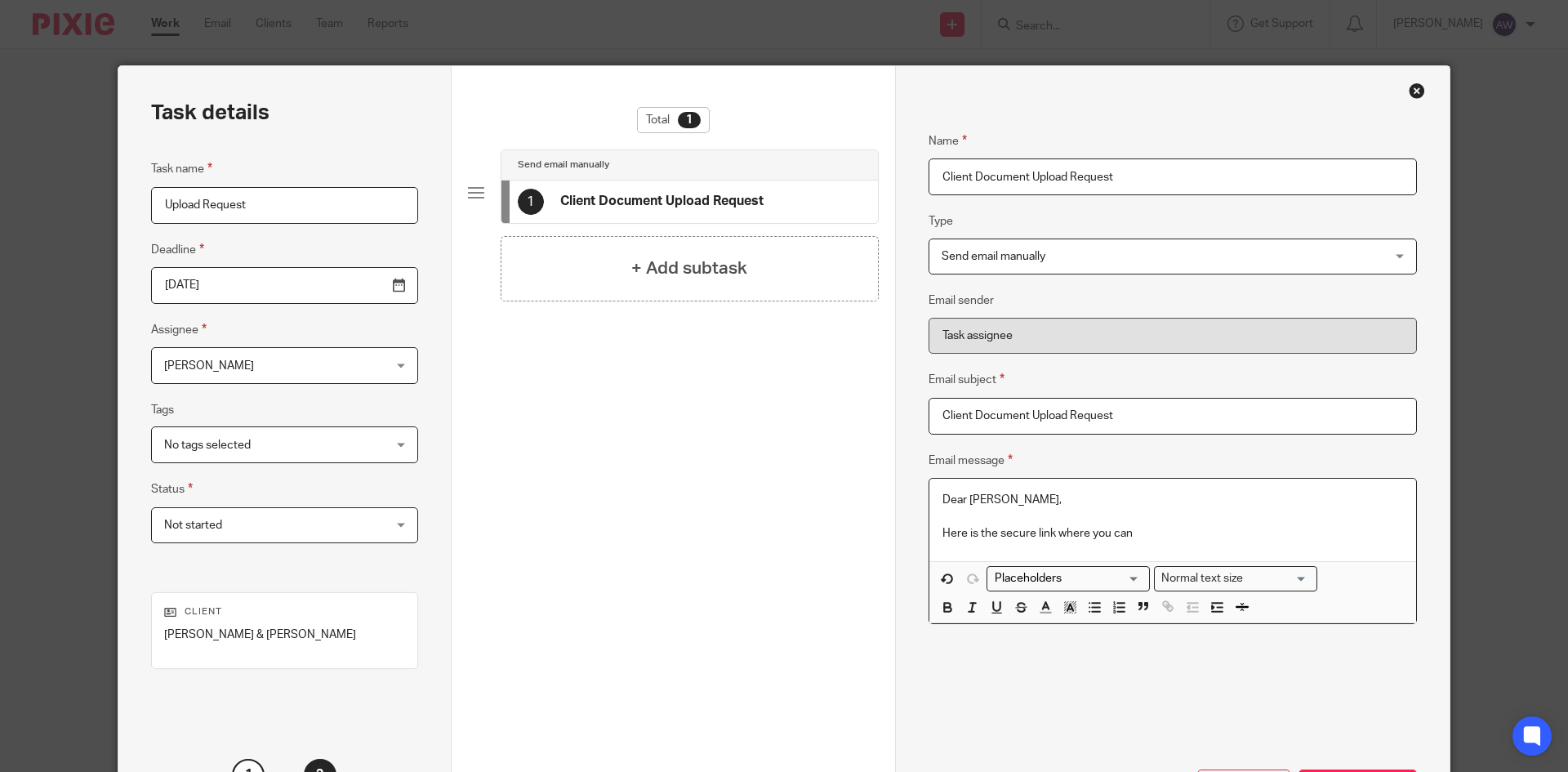
click at [1408, 101] on div "Name Client Document Upload Request Type Send email manually Send email manuall…" at bounding box center [1172, 456] width 554 height 778
click at [1409, 94] on div "Close this dialog window" at bounding box center [1417, 91] width 16 height 16
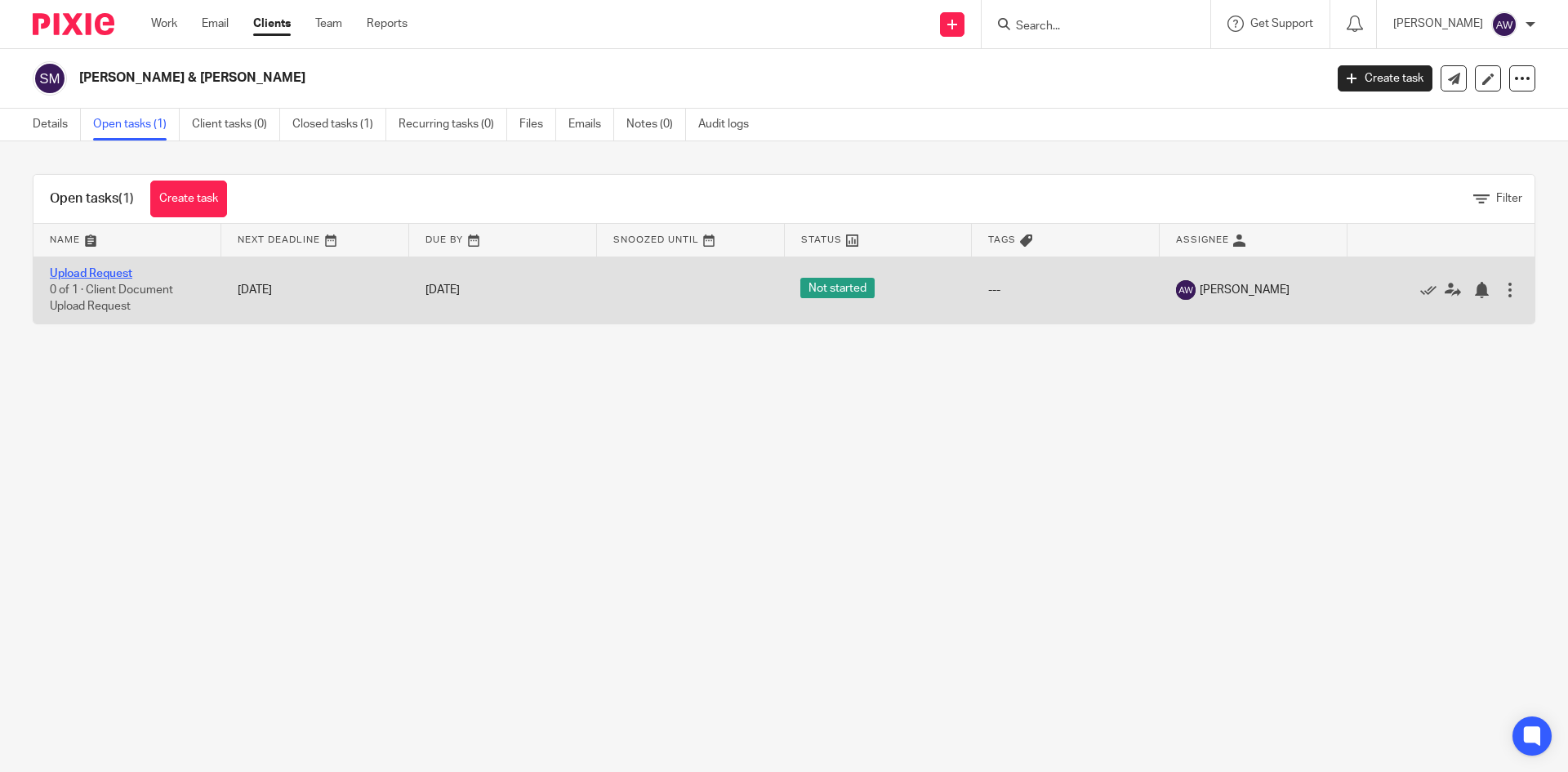
drag, startPoint x: 0, startPoint y: 0, endPoint x: 110, endPoint y: 272, distance: 293.4
click at [110, 272] on link "Upload Request" at bounding box center [91, 273] width 83 height 12
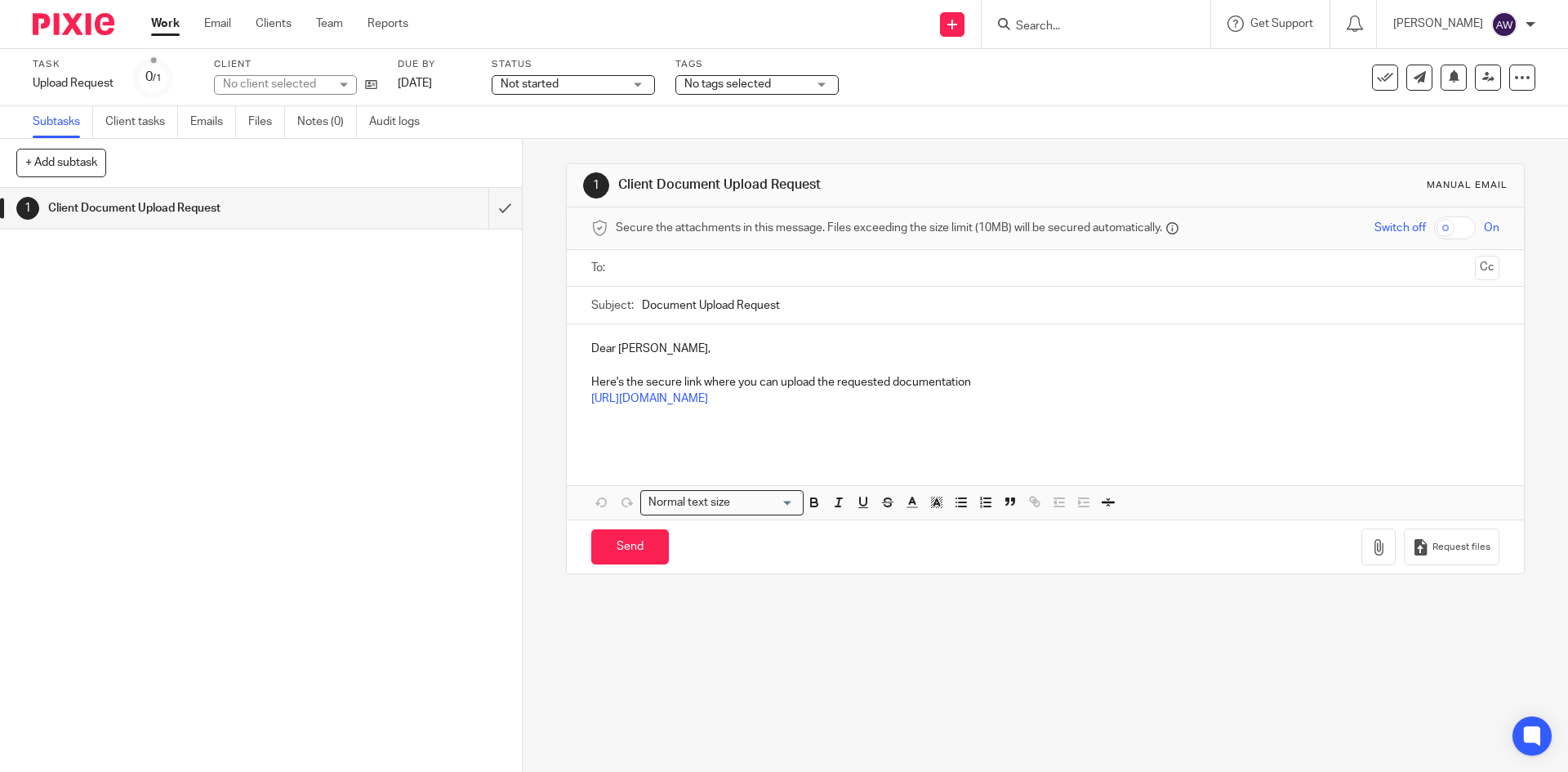
click at [656, 262] on input "text" at bounding box center [1044, 268] width 845 height 19
click at [1474, 273] on button "Cc" at bounding box center [1486, 269] width 25 height 25
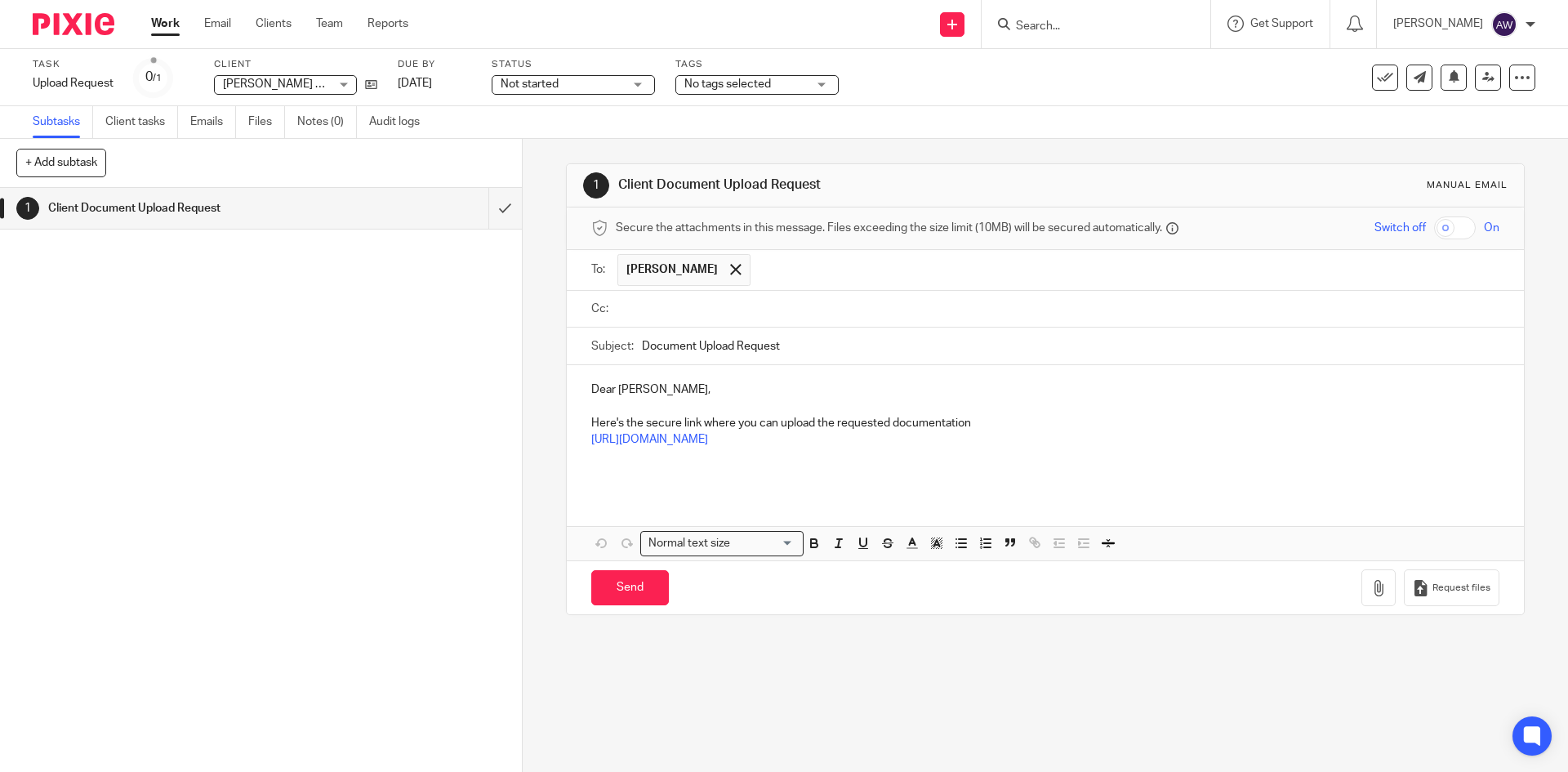
click at [743, 311] on input "text" at bounding box center [1056, 309] width 870 height 19
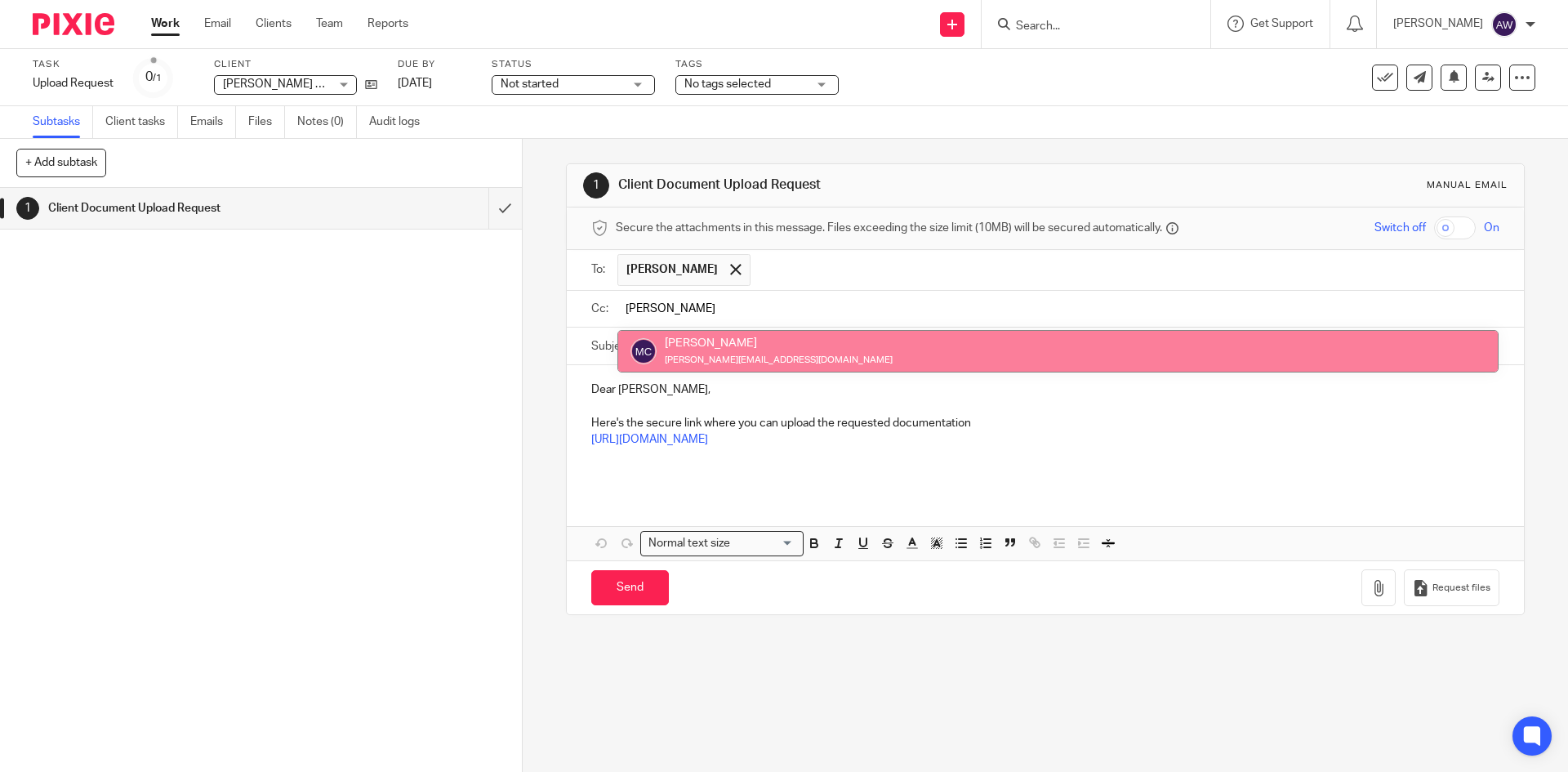
type input "[PERSON_NAME]"
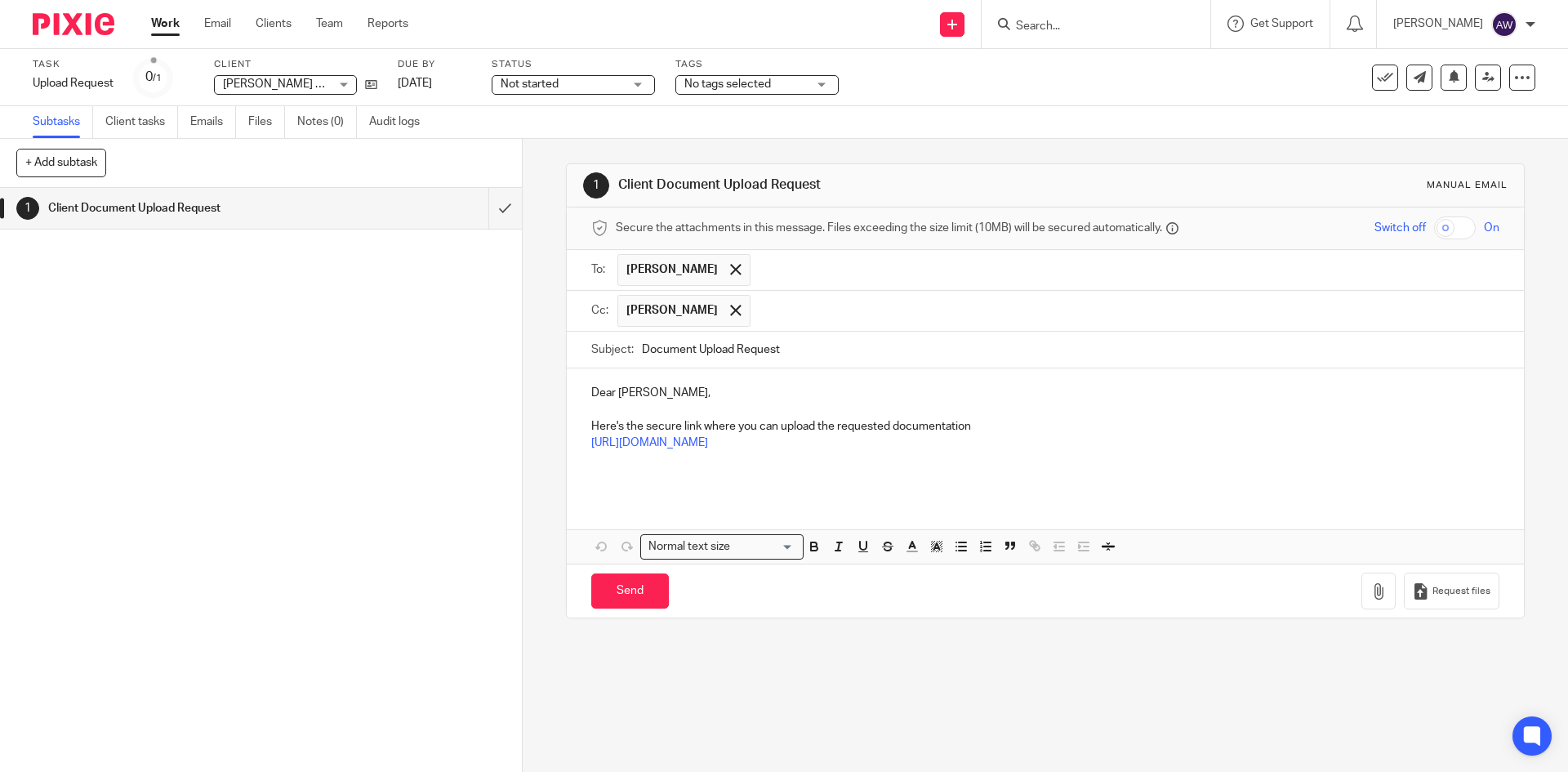
click at [797, 356] on input "Document Upload Request" at bounding box center [1070, 350] width 856 height 36
click at [1012, 437] on p "[URL][DOMAIN_NAME]" at bounding box center [1045, 443] width 907 height 16
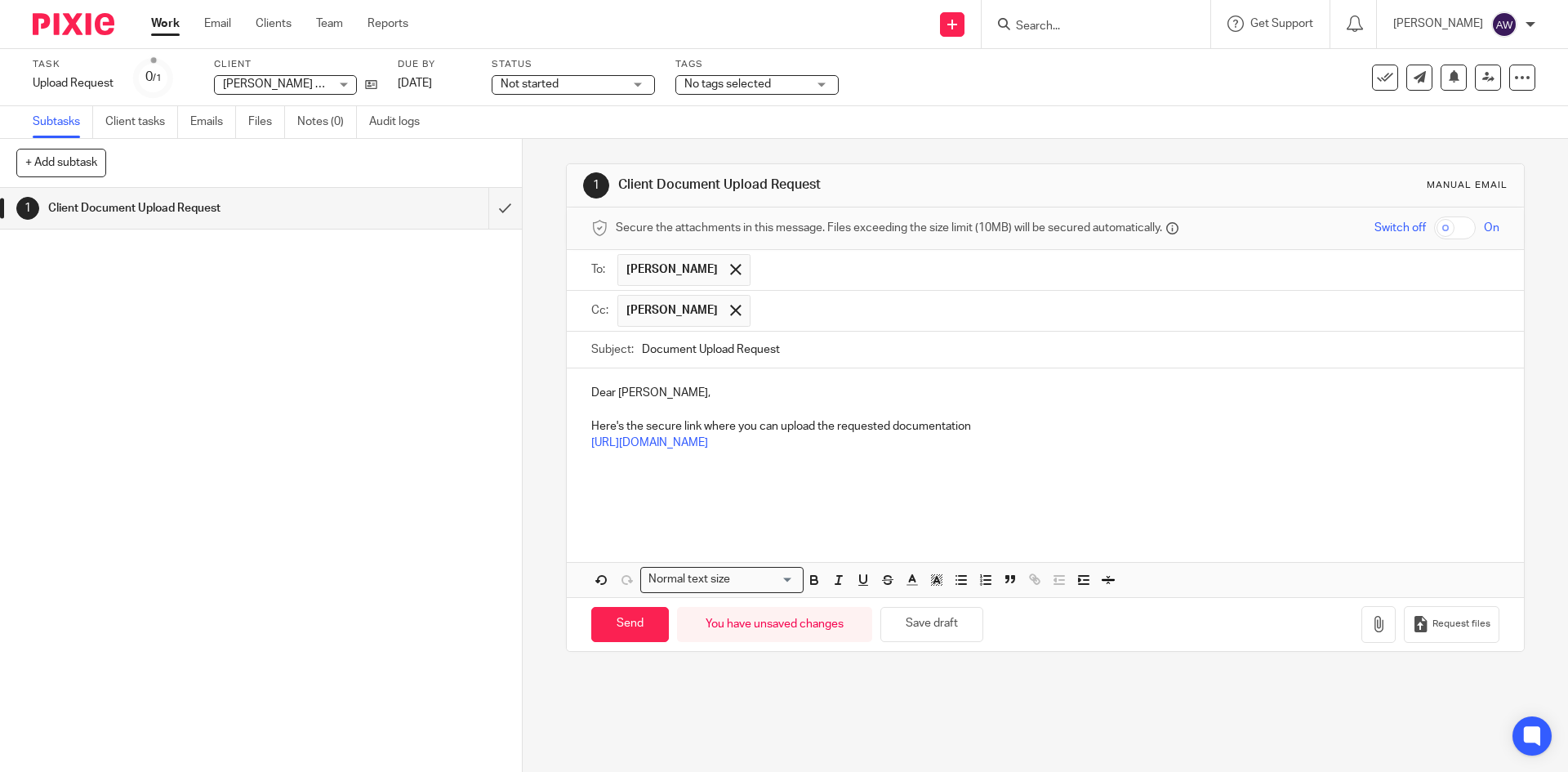
click at [577, 496] on div "Dear Sean, Here's the secure link where you can upload the requested documentat…" at bounding box center [1044, 448] width 956 height 161
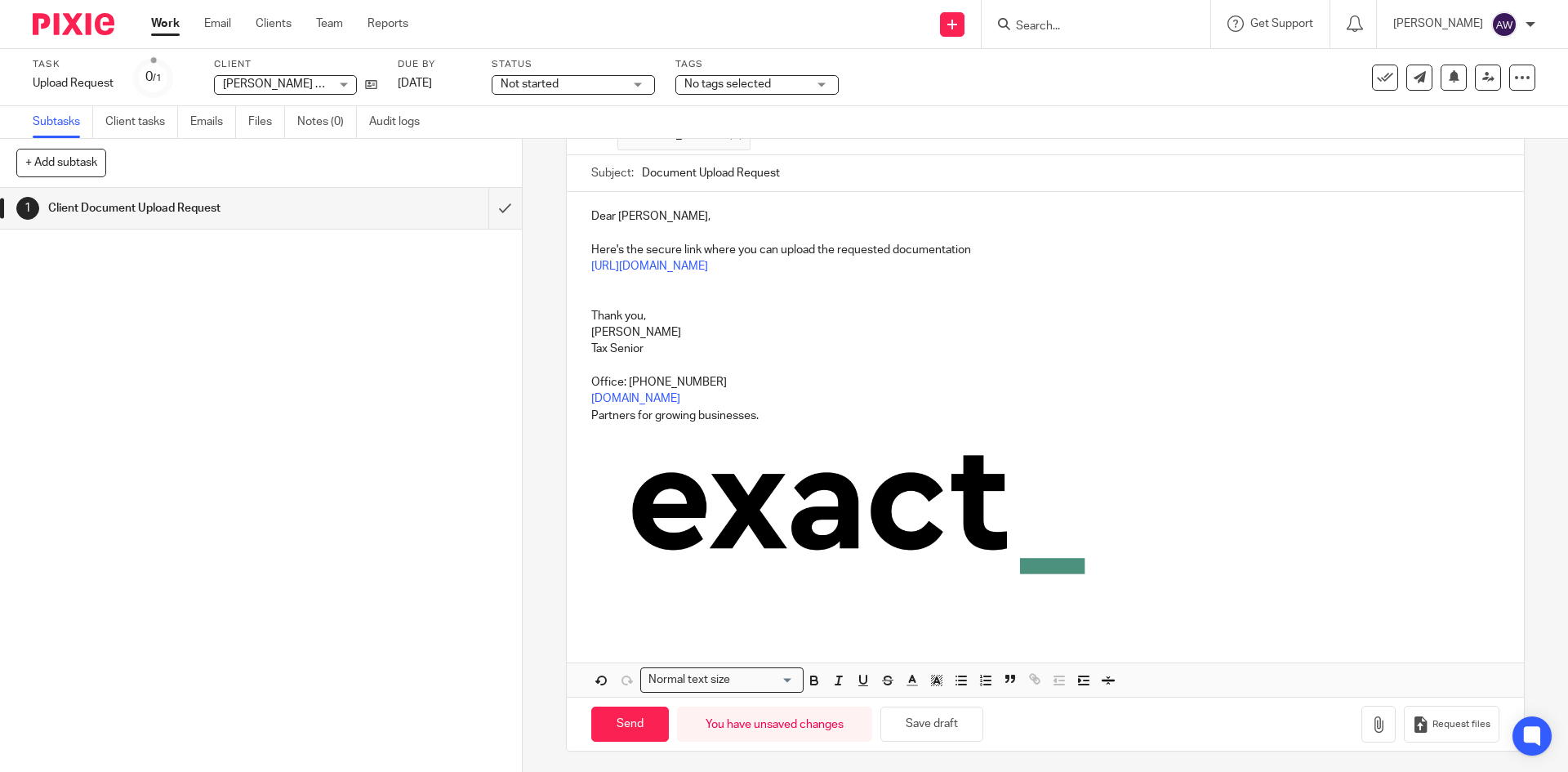
scroll to position [180, 0]
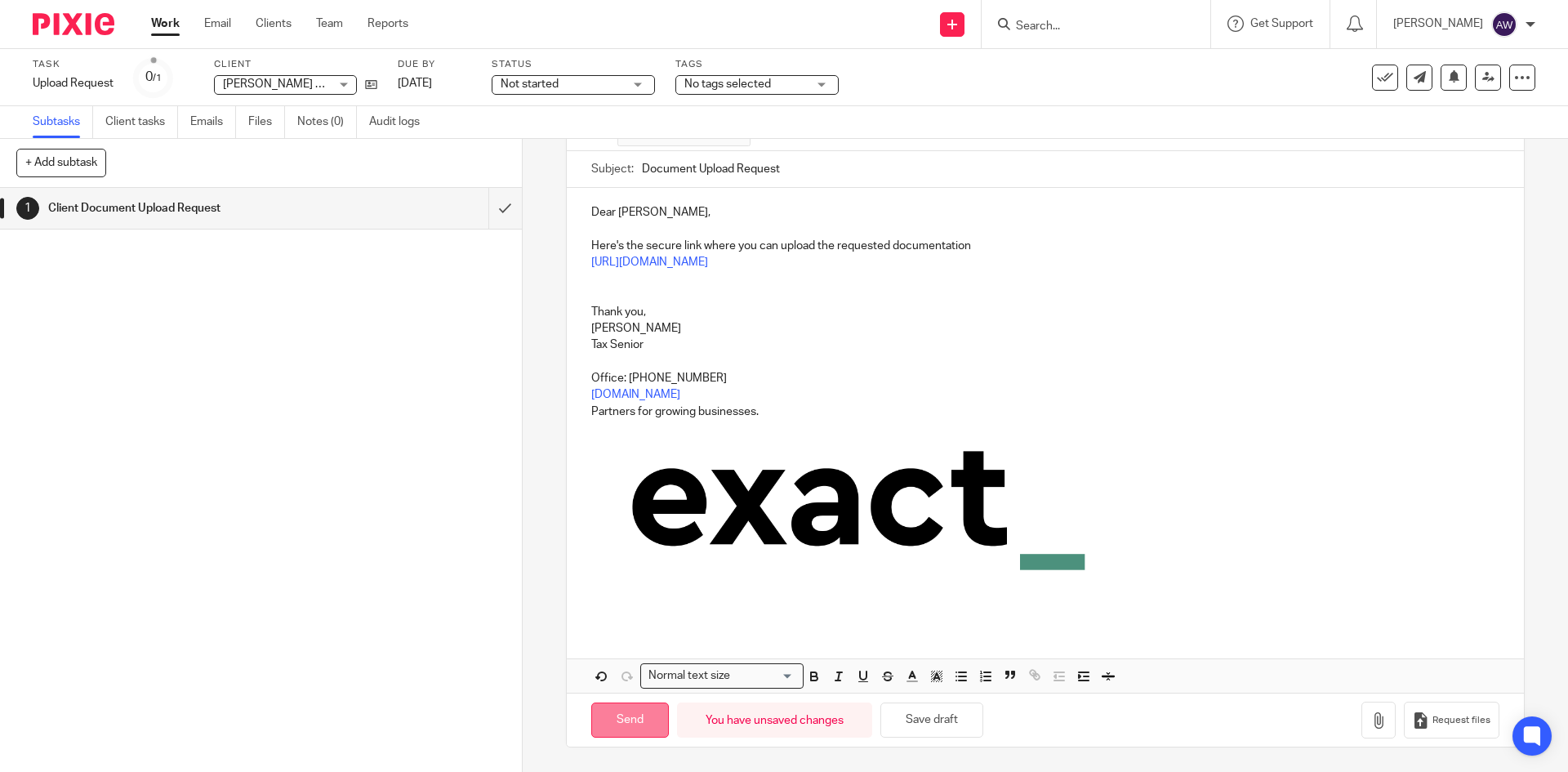
click at [620, 714] on input "Send" at bounding box center [630, 720] width 77 height 36
type input "Sent"
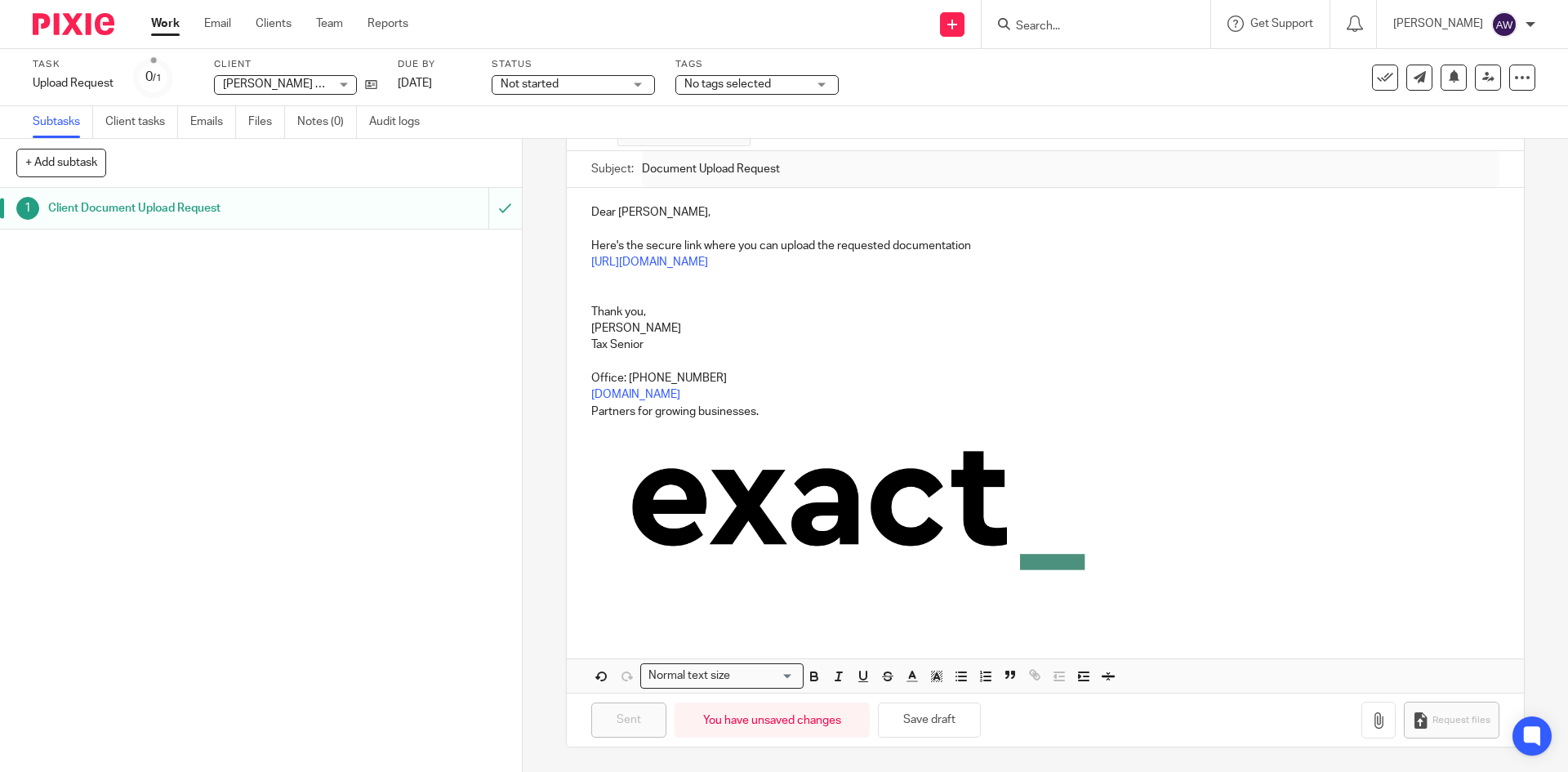
click at [166, 20] on link "Work" at bounding box center [165, 24] width 28 height 16
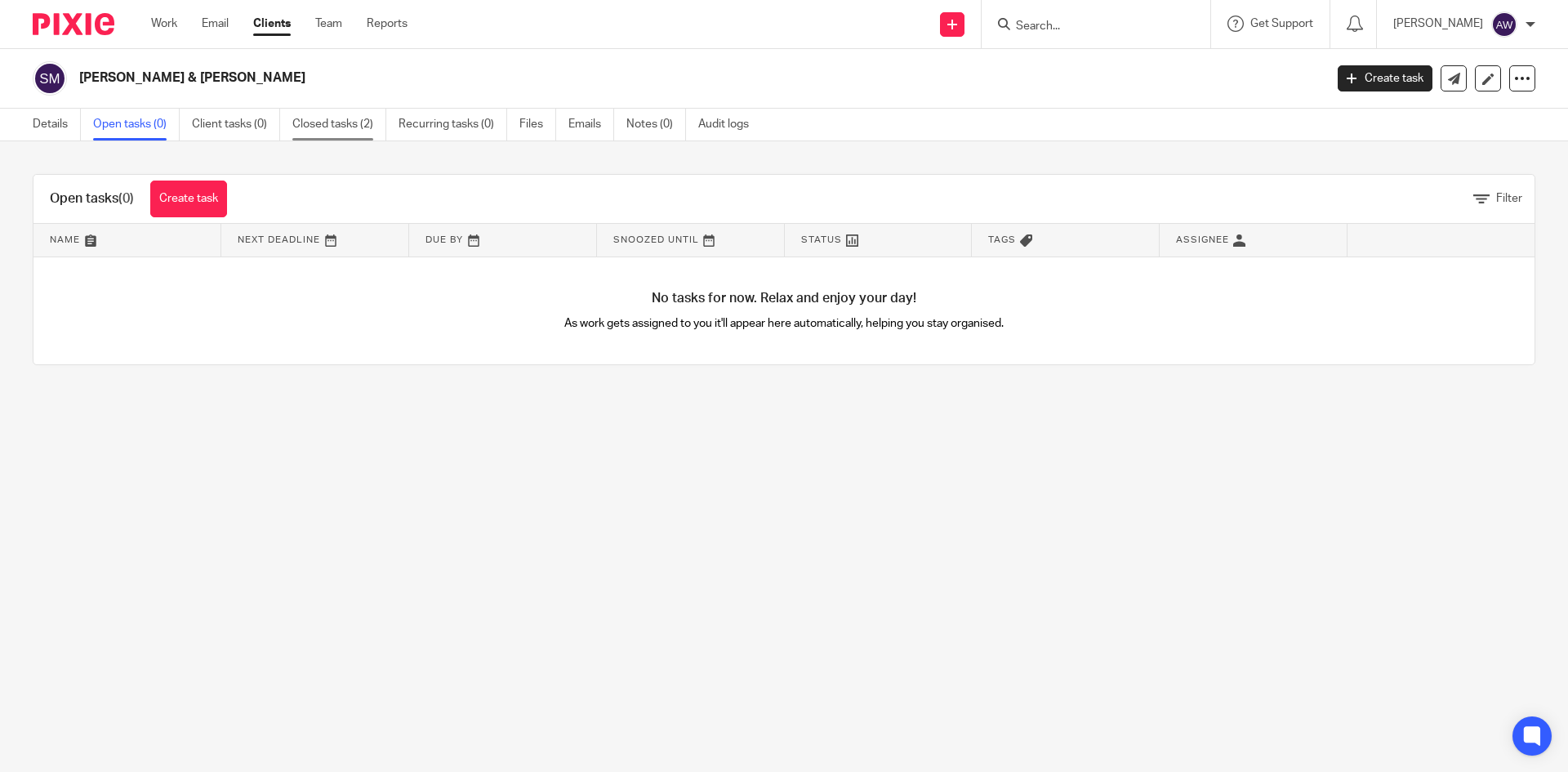
click at [373, 127] on link "Closed tasks (2)" at bounding box center [339, 124] width 94 height 32
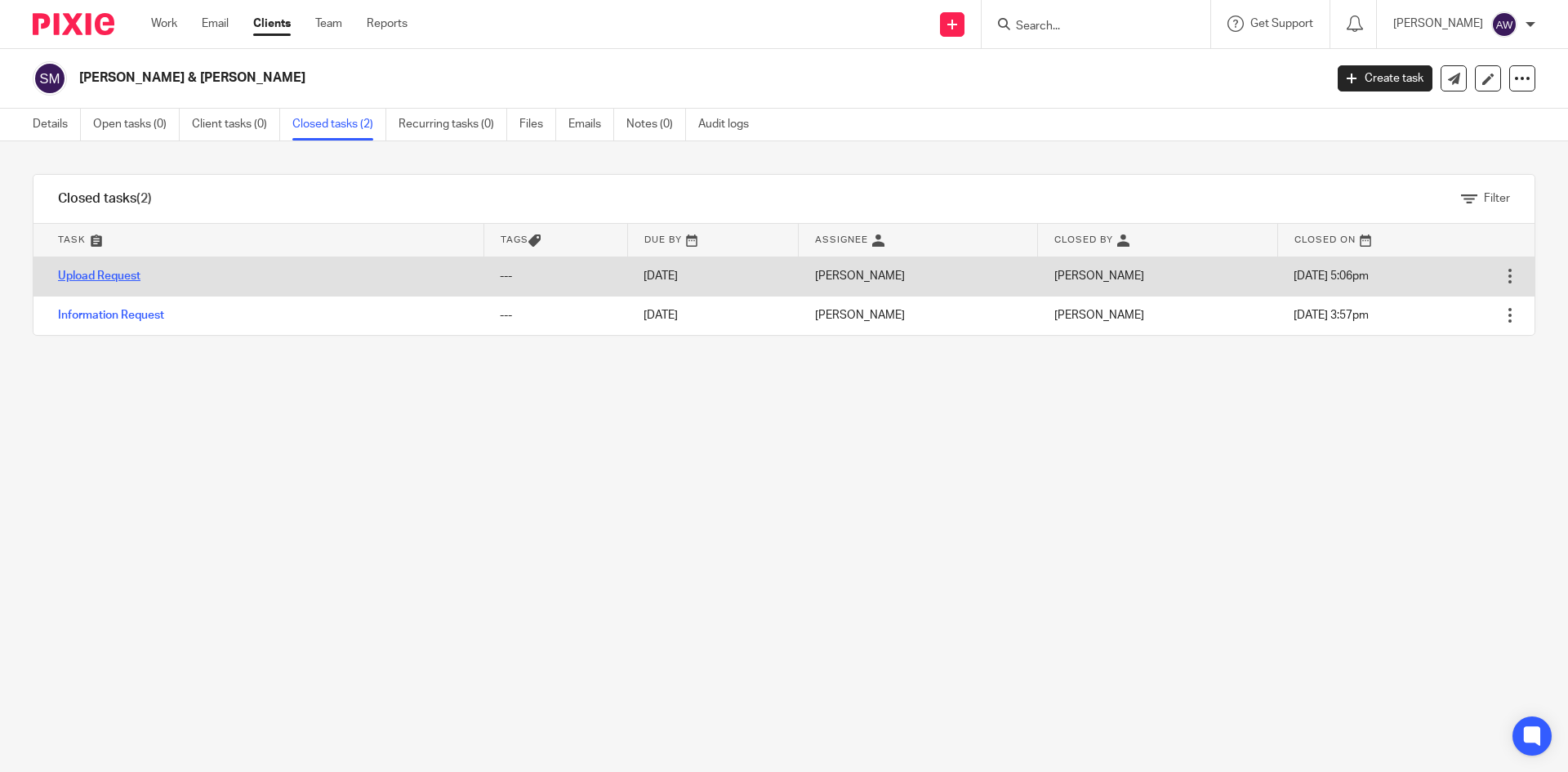
click at [106, 277] on link "Upload Request" at bounding box center [99, 276] width 83 height 12
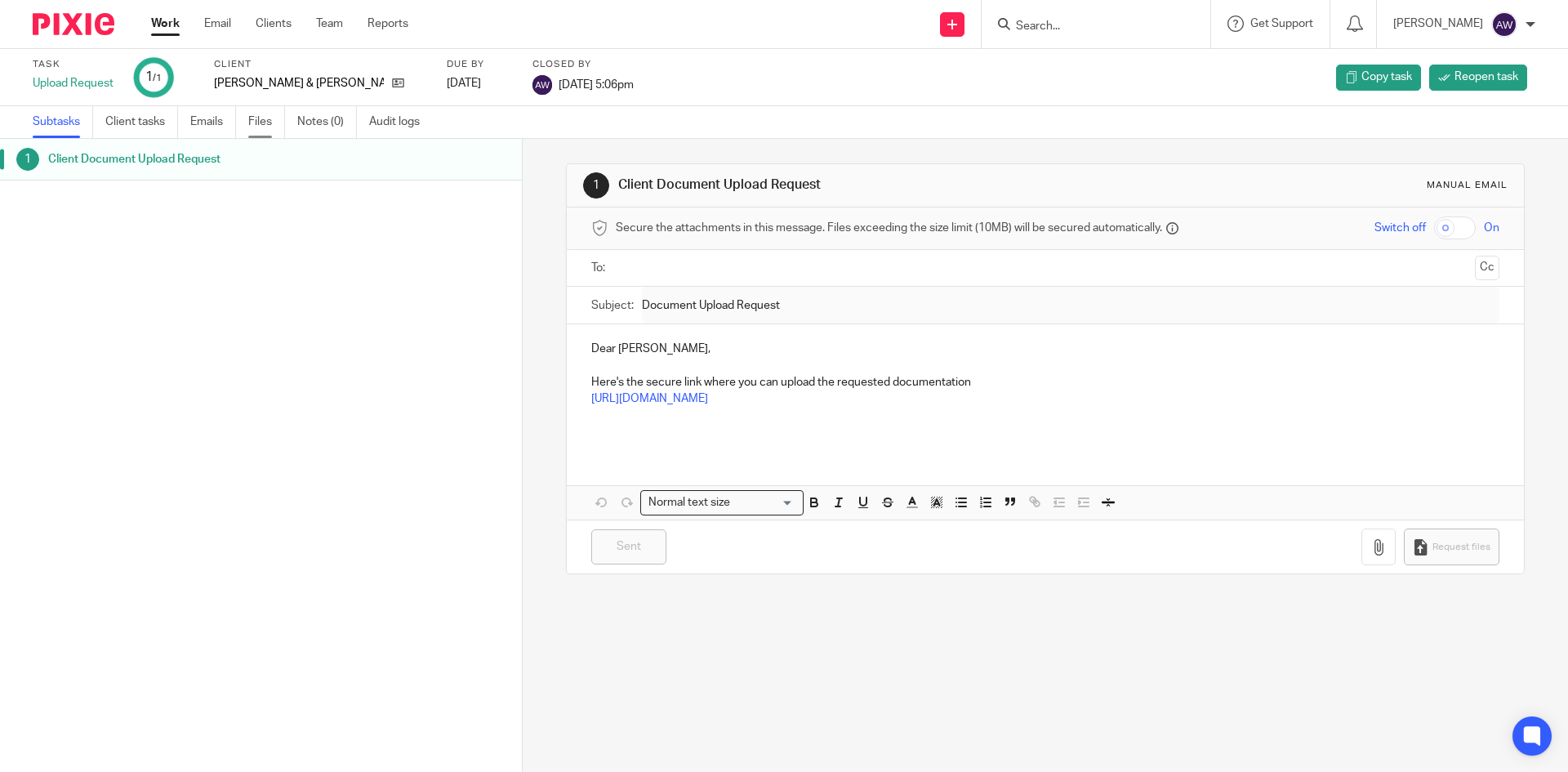
click at [272, 125] on link "Files" at bounding box center [266, 121] width 36 height 32
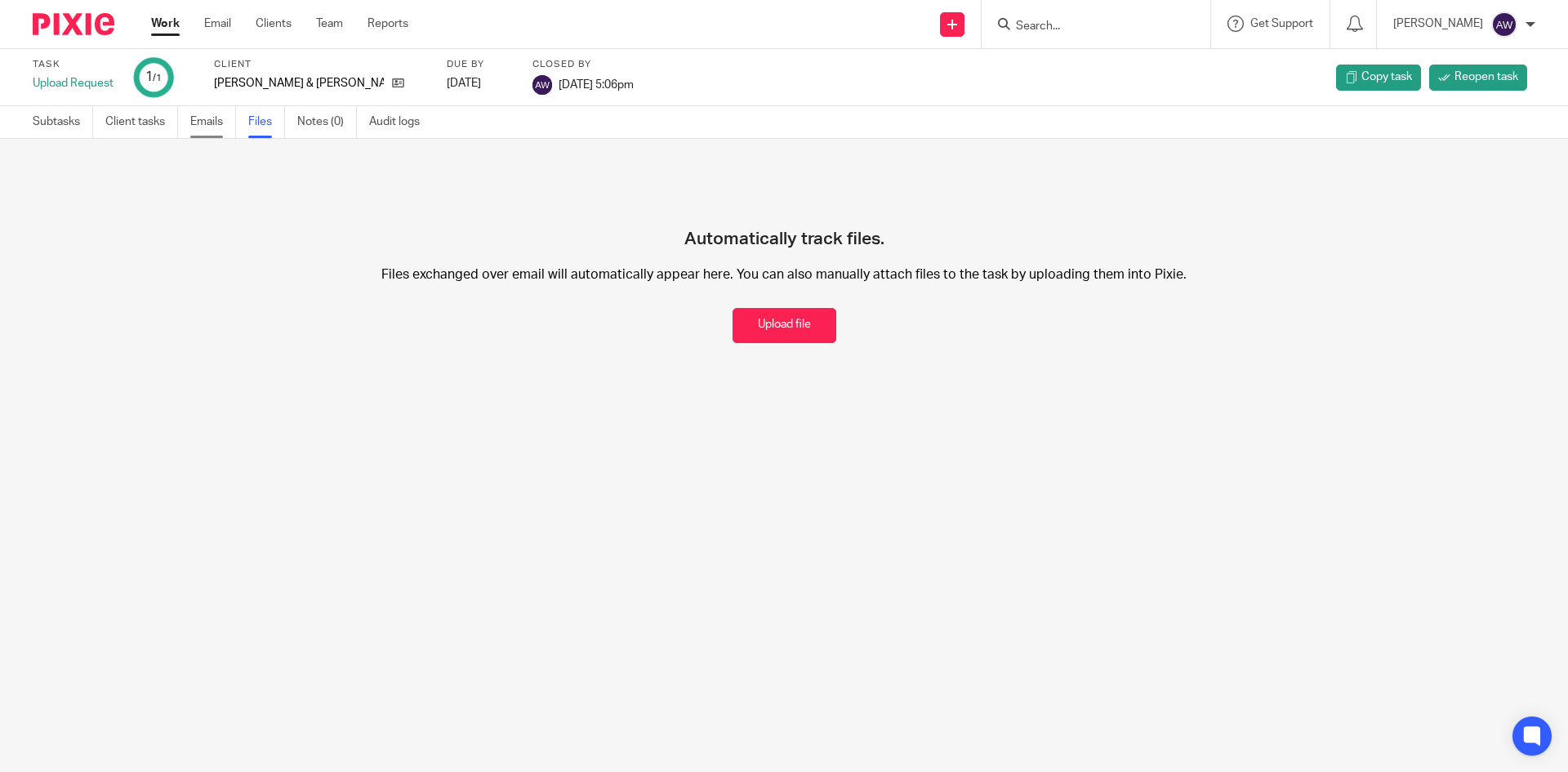
click at [210, 115] on link "Emails" at bounding box center [213, 121] width 46 height 32
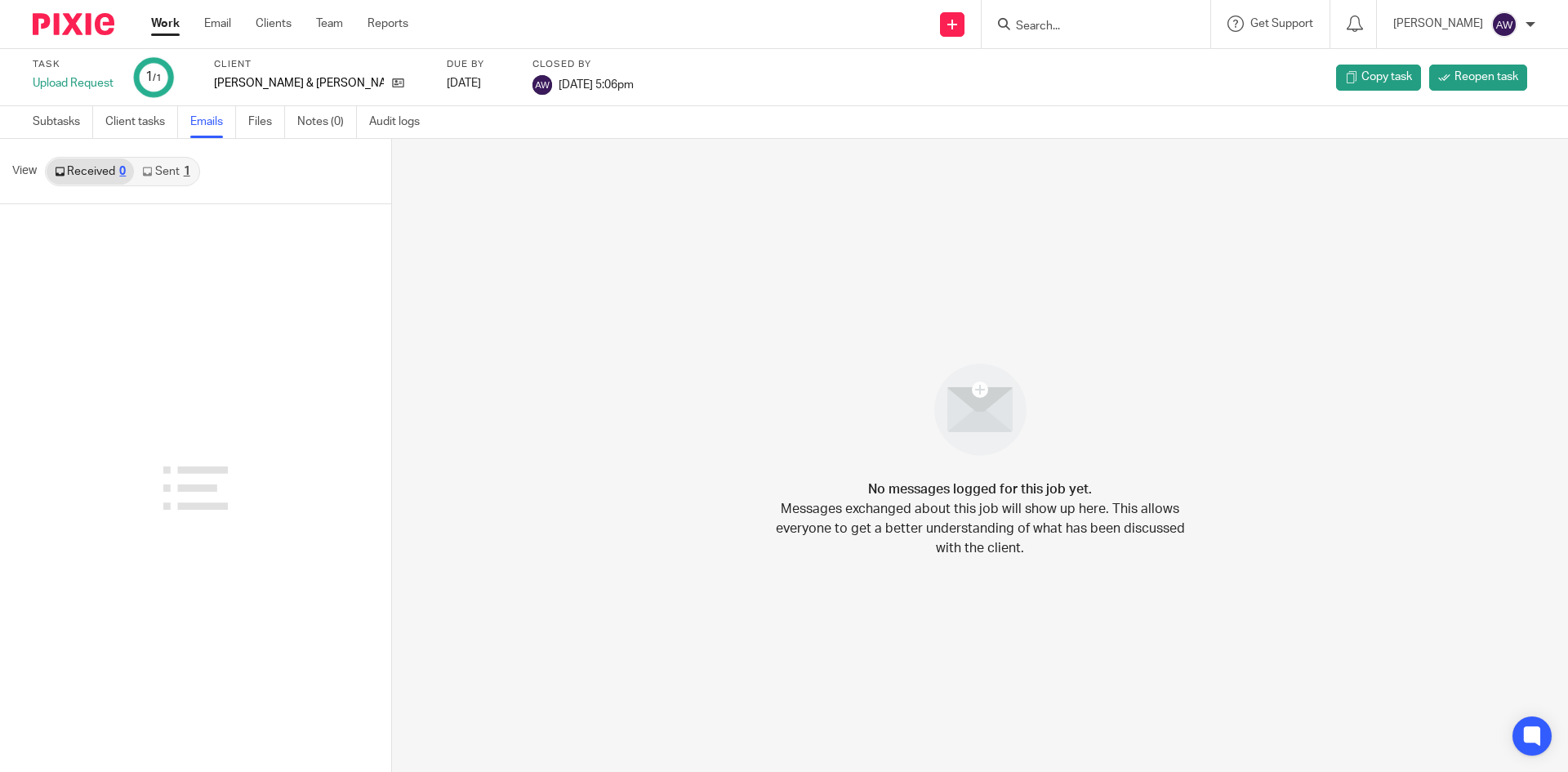
click at [169, 20] on link "Work" at bounding box center [165, 24] width 28 height 16
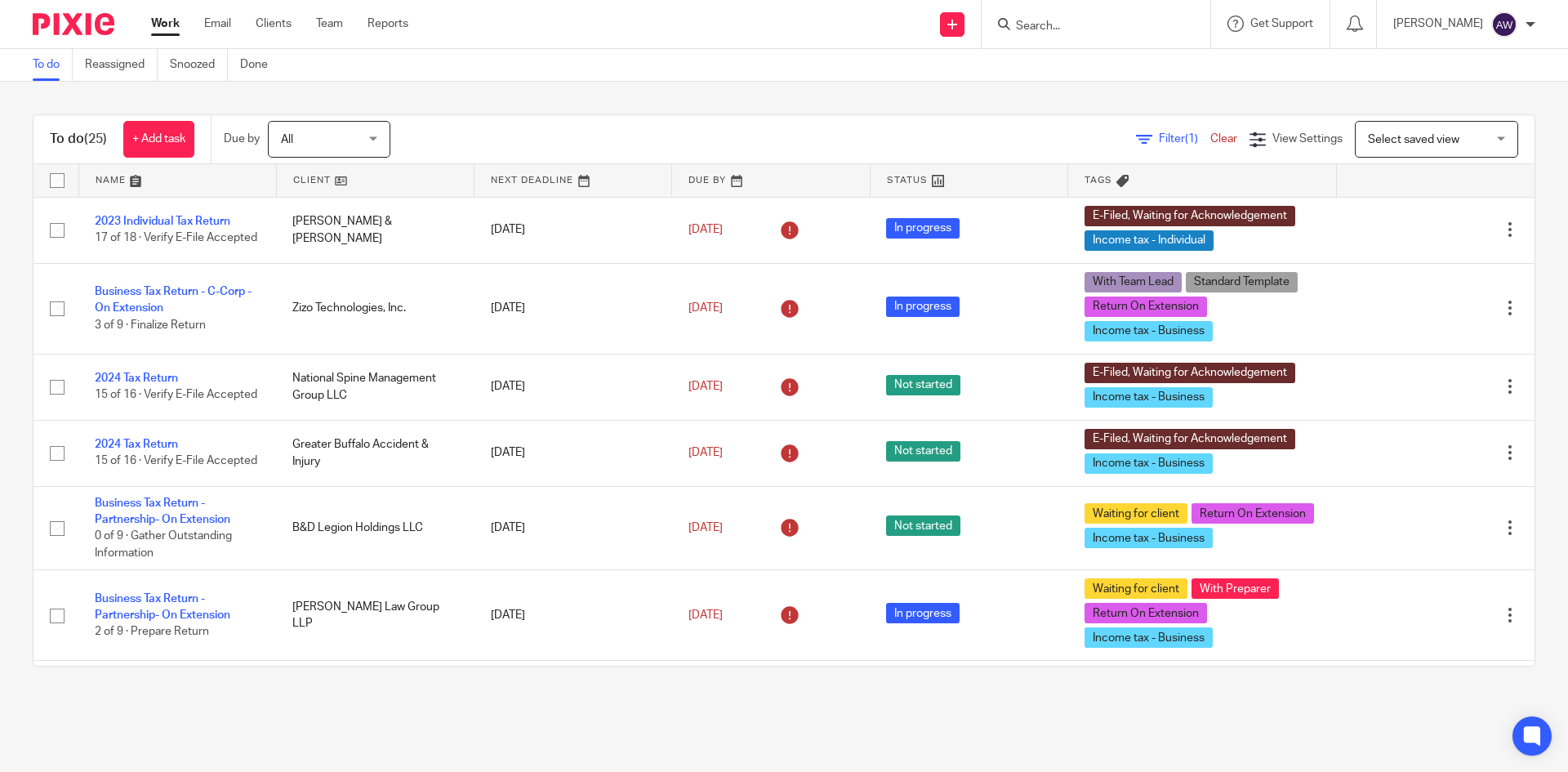
click at [1064, 22] on input "Search" at bounding box center [1087, 27] width 147 height 15
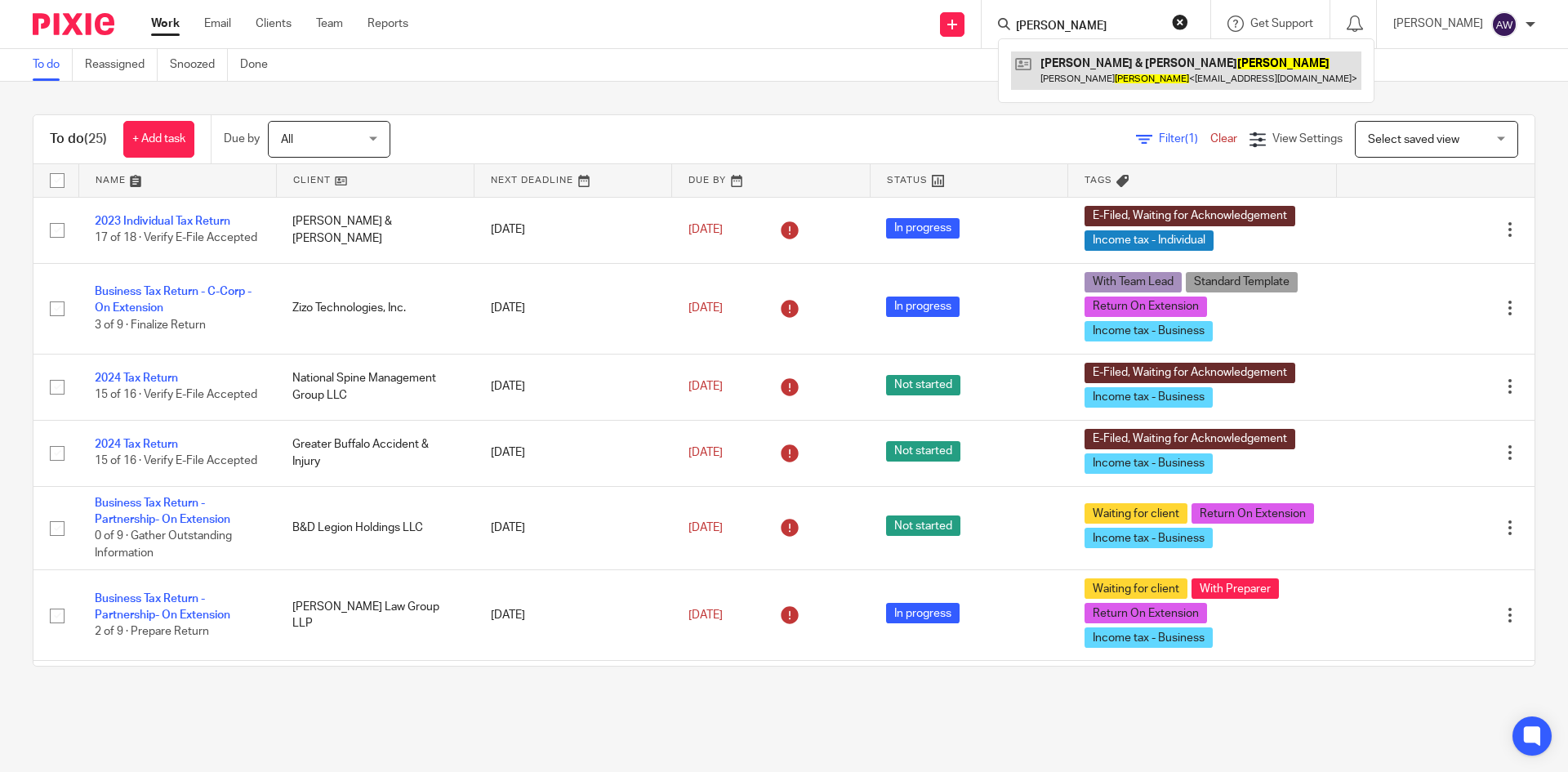
type input "manning"
click at [1074, 67] on link at bounding box center [1185, 69] width 350 height 37
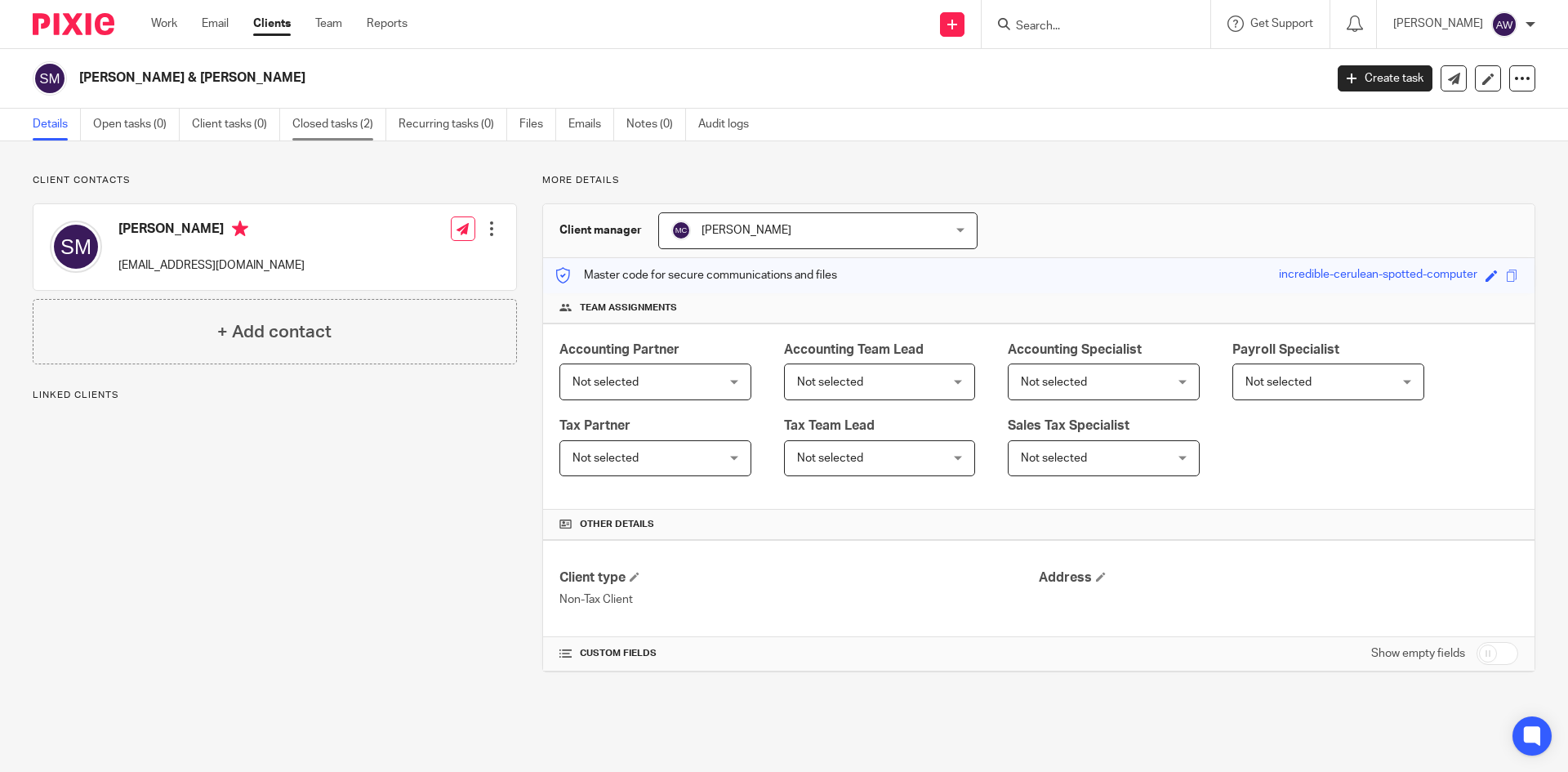
click at [332, 129] on link "Closed tasks (2)" at bounding box center [339, 124] width 94 height 32
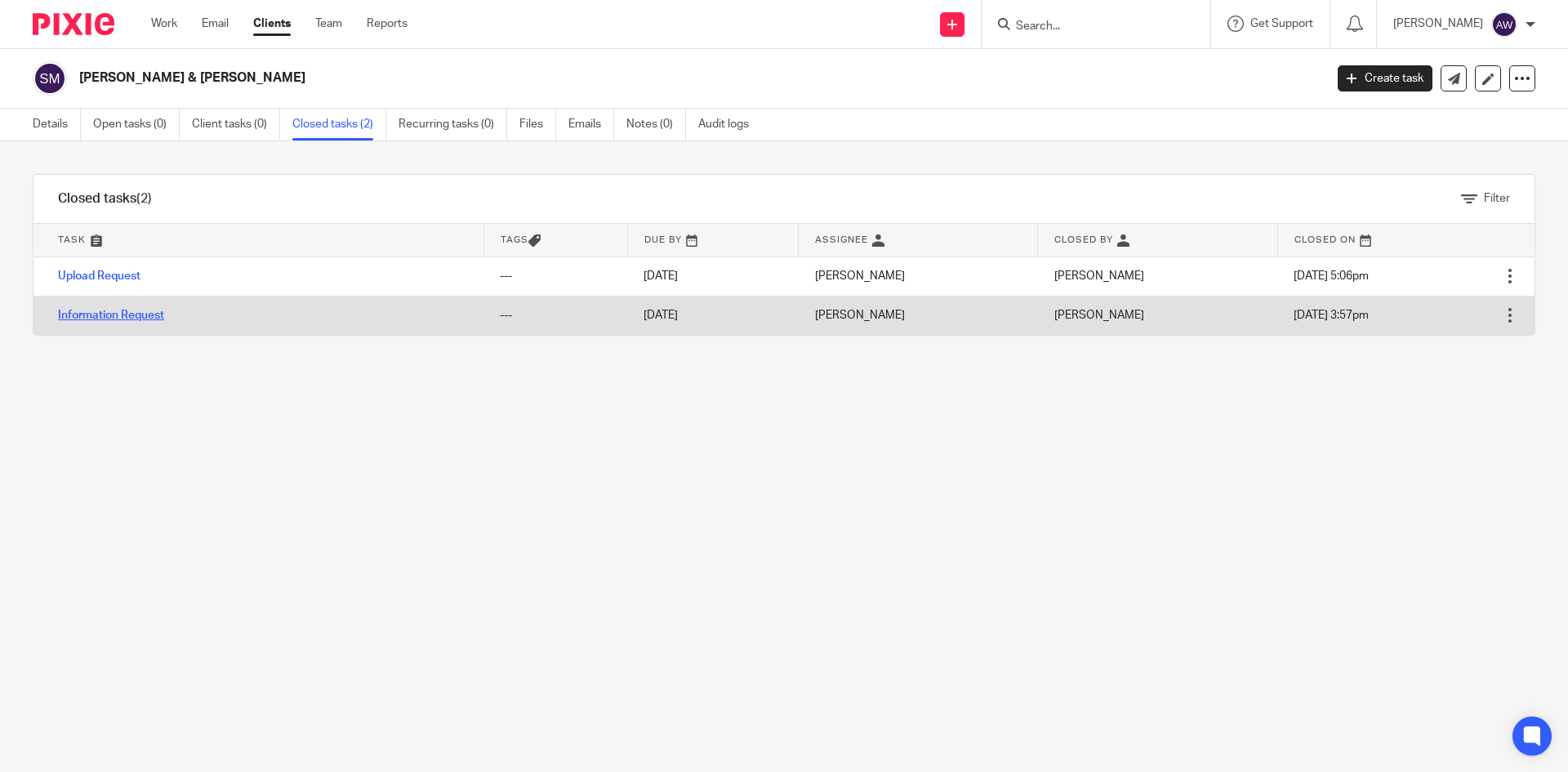
click at [146, 314] on link "Information Request" at bounding box center [111, 315] width 106 height 12
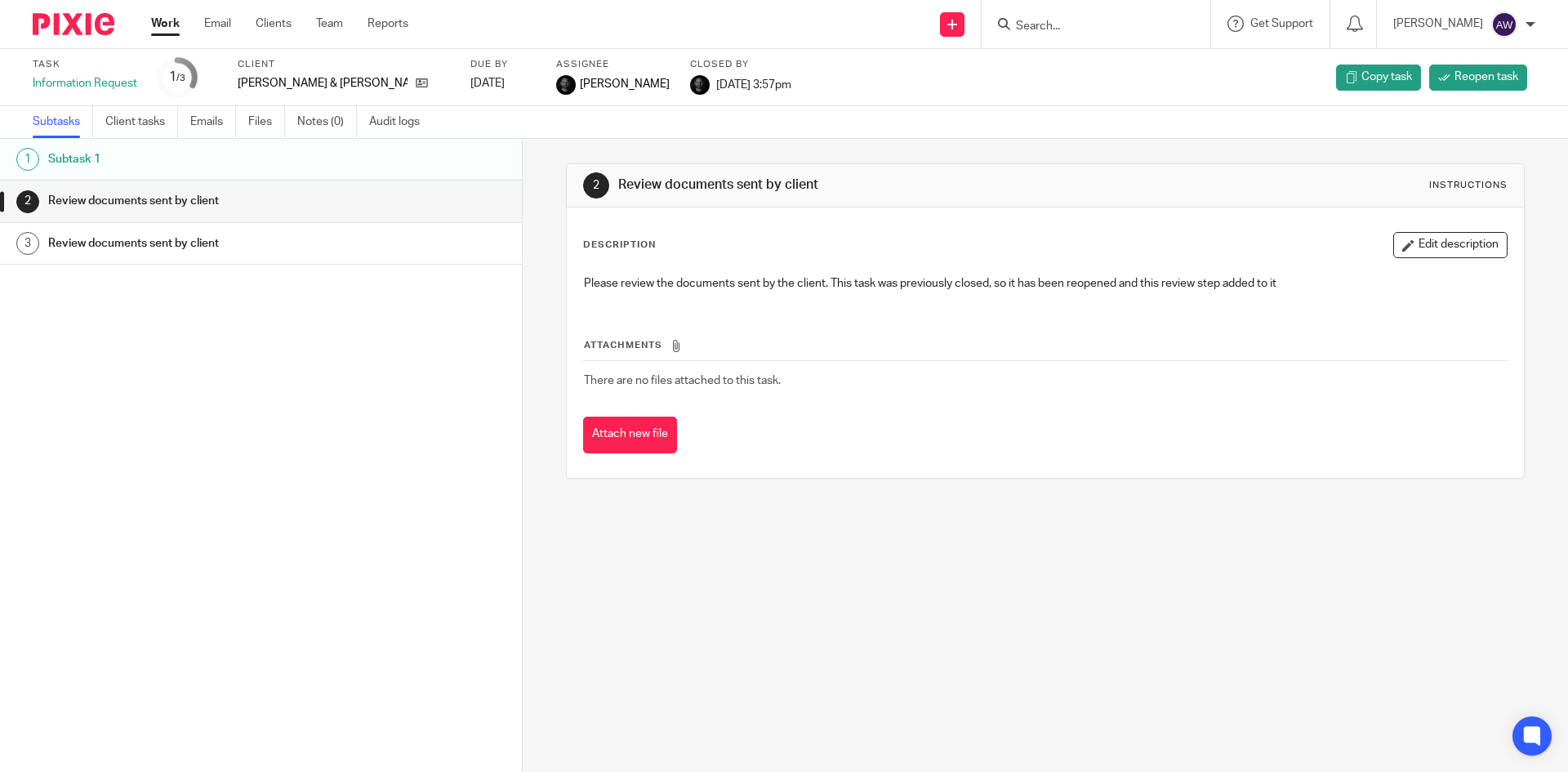
click at [166, 22] on link "Work" at bounding box center [165, 24] width 28 height 16
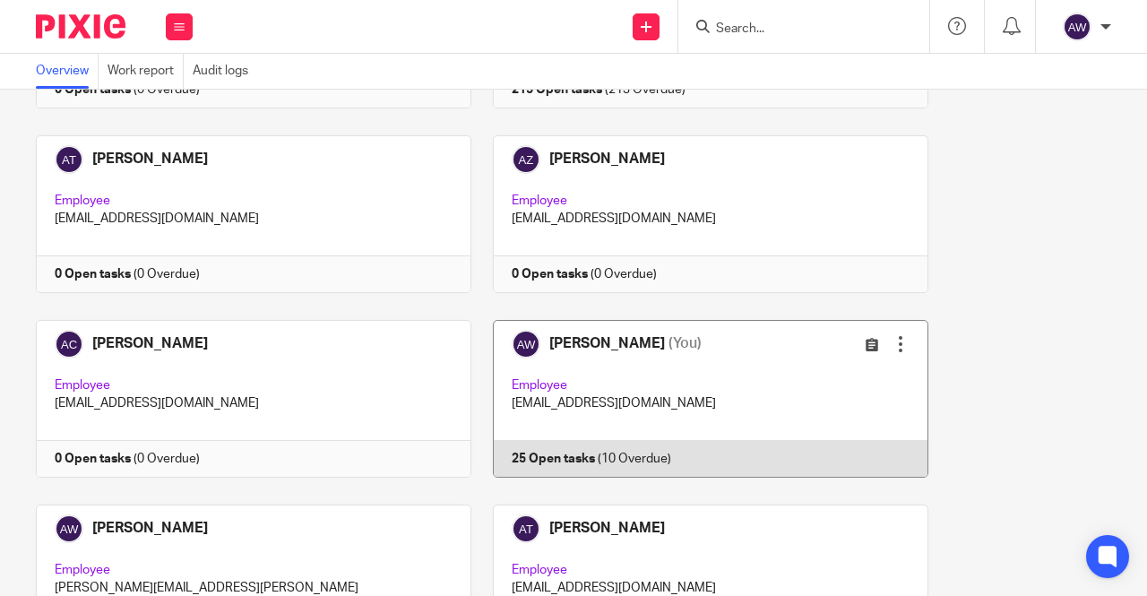
scroll to position [269, 0]
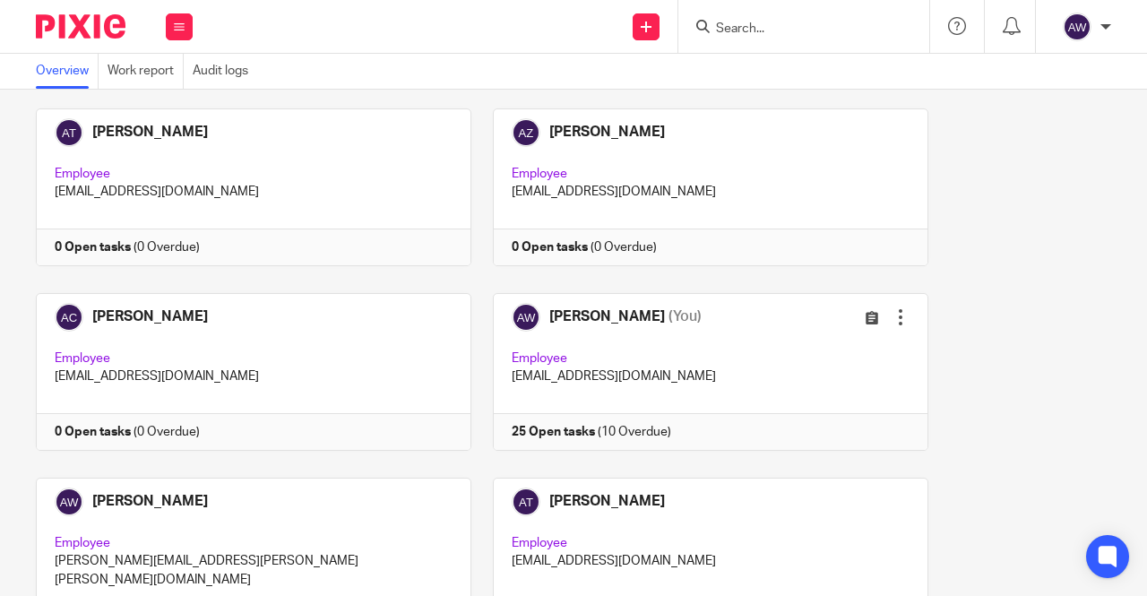
click at [744, 20] on form at bounding box center [809, 26] width 191 height 22
click at [745, 31] on input "Search" at bounding box center [794, 30] width 161 height 16
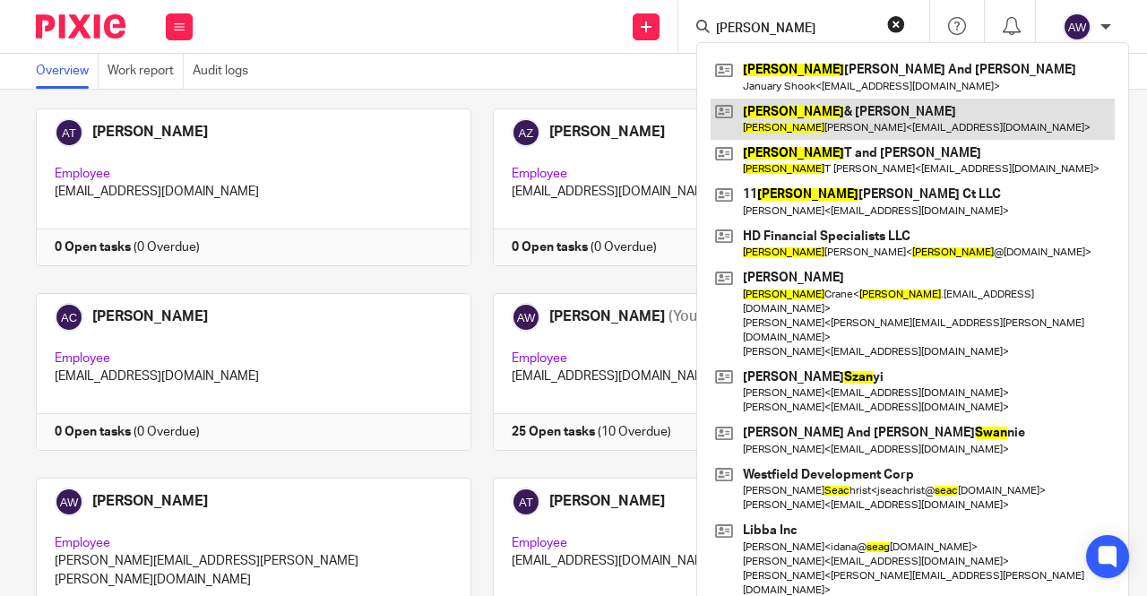
type input "sean"
click at [794, 121] on link at bounding box center [913, 119] width 404 height 41
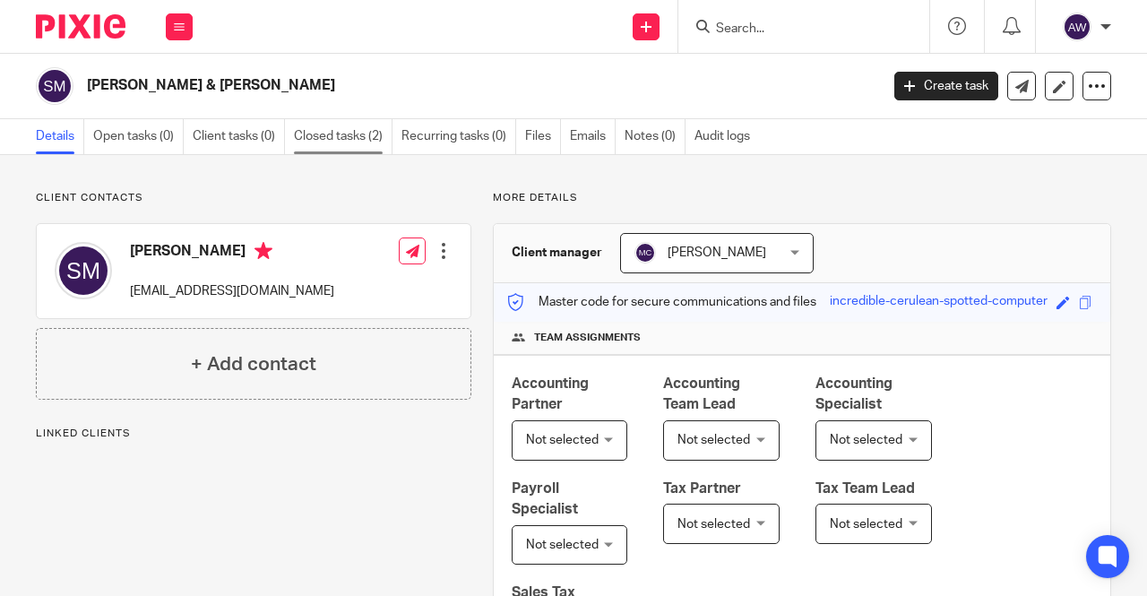
click at [319, 141] on link "Closed tasks (2)" at bounding box center [343, 136] width 99 height 35
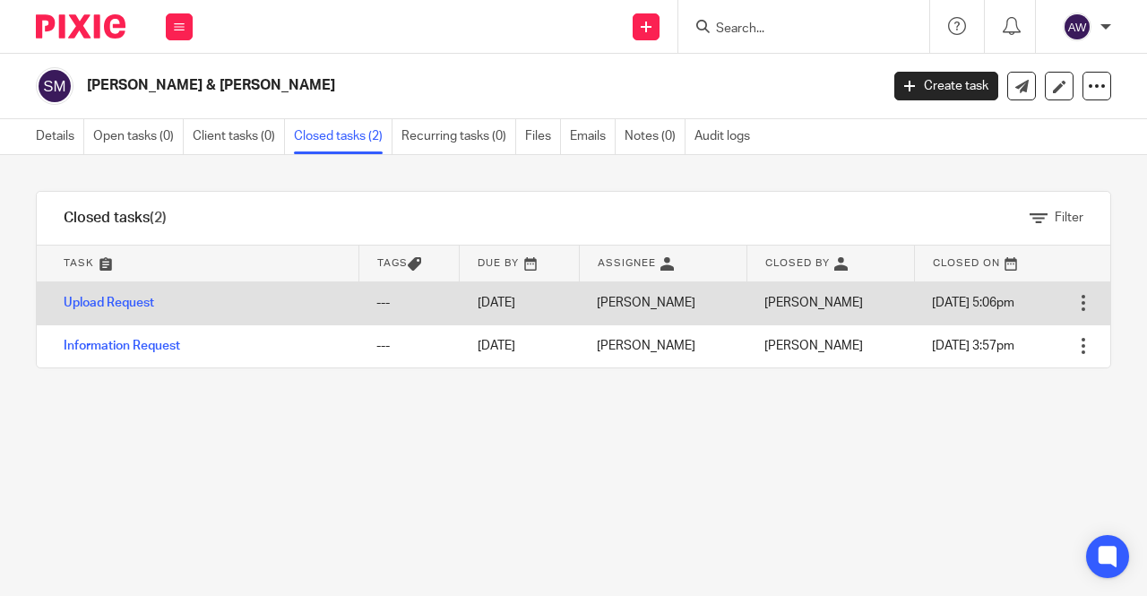
click at [131, 308] on td "Upload Request" at bounding box center [198, 302] width 322 height 43
click at [131, 303] on link "Upload Request" at bounding box center [109, 303] width 91 height 13
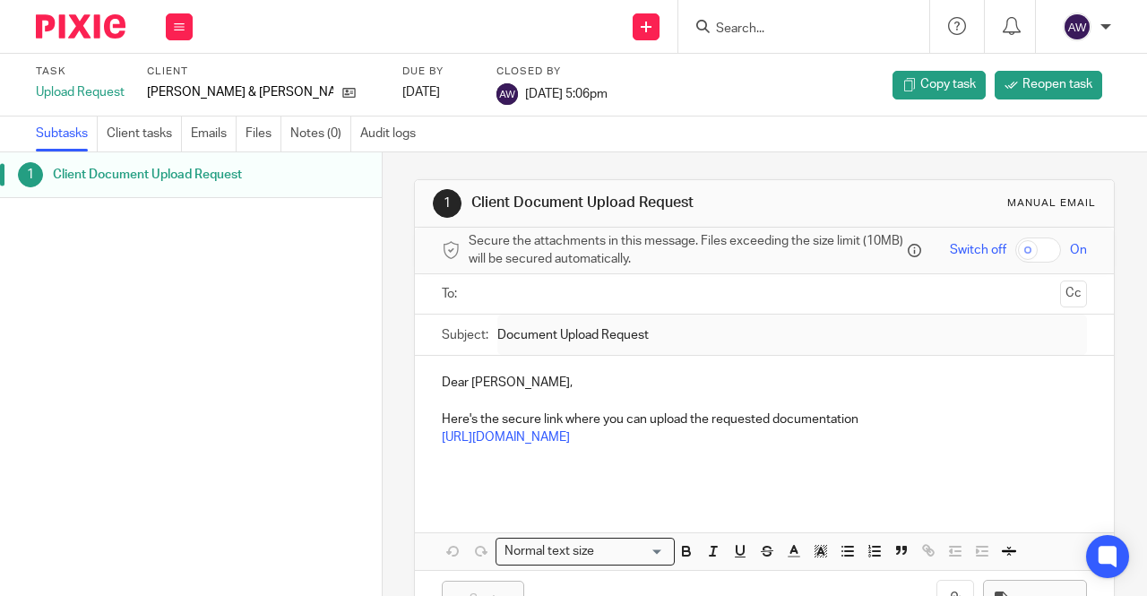
click at [337, 186] on div "Client Document Upload Request" at bounding box center [208, 174] width 311 height 27
click at [511, 303] on input "text" at bounding box center [764, 294] width 578 height 21
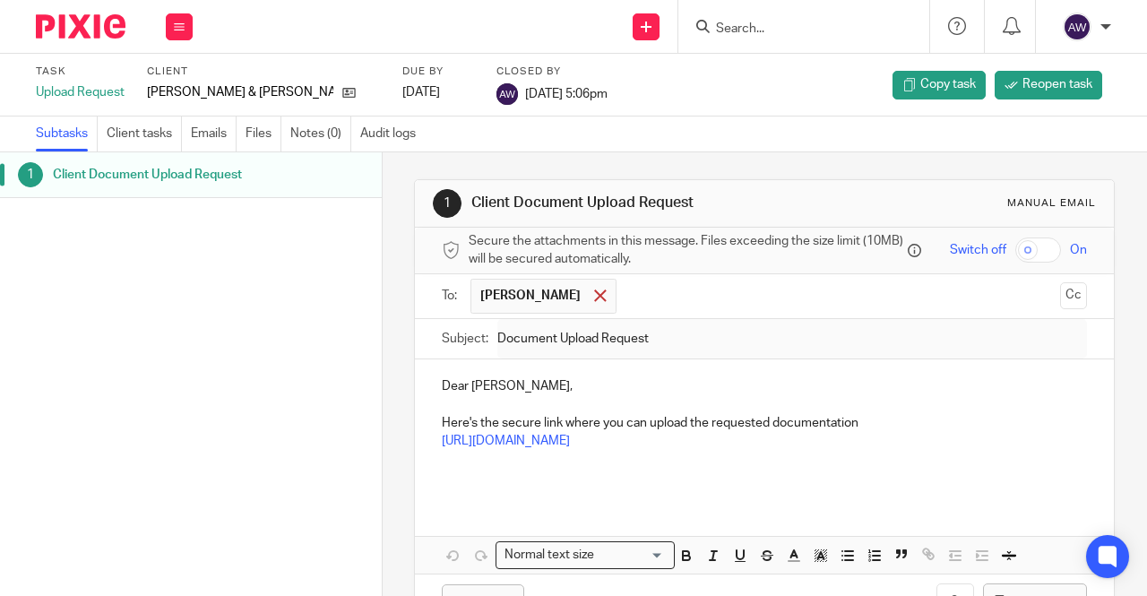
click at [594, 300] on span at bounding box center [600, 295] width 12 height 12
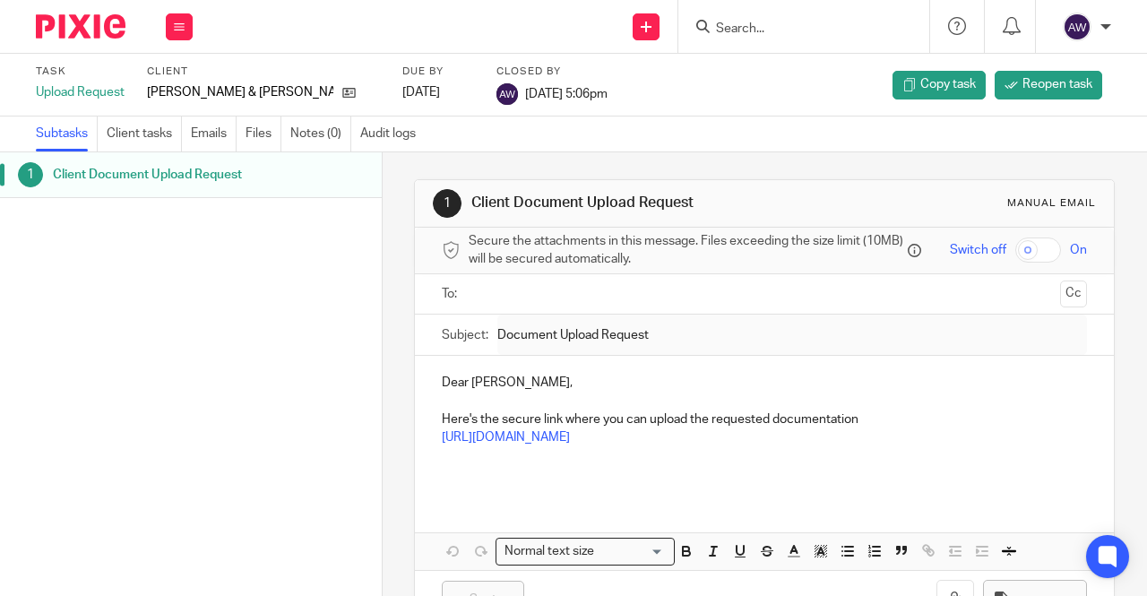
click at [489, 305] on input "text" at bounding box center [764, 294] width 578 height 21
paste input "scott.itri@elitetaxpros.com"
type input "scott.itri@elitetaxpros.com"
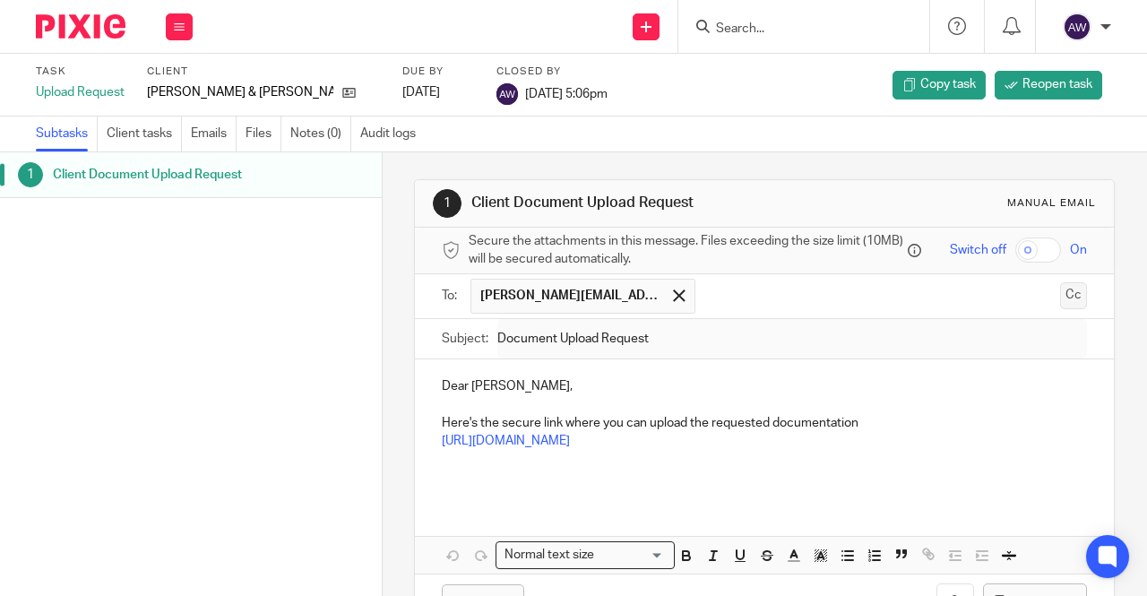
click at [1060, 304] on button "Cc" at bounding box center [1073, 295] width 27 height 27
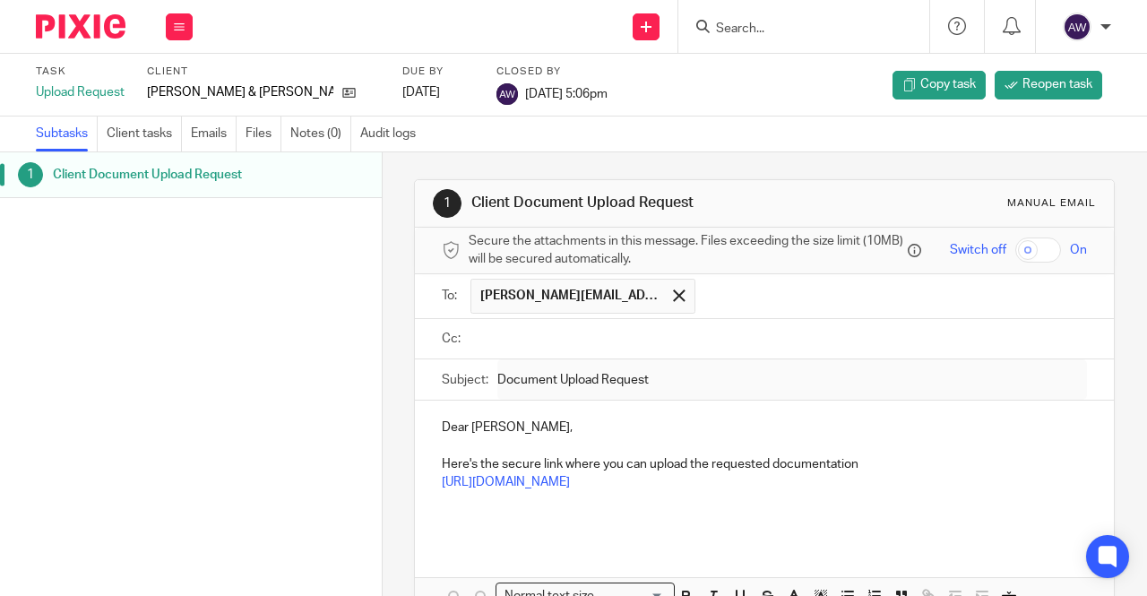
click at [561, 335] on input "text" at bounding box center [777, 339] width 605 height 21
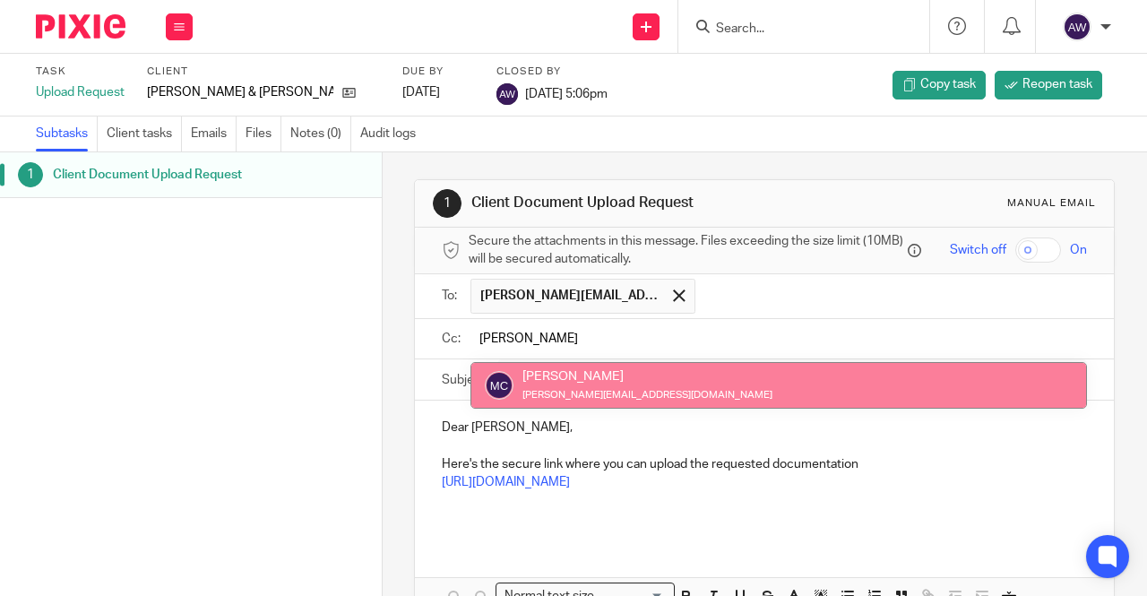
type input "mike"
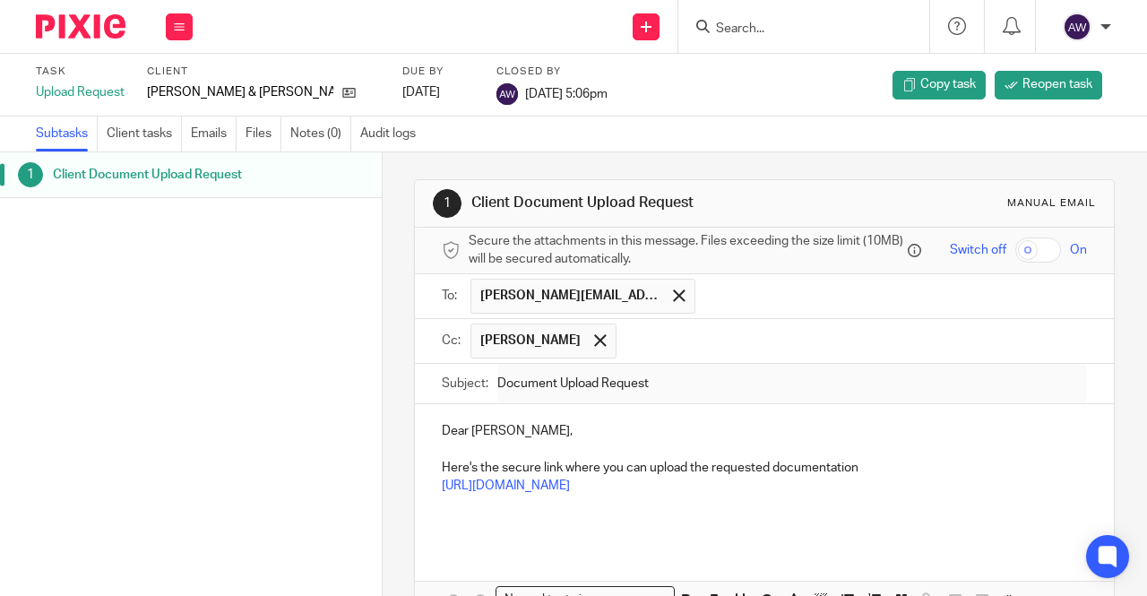
click at [557, 427] on p "Dear Sean," at bounding box center [764, 431] width 645 height 18
drag, startPoint x: 476, startPoint y: 438, endPoint x: 496, endPoint y: 438, distance: 19.7
click at [496, 438] on p "Dear Sean," at bounding box center [764, 431] width 645 height 18
click at [864, 472] on p "Here's the secure link where you can upload the requested documentation" at bounding box center [764, 468] width 645 height 18
click at [710, 453] on p at bounding box center [764, 450] width 645 height 18
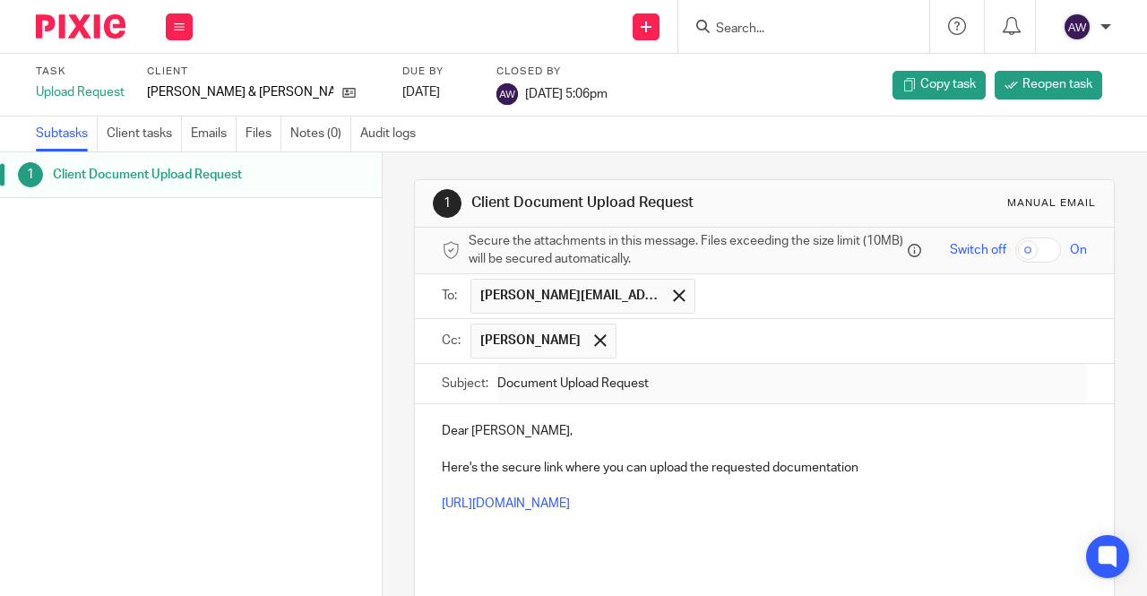
scroll to position [90, 0]
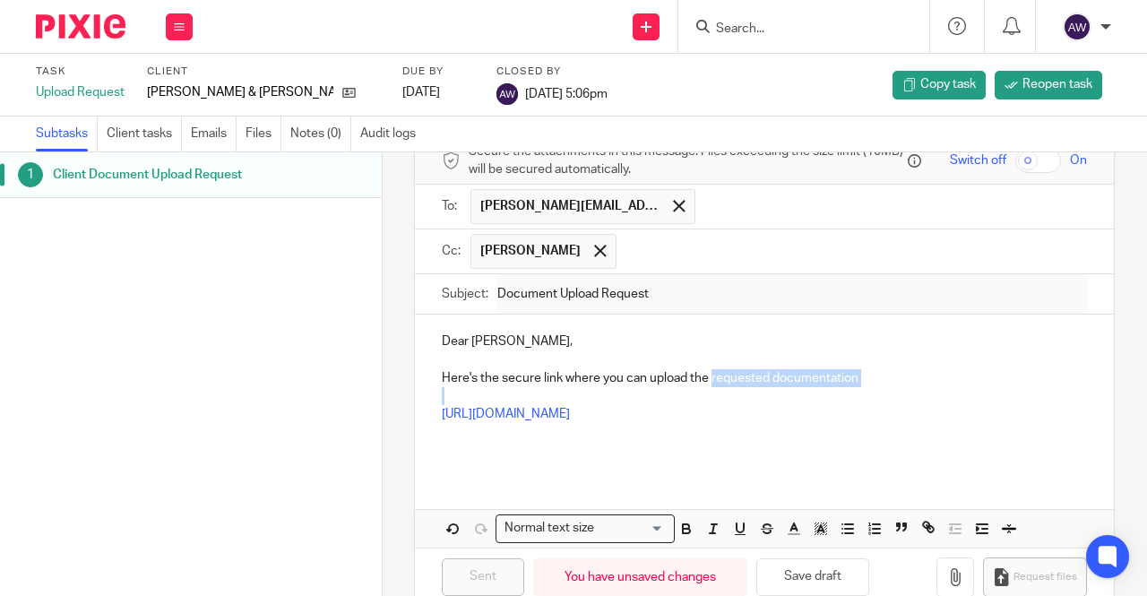
drag, startPoint x: 705, startPoint y: 380, endPoint x: 855, endPoint y: 397, distance: 150.6
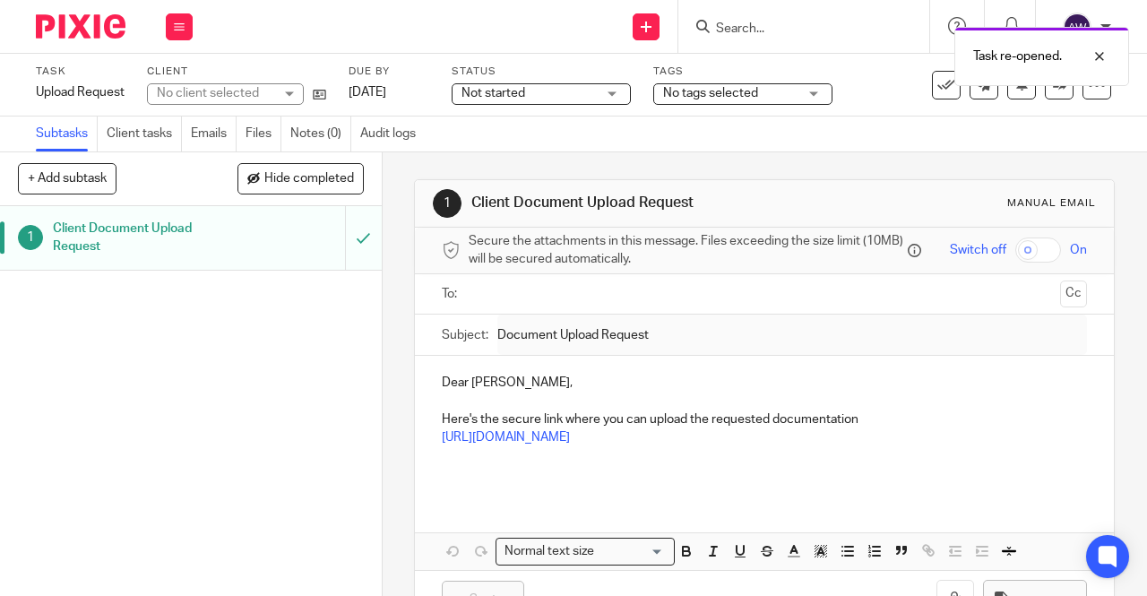
click at [553, 300] on input "text" at bounding box center [764, 294] width 578 height 21
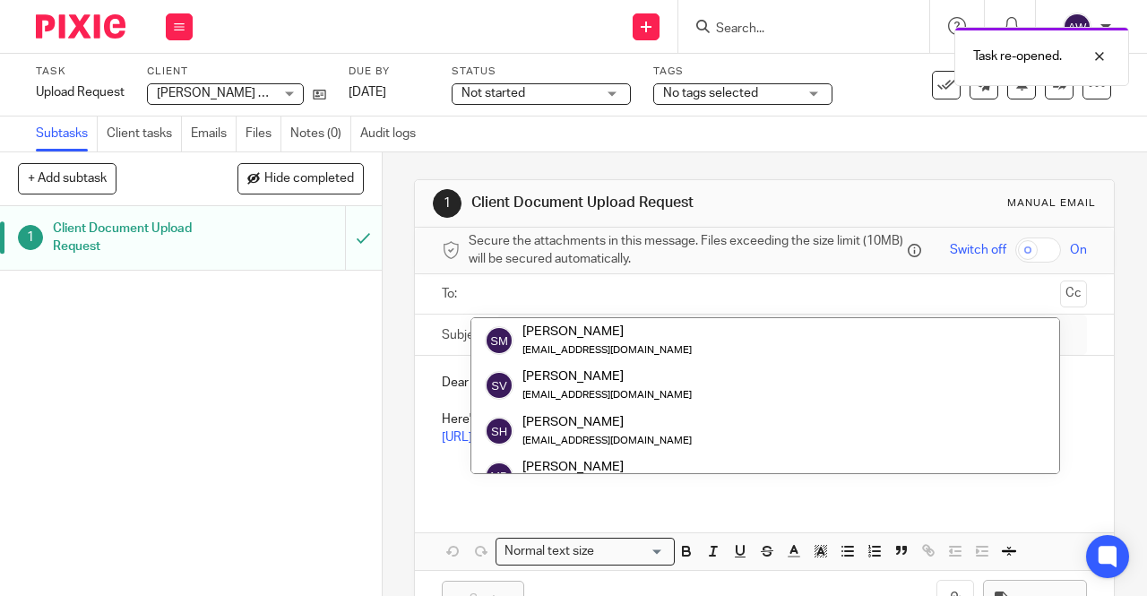
click at [898, 139] on div "Subtasks Client tasks Emails Files Notes (0) Audit logs" at bounding box center [573, 134] width 1147 height 36
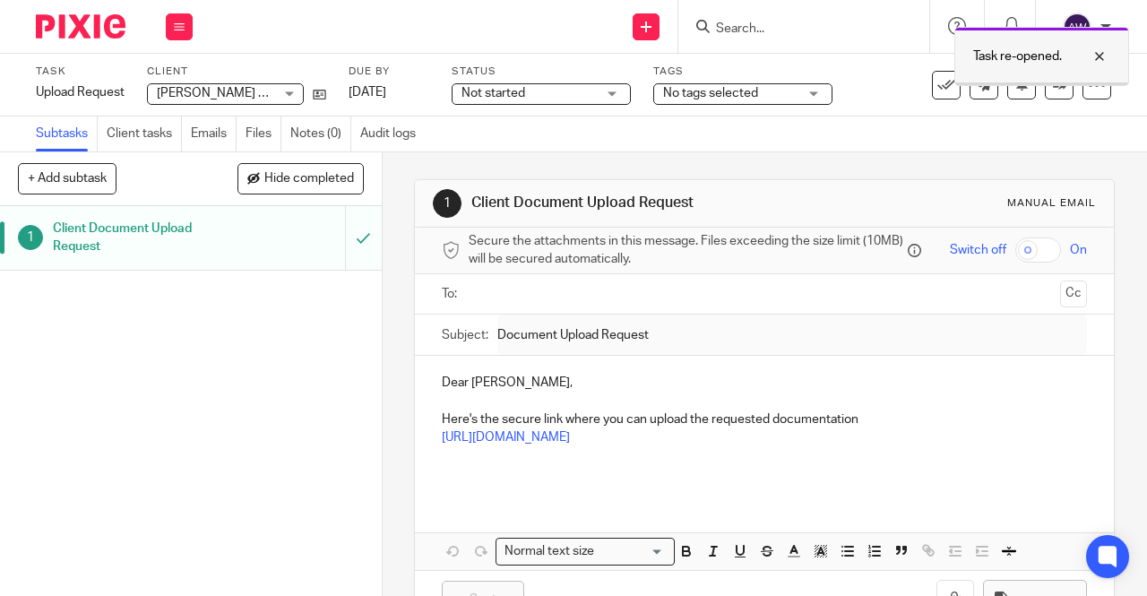
click at [1104, 55] on div at bounding box center [1086, 57] width 48 height 22
click at [519, 298] on input "text" at bounding box center [764, 294] width 578 height 21
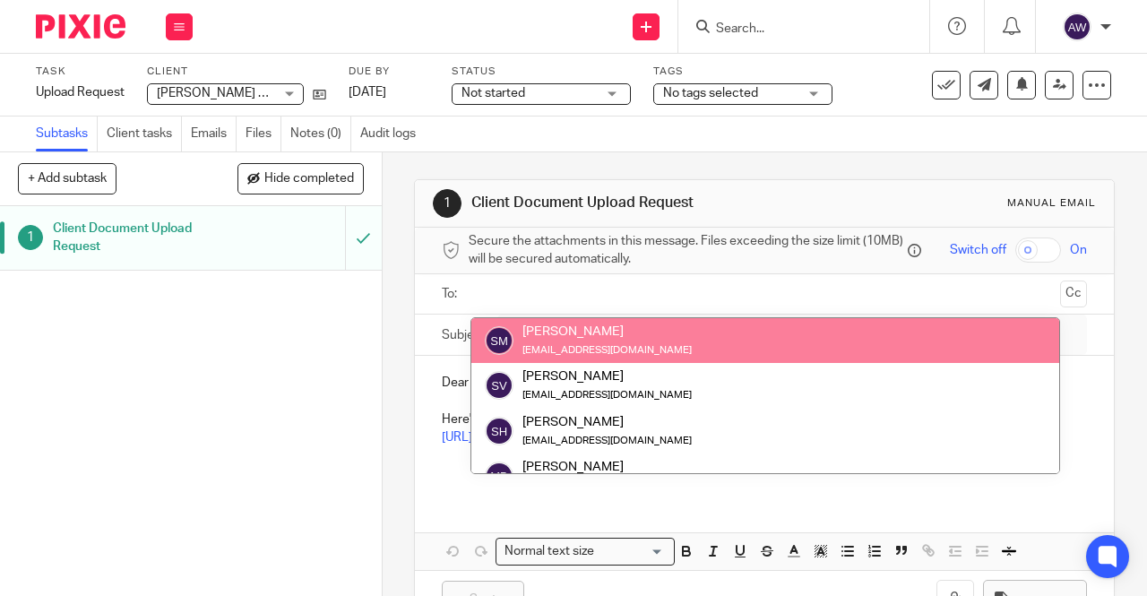
click at [493, 305] on input "text" at bounding box center [764, 294] width 578 height 21
paste input "scott.itri@elitetaxpros.com"
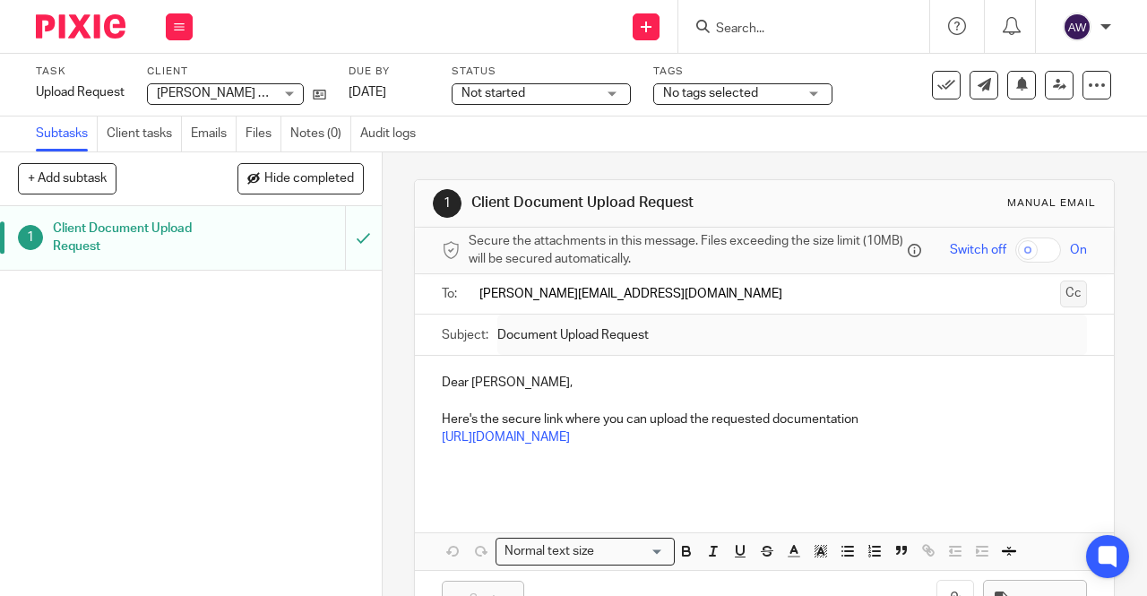
type input "scott.itri@elitetaxpros.com"
click at [1060, 306] on button "Cc" at bounding box center [1073, 293] width 27 height 27
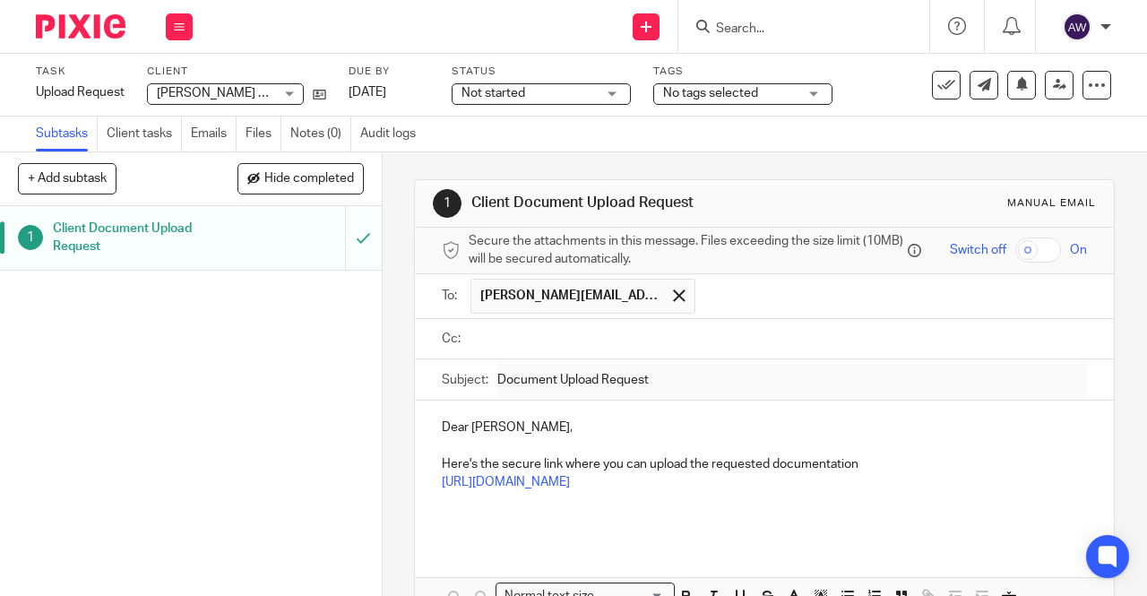
click at [529, 334] on input "text" at bounding box center [777, 339] width 605 height 21
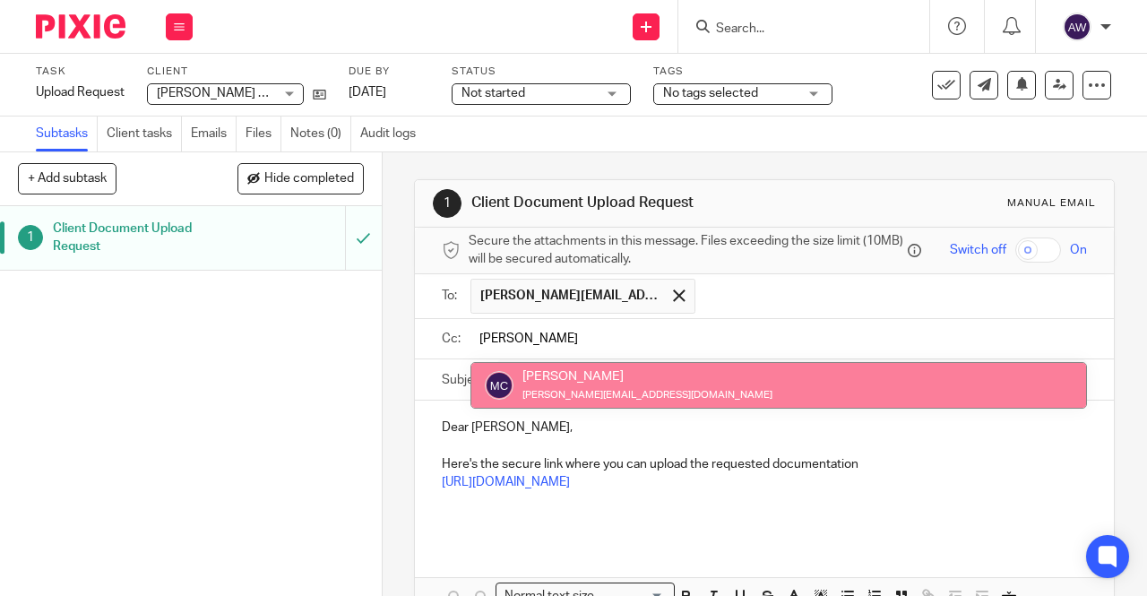
type input "mike"
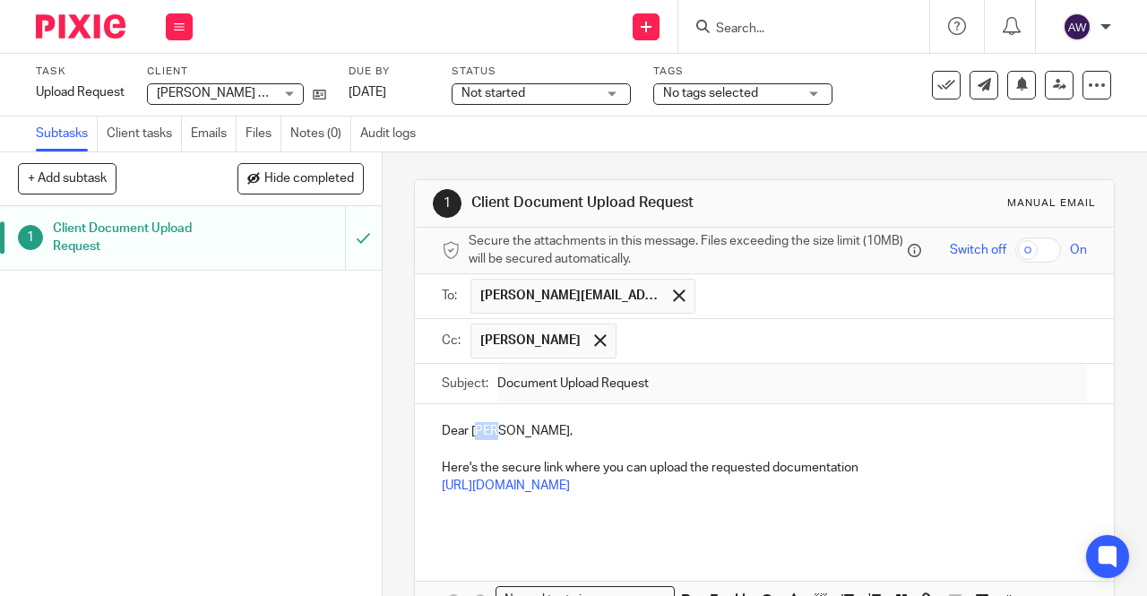
drag, startPoint x: 493, startPoint y: 438, endPoint x: 475, endPoint y: 440, distance: 18.0
click at [475, 440] on p "Dear Sean," at bounding box center [764, 431] width 645 height 18
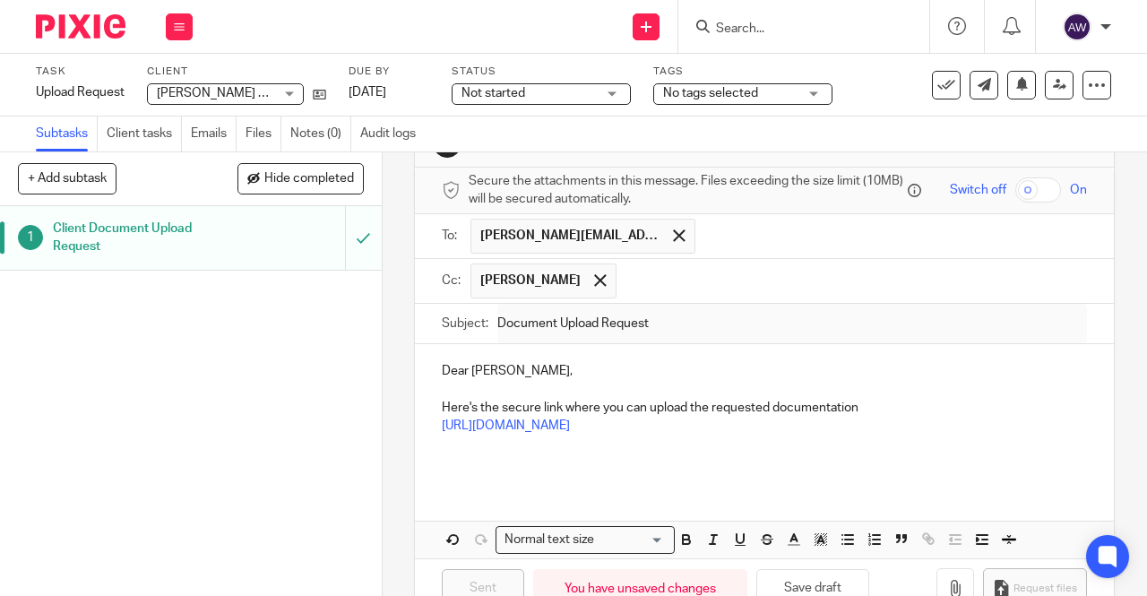
scroll to position [111, 0]
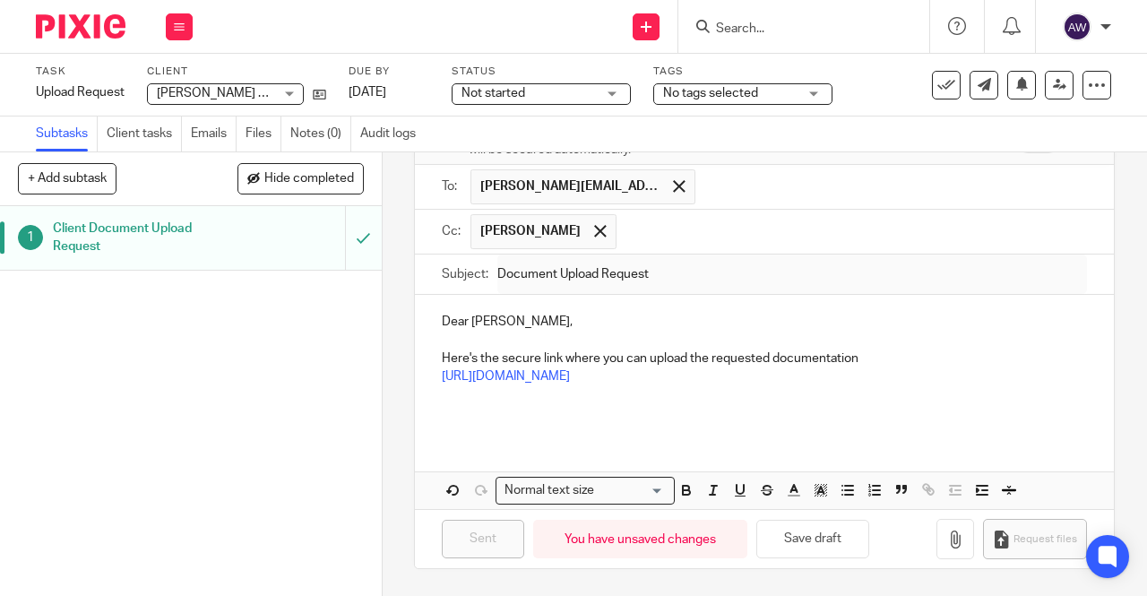
click at [864, 356] on p "Here's the secure link where you can upload the requested documentation" at bounding box center [764, 358] width 645 height 18
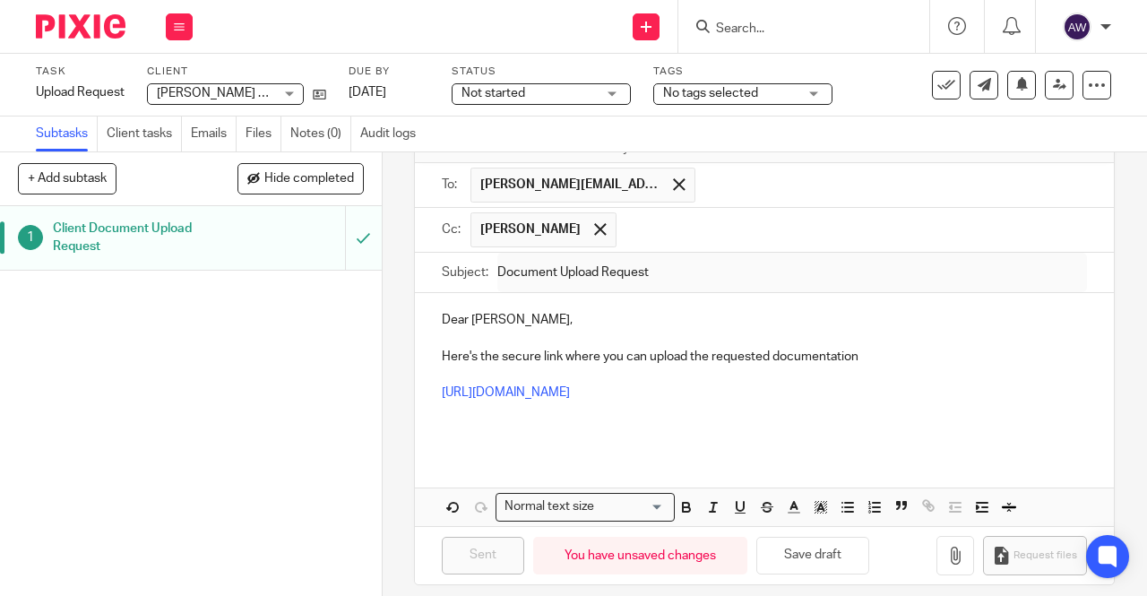
click at [912, 392] on p "https://exact-partners.usepixie.net/u/f7feb8e70052f0a4e971e92107691c48" at bounding box center [764, 393] width 645 height 18
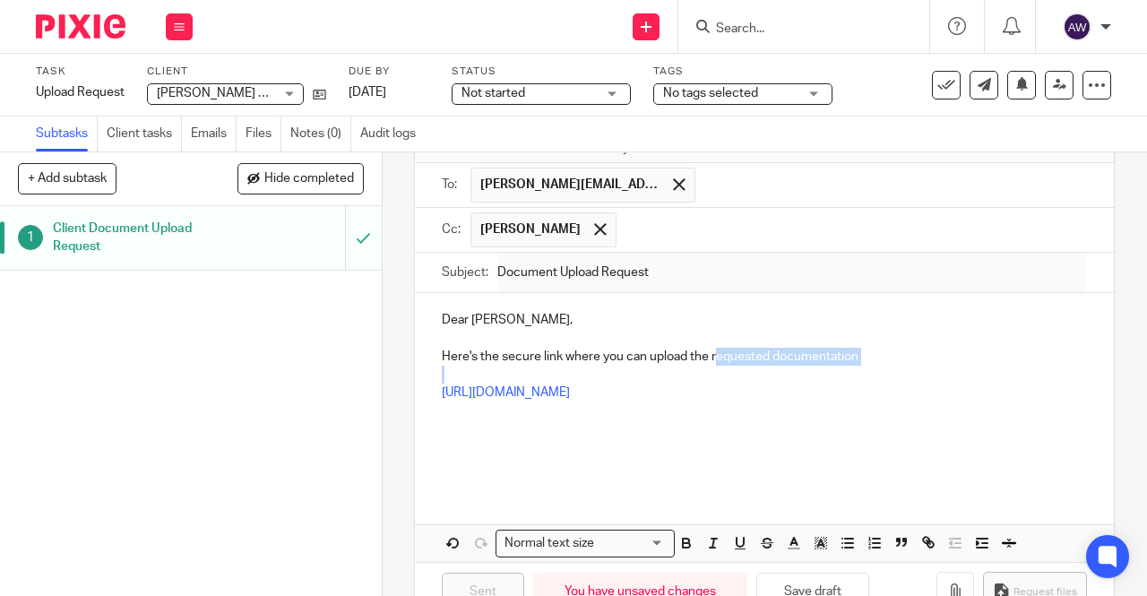
drag, startPoint x: 710, startPoint y: 358, endPoint x: 859, endPoint y: 375, distance: 149.6
click at [859, 375] on div "Dear Scott, Here's the secure link where you can upload the requested documenta…" at bounding box center [764, 390] width 699 height 194
click at [896, 393] on p "https://exact-partners.usepixie.net/u/f7feb8e70052f0a4e971e92107691c48" at bounding box center [764, 393] width 645 height 18
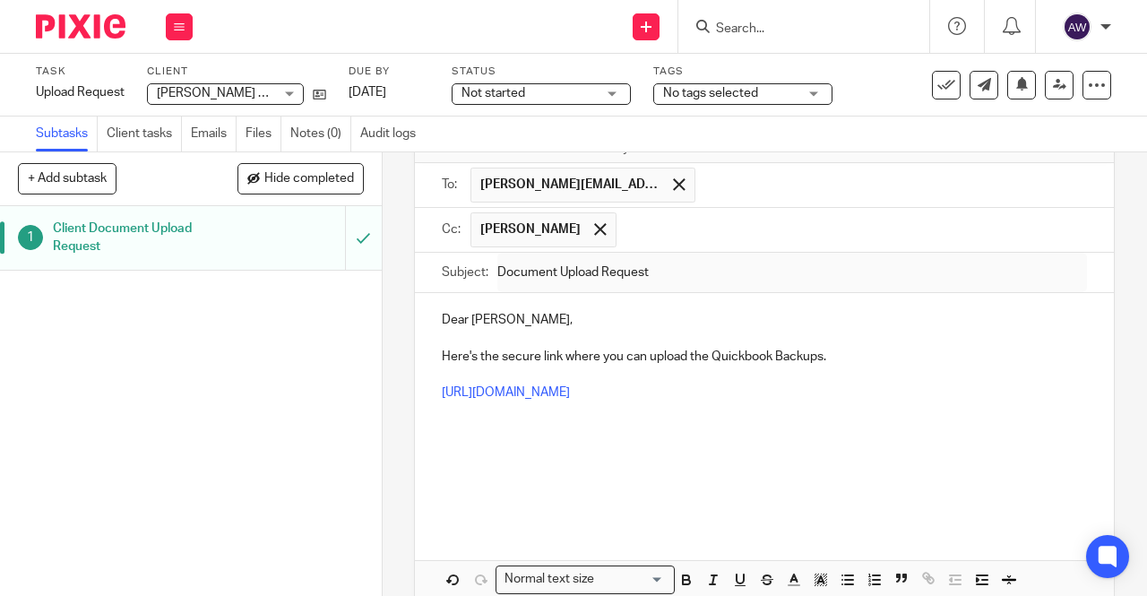
click at [462, 438] on p at bounding box center [764, 429] width 645 height 18
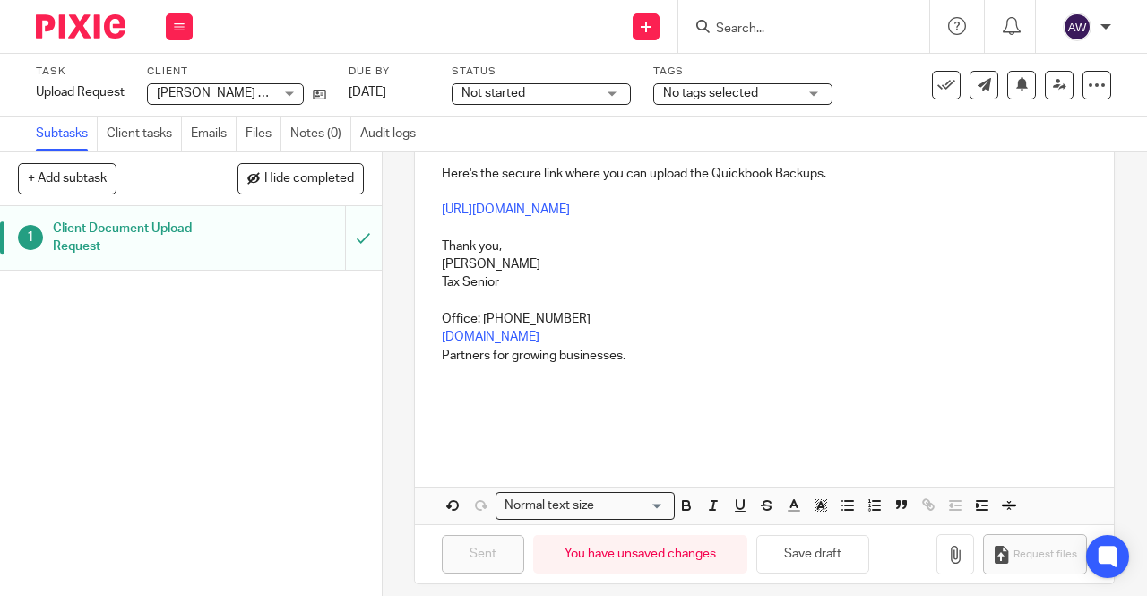
scroll to position [311, 0]
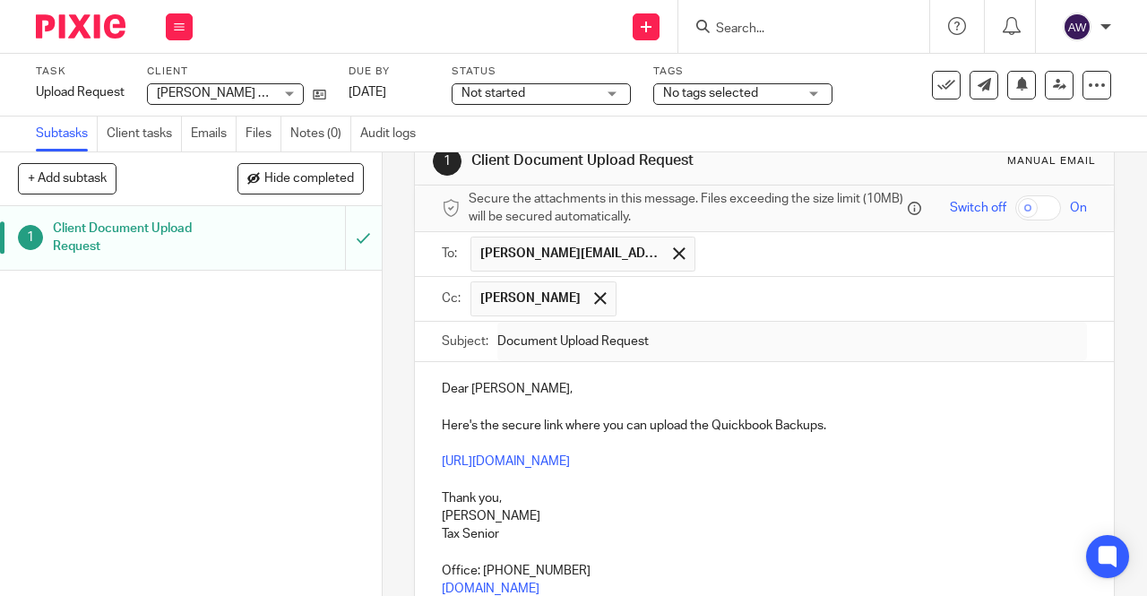
click at [713, 507] on p "Thank you," at bounding box center [764, 498] width 645 height 18
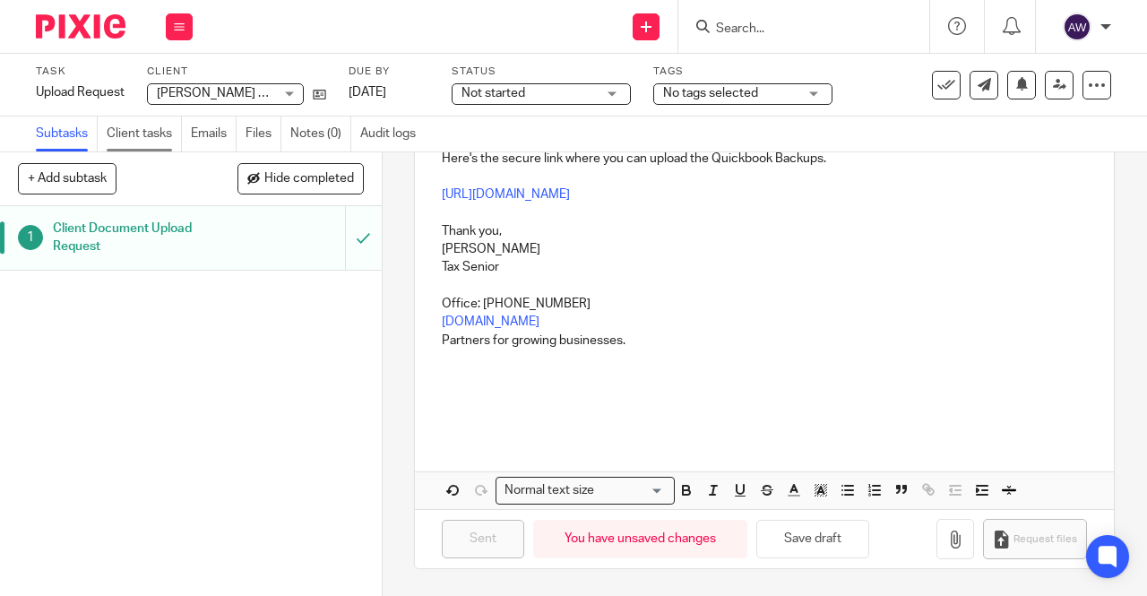
click at [146, 137] on link "Client tasks" at bounding box center [144, 133] width 75 height 35
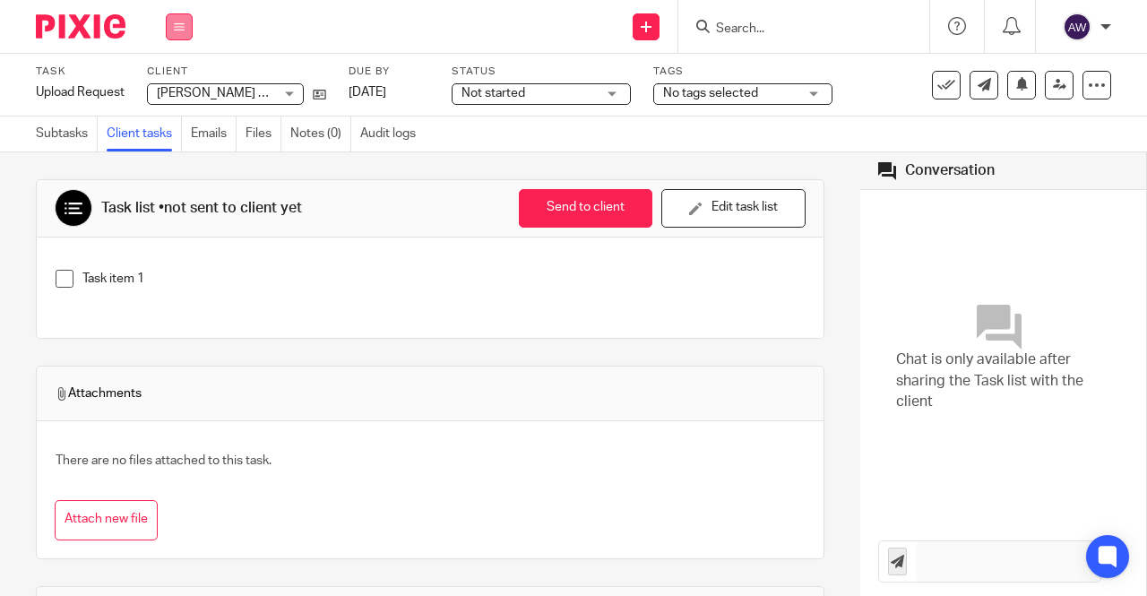
click at [186, 24] on button at bounding box center [179, 26] width 27 height 27
click at [161, 83] on link "Work" at bounding box center [170, 83] width 31 height 13
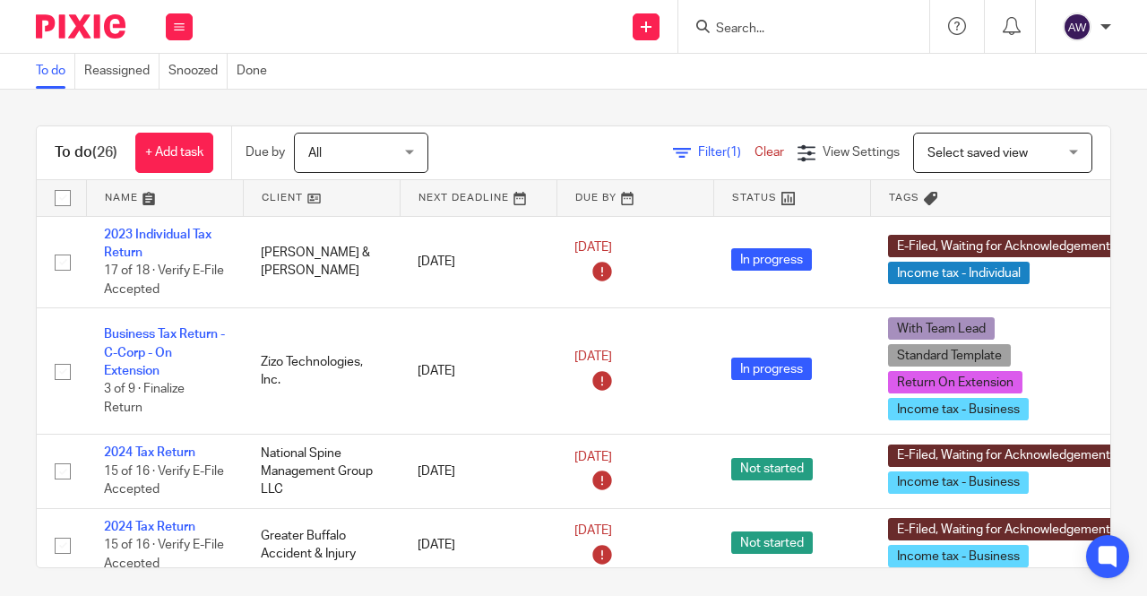
click at [735, 25] on input "Search" at bounding box center [794, 30] width 161 height 16
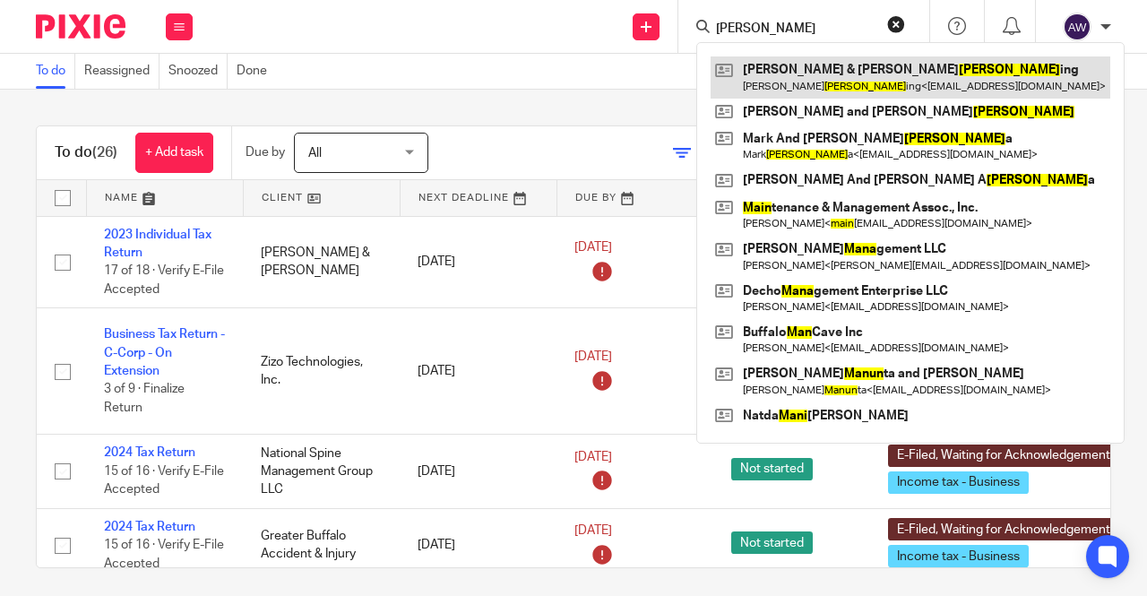
type input "mann"
click at [769, 89] on link at bounding box center [911, 76] width 400 height 41
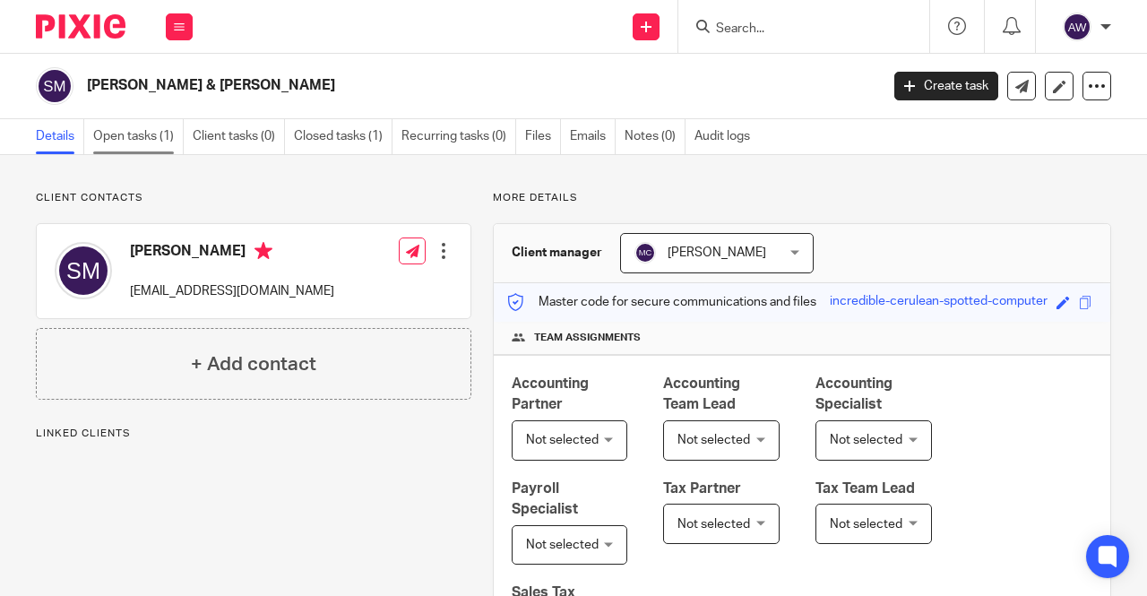
click at [160, 126] on link "Open tasks (1)" at bounding box center [138, 136] width 91 height 35
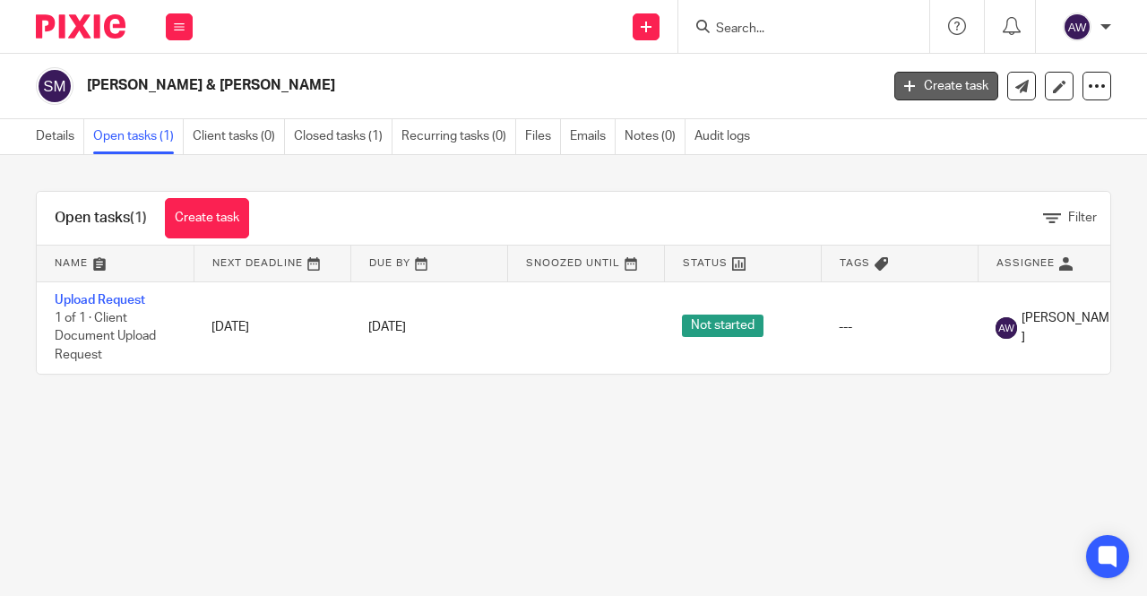
click at [951, 85] on link "Create task" at bounding box center [946, 86] width 104 height 29
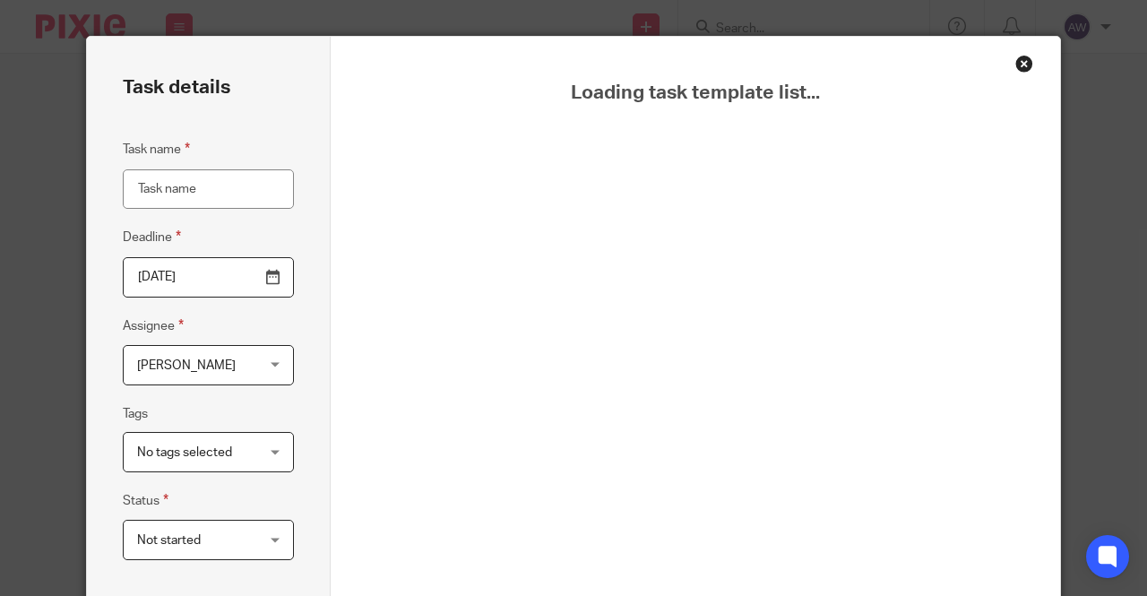
click at [140, 194] on input "Task name" at bounding box center [208, 189] width 171 height 40
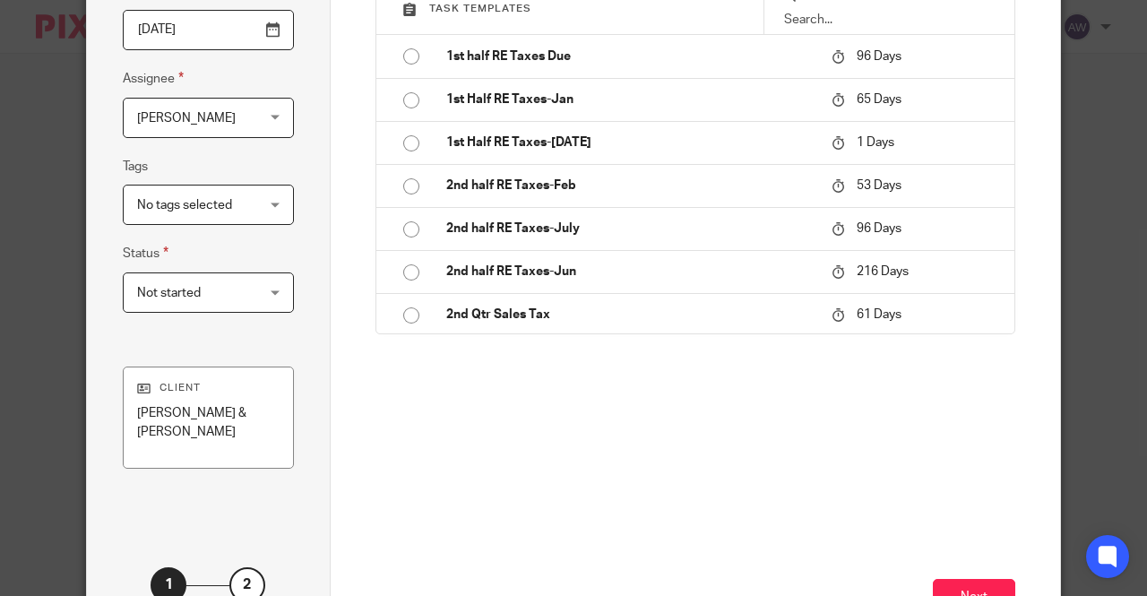
scroll to position [330, 0]
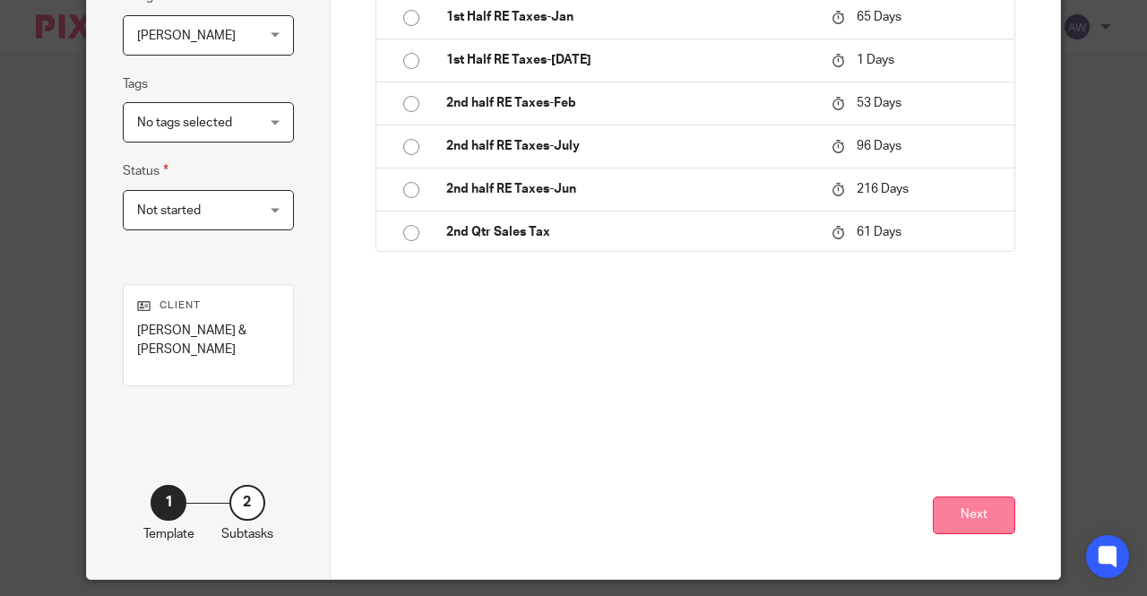
type input "Upload Request"
click at [979, 503] on button "Next" at bounding box center [974, 515] width 82 height 39
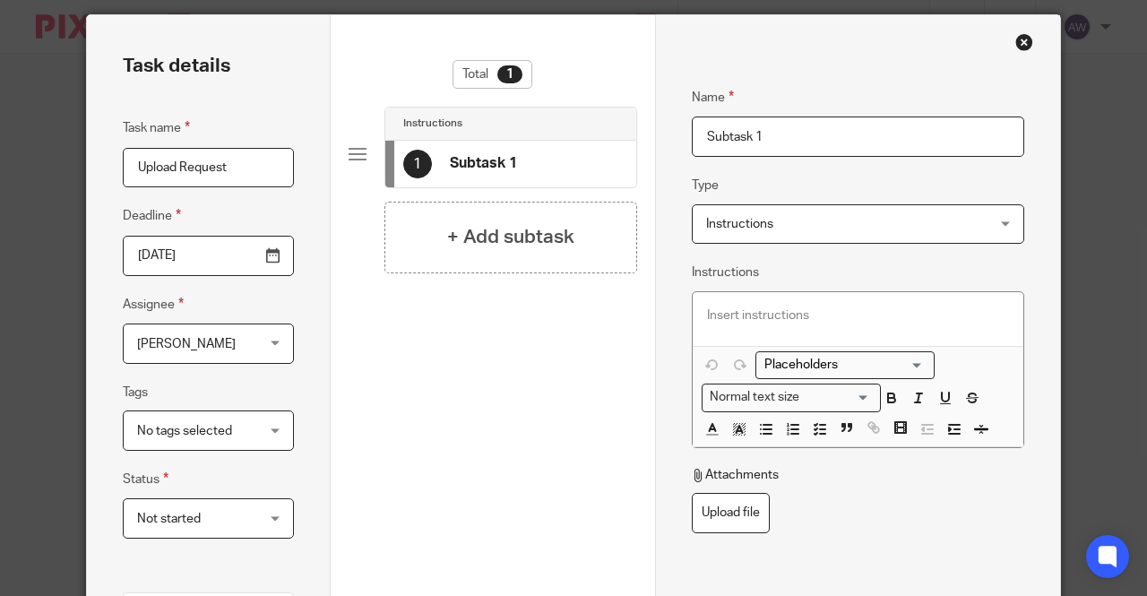
scroll to position [0, 0]
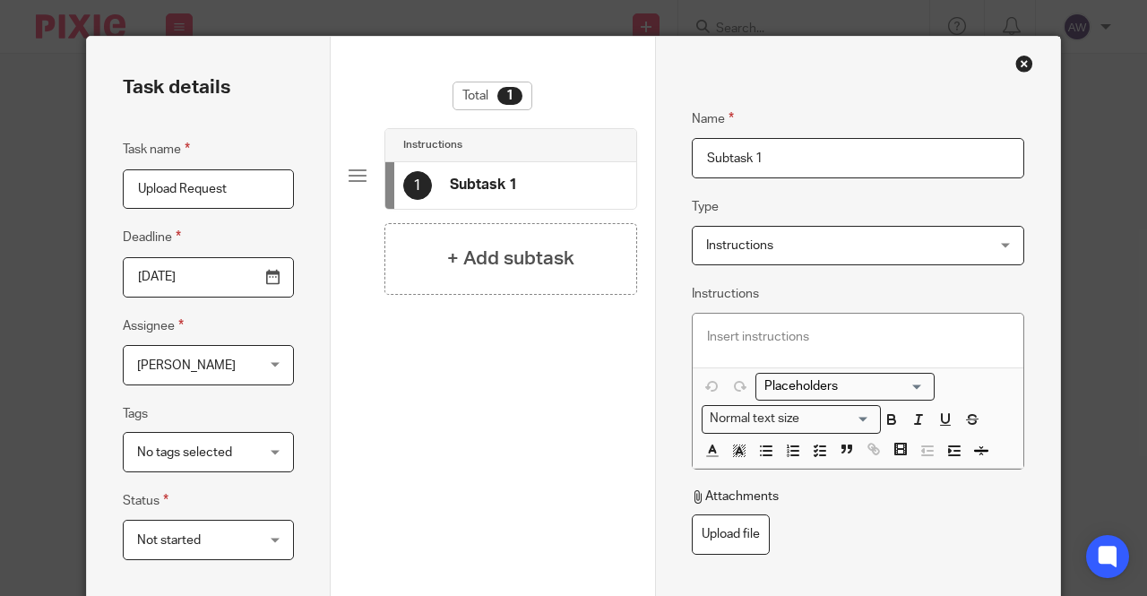
click at [753, 247] on span "Instructions" at bounding box center [739, 245] width 67 height 13
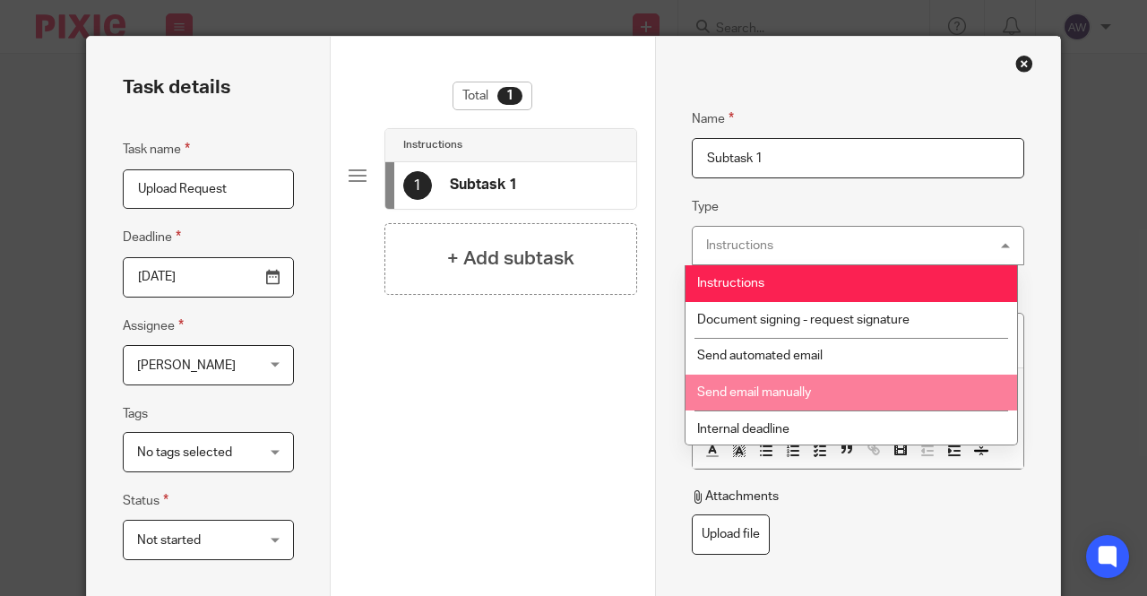
click at [790, 384] on li "Send email manually" at bounding box center [852, 393] width 332 height 37
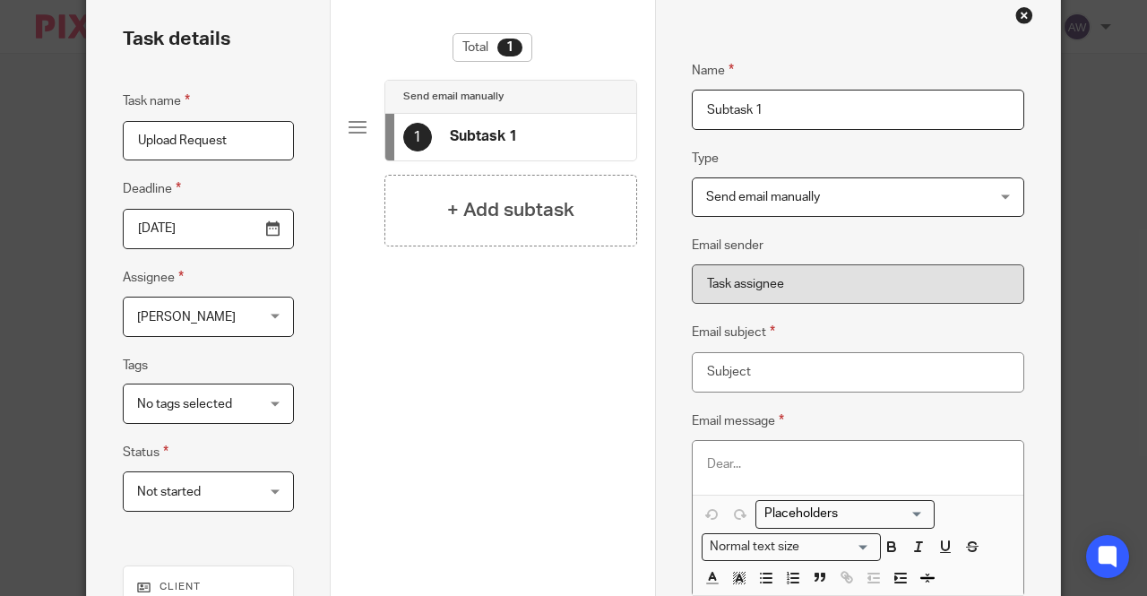
scroll to position [90, 0]
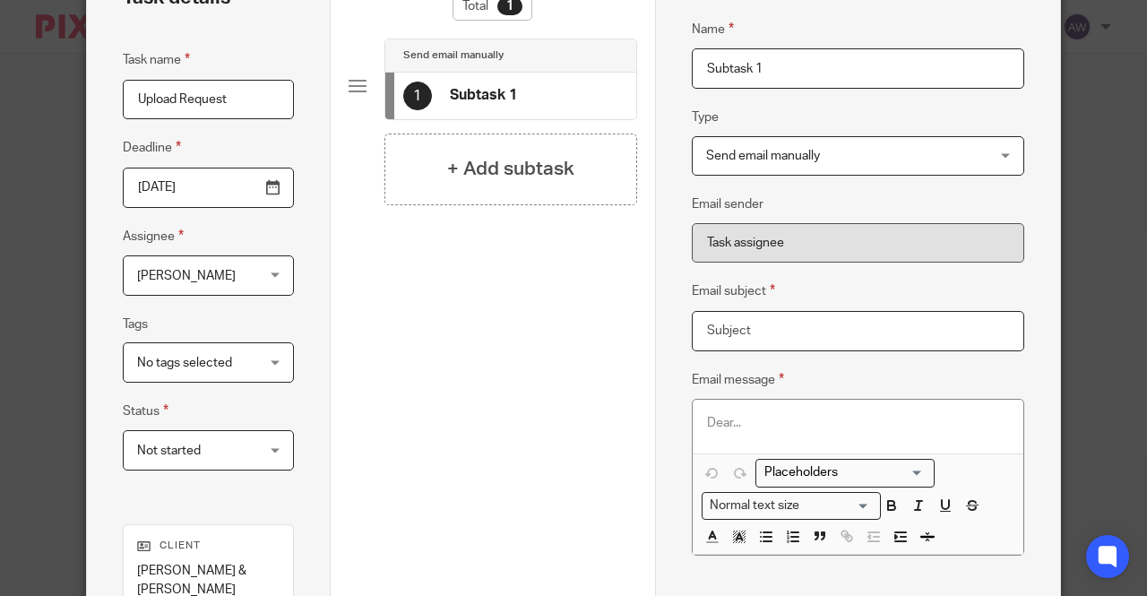
click at [749, 328] on input "Email subject" at bounding box center [858, 331] width 333 height 40
type input "Upload Request - Quickbook Backups"
click at [752, 433] on div at bounding box center [859, 427] width 332 height 54
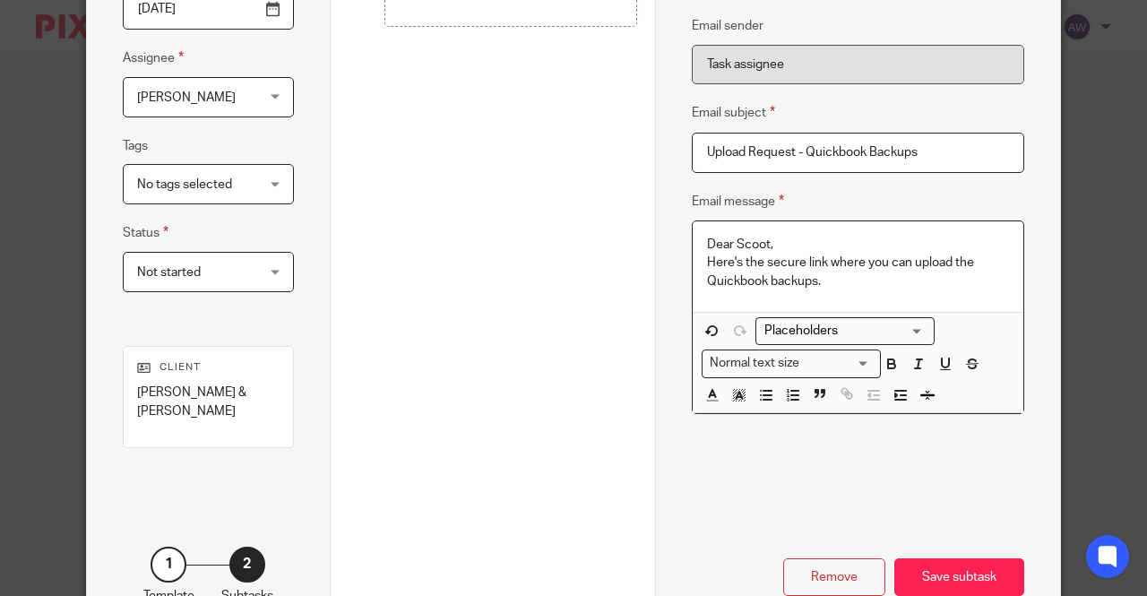
scroll to position [269, 0]
click at [928, 325] on div "Loading... Normal text size Loading... Remove Edit" at bounding box center [859, 361] width 332 height 101
click at [860, 287] on p "Here's the secure link where you can upload the Quickbook backups." at bounding box center [858, 271] width 303 height 37
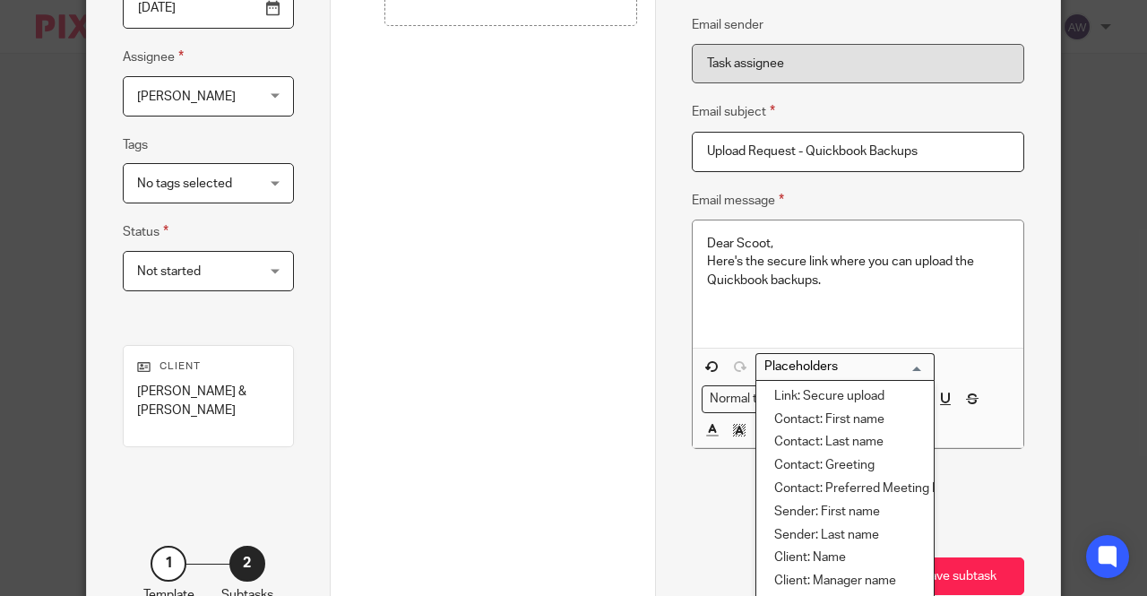
click at [926, 354] on div "Loading..." at bounding box center [930, 365] width 8 height 22
click at [867, 393] on li "Link: Secure upload" at bounding box center [844, 396] width 177 height 23
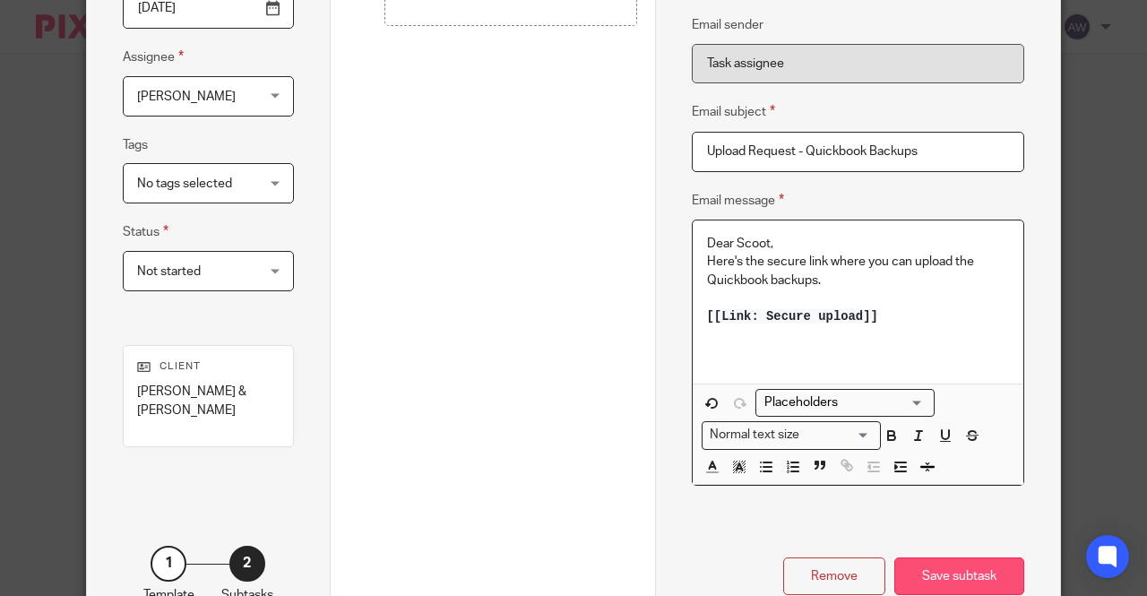
click at [997, 558] on div "Save subtask" at bounding box center [959, 576] width 130 height 39
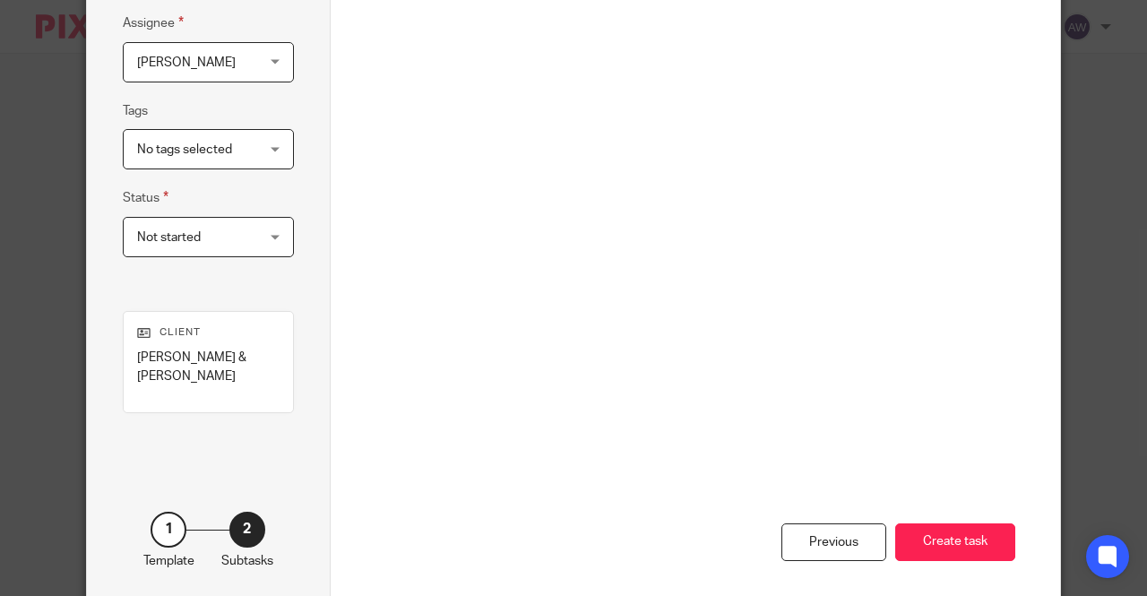
scroll to position [330, 0]
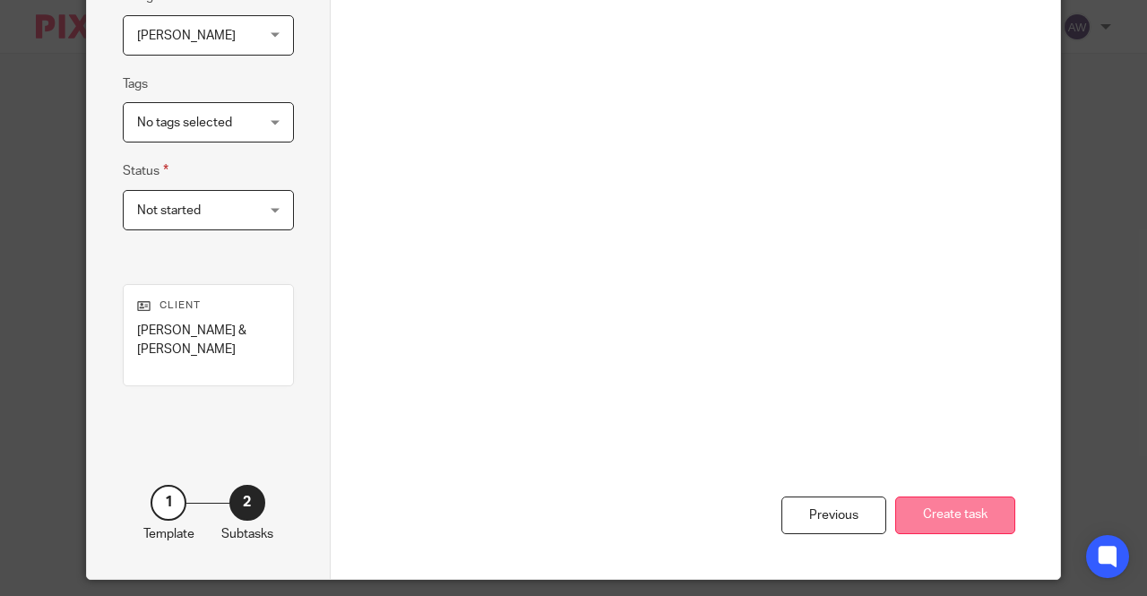
click at [950, 505] on button "Create task" at bounding box center [955, 515] width 120 height 39
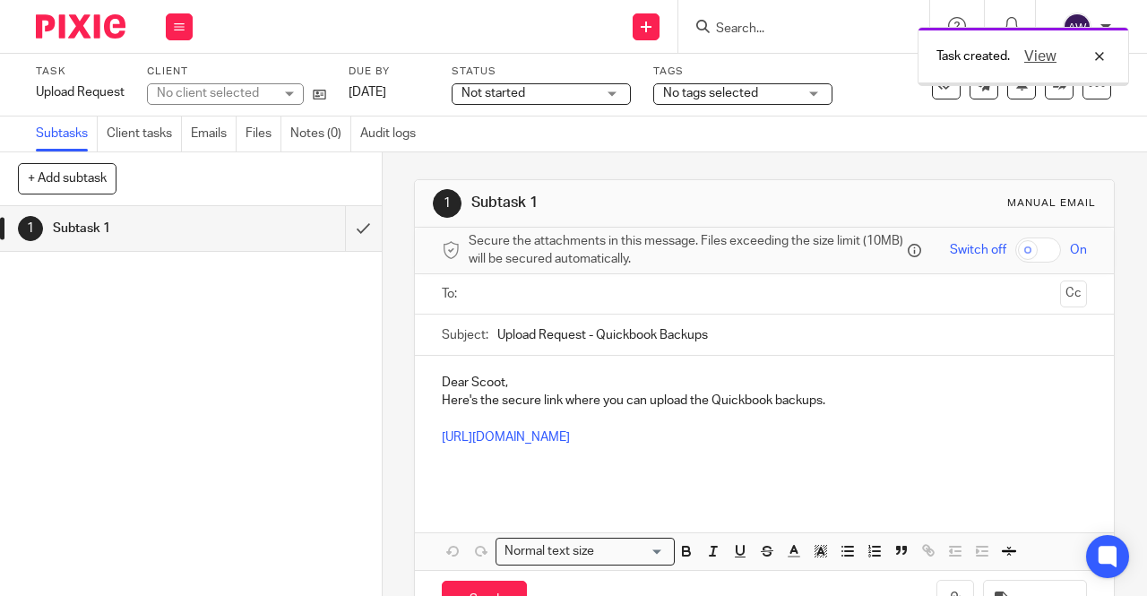
click at [505, 297] on input "text" at bounding box center [764, 294] width 578 height 21
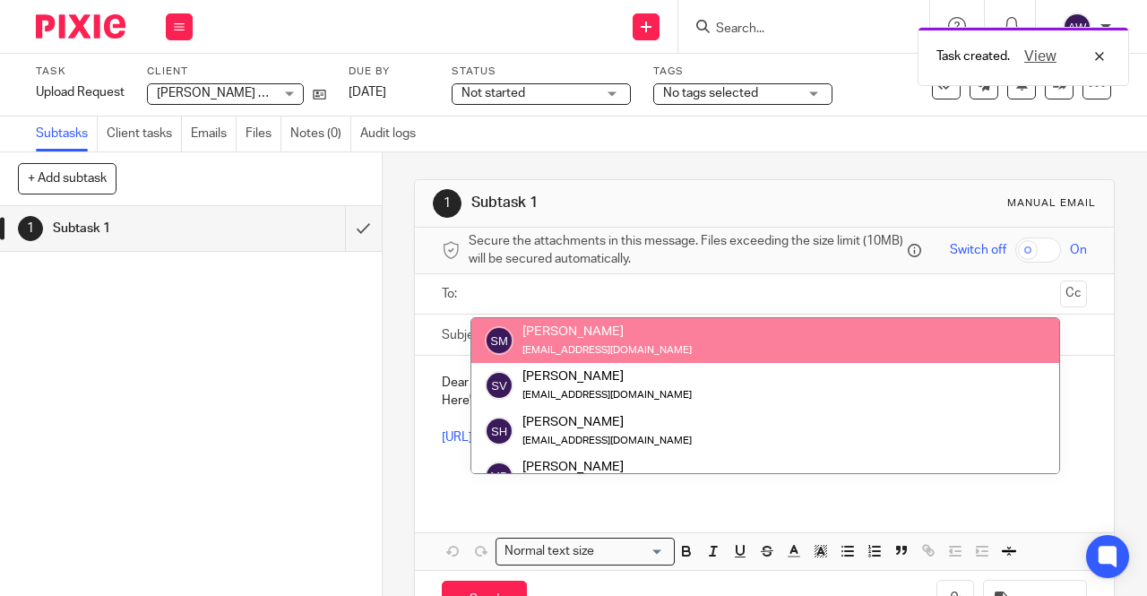
click at [547, 293] on input "text" at bounding box center [764, 294] width 578 height 21
paste input "Thank you, Alexis Witkowski Tax Senior Office: 716-249-2969 x218 getexact.com P…"
type input "Thank you, Alexis Witkowski Tax Senior Office: 716-249-2969 x218 getexact.com P…"
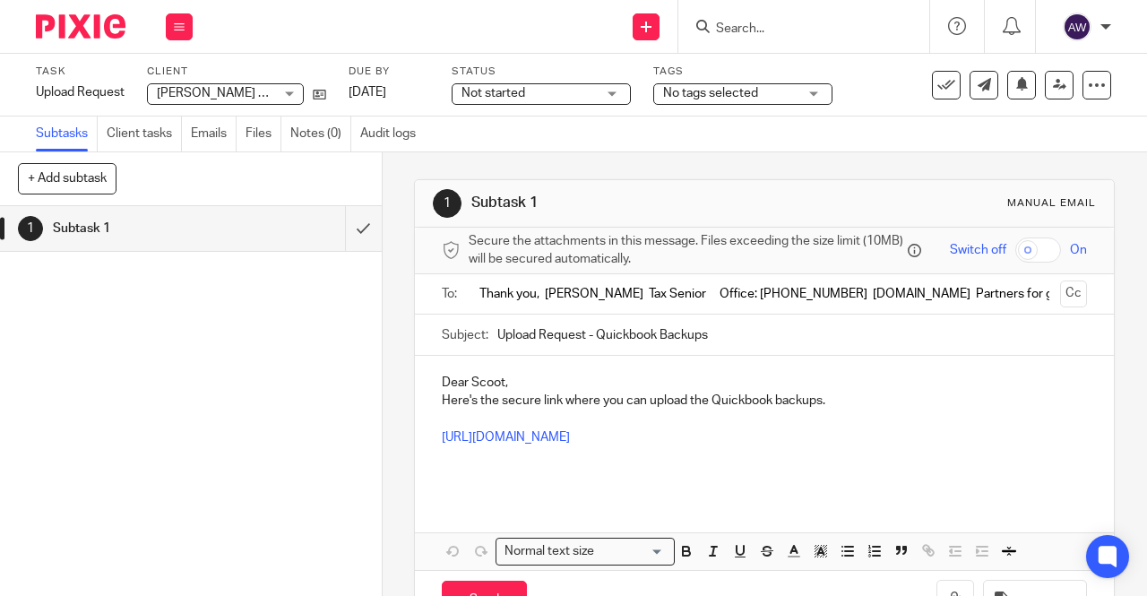
drag, startPoint x: 1022, startPoint y: 297, endPoint x: 276, endPoint y: 230, distance: 748.5
click at [281, 235] on div "+ Add subtask Cancel + Add 1 Subtask 1 Apply template Select one of the followi…" at bounding box center [573, 374] width 1147 height 444
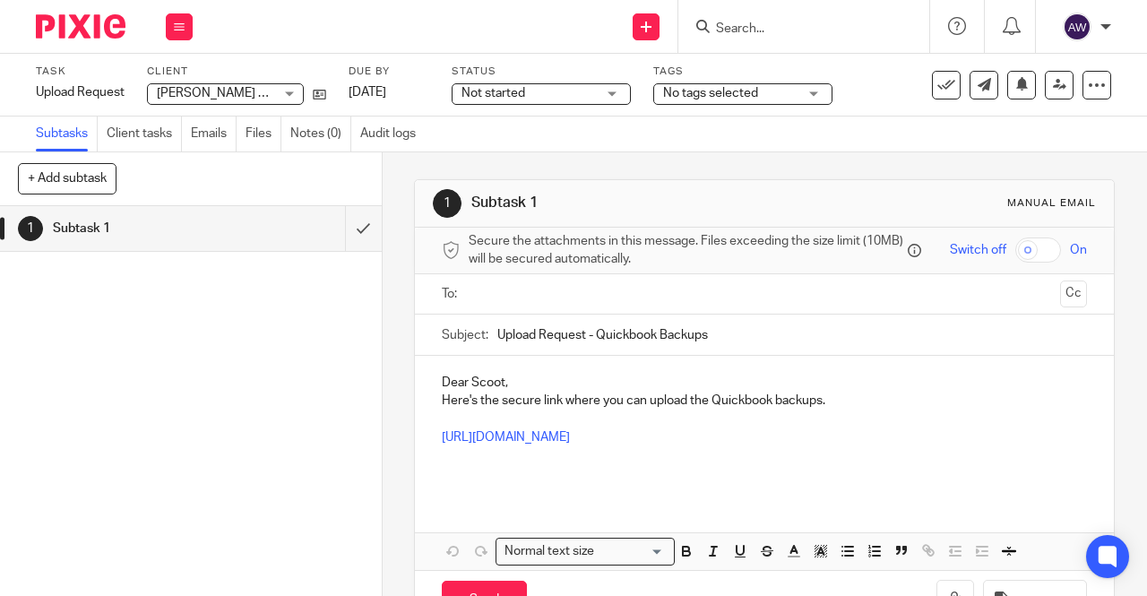
drag, startPoint x: 507, startPoint y: 297, endPoint x: 432, endPoint y: 294, distance: 75.3
click at [430, 295] on div "To: Cc" at bounding box center [764, 294] width 699 height 41
click at [466, 274] on div "Secure the attachments in this message. Files exceeding the size limit (10MB) w…" at bounding box center [764, 251] width 699 height 47
click at [475, 298] on input "text" at bounding box center [764, 294] width 578 height 21
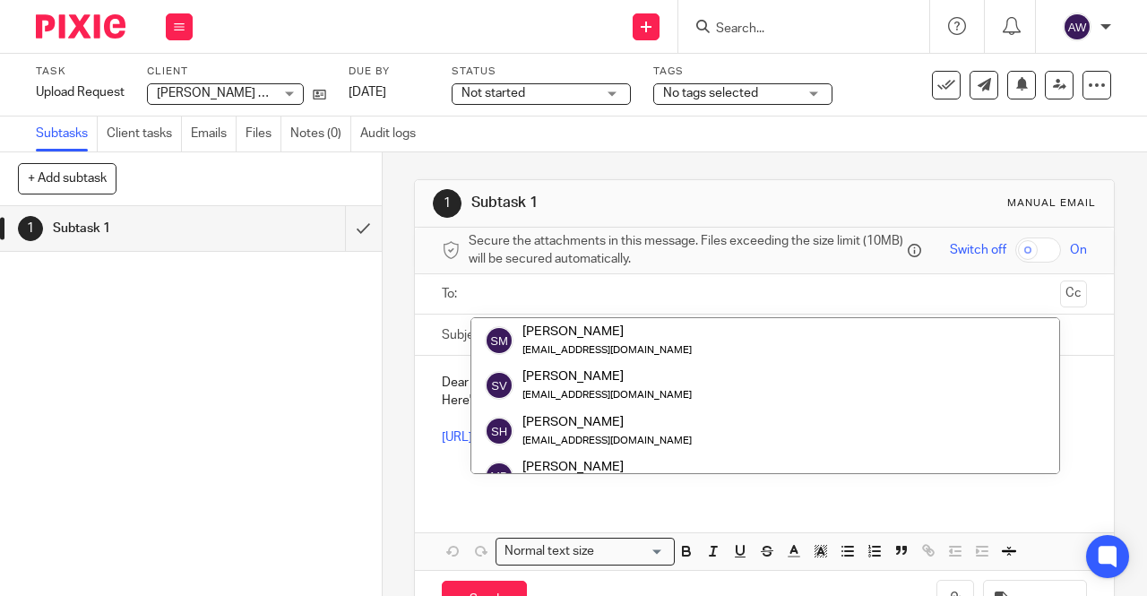
paste input "scott.itri@elitetaxpros.com"
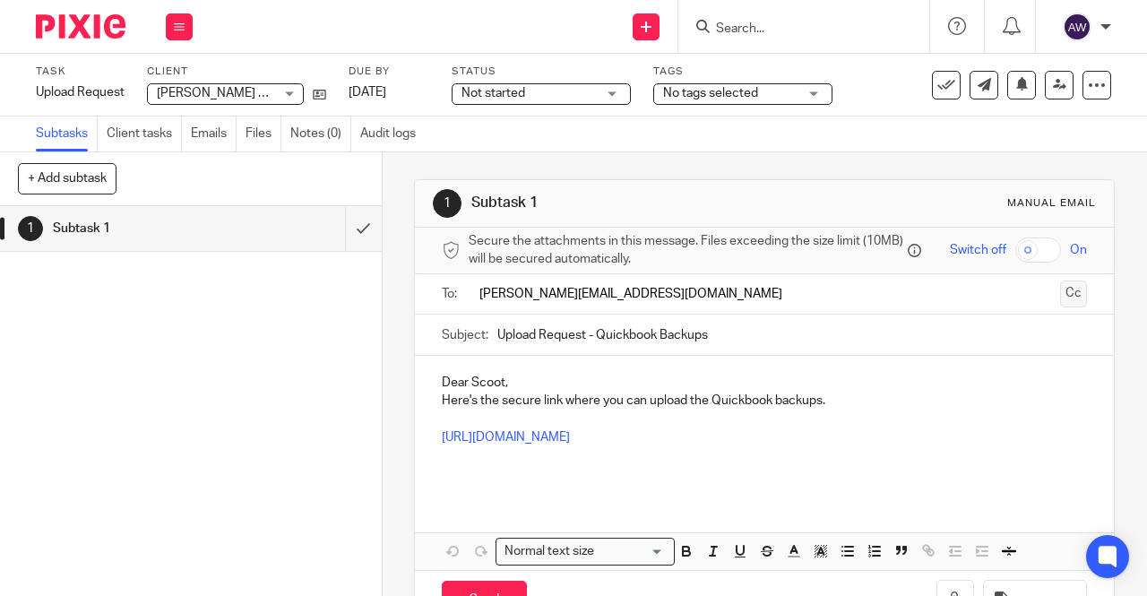
type input "scott.itri@elitetaxpros.com"
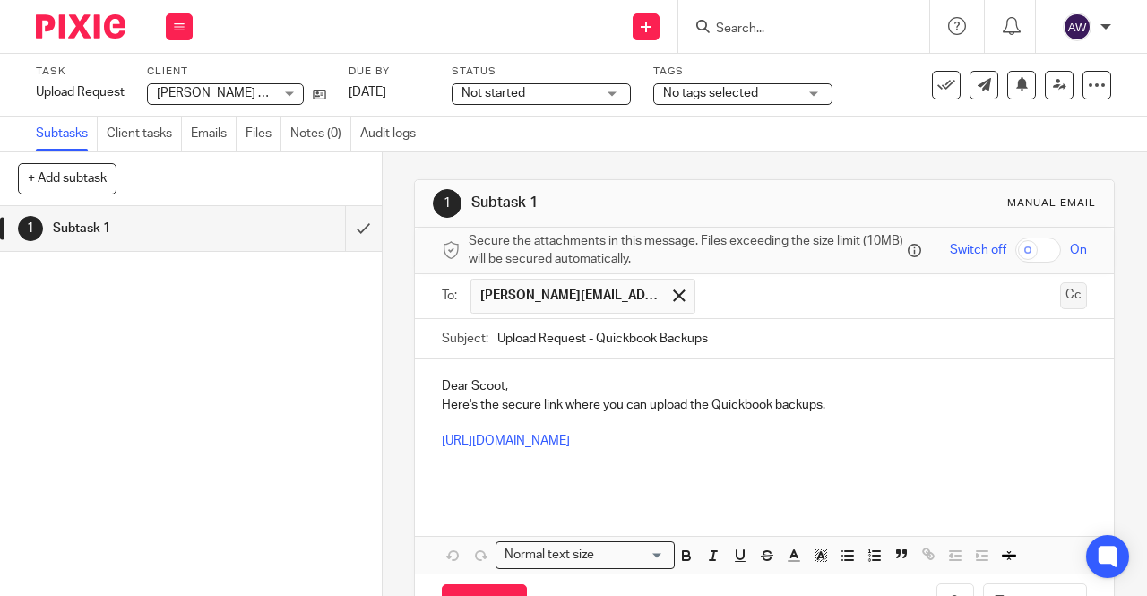
click at [1060, 302] on button "Cc" at bounding box center [1073, 295] width 27 height 27
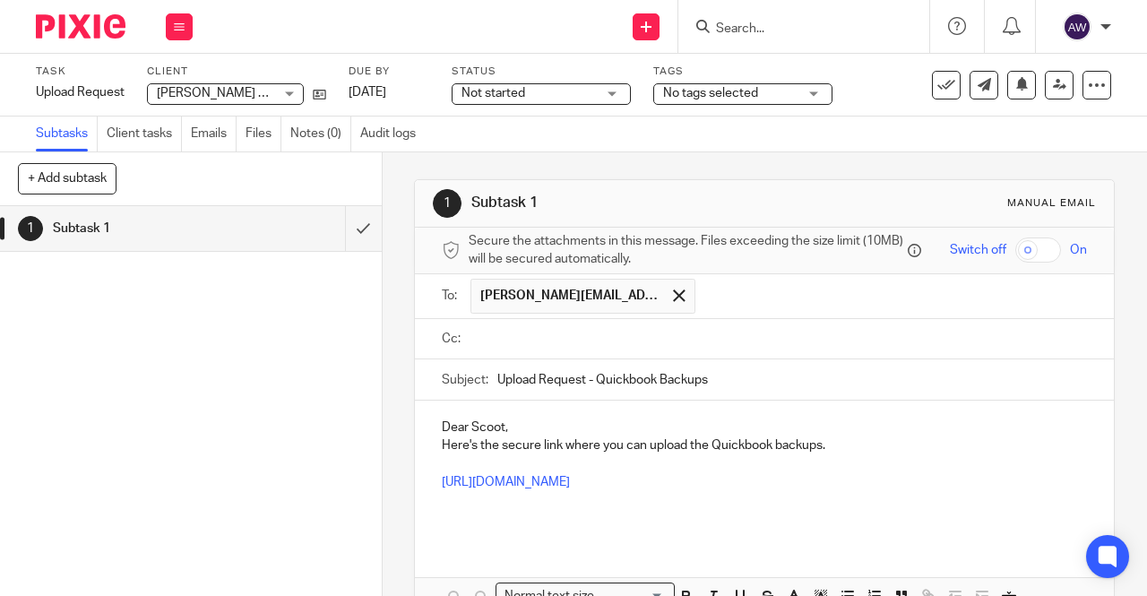
click at [547, 348] on input "text" at bounding box center [777, 339] width 605 height 21
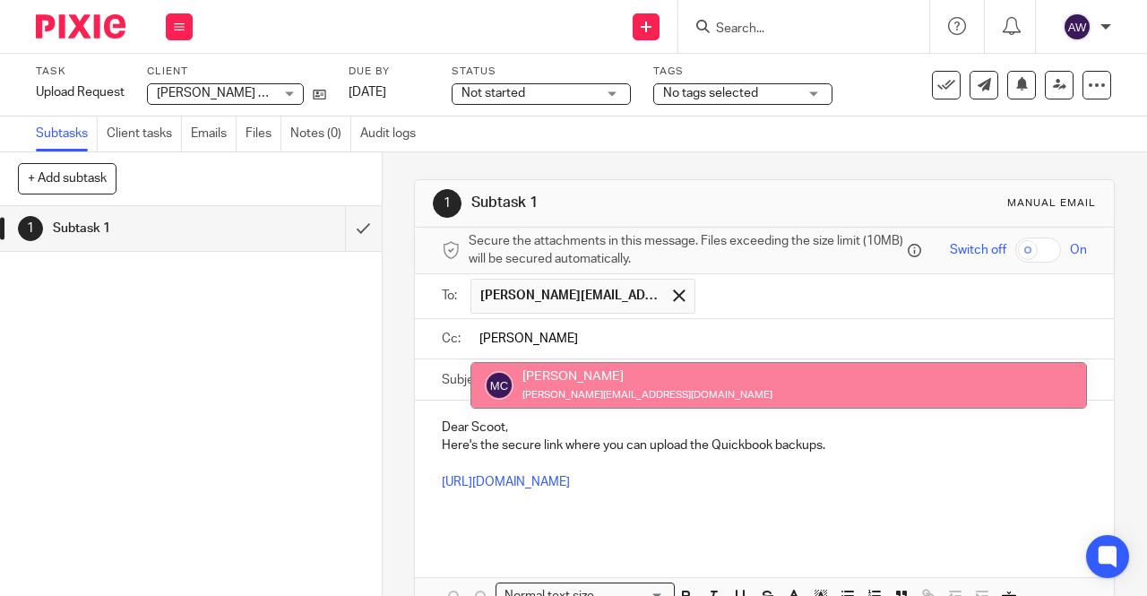
type input "mike"
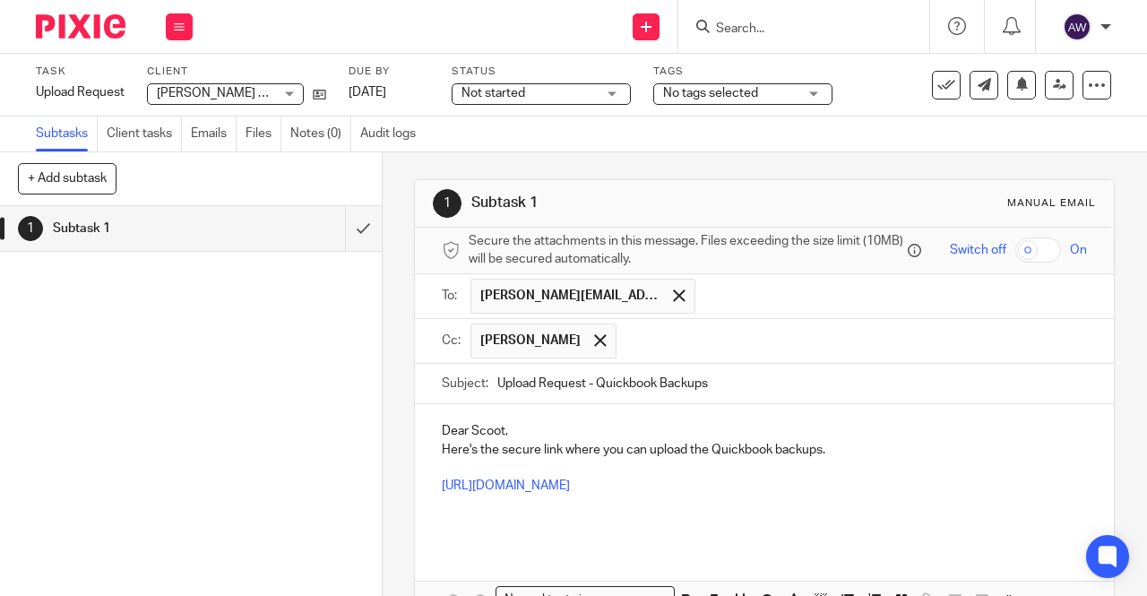
click at [557, 521] on p at bounding box center [764, 513] width 645 height 37
click at [497, 432] on p "Dear Scoot," at bounding box center [764, 431] width 645 height 18
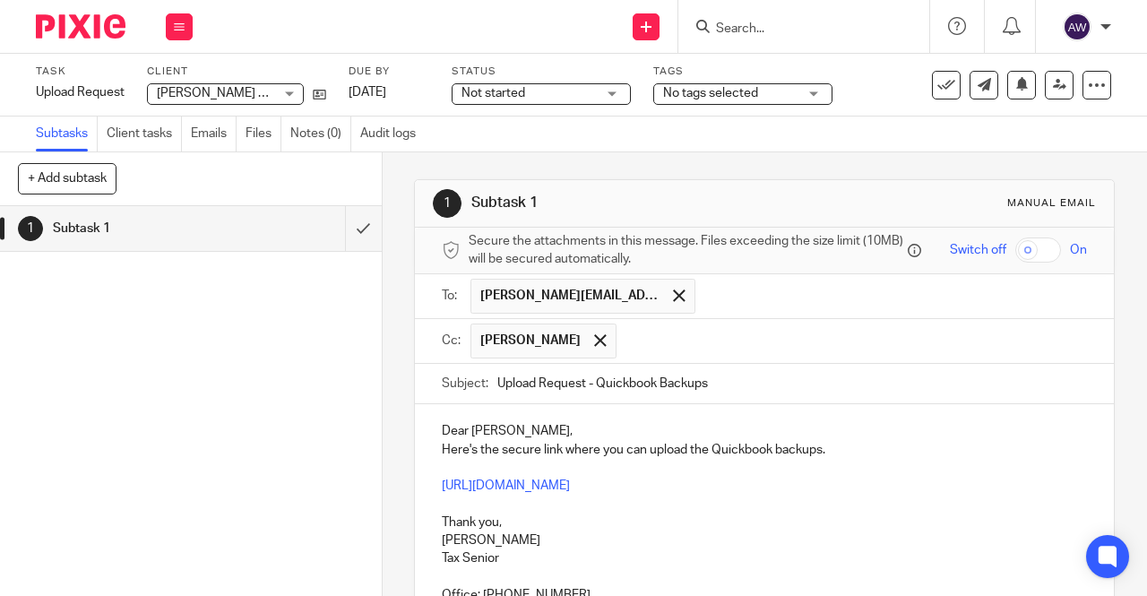
scroll to position [90, 0]
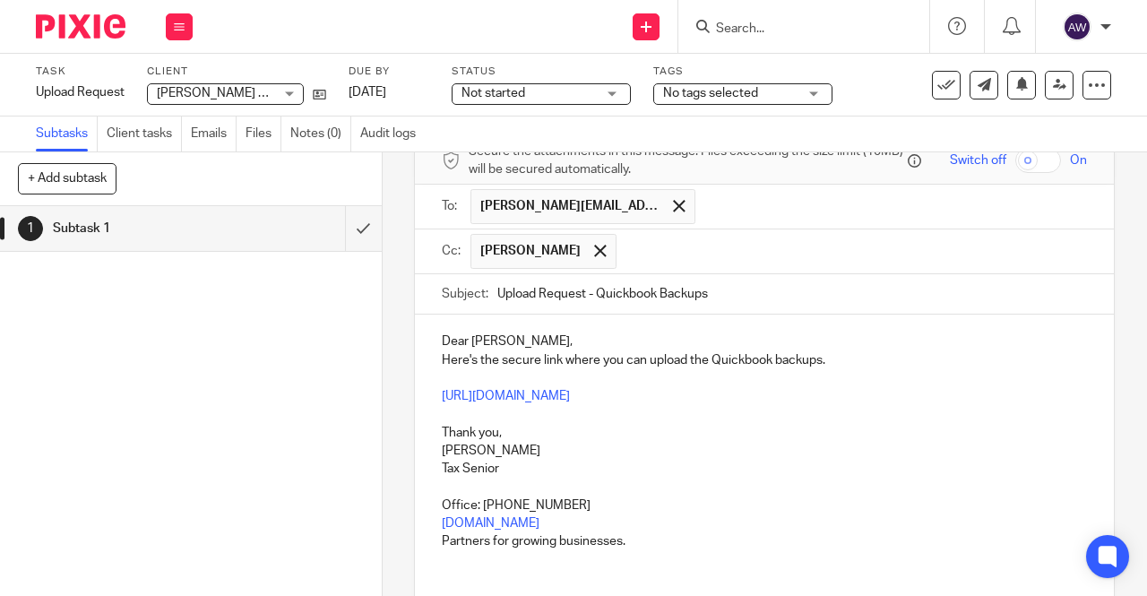
click at [728, 293] on input "Upload Request - Quickbook Backups" at bounding box center [792, 294] width 590 height 40
drag, startPoint x: 738, startPoint y: 301, endPoint x: 708, endPoint y: 286, distance: 33.3
click at [708, 286] on input "Upload Request - Quickbook Backups Sean Manning" at bounding box center [792, 294] width 590 height 40
click at [765, 310] on input "Upload Request - Quickbook Backups Manning" at bounding box center [792, 294] width 590 height 40
type input "Upload Request - Quickbook Backups Manning"
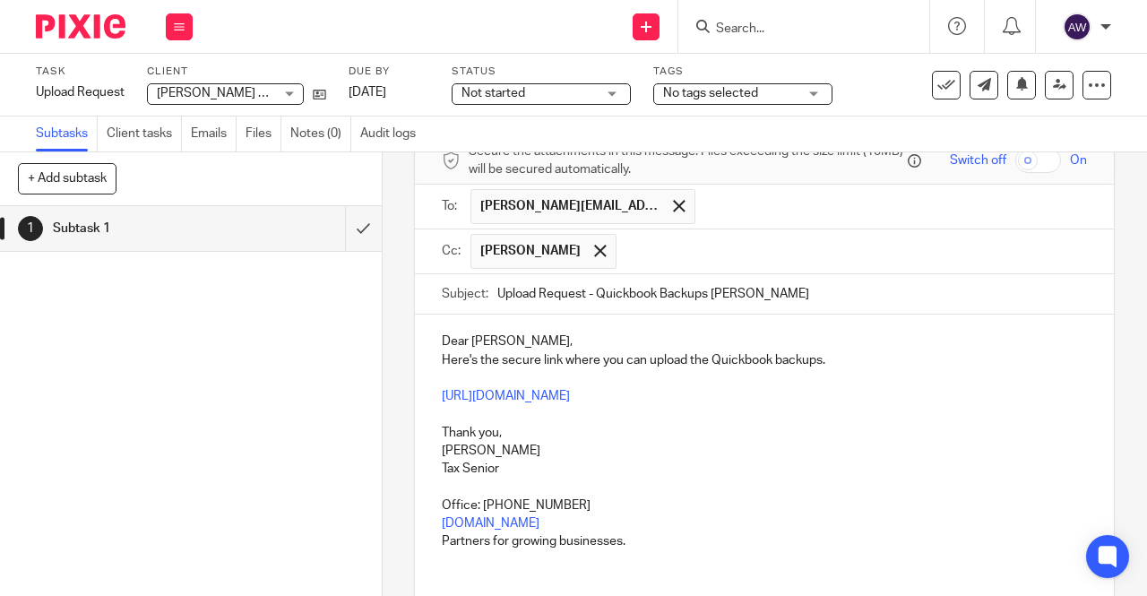
click at [685, 455] on p "[PERSON_NAME]" at bounding box center [764, 451] width 645 height 18
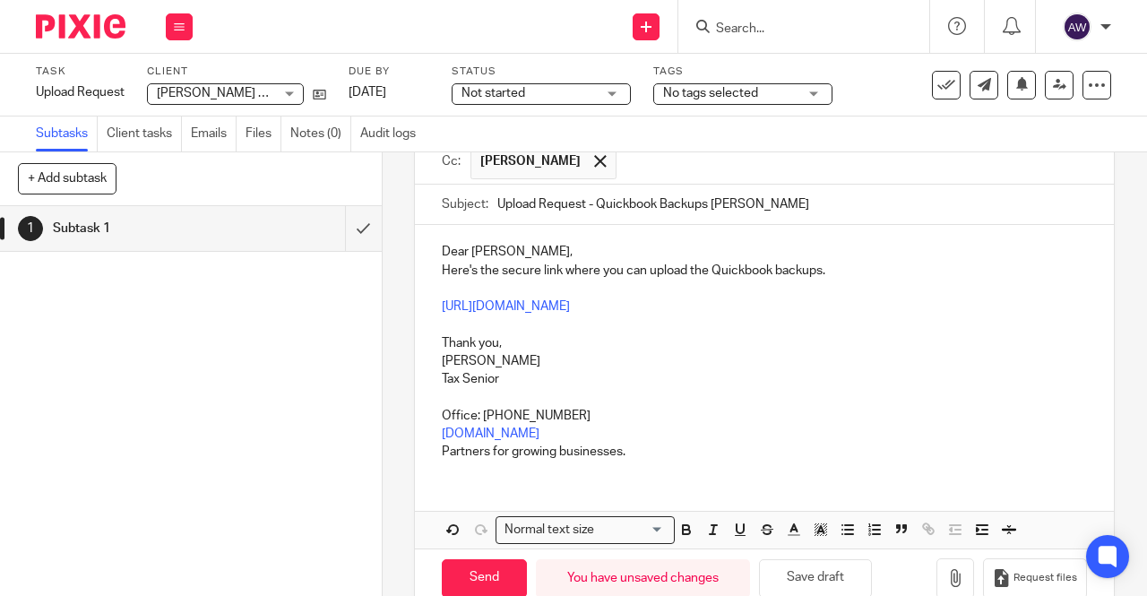
scroll to position [220, 0]
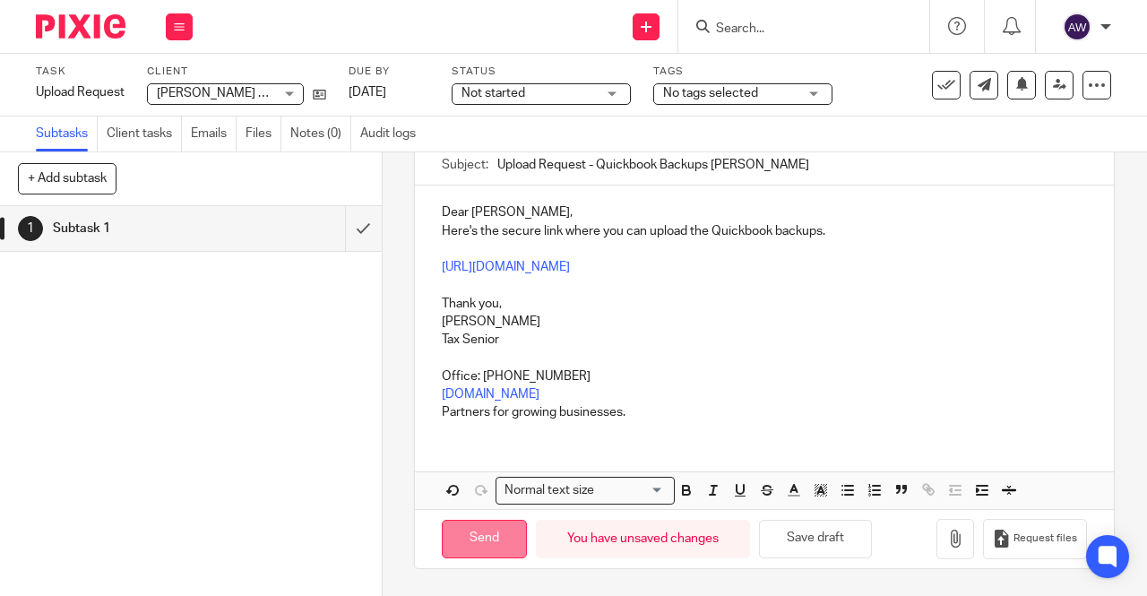
click at [496, 539] on input "Send" at bounding box center [484, 539] width 85 height 39
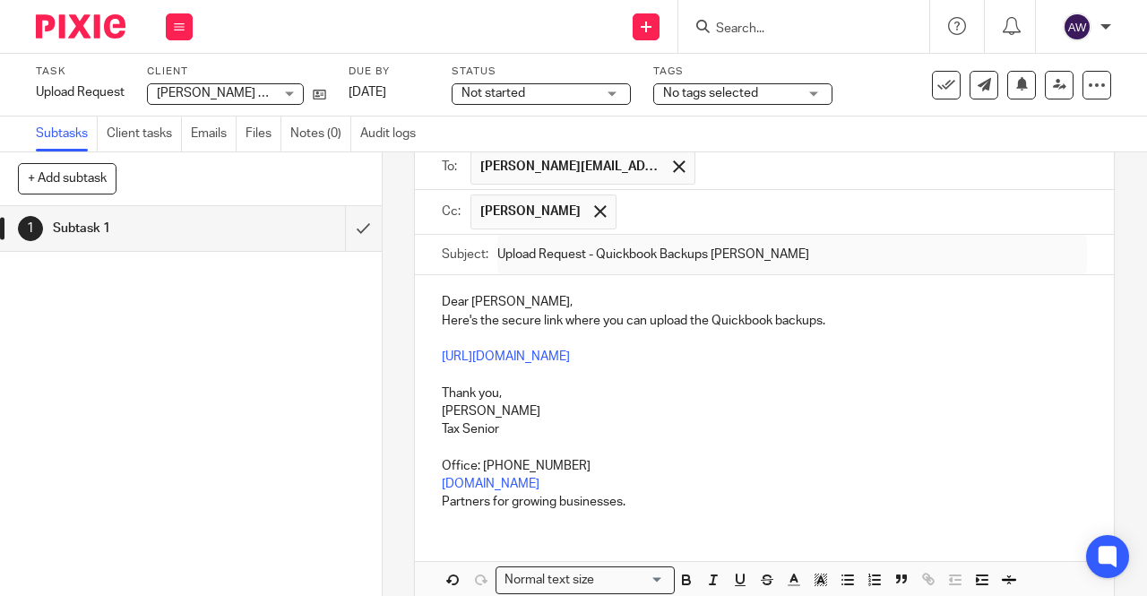
scroll to position [41, 0]
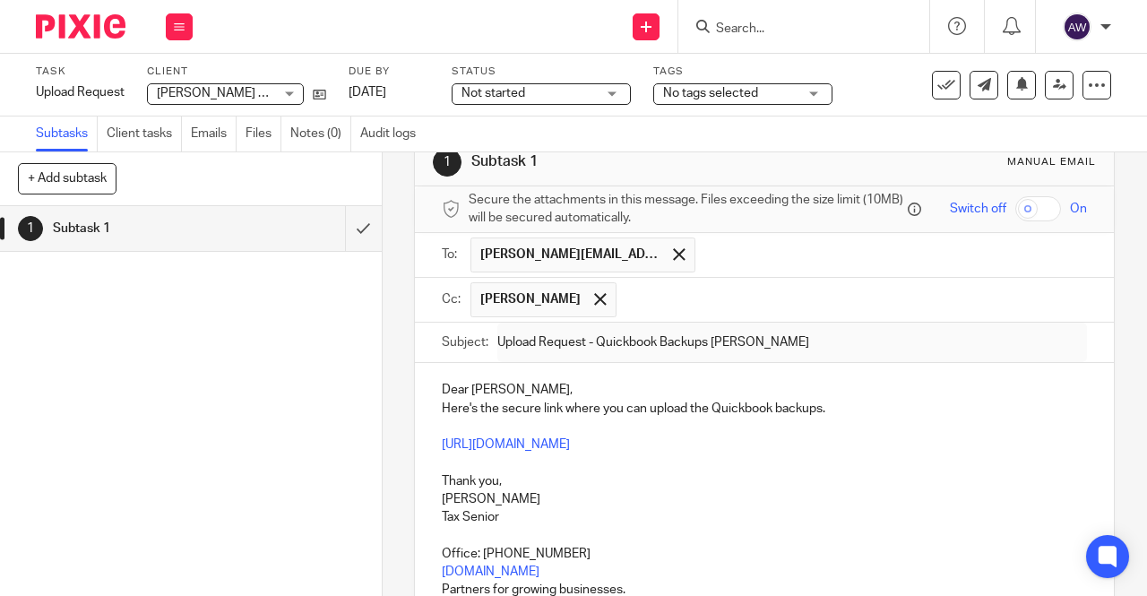
type input "Sent"
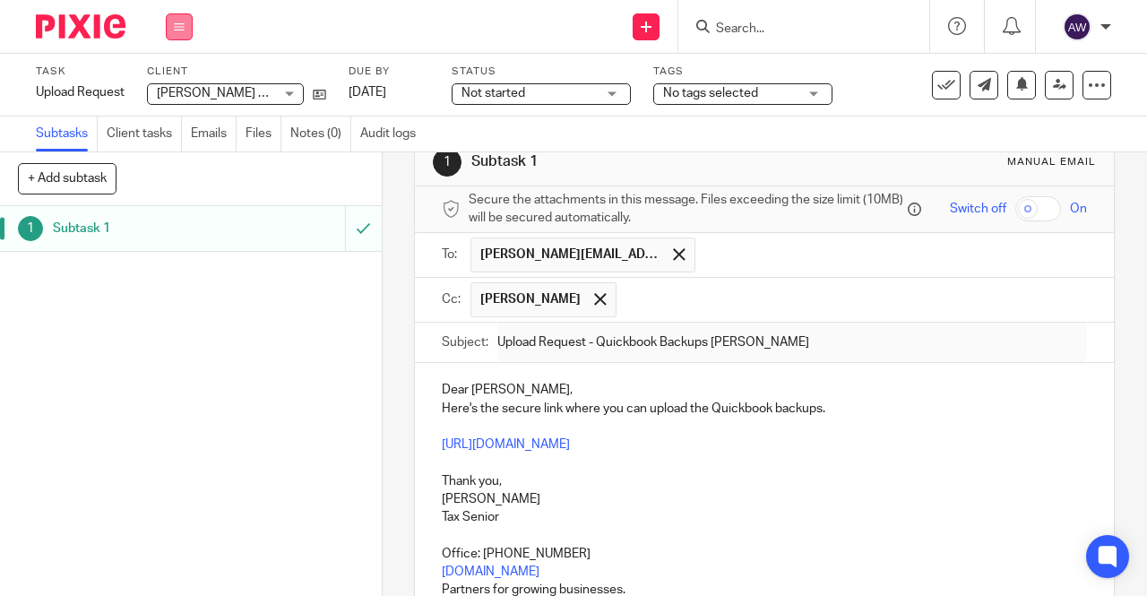
click at [186, 26] on button at bounding box center [179, 26] width 27 height 27
click at [181, 89] on link "Work" at bounding box center [170, 83] width 31 height 13
